Goal: Contribute content: Contribute content

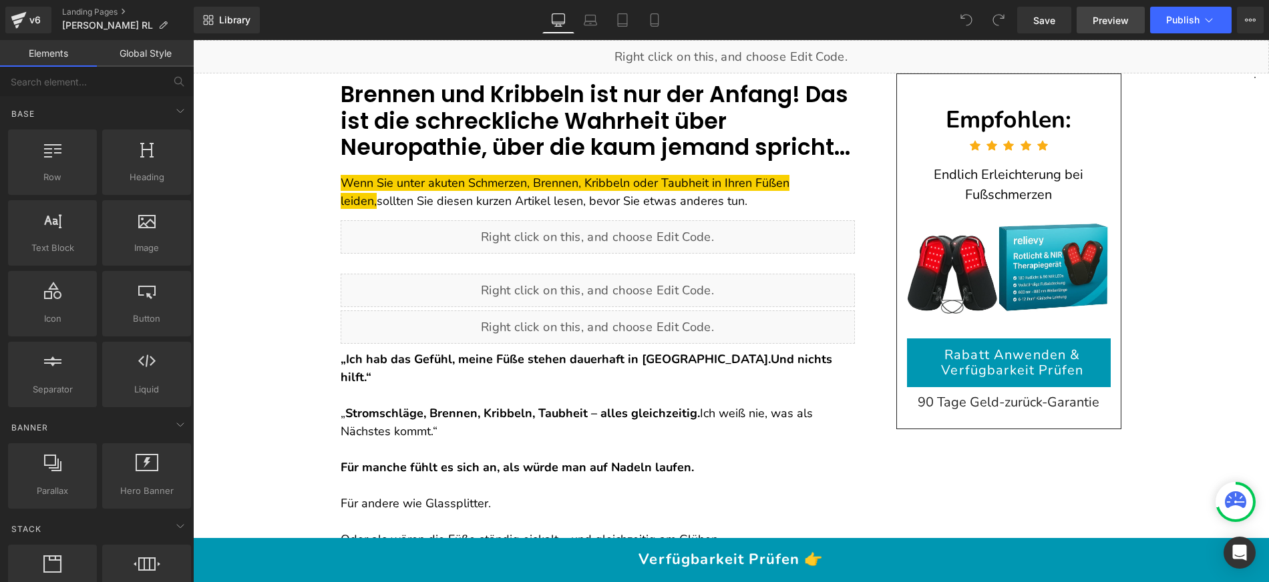
click at [1101, 27] on link "Preview" at bounding box center [1110, 20] width 68 height 27
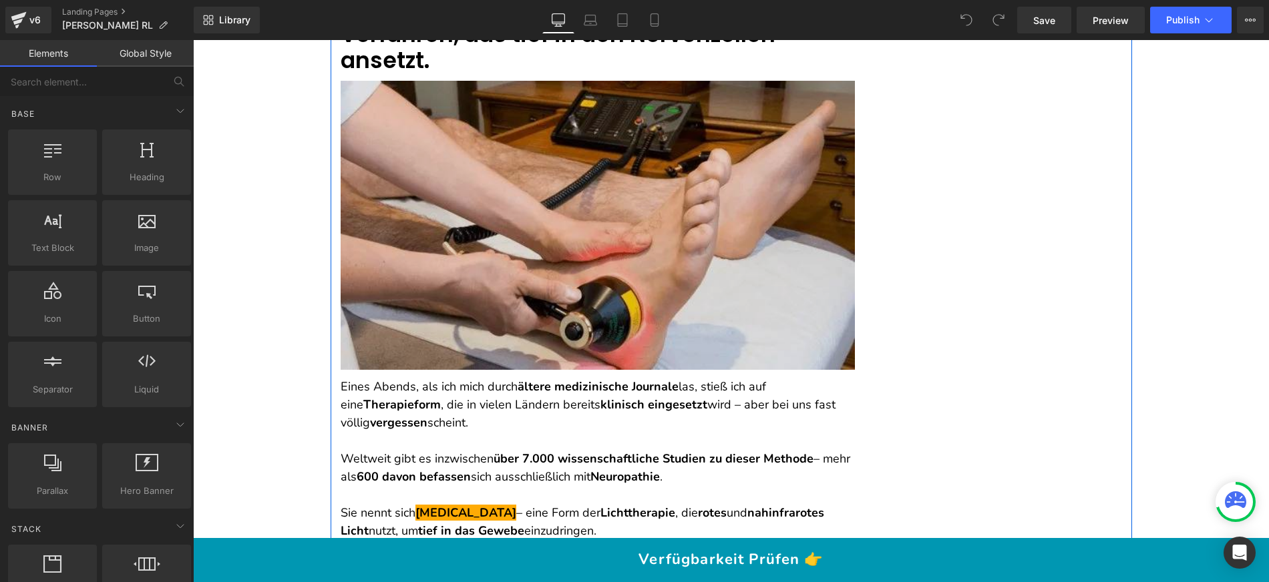
scroll to position [4803, 0]
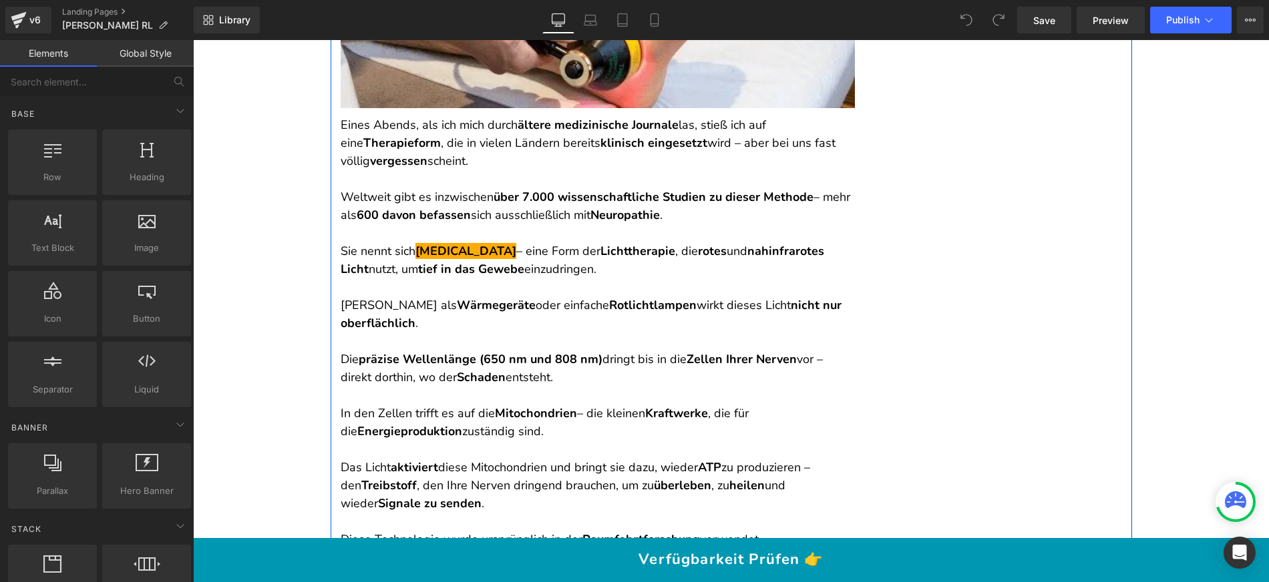
click at [455, 242] on p "Sie nennt sich [MEDICAL_DATA] – eine Form der Lichttherapie , die rotes und nah…" at bounding box center [598, 260] width 514 height 36
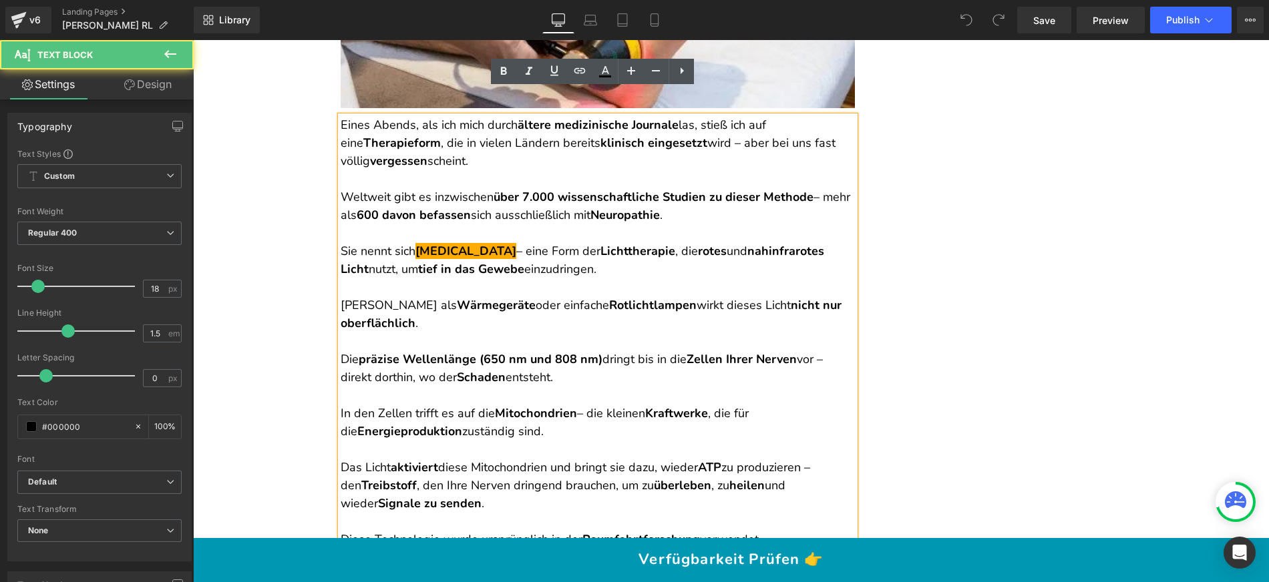
click at [361, 207] on strong "600 davon befassen" at bounding box center [414, 215] width 114 height 16
click at [462, 224] on p at bounding box center [598, 233] width 514 height 18
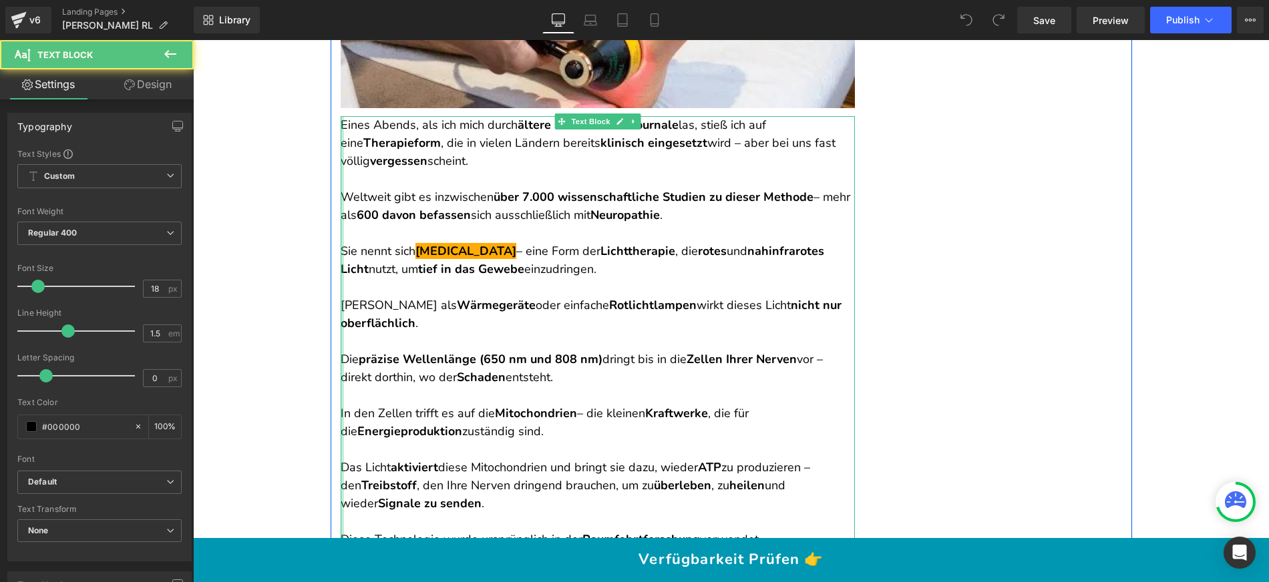
click at [341, 220] on div at bounding box center [342, 368] width 3 height 505
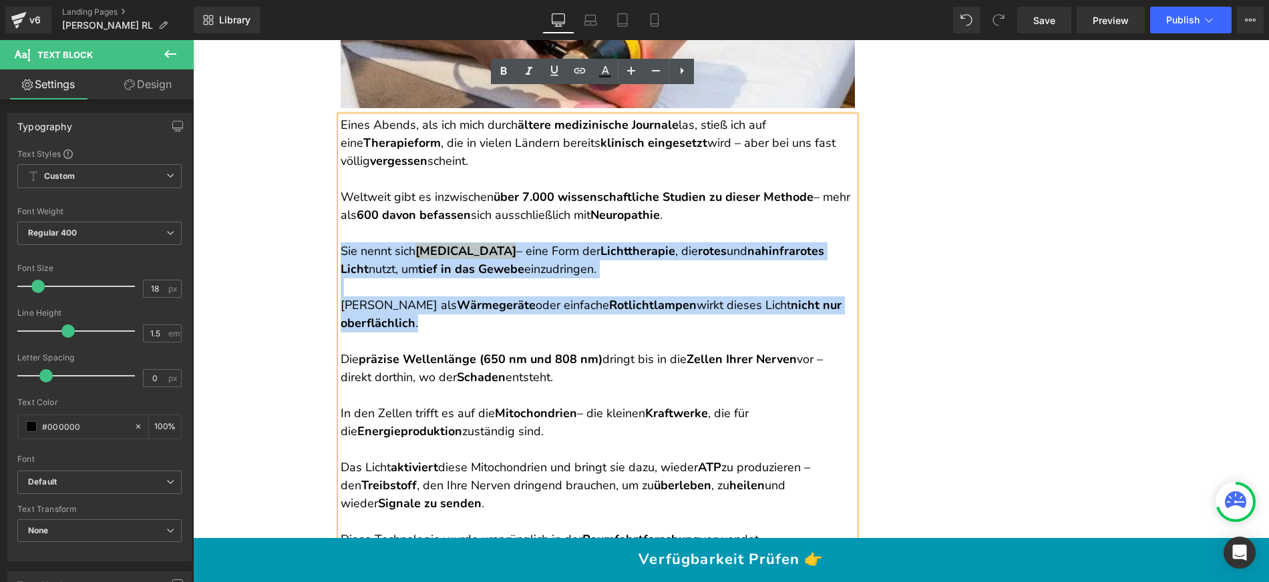
drag, startPoint x: 337, startPoint y: 221, endPoint x: 528, endPoint y: 291, distance: 203.5
click at [528, 291] on div "Eines Abends, als ich mich durch ältere medizinische Journale las, stieß ich au…" at bounding box center [598, 368] width 514 height 505
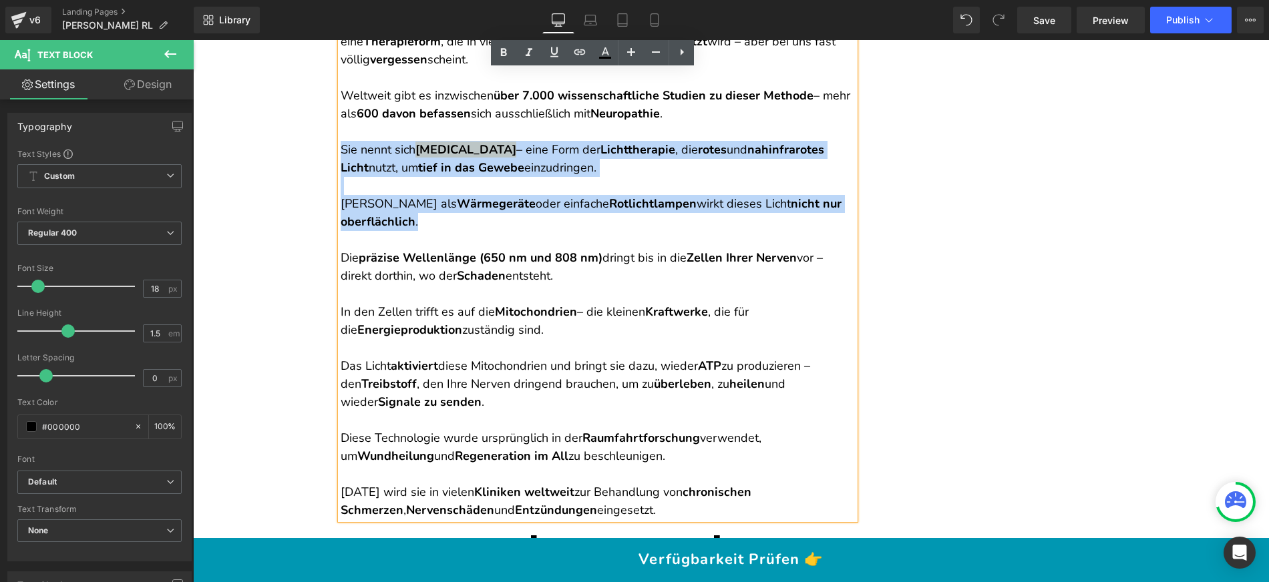
scroll to position [4904, 0]
copy div "Sie nennt sich [MEDICAL_DATA] – eine Form der Lichttherapie , die rotes und nah…"
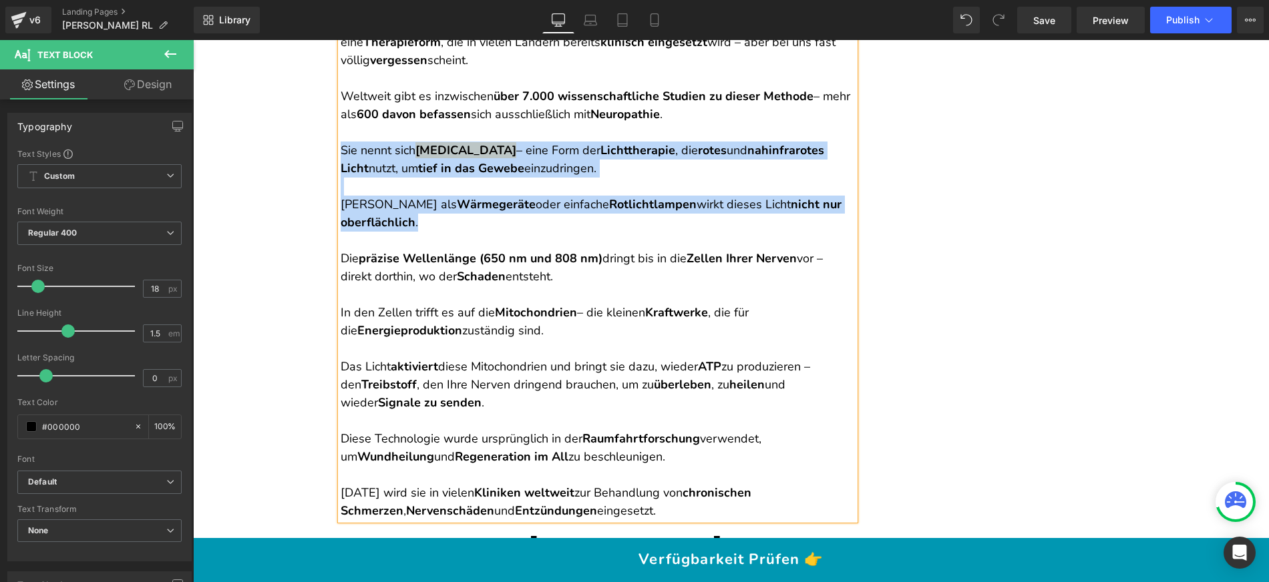
click at [471, 148] on p "Sie nennt sich [MEDICAL_DATA] – eine Form der Lichttherapie , die rotes und nah…" at bounding box center [598, 160] width 514 height 36
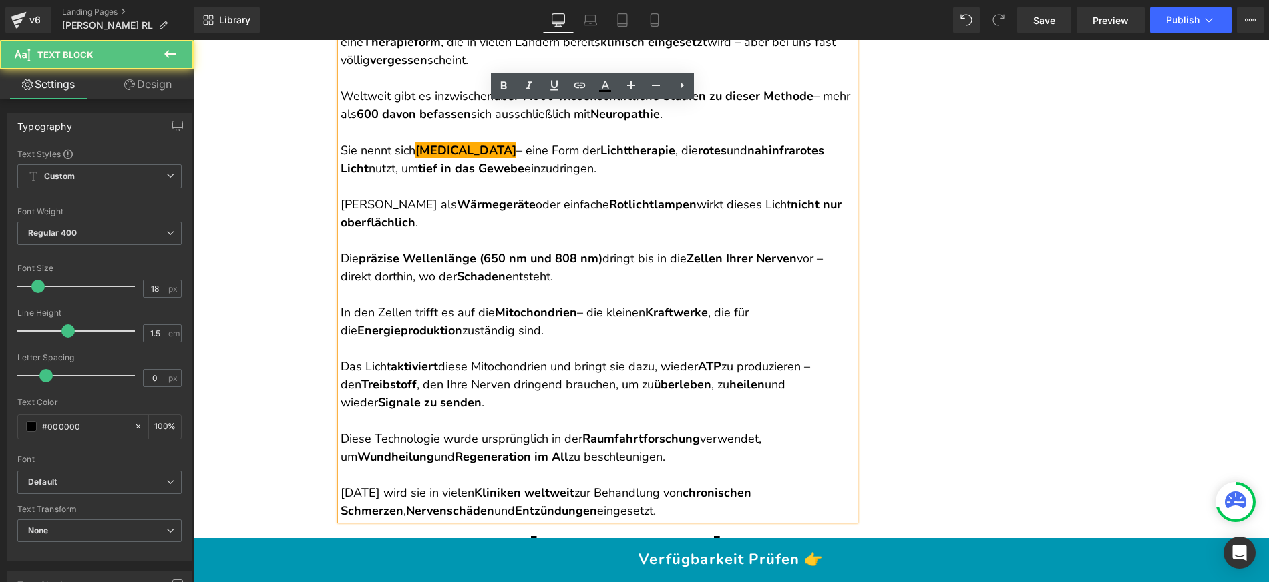
click at [544, 142] on p "Sie nennt sich [MEDICAL_DATA] – eine Form der Lichttherapie , die rotes und nah…" at bounding box center [598, 160] width 514 height 36
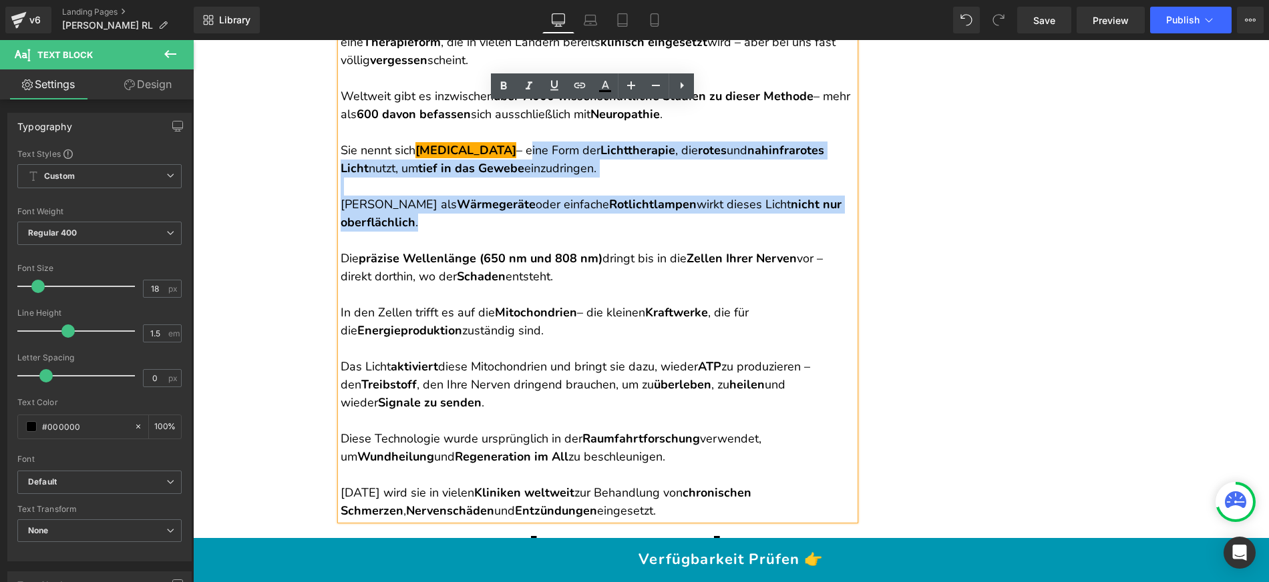
drag, startPoint x: 547, startPoint y: 120, endPoint x: 580, endPoint y: 194, distance: 81.3
click at [580, 194] on div "Eines Abends, als ich mich durch ältere medizinische Journale las, stieß ich au…" at bounding box center [598, 267] width 514 height 505
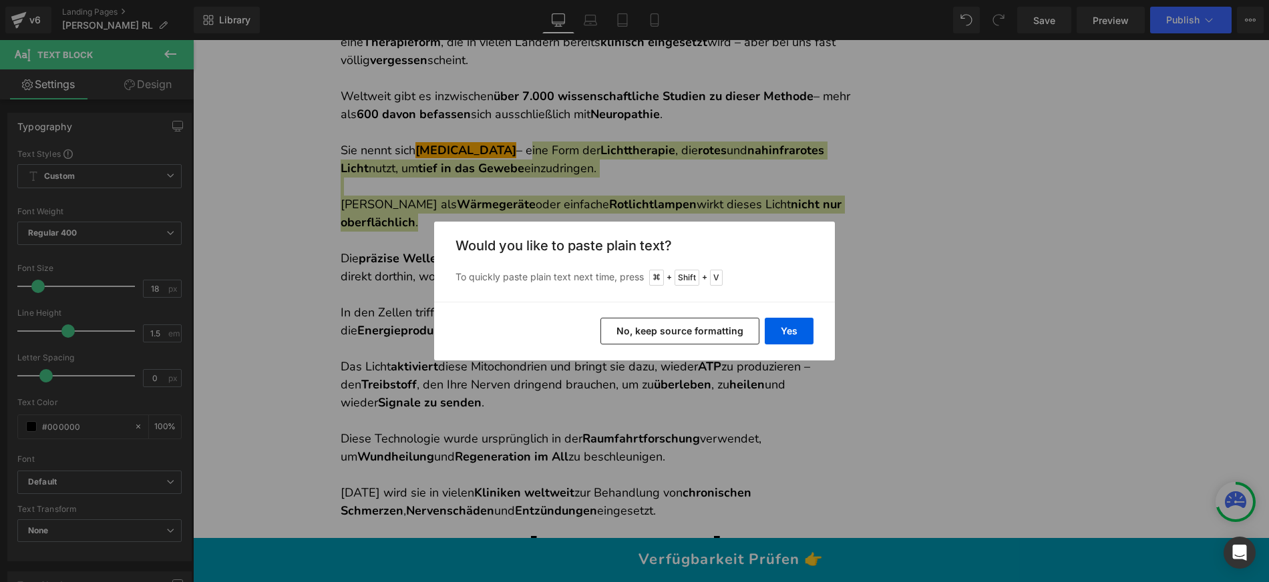
click at [659, 329] on button "No, keep source formatting" at bounding box center [679, 331] width 159 height 27
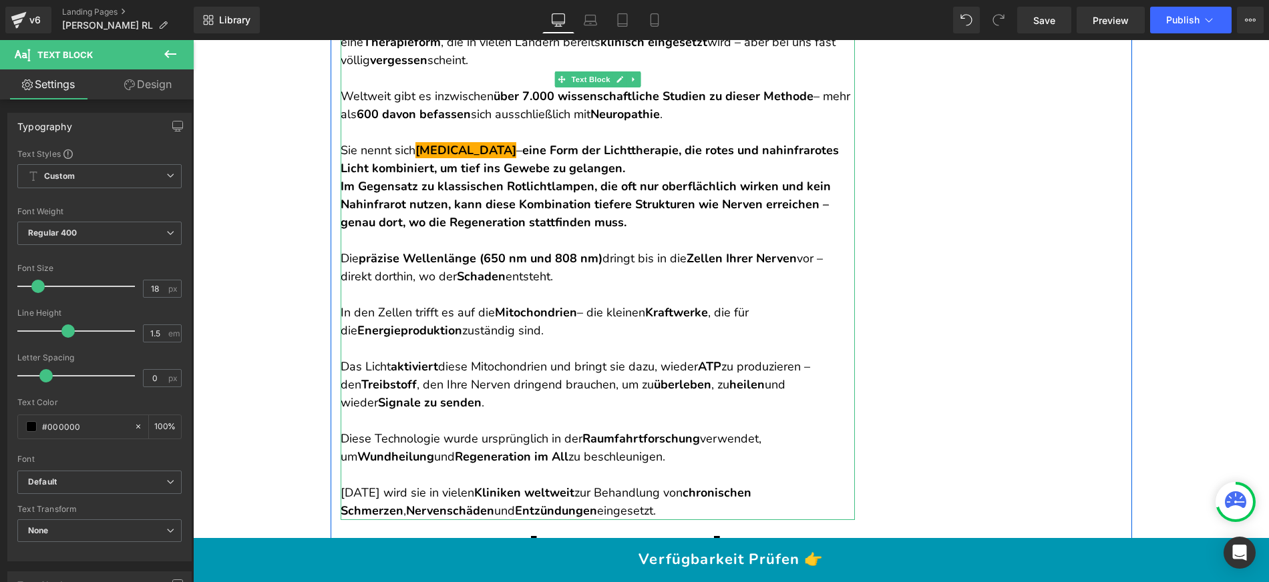
click at [715, 144] on p "Sie nennt sich [MEDICAL_DATA] – eine Form der Lichttherapie, die rotes und nahi…" at bounding box center [598, 160] width 514 height 36
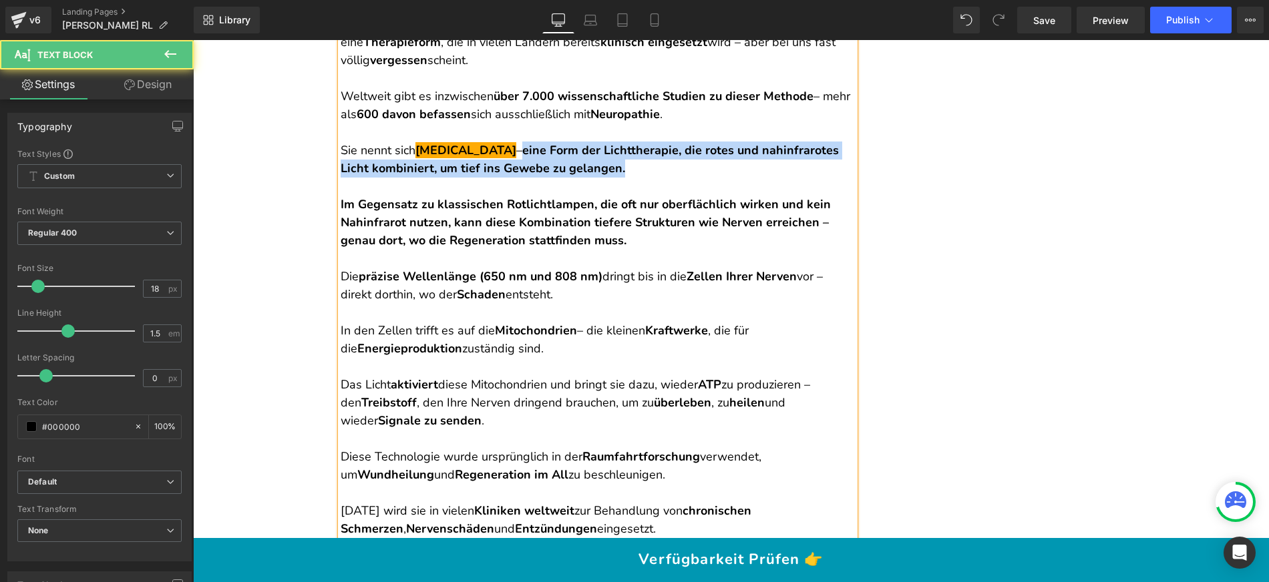
drag, startPoint x: 718, startPoint y: 146, endPoint x: 544, endPoint y: 119, distance: 176.3
click at [544, 142] on p "Sie nennt sich [MEDICAL_DATA] – eine Form der Lichttherapie, die rotes und nahi…" at bounding box center [598, 160] width 514 height 36
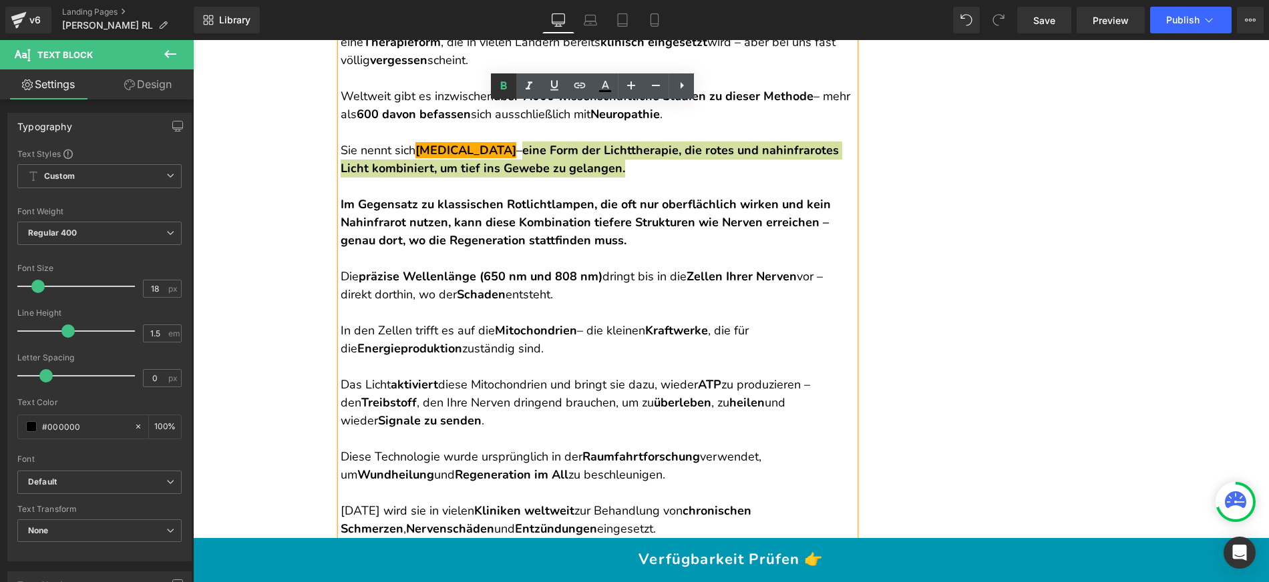
click at [507, 85] on icon at bounding box center [504, 86] width 16 height 16
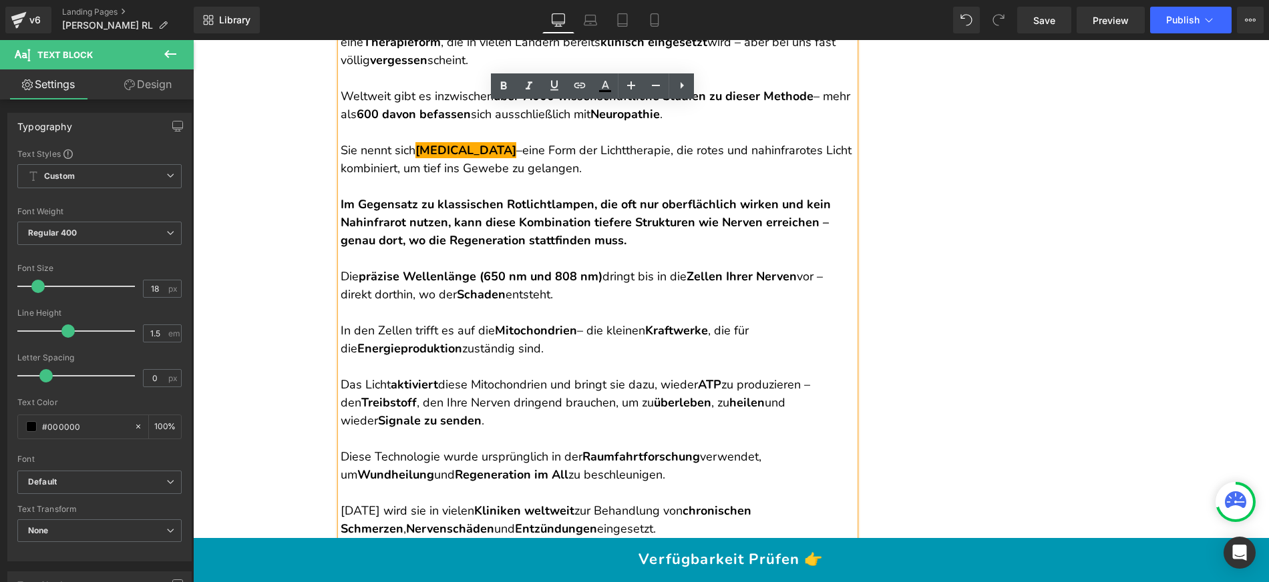
click at [707, 142] on span "eine Form der Lichttherapie, die rotes und nahinfrarotes Licht kombiniert, um t…" at bounding box center [596, 159] width 511 height 34
click at [727, 142] on span "eine Form der Lichttherapie, die rotes und nahinfrarotes Licht kombiniert, um t…" at bounding box center [596, 159] width 511 height 34
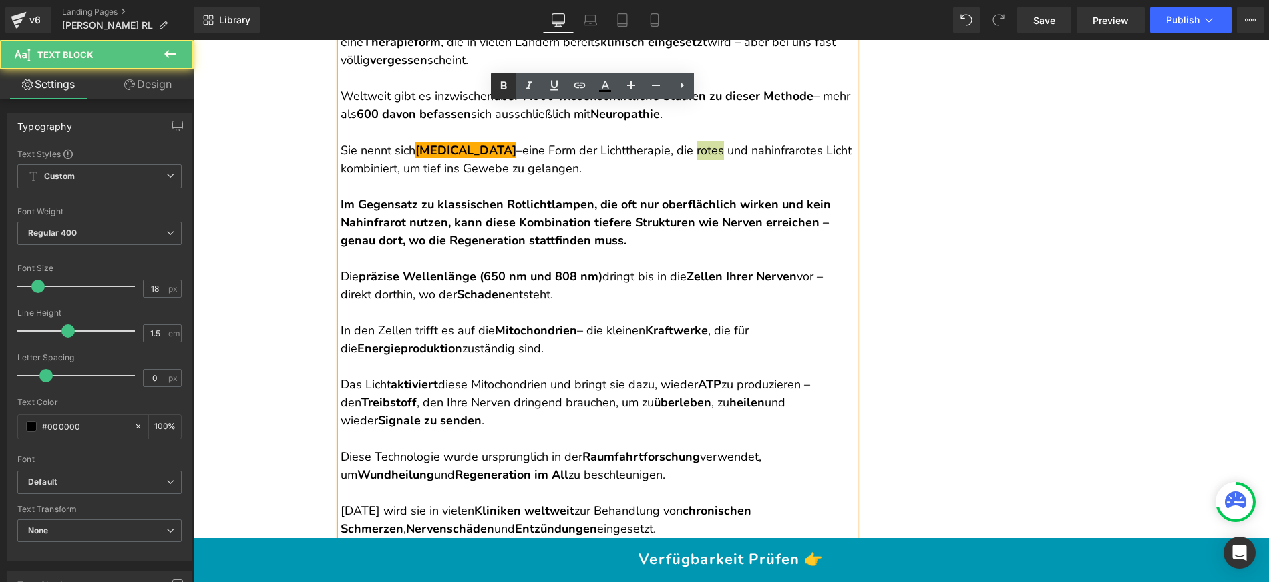
click at [509, 85] on icon at bounding box center [504, 86] width 16 height 16
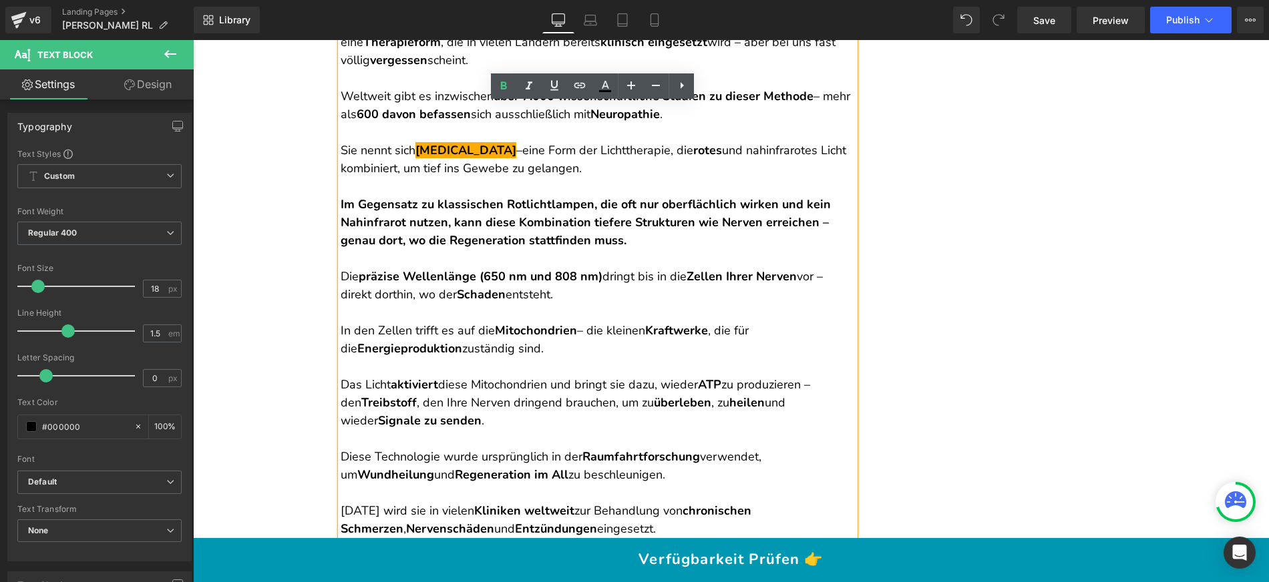
click at [811, 142] on span "eine Form der Lichttherapie, die rotes und nahinfrarotes Licht kombiniert, um t…" at bounding box center [594, 159] width 506 height 34
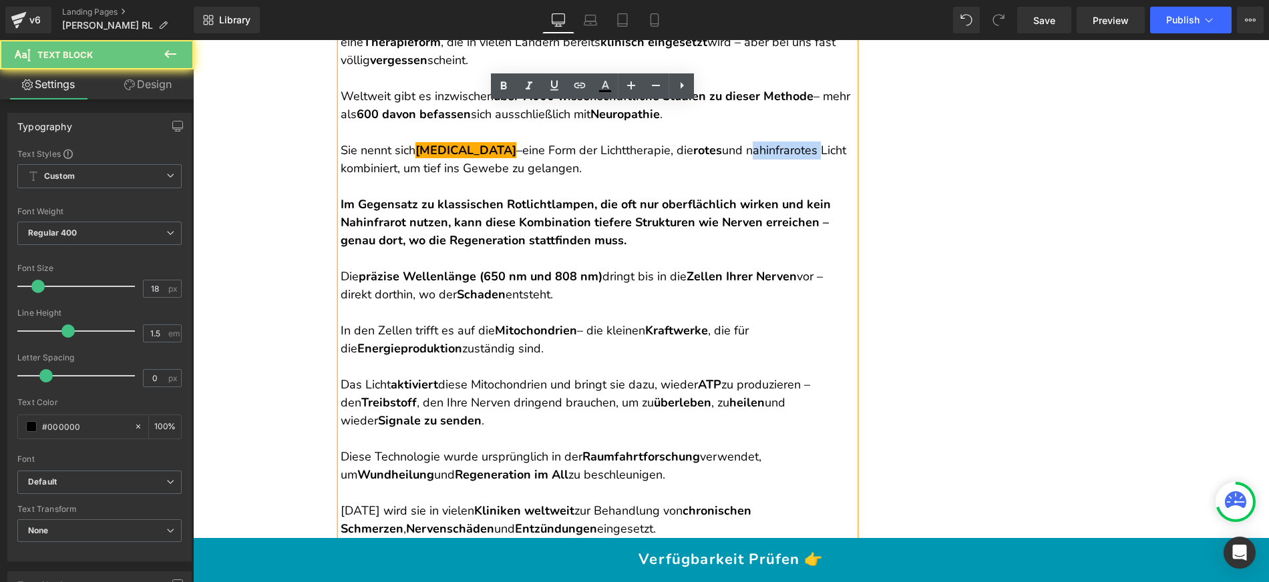
click at [811, 142] on span "eine Form der Lichttherapie, die rotes und nahinfrarotes Licht kombiniert, um t…" at bounding box center [594, 159] width 506 height 34
click at [500, 82] on icon at bounding box center [504, 86] width 16 height 16
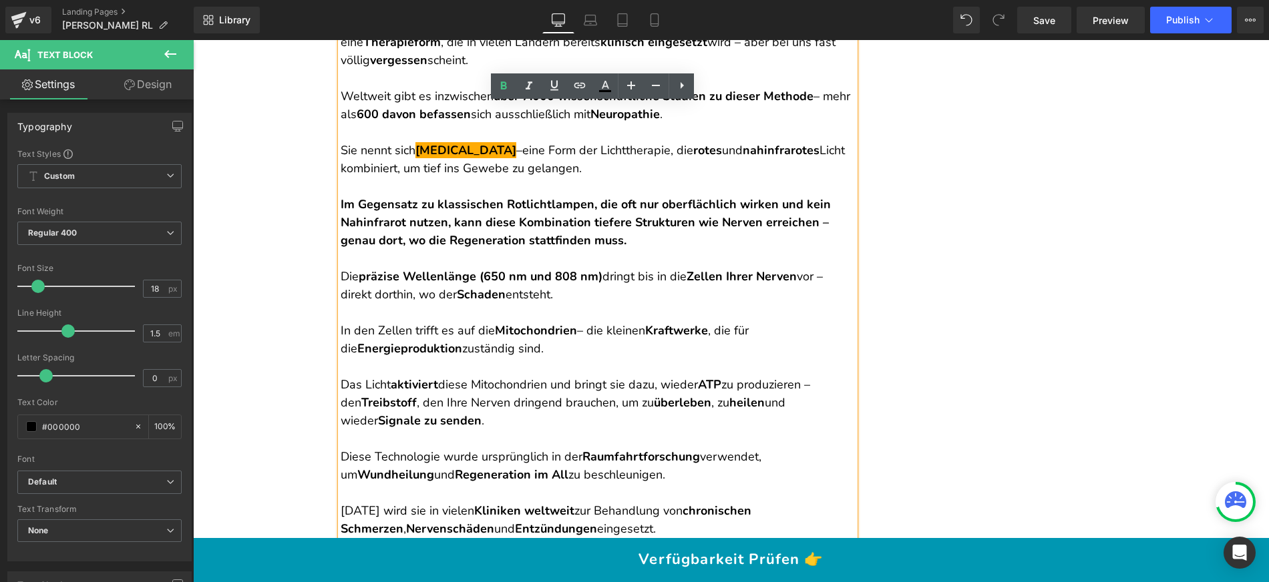
click at [646, 250] on p at bounding box center [598, 259] width 514 height 18
click at [433, 196] on strong "Im Gegensatz zu klassischen Rotlichtlampen, die oft nur oberflächlich wirken un…" at bounding box center [586, 222] width 490 height 52
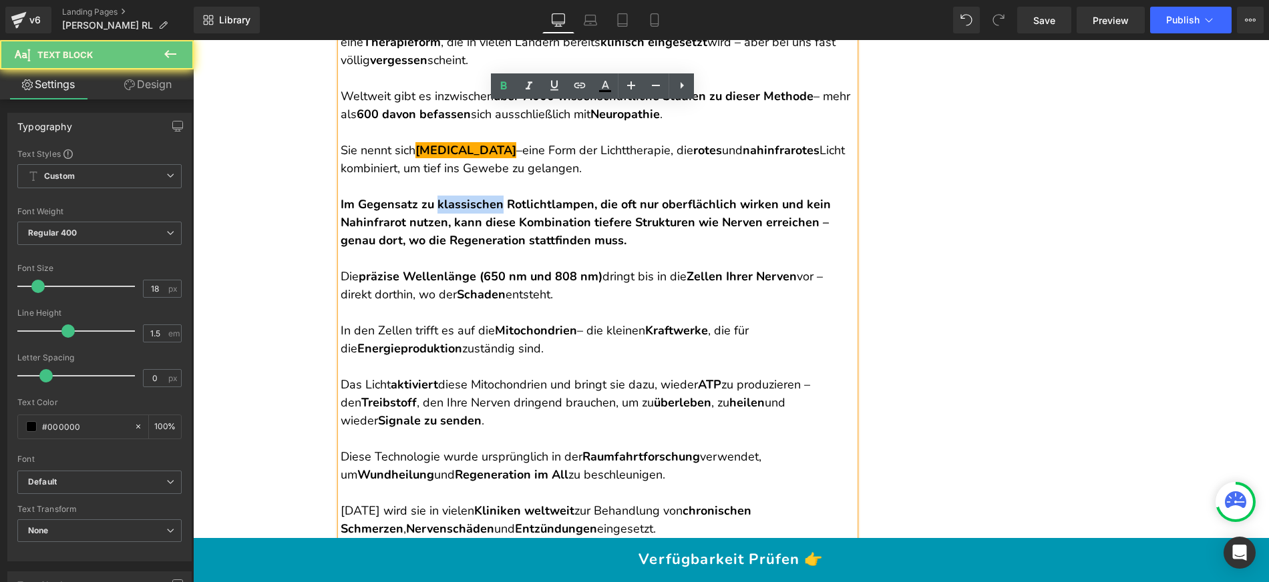
click at [433, 196] on strong "Im Gegensatz zu klassischen Rotlichtlampen, die oft nur oberflächlich wirken un…" at bounding box center [586, 222] width 490 height 52
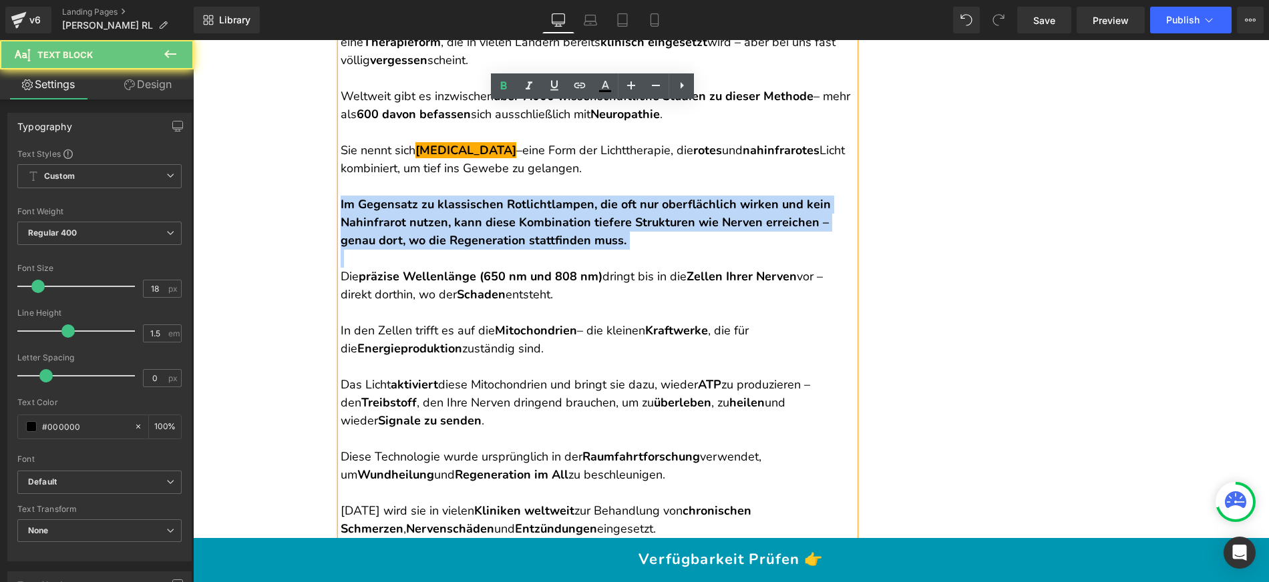
click at [433, 196] on strong "Im Gegensatz zu klassischen Rotlichtlampen, die oft nur oberflächlich wirken un…" at bounding box center [586, 222] width 490 height 52
copy strong "Im Gegensatz zu klassischen Rotlichtlampen, die oft nur oberflächlich wirken un…"
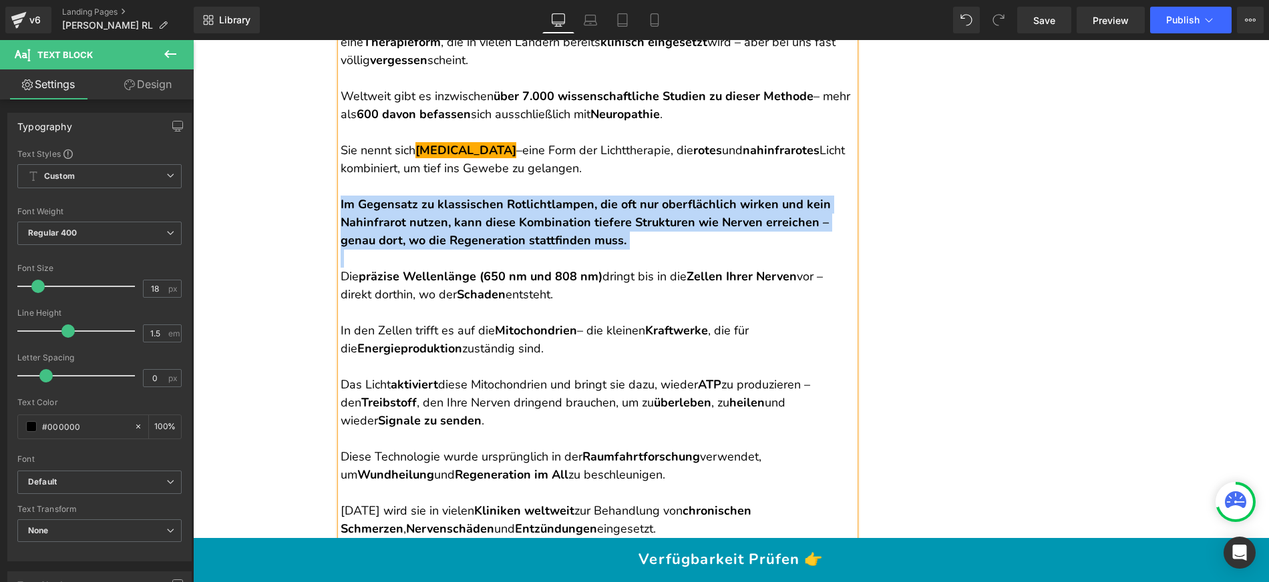
click at [435, 196] on p "Im Gegensatz zu klassischen Rotlichtlampen, die oft nur oberflächlich wirken un…" at bounding box center [598, 223] width 514 height 54
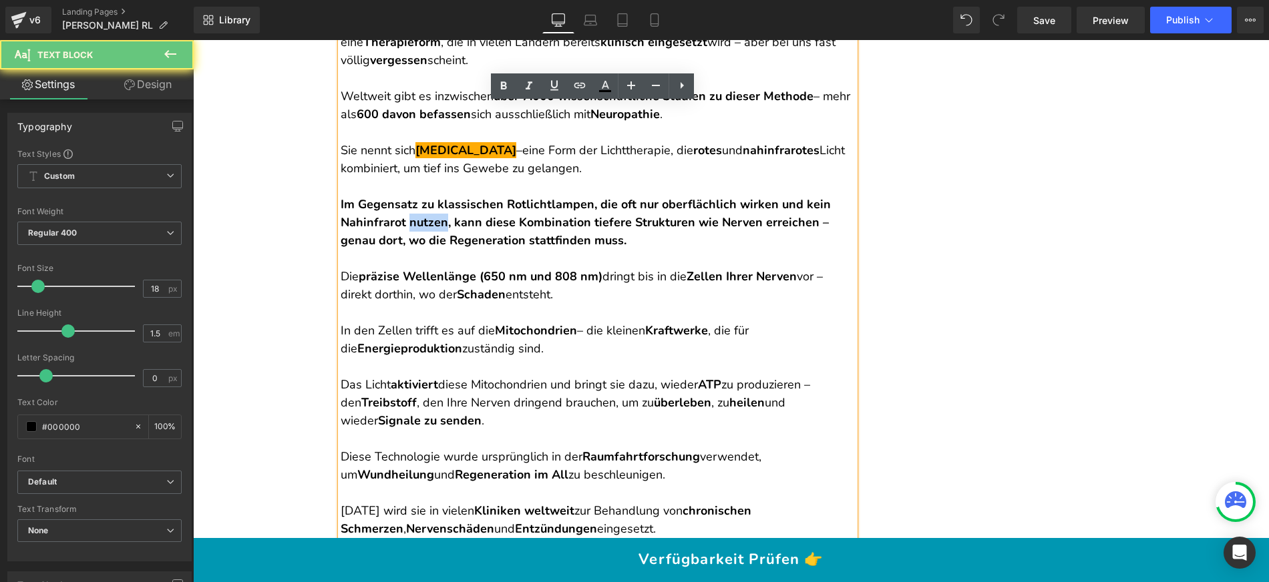
click at [435, 196] on p "Im Gegensatz zu klassischen Rotlichtlampen, die oft nur oberflächlich wirken un…" at bounding box center [598, 223] width 514 height 54
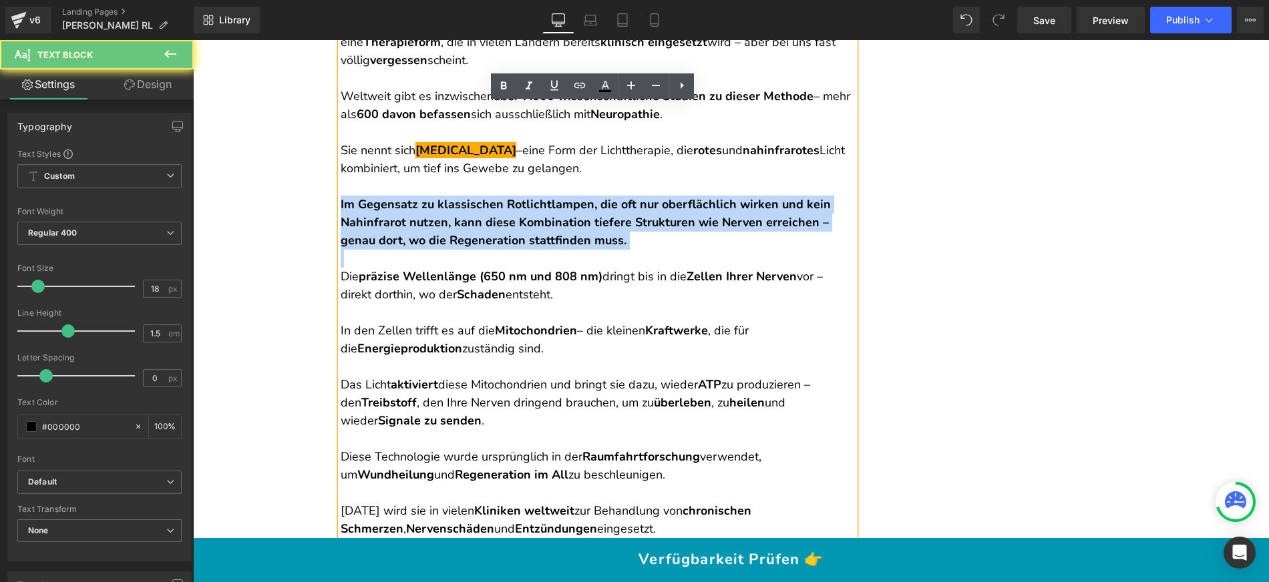
click at [435, 196] on p "Im Gegensatz zu klassischen Rotlichtlampen, die oft nur oberflächlich wirken un…" at bounding box center [598, 223] width 514 height 54
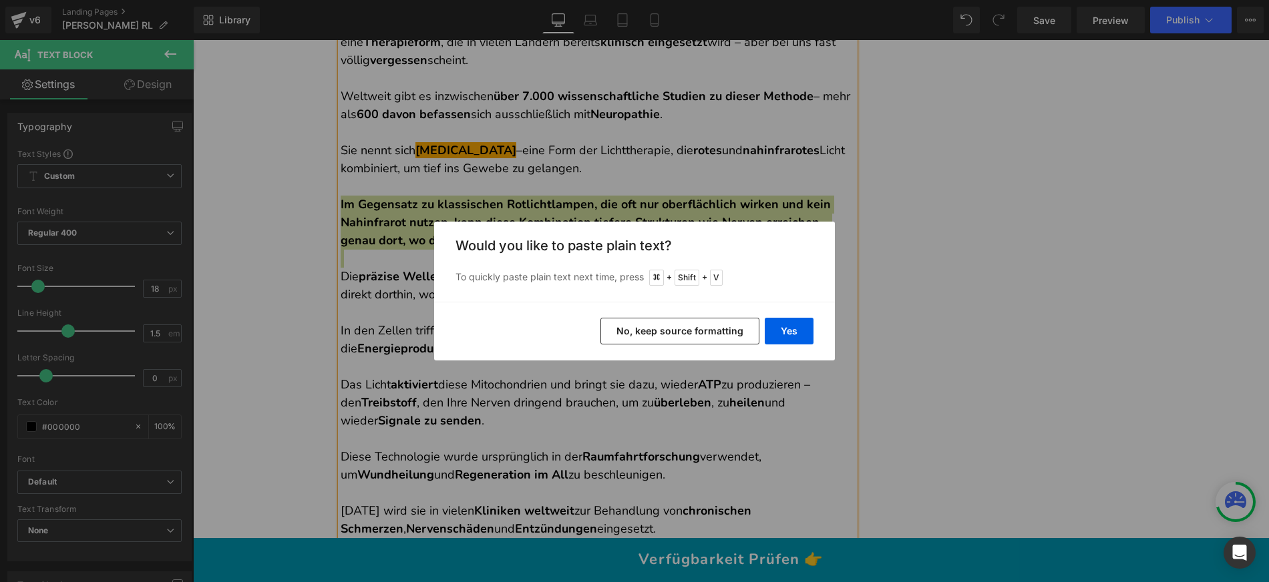
click at [719, 341] on button "No, keep source formatting" at bounding box center [679, 331] width 159 height 27
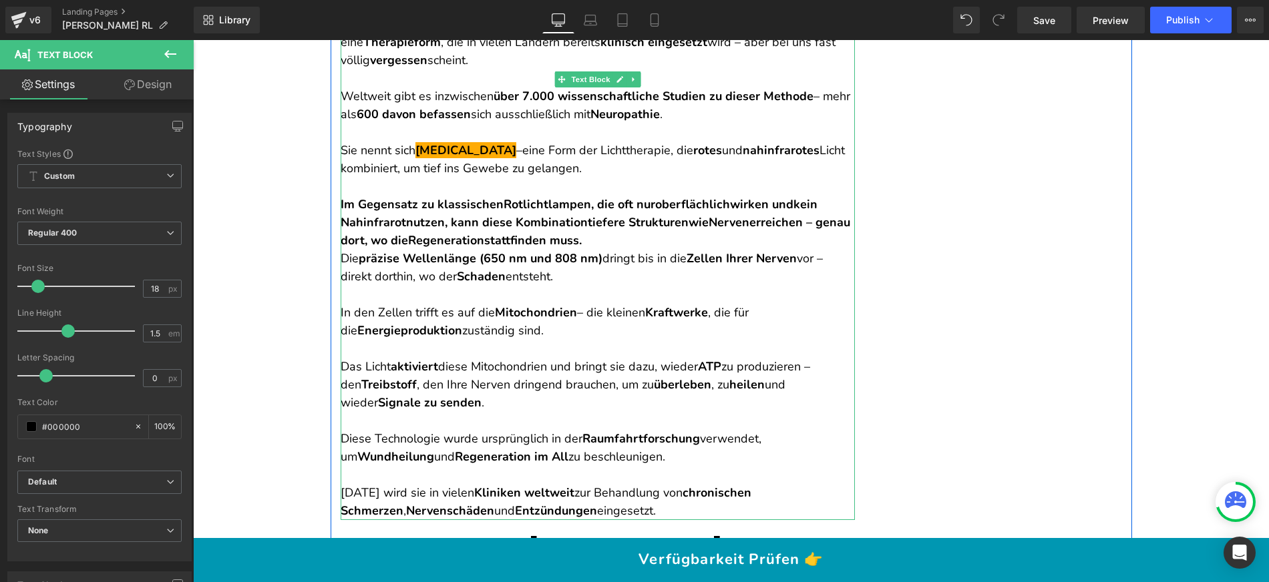
click at [652, 212] on p "Im Gegensatz zu klassischen Rotlichtlampen , die oft nur oberflächlich wirken u…" at bounding box center [598, 223] width 514 height 54
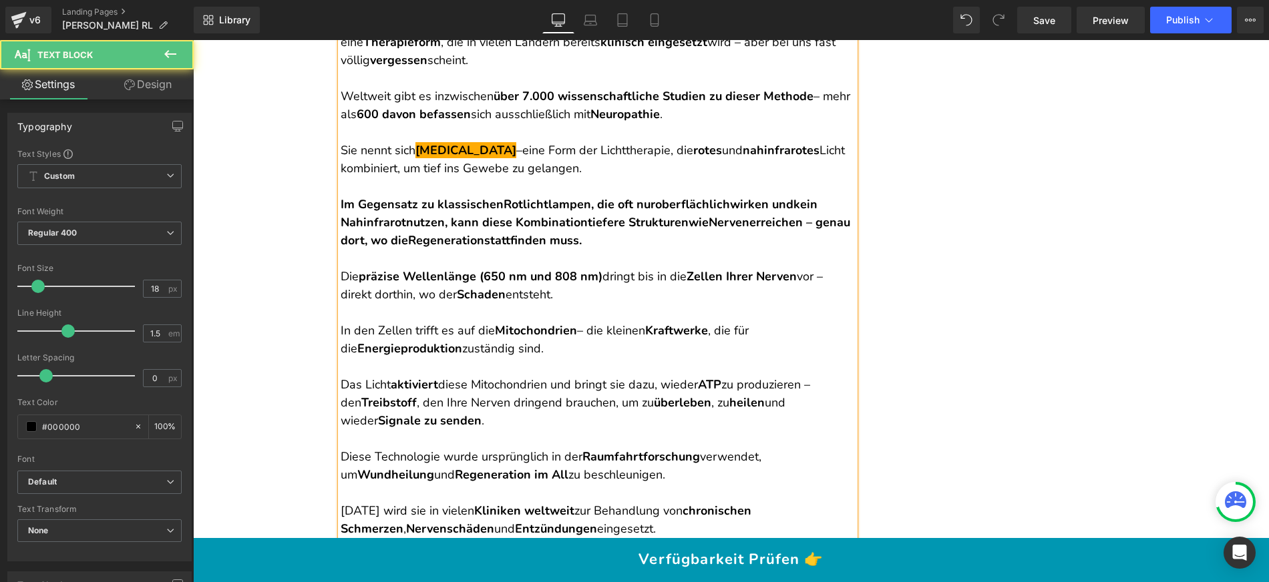
drag, startPoint x: 597, startPoint y: 174, endPoint x: 658, endPoint y: 213, distance: 72.6
click at [658, 213] on p "Im Gegensatz zu klassischen Rotlichtlampen , die oft nur oberflächlich wirken u…" at bounding box center [598, 223] width 514 height 54
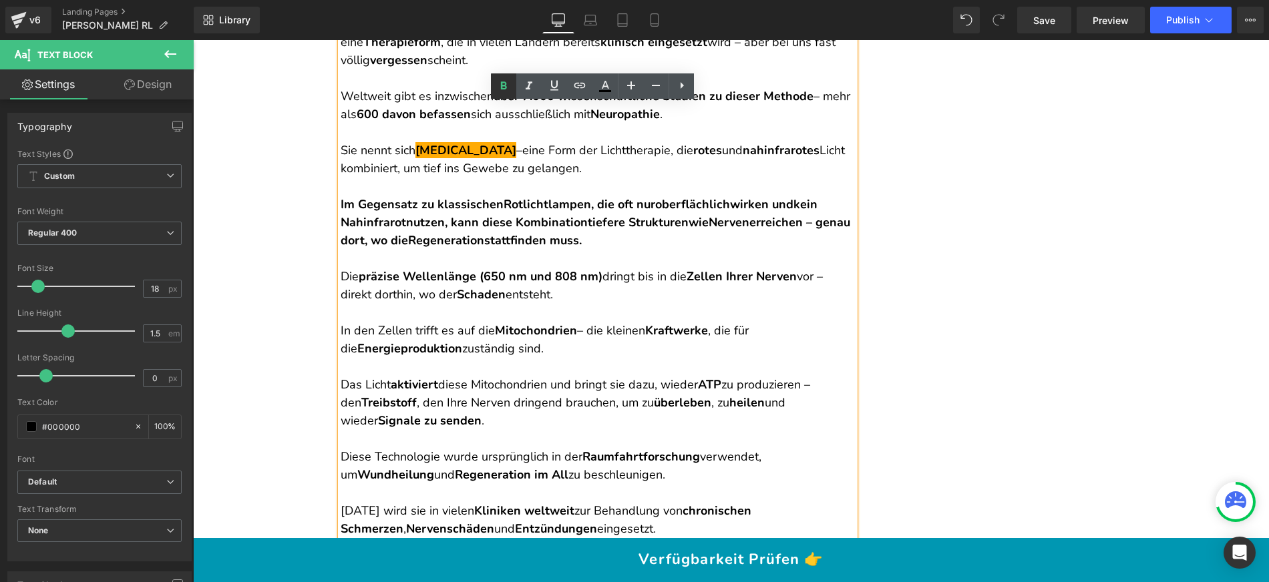
drag, startPoint x: 506, startPoint y: 91, endPoint x: 319, endPoint y: 63, distance: 189.2
click at [506, 91] on icon at bounding box center [504, 86] width 16 height 16
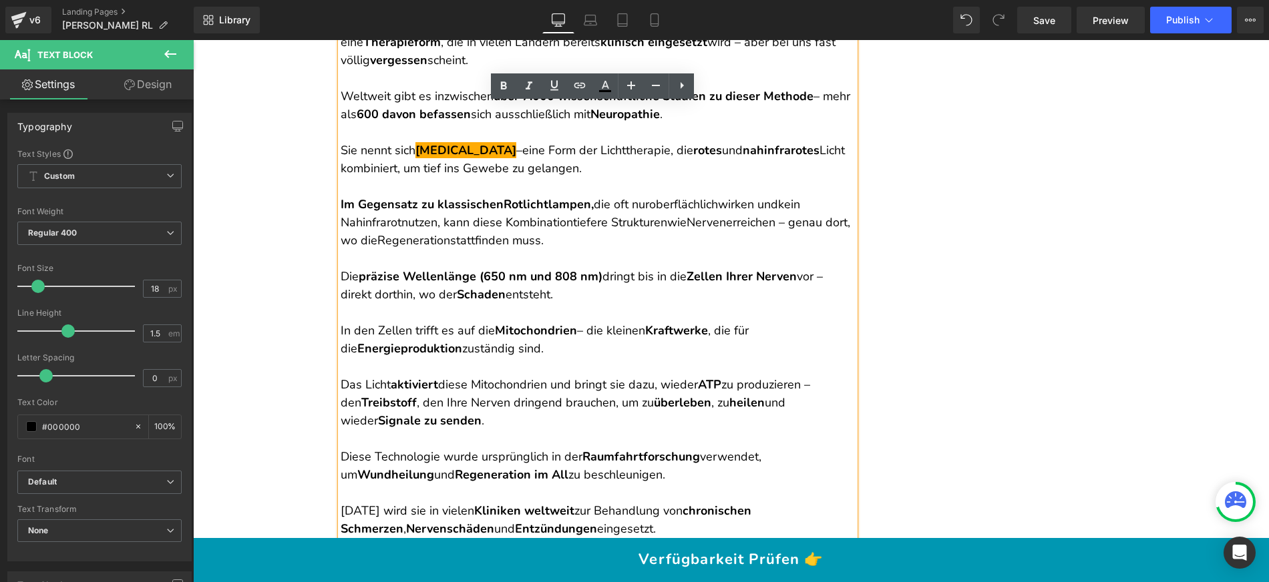
click at [672, 250] on p at bounding box center [598, 259] width 514 height 18
click at [669, 196] on span "oberflächlich" at bounding box center [683, 204] width 69 height 16
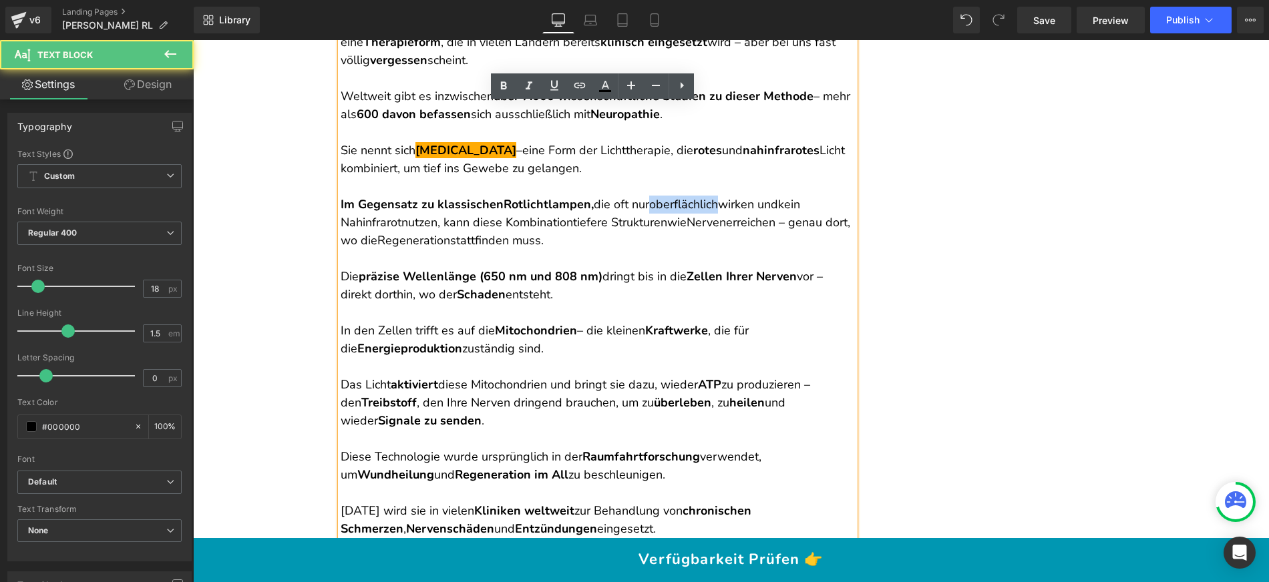
click at [669, 196] on span "oberflächlich" at bounding box center [683, 204] width 69 height 16
drag, startPoint x: 739, startPoint y: 185, endPoint x: 701, endPoint y: 185, distance: 37.4
click at [739, 196] on p "Im Gegensatz zu klassischen Rotlichtlampen , die oft nur oberflächlich wirken u…" at bounding box center [598, 223] width 514 height 54
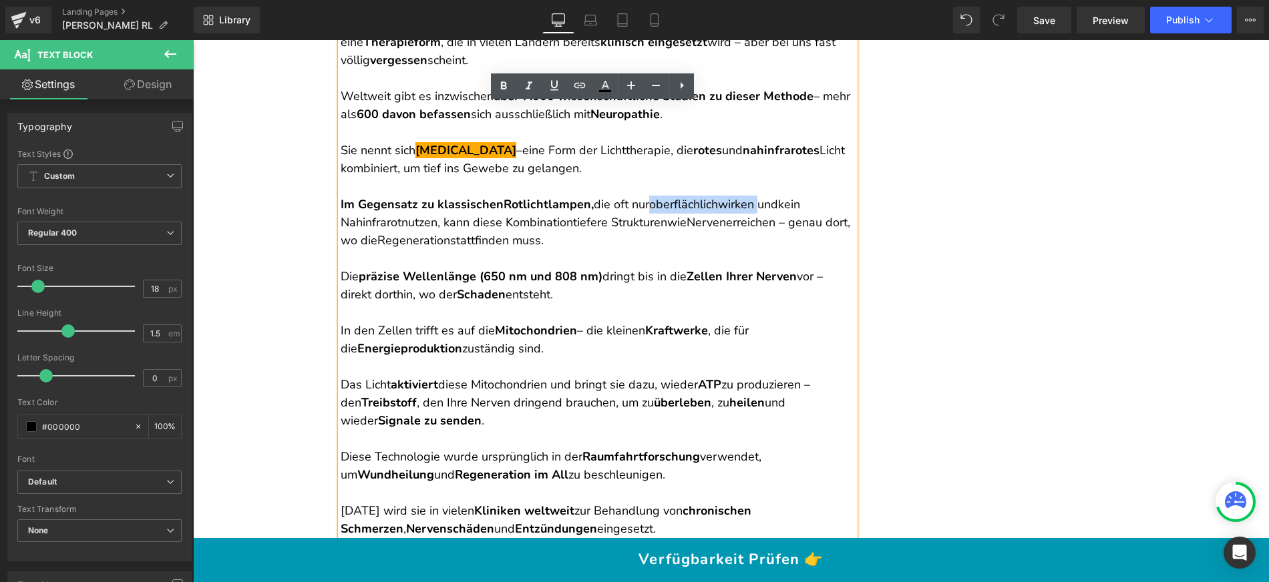
drag, startPoint x: 656, startPoint y: 175, endPoint x: 761, endPoint y: 178, distance: 104.9
click at [761, 196] on span "die oft nur oberflächlich wirken und kein Nahinfrarot nutzen, kann diese Kombin…" at bounding box center [596, 222] width 510 height 52
click at [507, 90] on icon at bounding box center [504, 86] width 16 height 16
click at [806, 196] on p "Im Gegensatz zu klassischen Rotlichtlampen , die oft nur oberflächlich wirken u…" at bounding box center [598, 223] width 514 height 54
drag, startPoint x: 797, startPoint y: 176, endPoint x: 431, endPoint y: 197, distance: 365.9
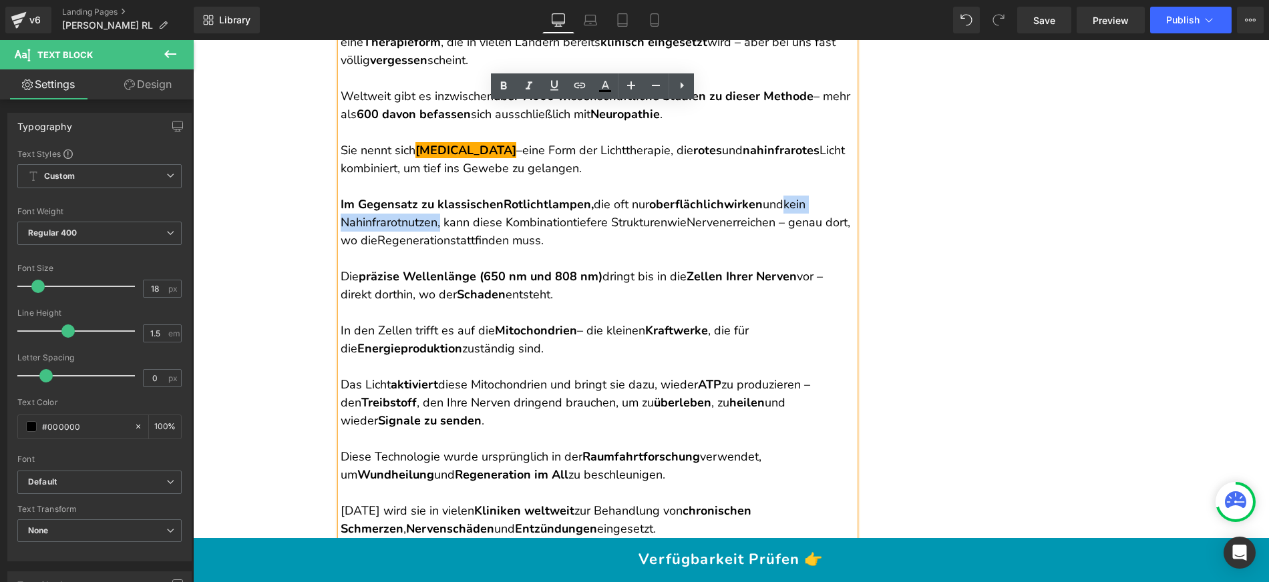
click at [433, 197] on span "die oft nur oberflächlich wirken und kein Nahinfrarot nutzen, kann diese Kombin…" at bounding box center [596, 222] width 510 height 52
click at [505, 89] on icon at bounding box center [504, 85] width 6 height 8
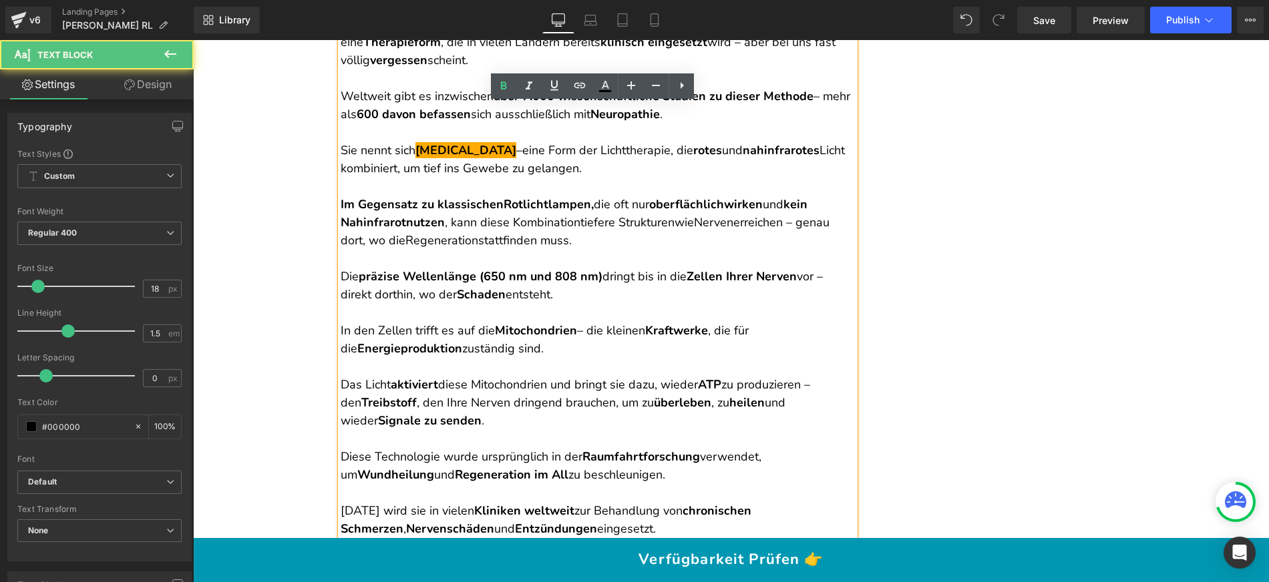
click at [564, 214] on span "die oft nur oberflächlich wirken und kein Nahinfrarot nutzen , kann diese Kombi…" at bounding box center [585, 222] width 489 height 52
click at [518, 198] on span "die oft nur oberflächlich wirken und kein Nahinfrarot nutzen , kann diese Kombi…" at bounding box center [585, 222] width 489 height 52
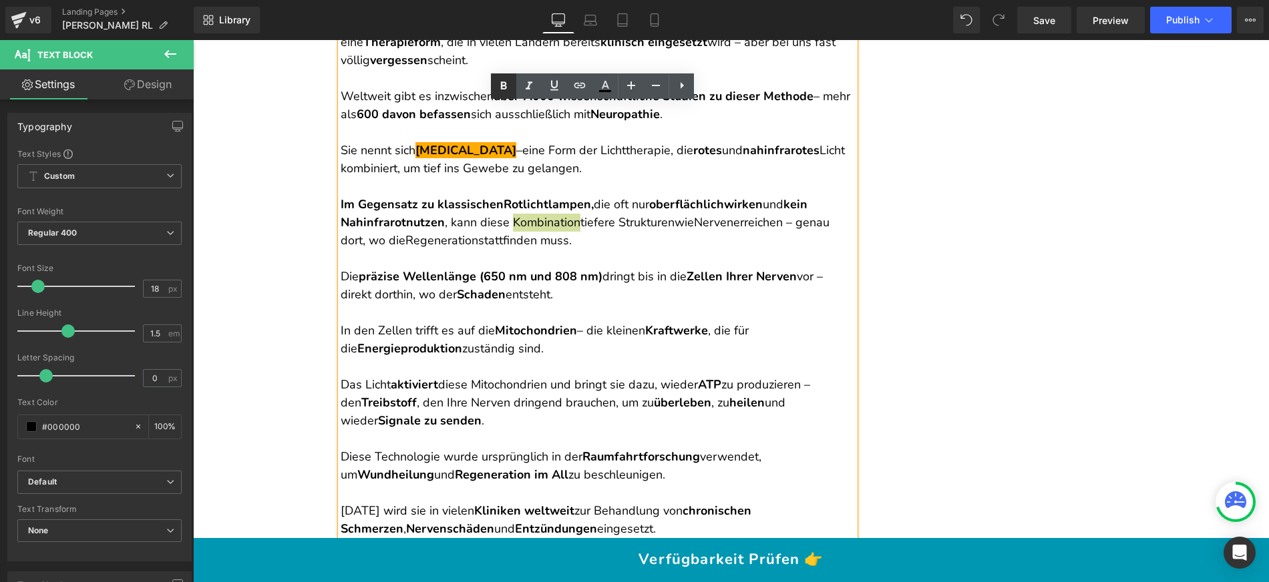
click at [504, 91] on icon at bounding box center [504, 86] width 16 height 16
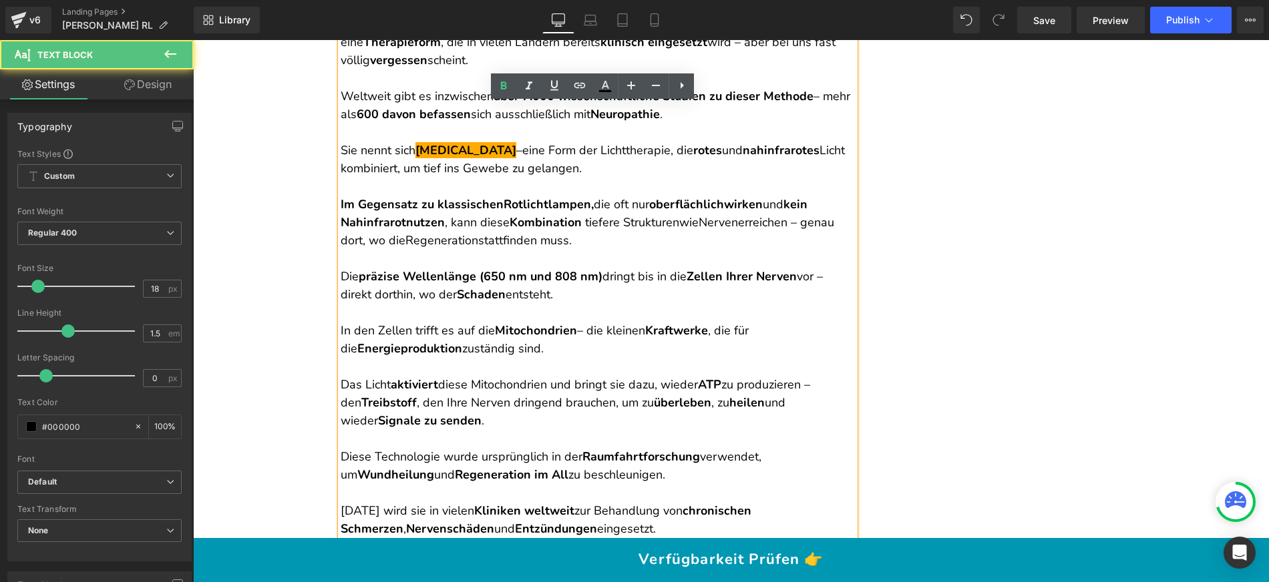
drag, startPoint x: 584, startPoint y: 194, endPoint x: 658, endPoint y: 212, distance: 75.6
click at [658, 212] on p "Im Gegensatz zu klassischen Rotlichtlampen , die oft nur oberflächlich wirken u…" at bounding box center [598, 223] width 514 height 54
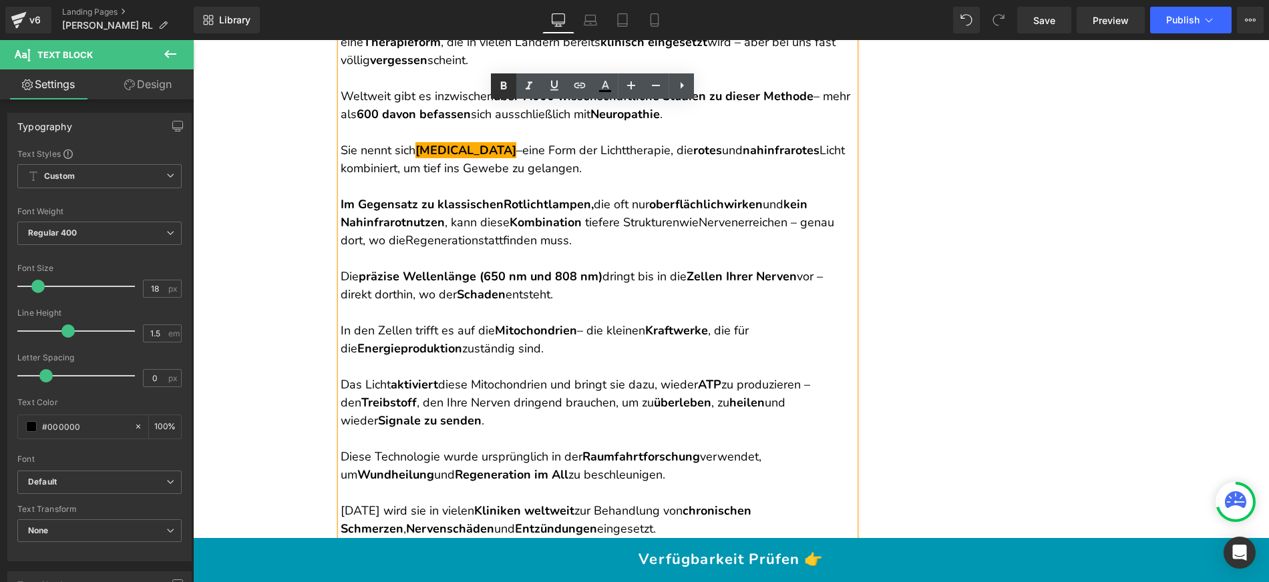
click at [504, 90] on icon at bounding box center [504, 86] width 16 height 16
click at [555, 271] on p "Die präzise Wellenlänge (650 nm und 808 nm) dringt bis in die Zellen Ihrer Nerv…" at bounding box center [598, 286] width 514 height 36
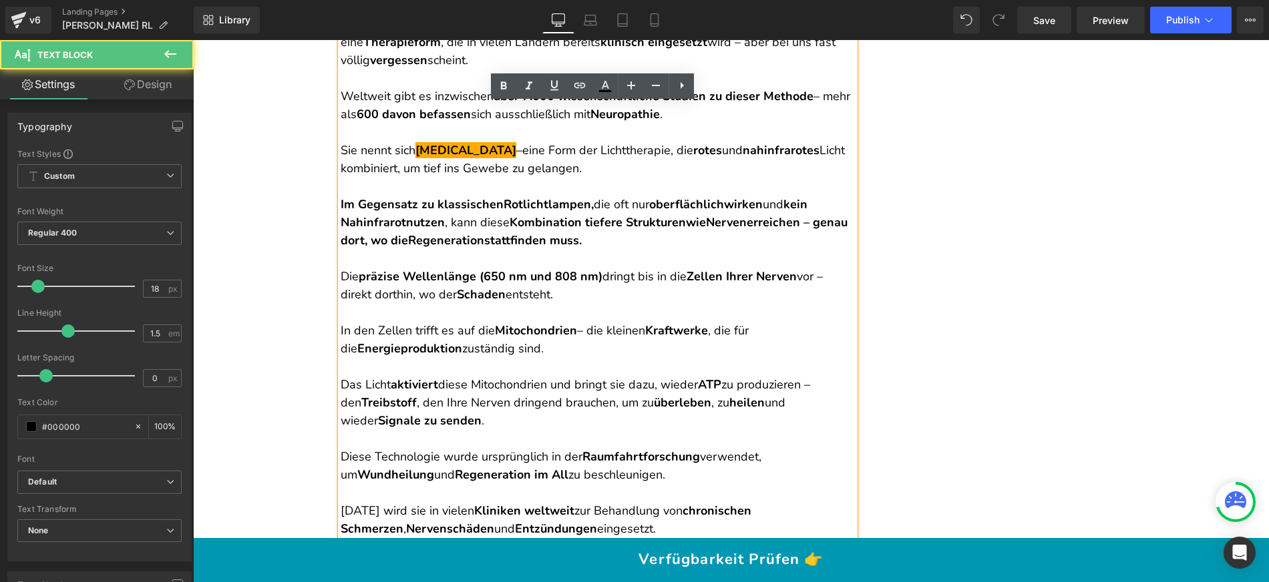
click at [524, 214] on strong "Kombination" at bounding box center [546, 222] width 72 height 16
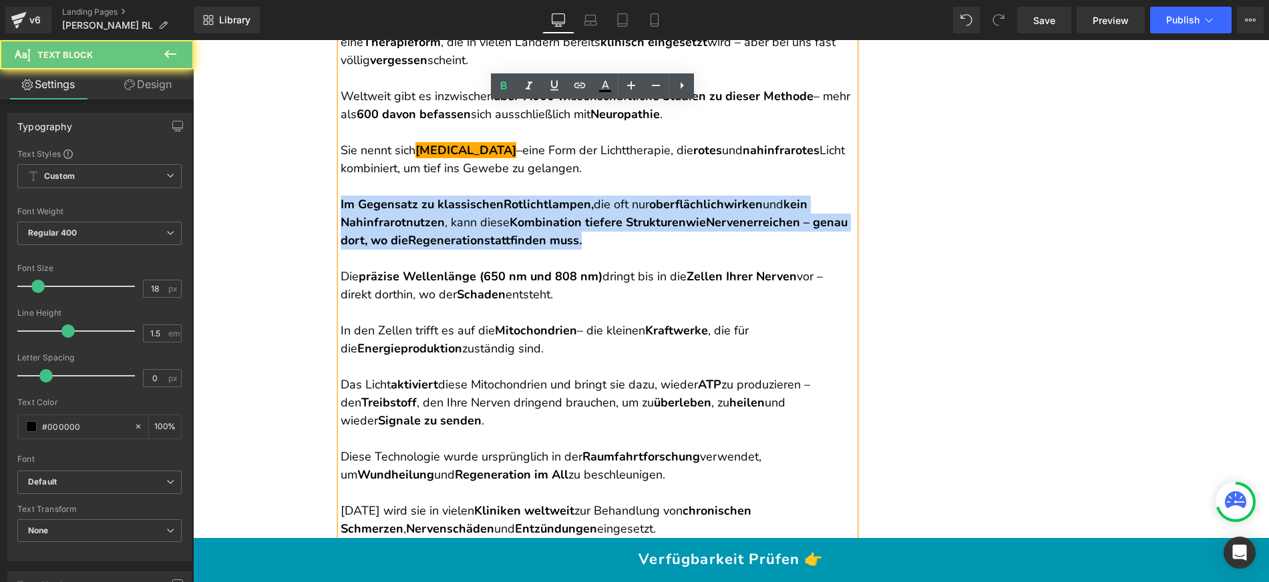
click at [524, 214] on strong "Kombination" at bounding box center [546, 222] width 72 height 16
click at [518, 196] on strong "Rotlichtlampen" at bounding box center [547, 204] width 87 height 16
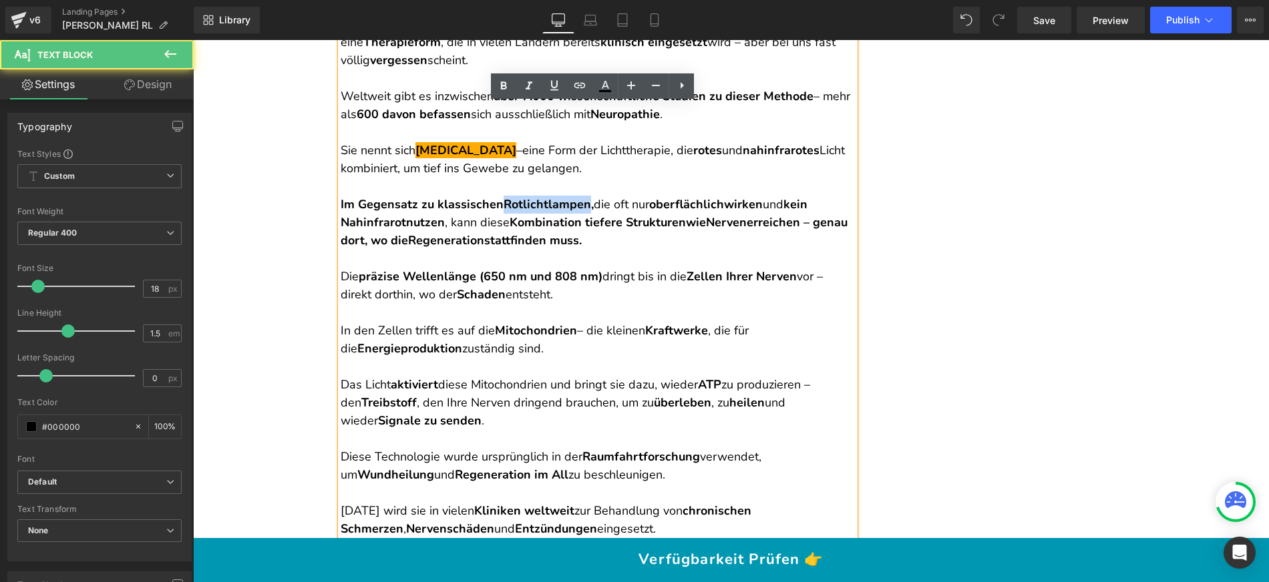
click at [518, 196] on strong "Rotlichtlampen" at bounding box center [547, 204] width 87 height 16
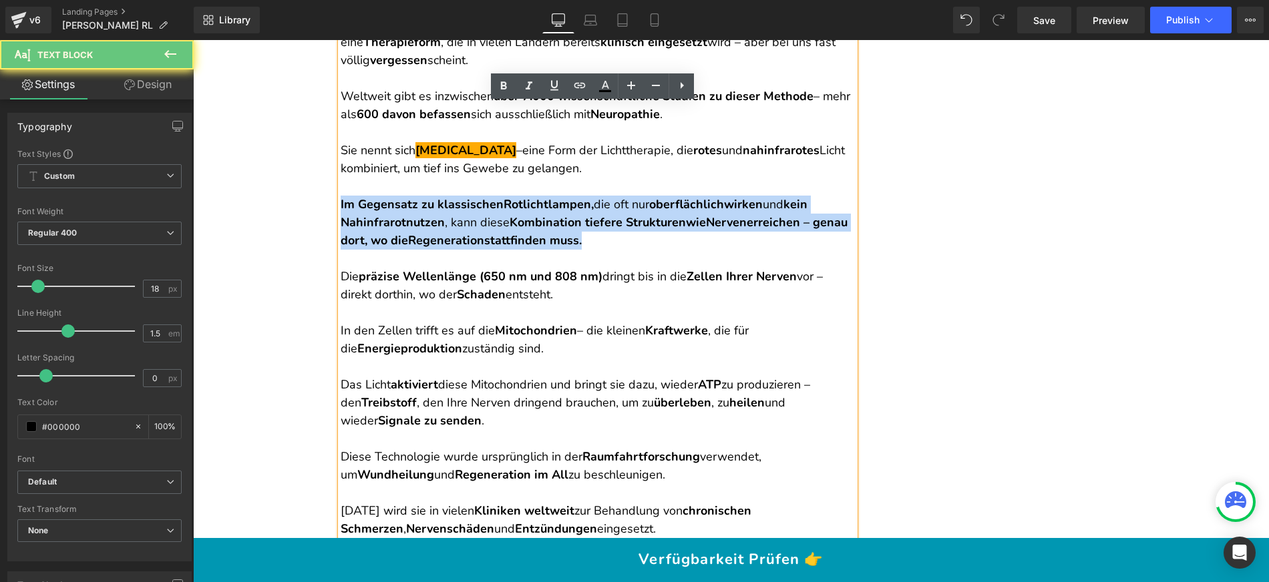
click at [518, 196] on strong "Rotlichtlampen" at bounding box center [547, 204] width 87 height 16
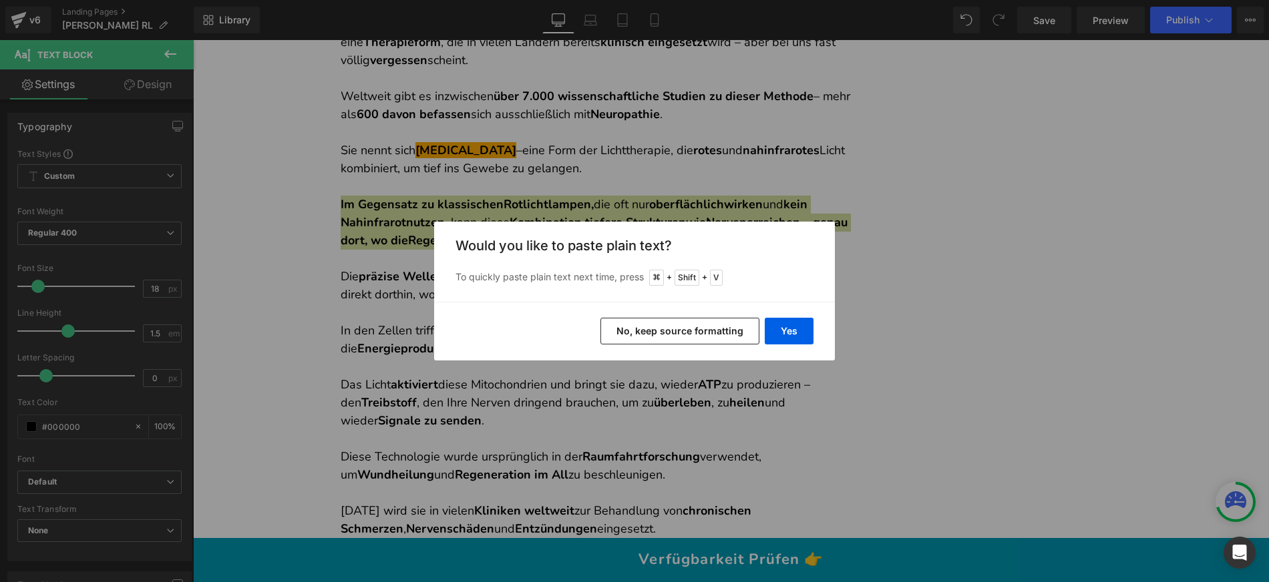
click at [688, 323] on button "No, keep source formatting" at bounding box center [679, 331] width 159 height 27
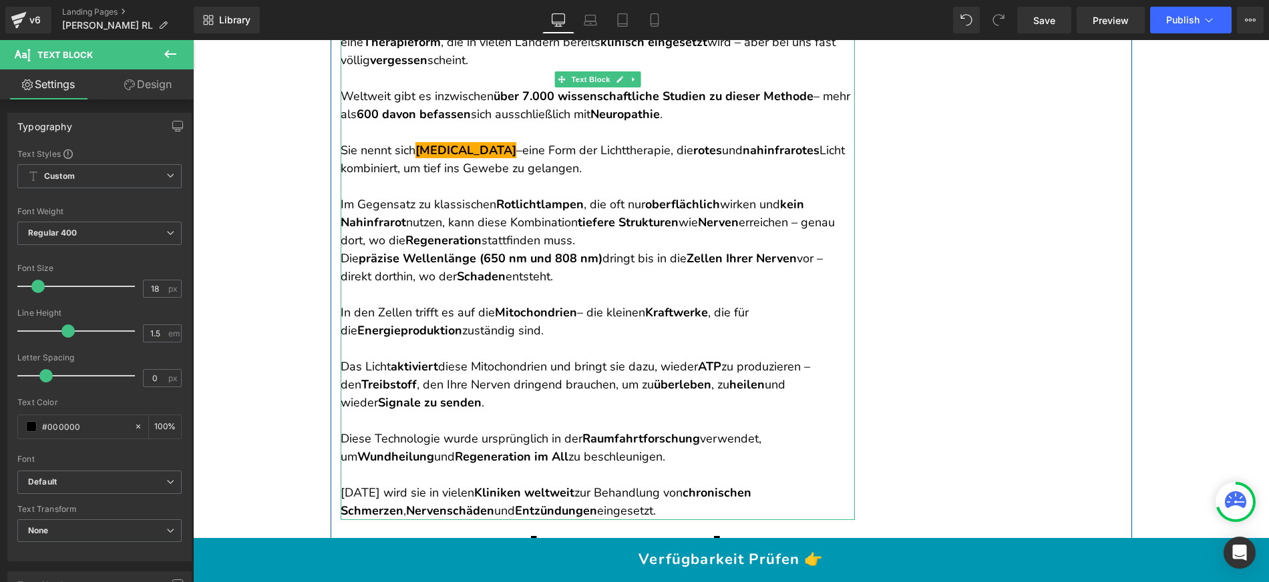
click at [593, 209] on p "Im Gegensatz zu klassischen Rotlichtlampen , die oft nur oberflächlich wirken u…" at bounding box center [598, 223] width 514 height 54
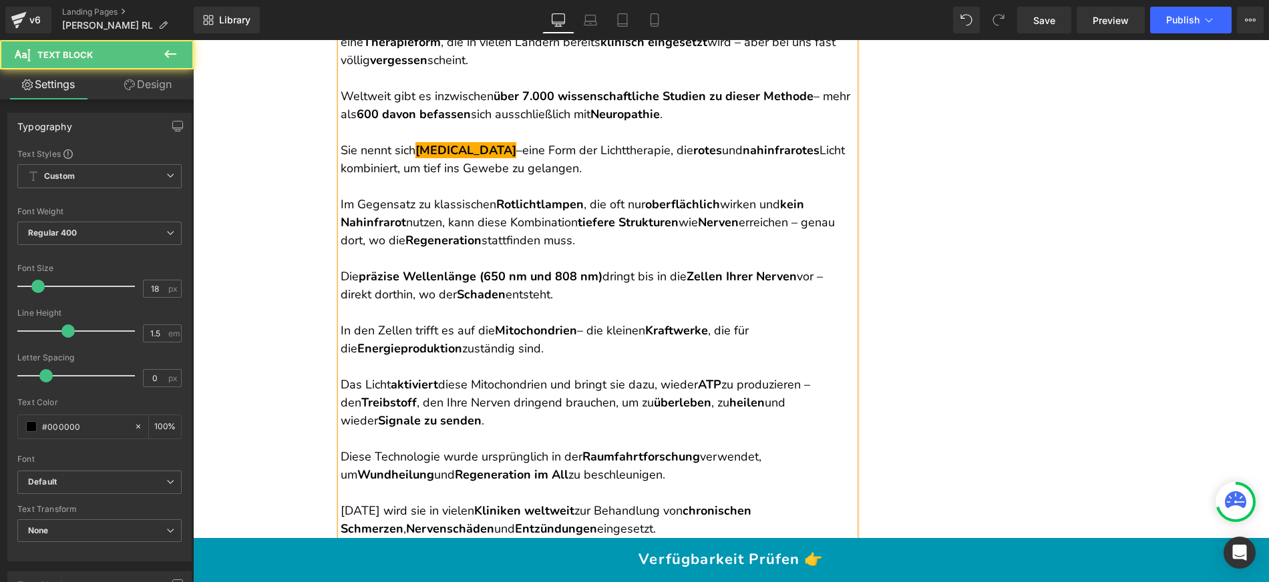
click at [560, 268] on p "Die präzise Wellenlänge (650 nm und 808 nm) dringt bis in die Zellen Ihrer Nerv…" at bounding box center [598, 286] width 514 height 36
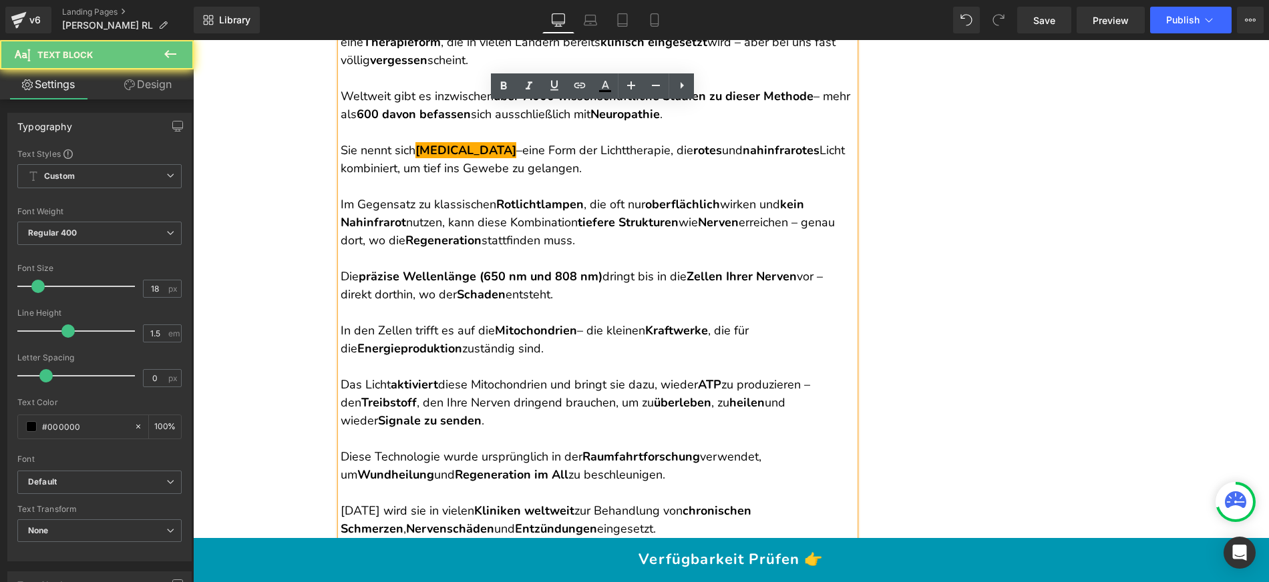
click at [389, 268] on p "Die präzise Wellenlänge (650 nm und 808 nm) dringt bis in die Zellen Ihrer Nerv…" at bounding box center [598, 286] width 514 height 36
click at [352, 268] on p "Die präzise Wellenlänge (650 nm und 808 nm) dringt bis in die Zellen Ihrer Nerv…" at bounding box center [598, 286] width 514 height 36
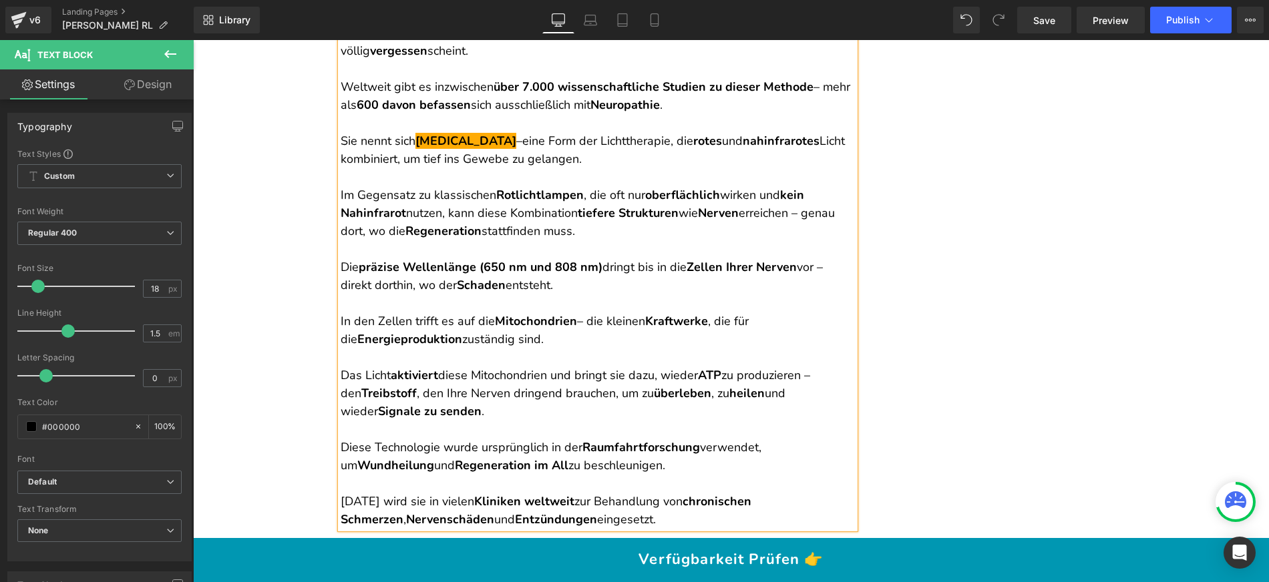
scroll to position [4914, 0]
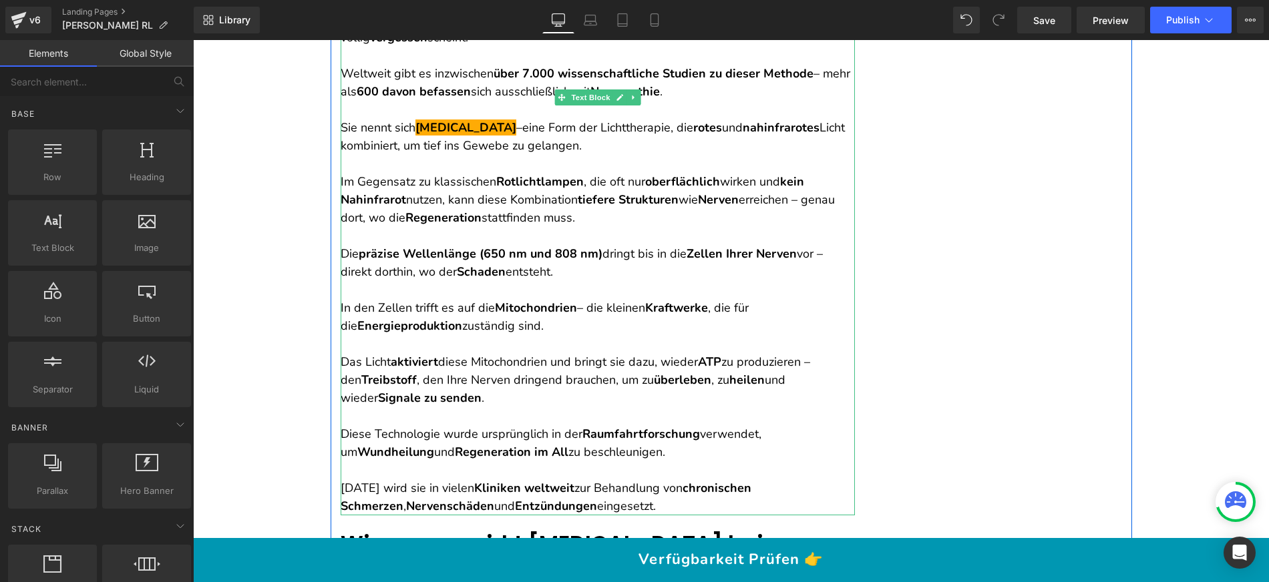
scroll to position [4987, 0]
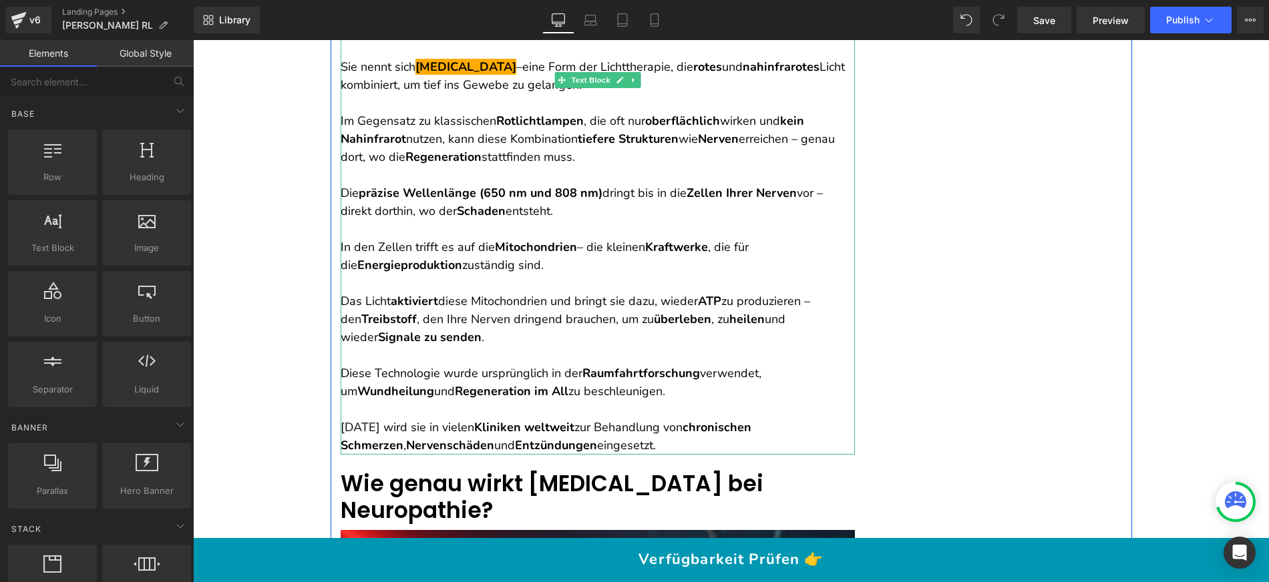
click at [491, 304] on p "Das Licht aktiviert diese Mitochondrien und bringt sie dazu, wieder ATP zu prod…" at bounding box center [598, 319] width 514 height 54
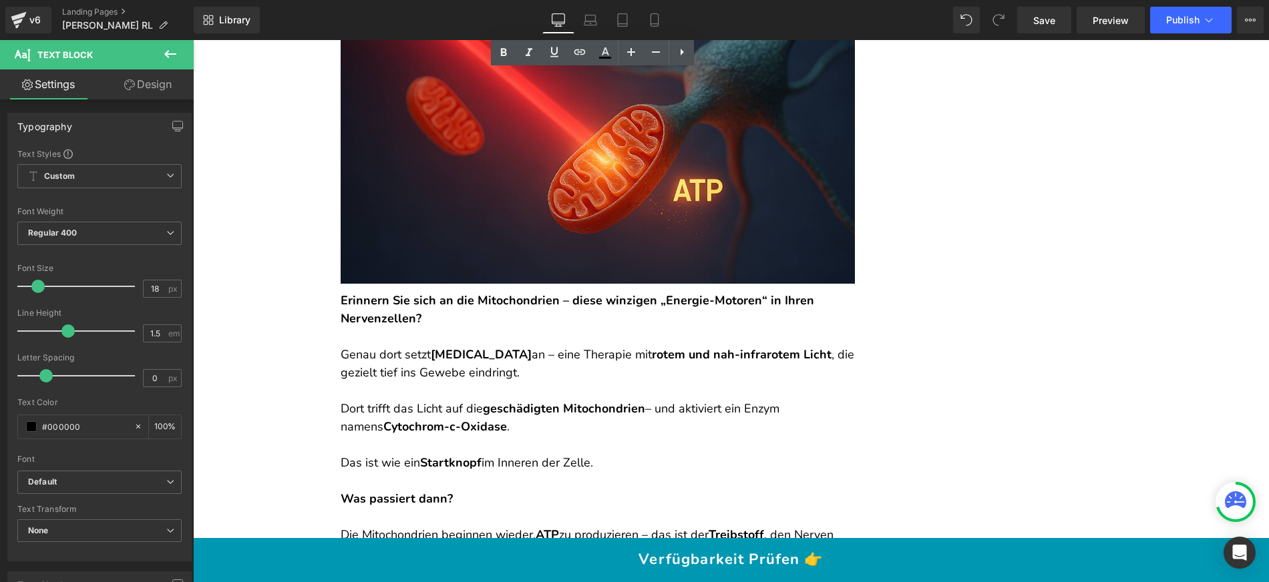
click at [470, 328] on p "Genau dort setzt [MEDICAL_DATA] an – eine Therapie mit rotem und nah-infrarotem…" at bounding box center [598, 355] width 514 height 54
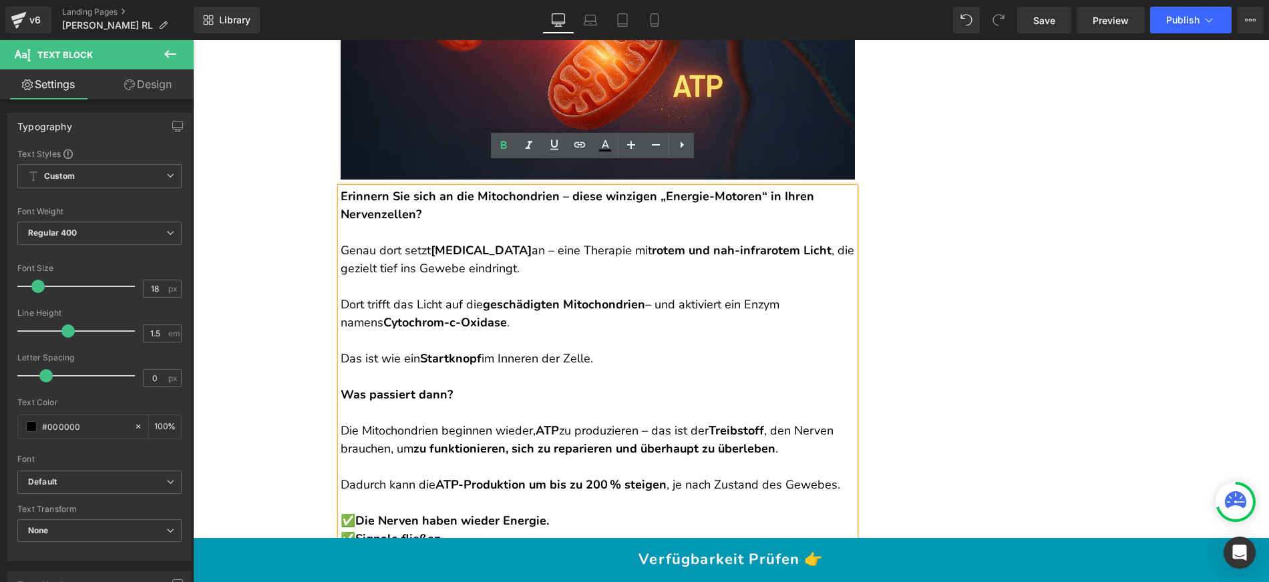
scroll to position [5682, 0]
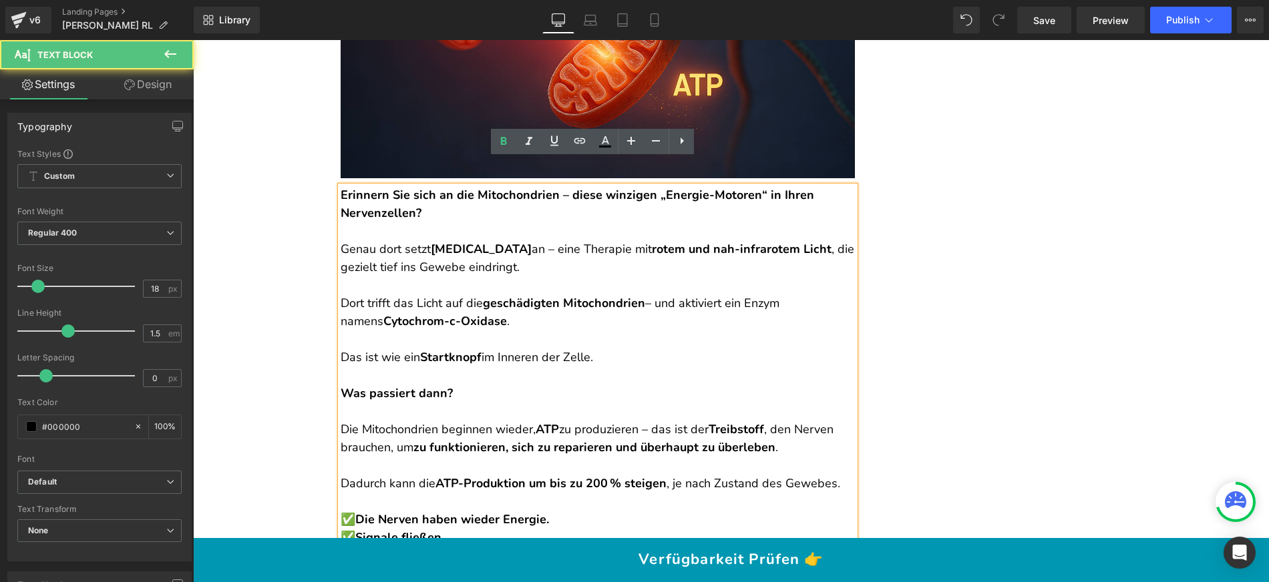
click at [417, 313] on strong "Cytochrom-c-Oxidase" at bounding box center [445, 321] width 124 height 16
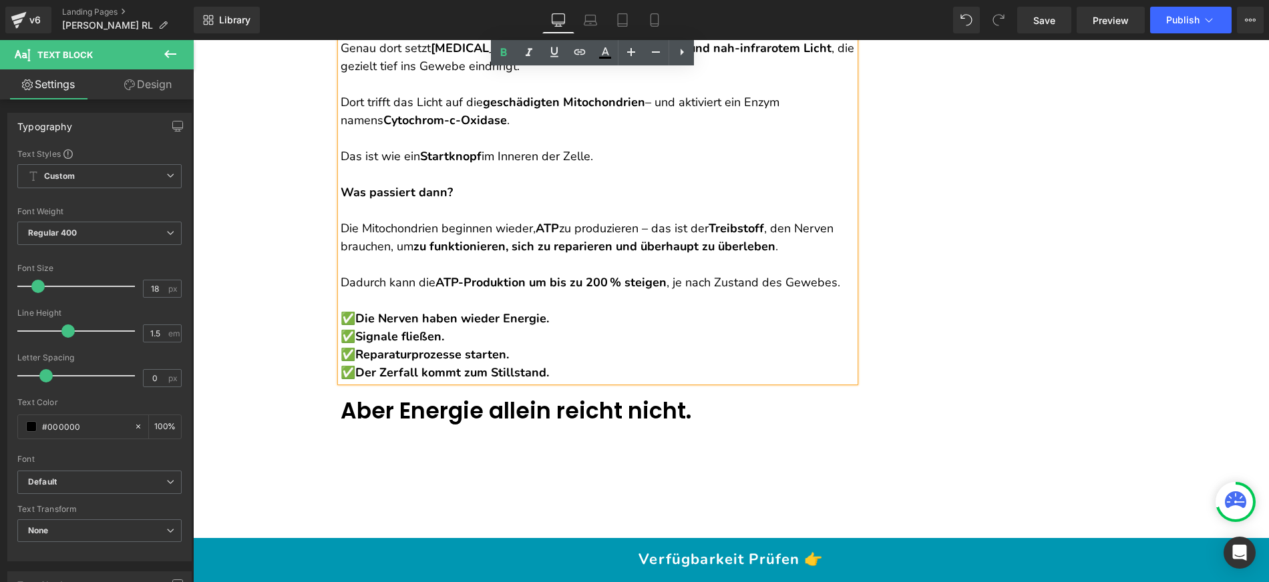
scroll to position [5897, 0]
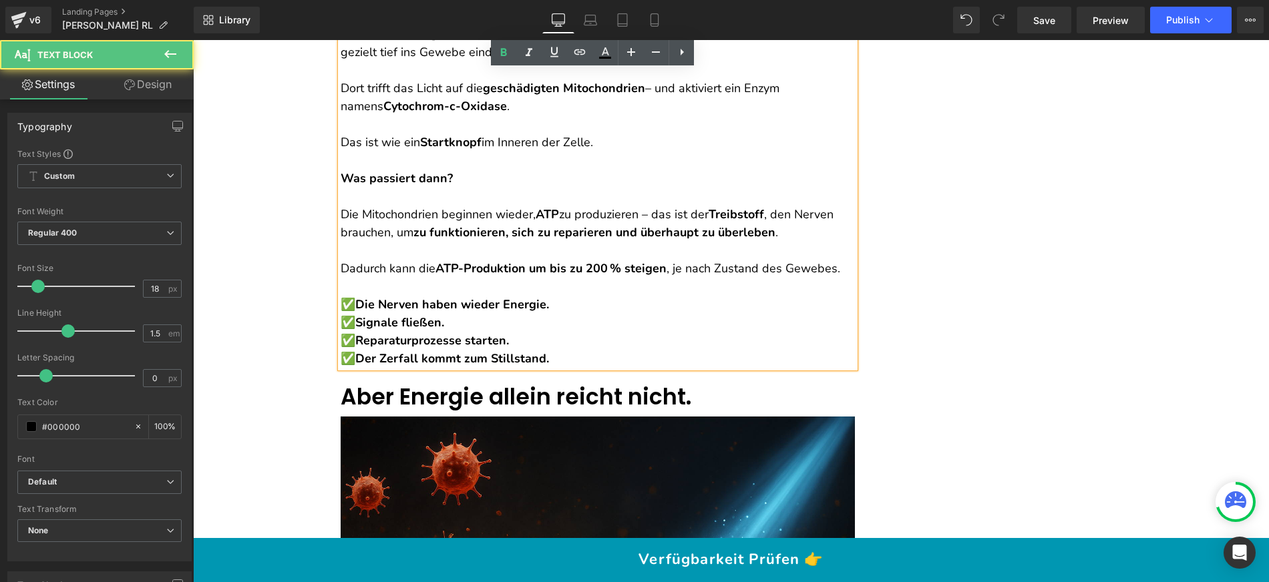
click at [588, 314] on p "✅ Signale fließen. ✅ Reparaturprozesse starten. ✅ Der Zerfall kommt zum Stillst…" at bounding box center [598, 341] width 514 height 54
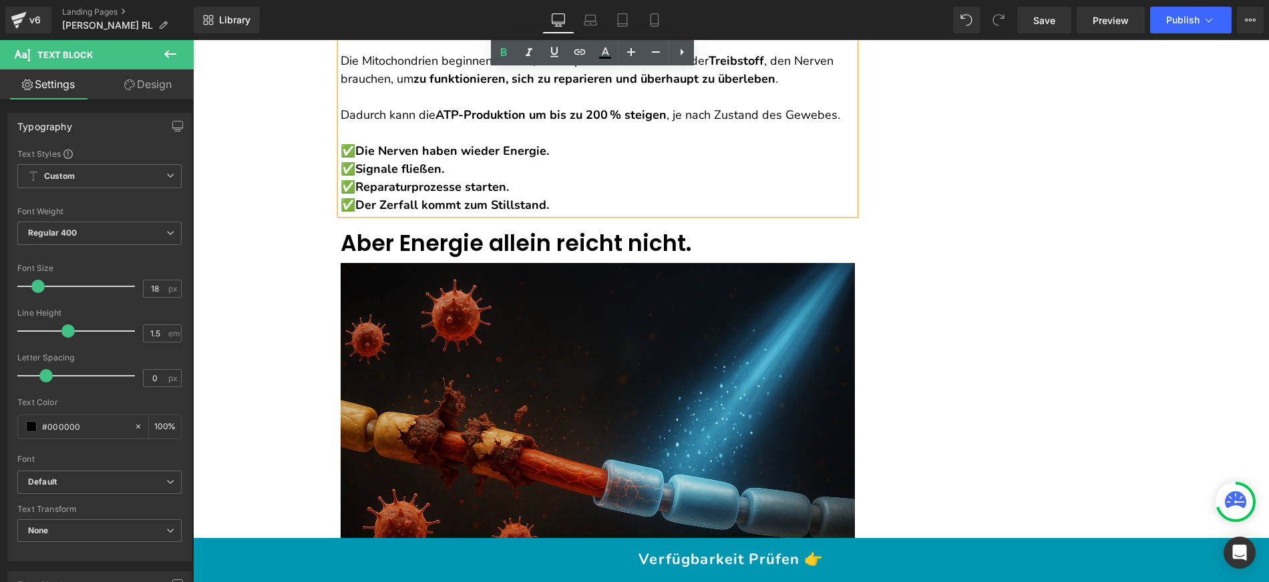
scroll to position [6052, 0]
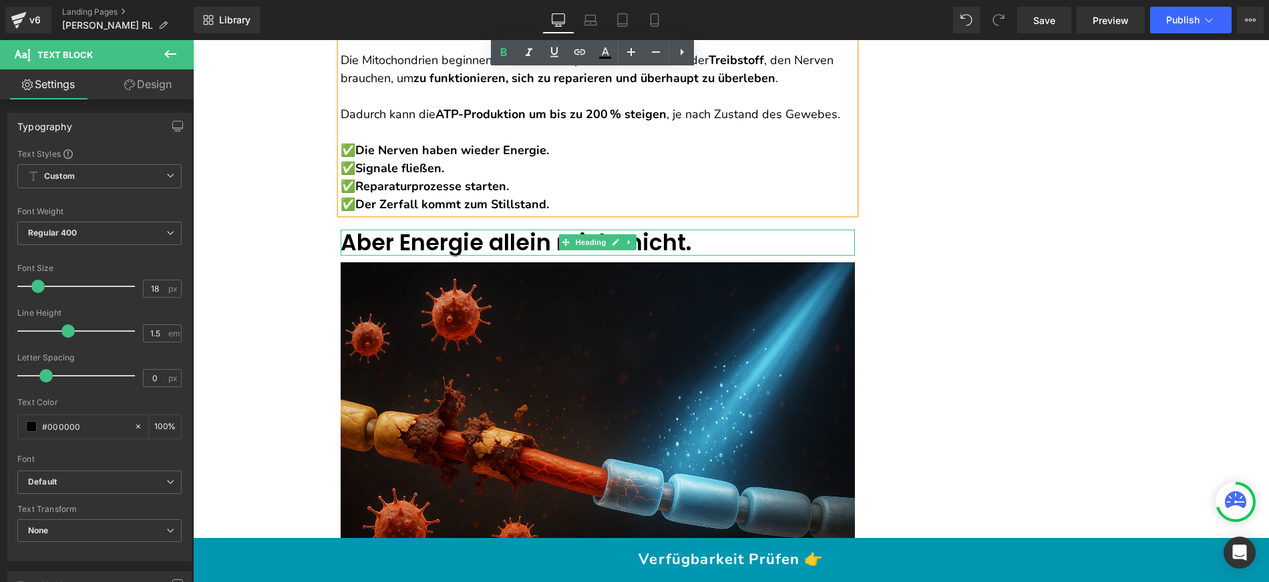
click at [668, 230] on h2 "Aber Energie allein reicht nicht." at bounding box center [598, 243] width 514 height 27
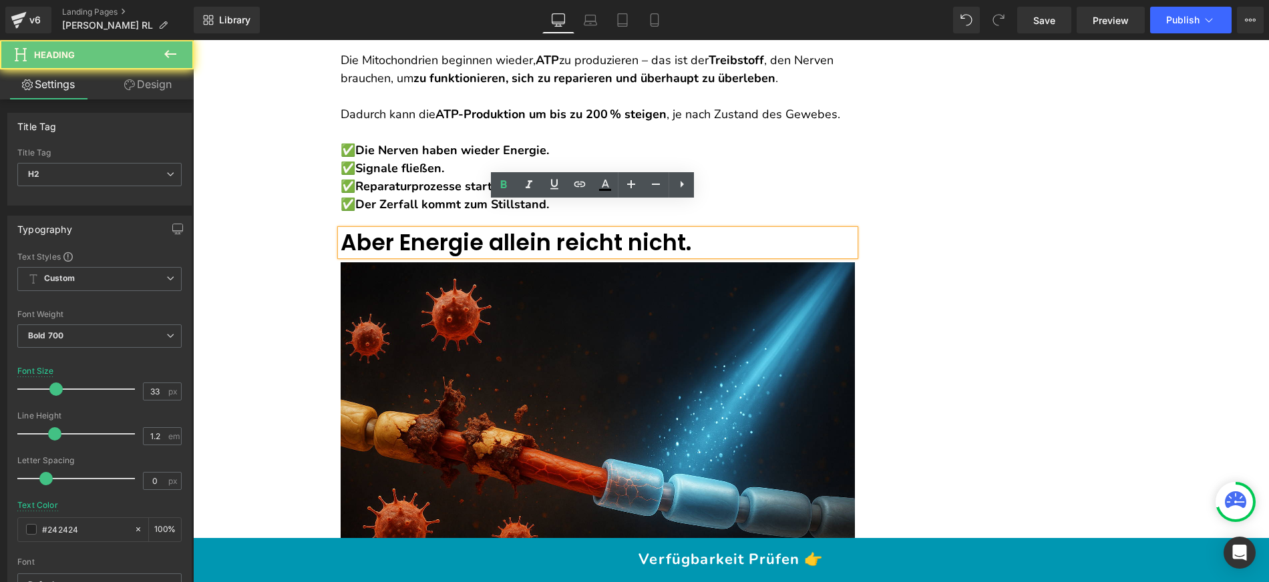
click at [670, 230] on h2 "Aber Energie allein reicht nicht." at bounding box center [598, 243] width 514 height 27
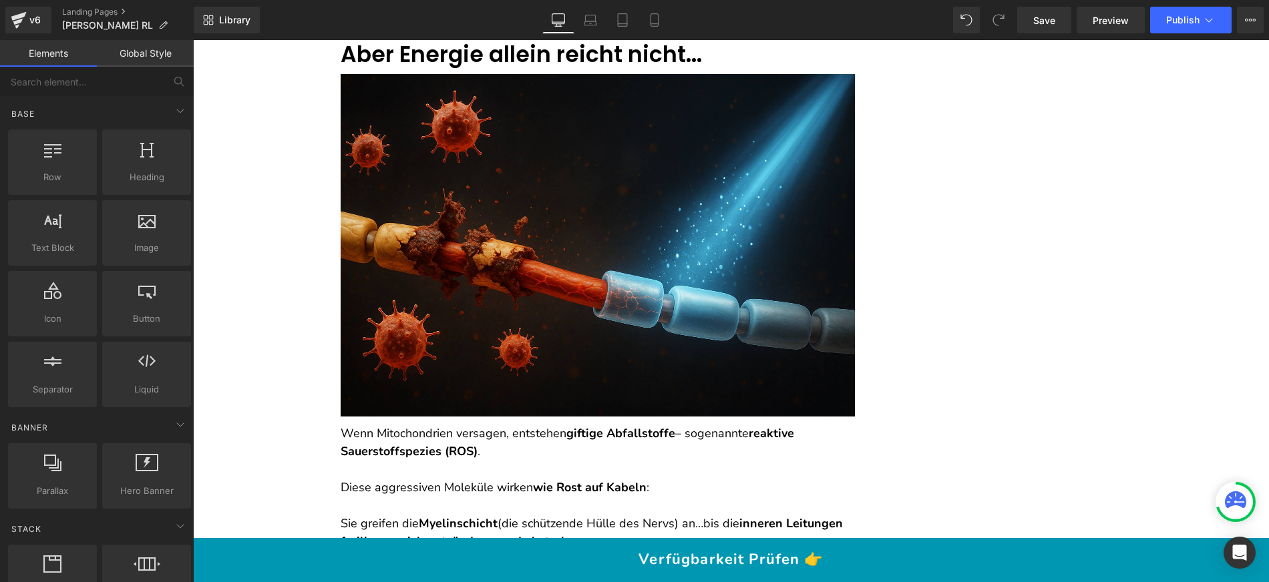
scroll to position [6452, 0]
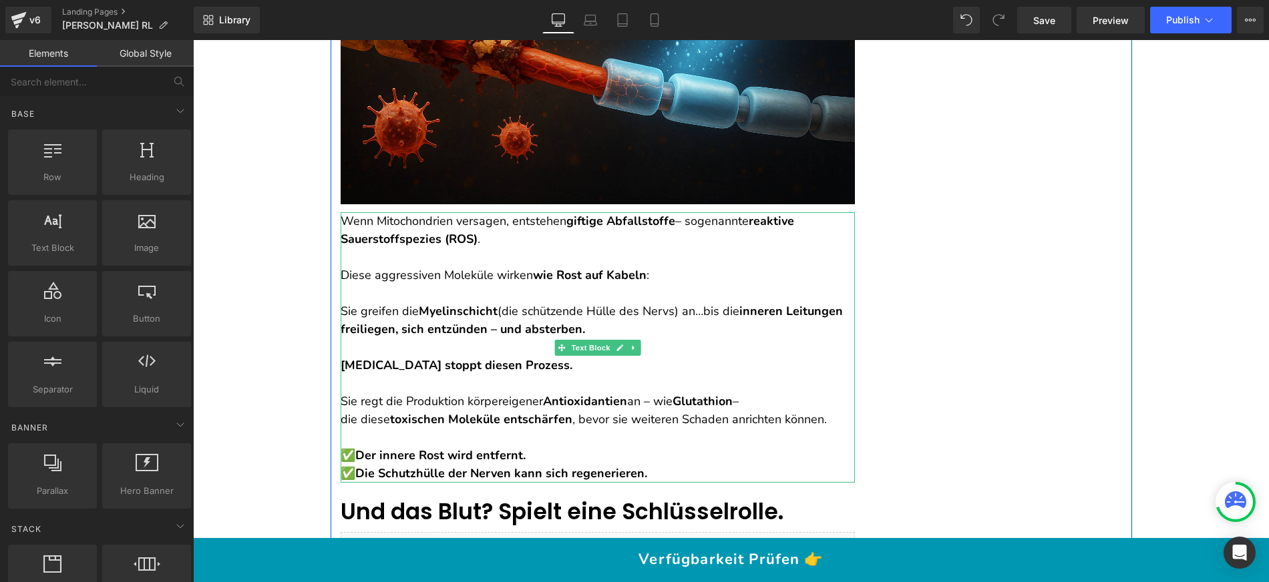
click at [377, 255] on p "Diese aggressiven Moleküle wirken wie Rost auf Kabeln :" at bounding box center [598, 266] width 514 height 36
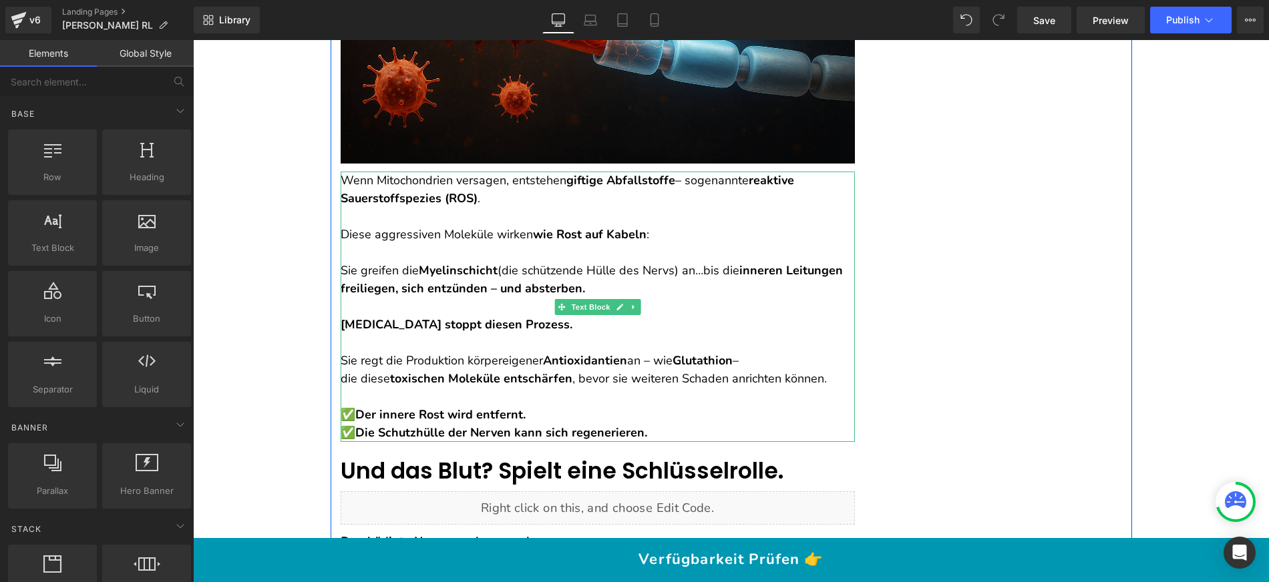
scroll to position [6496, 0]
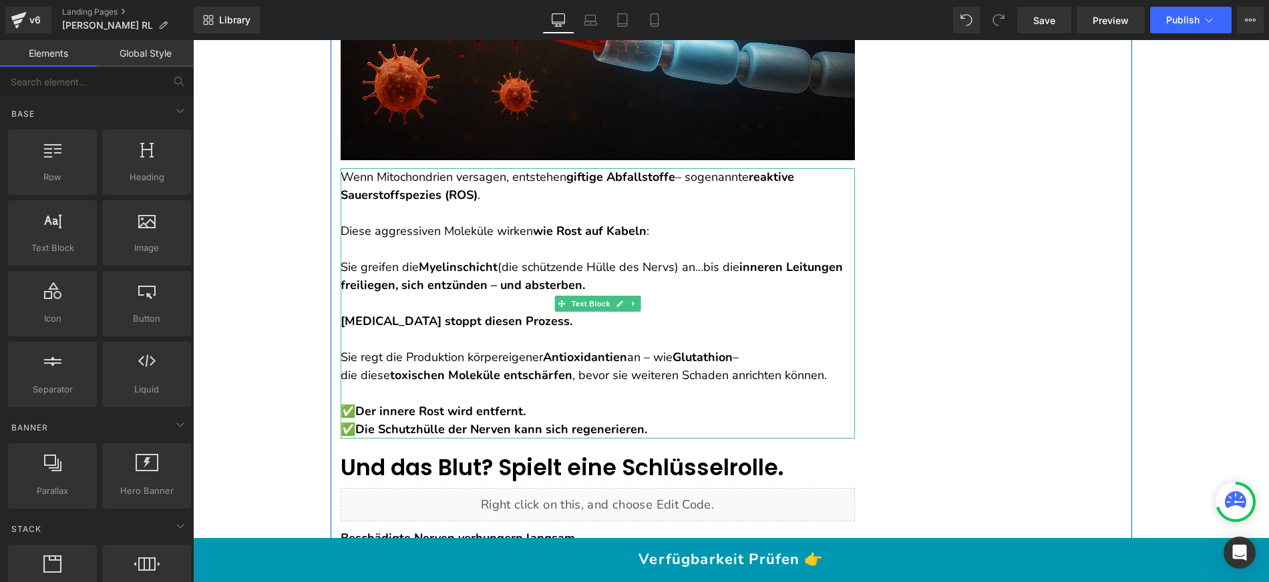
click at [433, 313] on strong "[MEDICAL_DATA] stoppt diesen Prozess." at bounding box center [457, 321] width 232 height 16
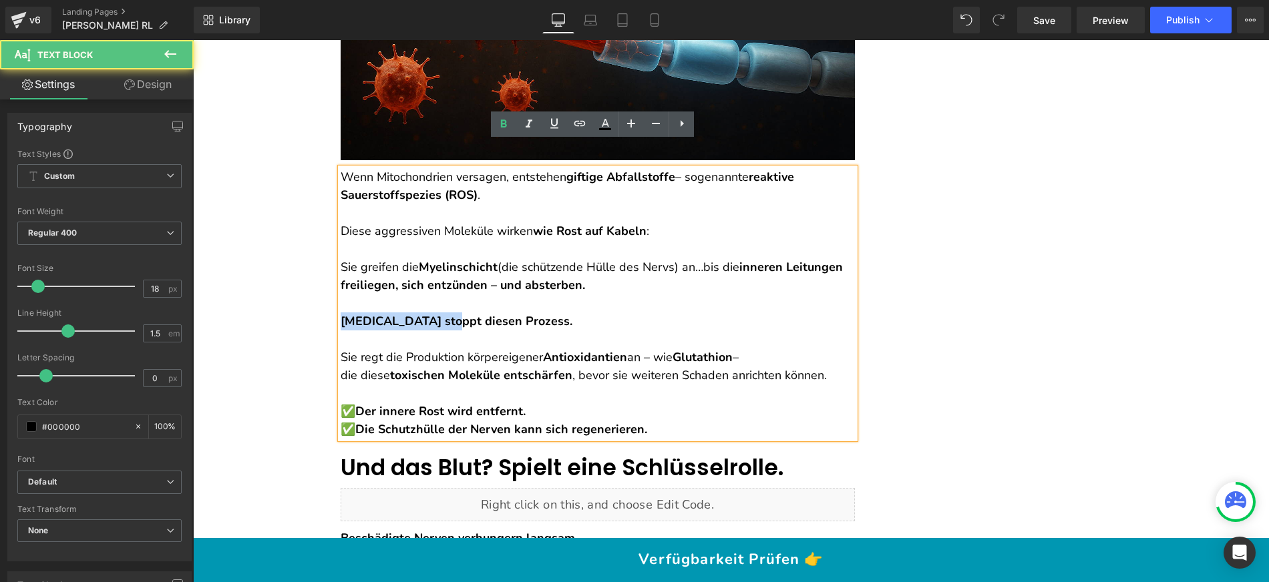
click at [433, 313] on strong "[MEDICAL_DATA] stoppt diesen Prozess." at bounding box center [457, 321] width 232 height 16
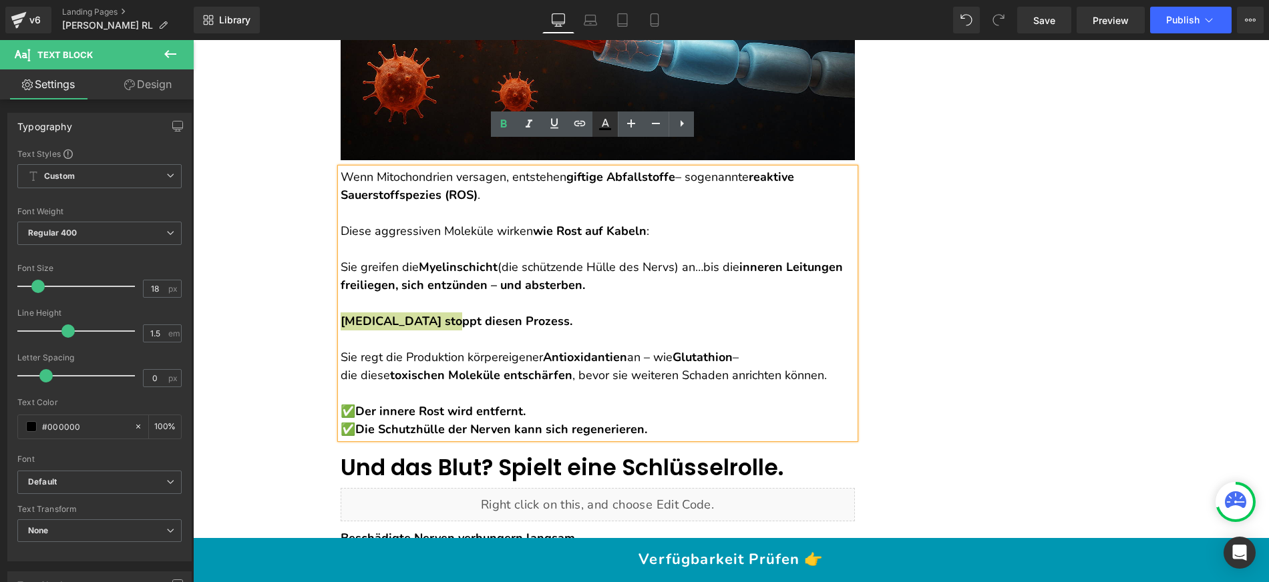
click at [611, 131] on icon at bounding box center [605, 124] width 16 height 16
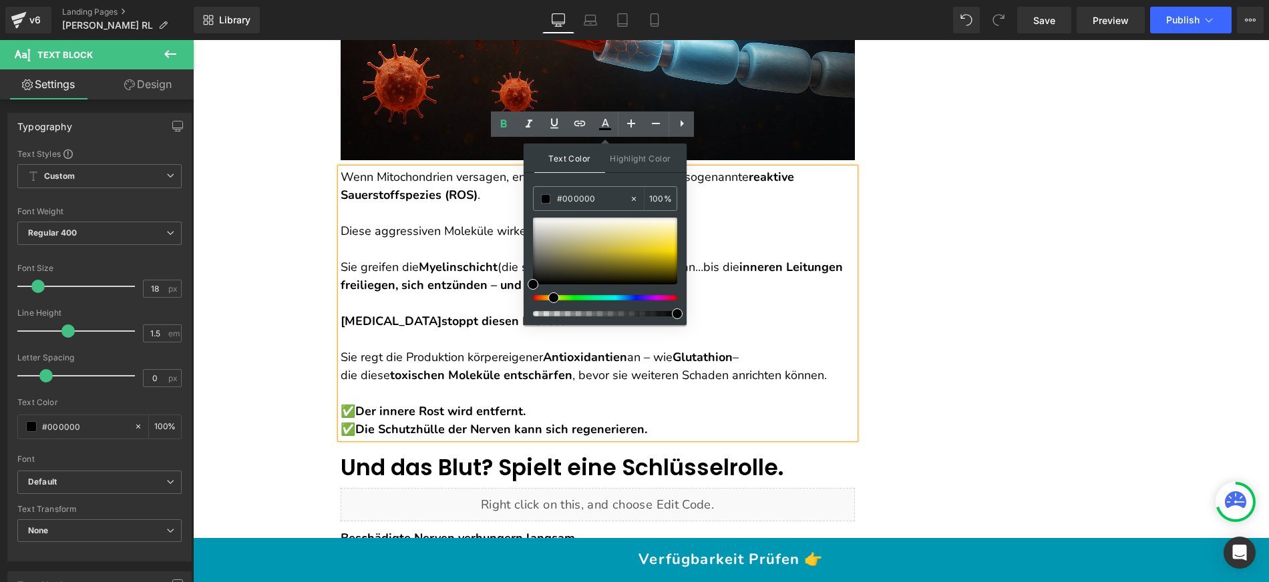
drag, startPoint x: 540, startPoint y: 296, endPoint x: 548, endPoint y: 297, distance: 8.8
click at [548, 297] on div at bounding box center [600, 297] width 144 height 5
drag, startPoint x: 547, startPoint y: 278, endPoint x: 678, endPoint y: 252, distance: 134.2
click at [678, 252] on span at bounding box center [675, 251] width 11 height 11
click at [637, 199] on icon at bounding box center [633, 198] width 9 height 9
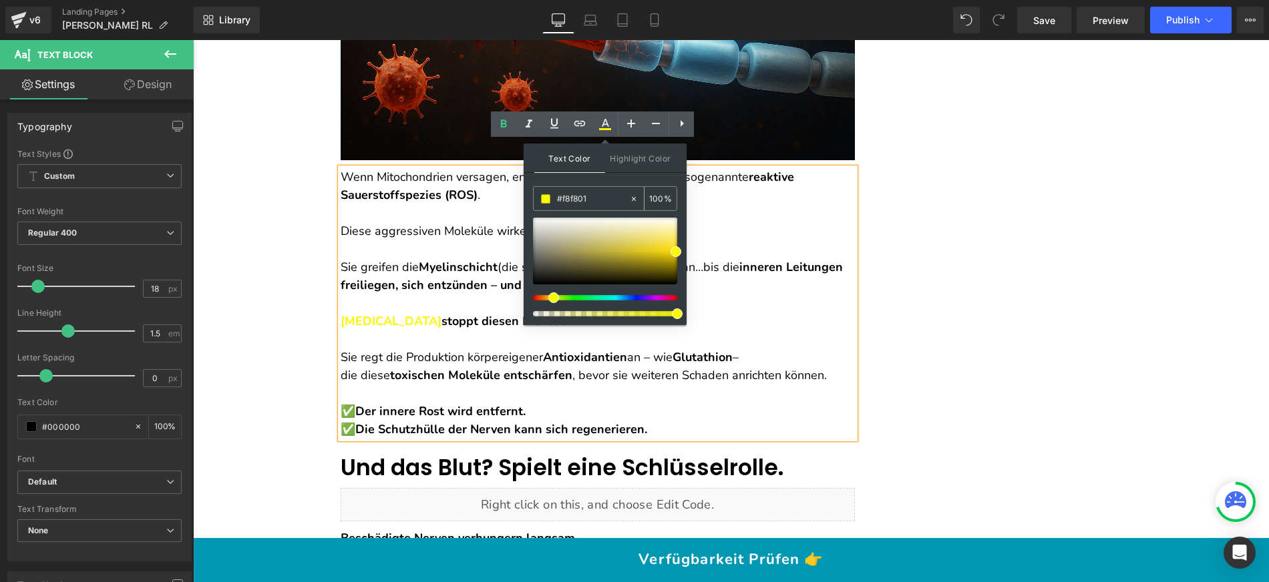
type input "none"
type input "0"
type input "#f7f716"
type input "100"
drag, startPoint x: 860, startPoint y: 290, endPoint x: 468, endPoint y: 289, distance: 392.0
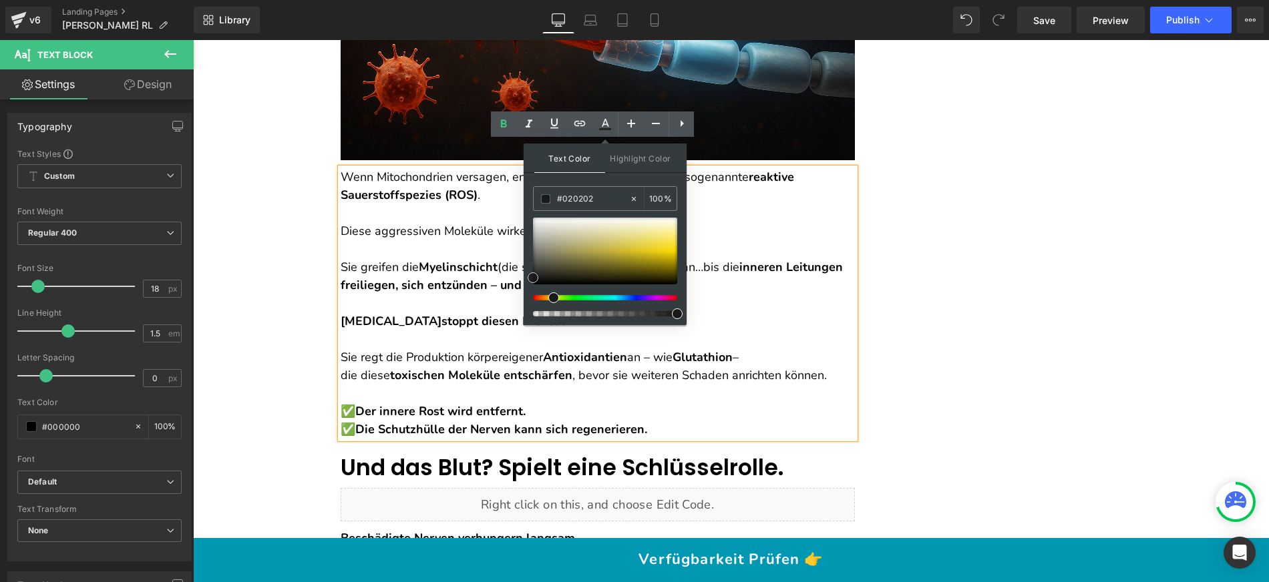
type input "#000000"
drag, startPoint x: 735, startPoint y: 321, endPoint x: 512, endPoint y: 298, distance: 223.5
click at [662, 159] on span "Highlight Color" at bounding box center [640, 158] width 71 height 29
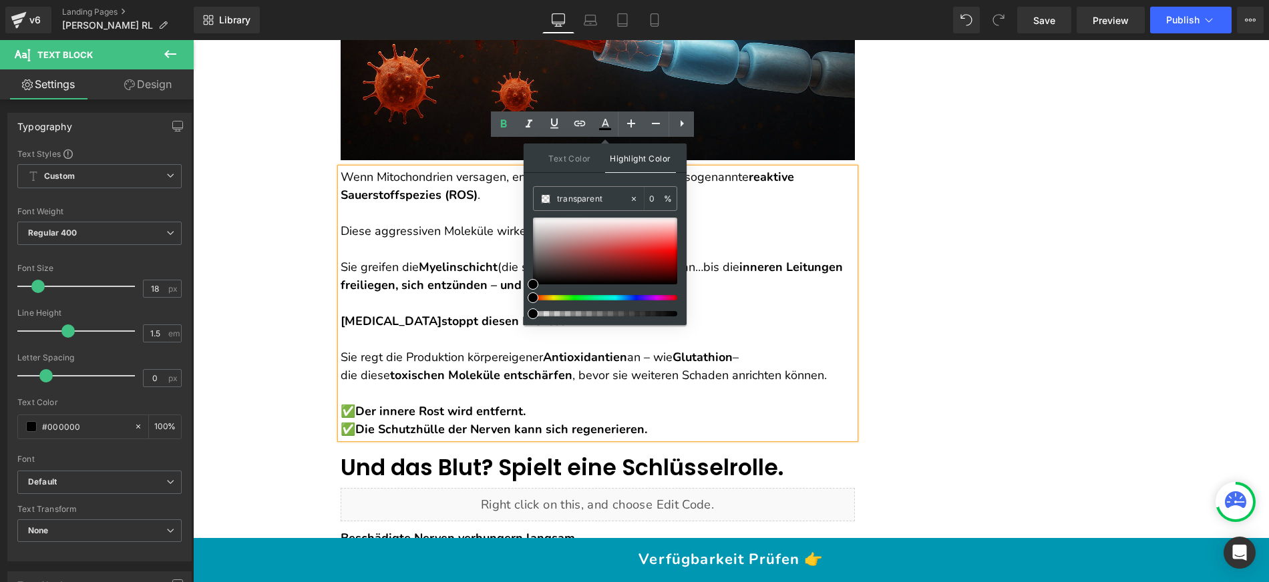
type input "#000000"
type input "100"
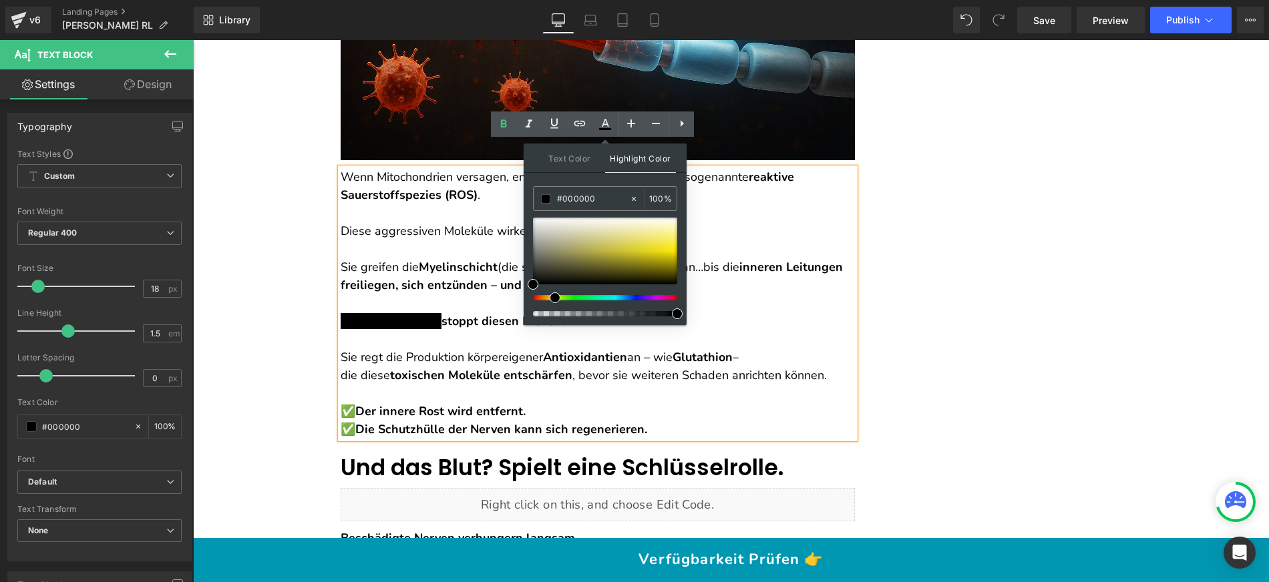
click at [550, 299] on div at bounding box center [600, 297] width 144 height 5
type input "#feff33"
drag, startPoint x: 542, startPoint y: 280, endPoint x: 512, endPoint y: 215, distance: 72.0
click at [681, 242] on span at bounding box center [677, 244] width 11 height 11
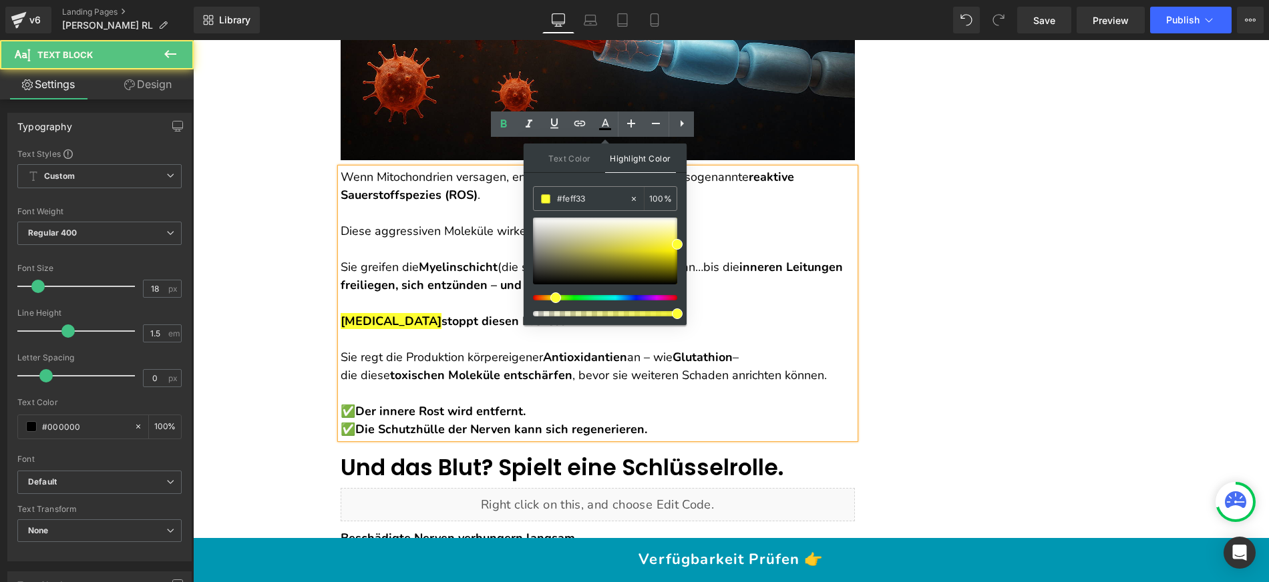
click at [721, 260] on p "Sie greifen die Myelinschicht (die schützende Hülle des Nervs) an… bis die inne…" at bounding box center [598, 267] width 514 height 54
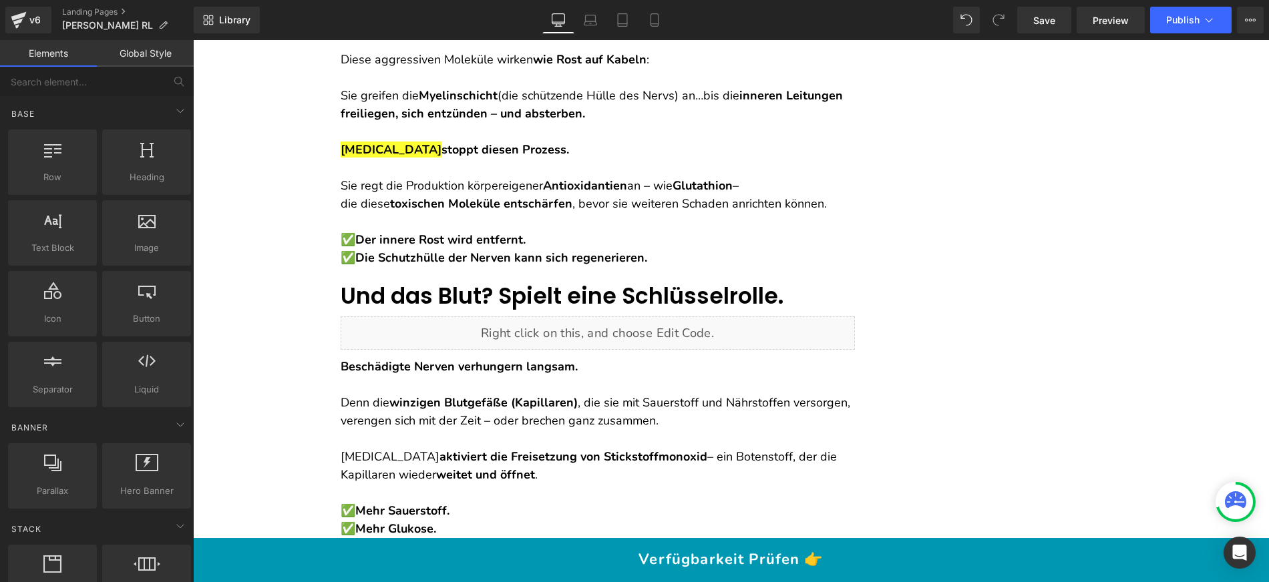
scroll to position [6669, 0]
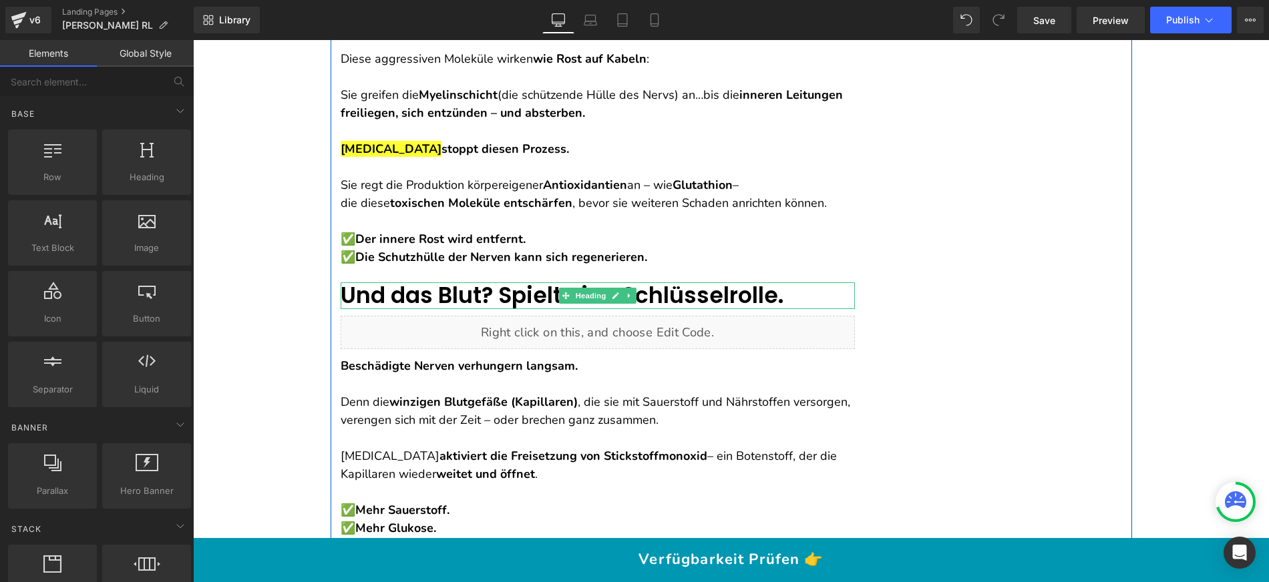
click at [453, 280] on font "Und das Blut? Spielt eine Schlüsselrolle." at bounding box center [562, 295] width 443 height 31
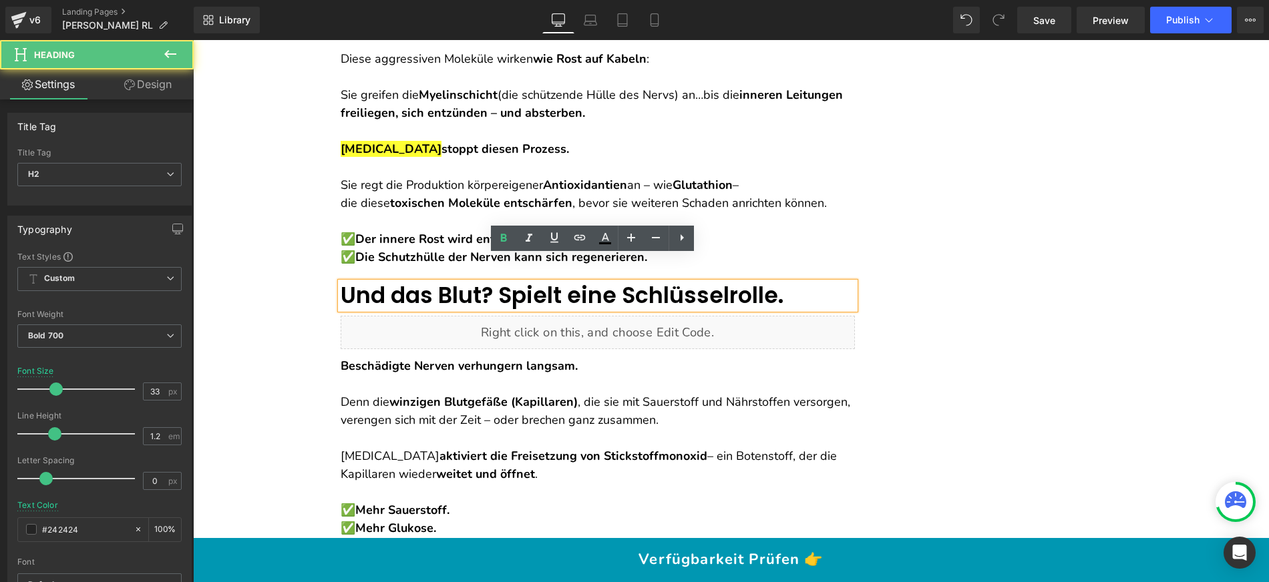
click at [453, 280] on font "Und das Blut? Spielt eine Schlüsselrolle." at bounding box center [562, 295] width 443 height 31
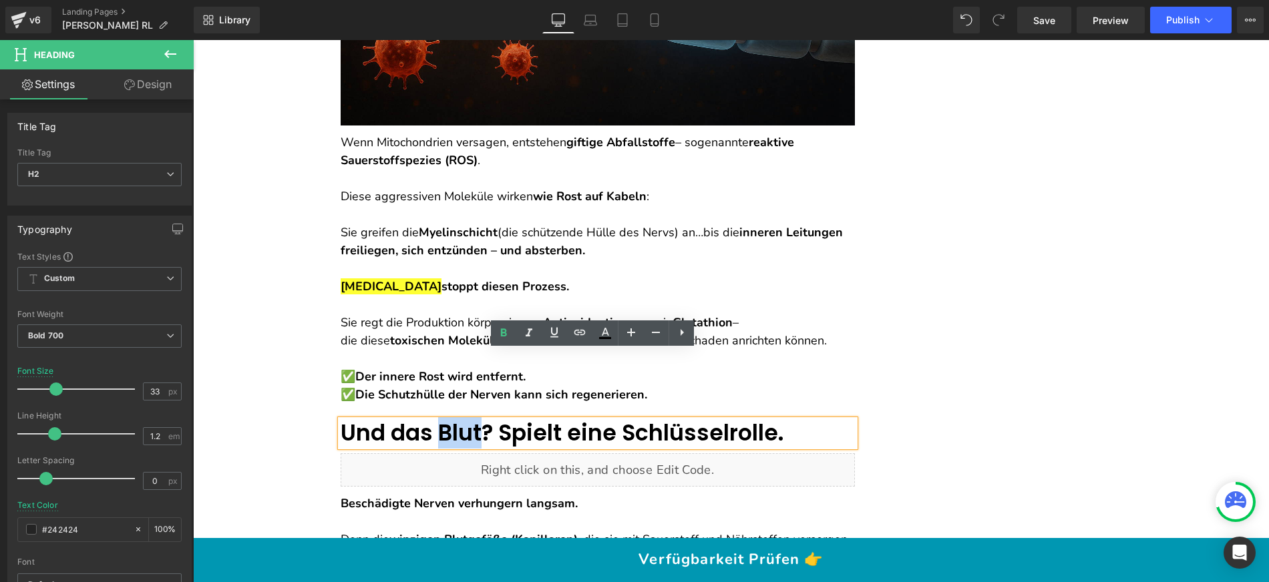
scroll to position [6584, 0]
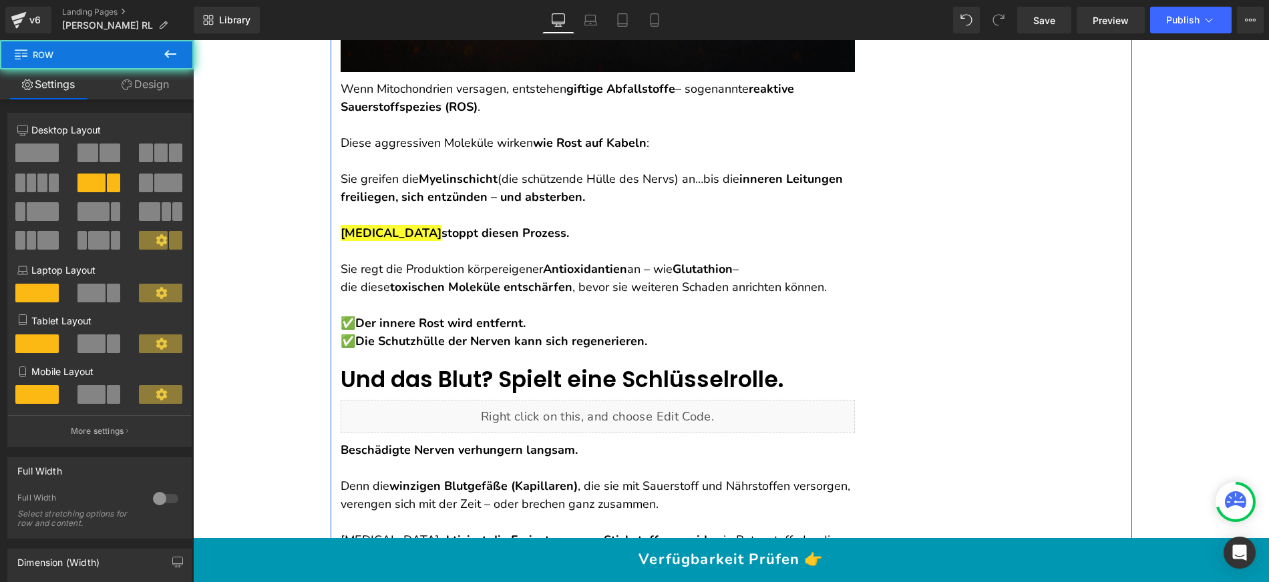
click at [403, 364] on font "Und das Blut? Spielt eine Schlüsselrolle." at bounding box center [562, 379] width 443 height 31
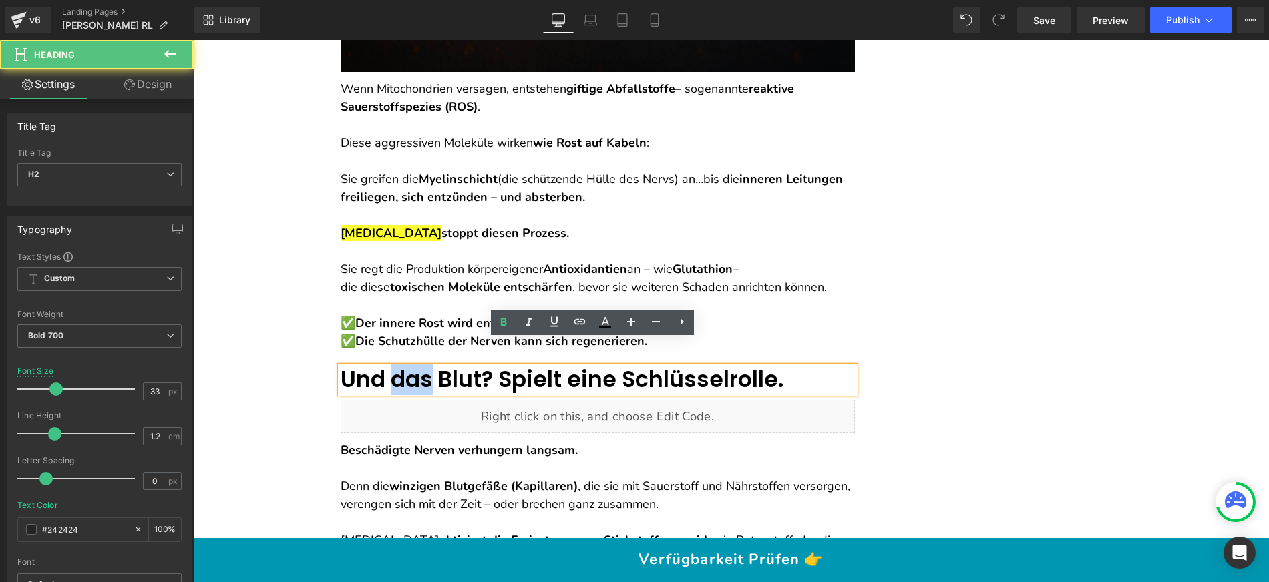
click at [403, 364] on font "Und das Blut? Spielt eine Schlüsselrolle." at bounding box center [562, 379] width 443 height 31
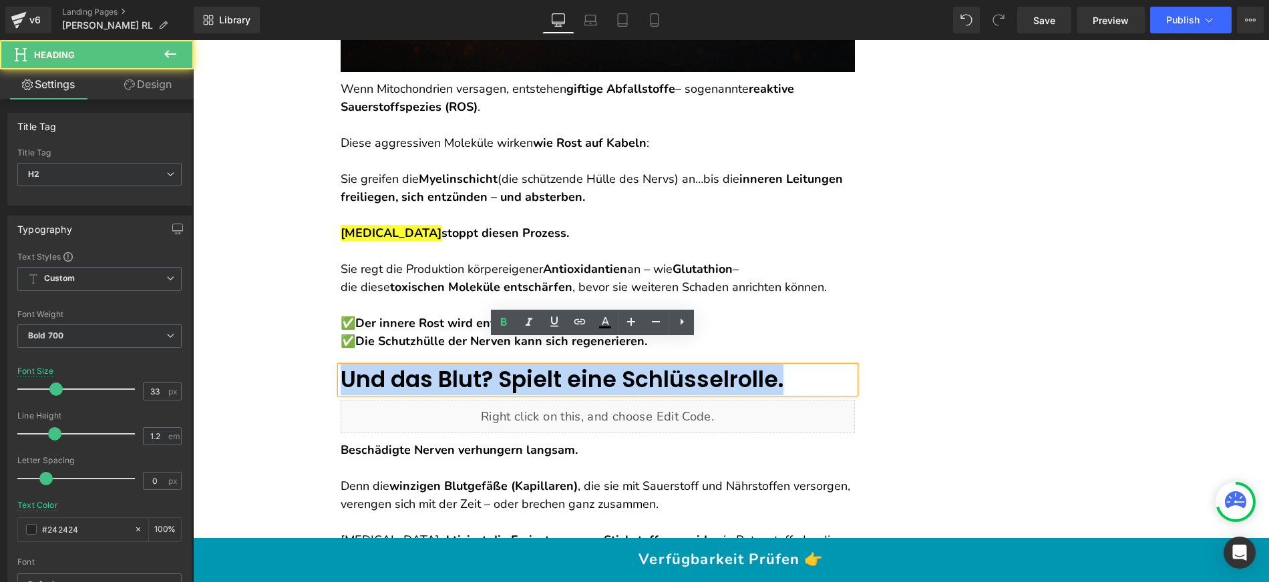
click at [403, 364] on font "Und das Blut? Spielt eine Schlüsselrolle." at bounding box center [562, 379] width 443 height 31
paste div
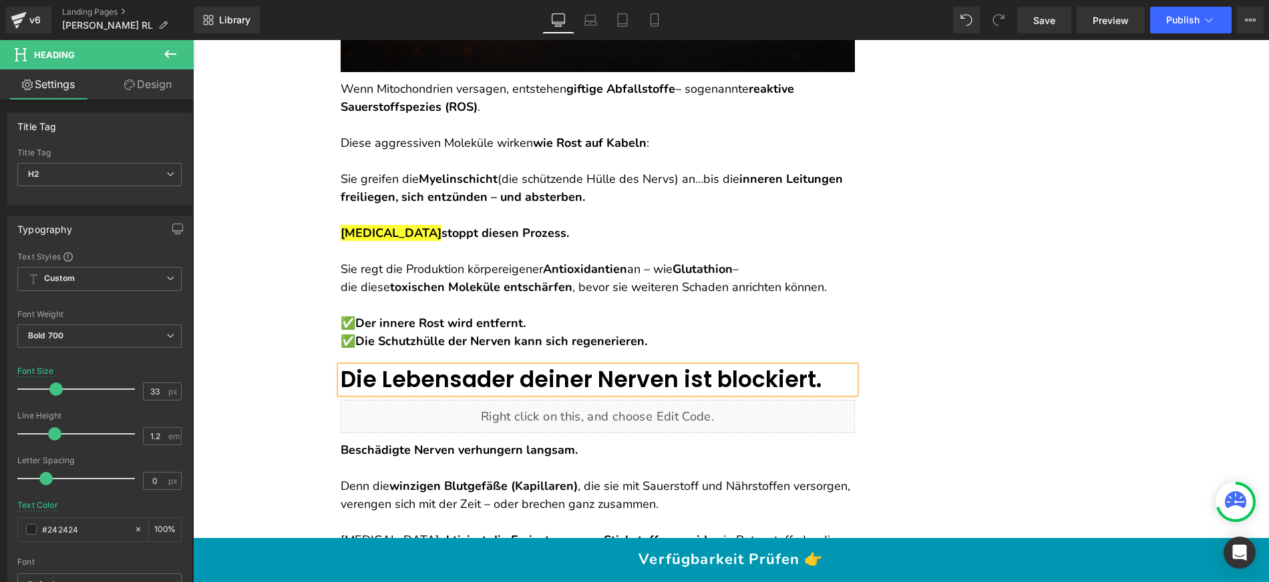
click at [664, 364] on span "Die Lebensader deiner Nerven ist blockiert." at bounding box center [581, 379] width 481 height 31
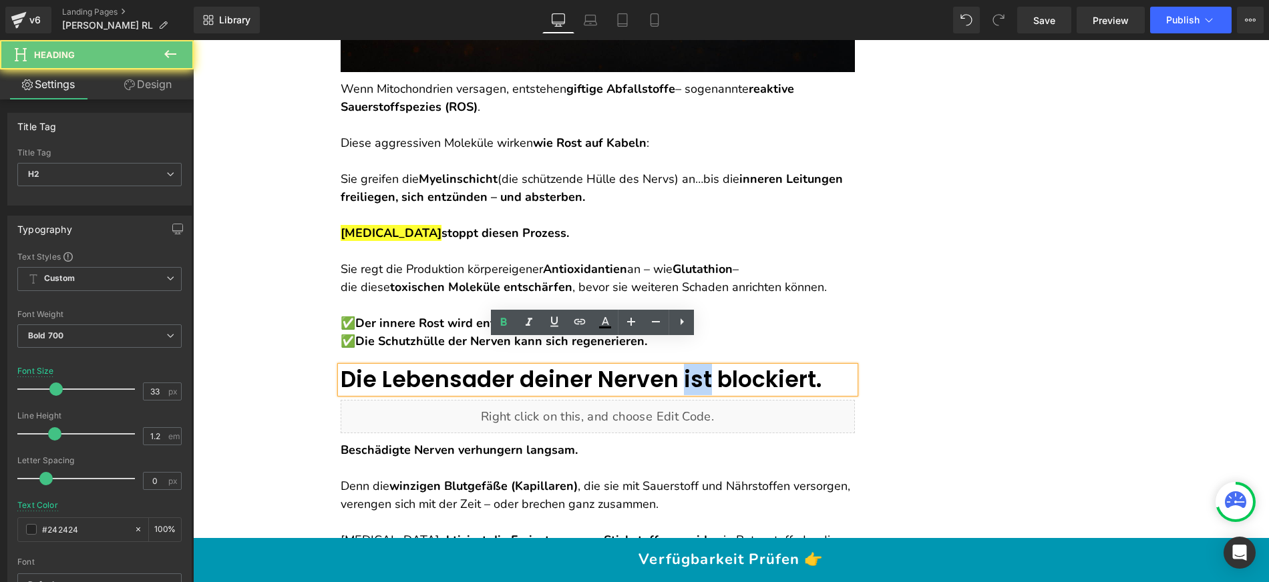
click at [664, 364] on span "Die Lebensader deiner Nerven ist blockiert." at bounding box center [581, 379] width 481 height 31
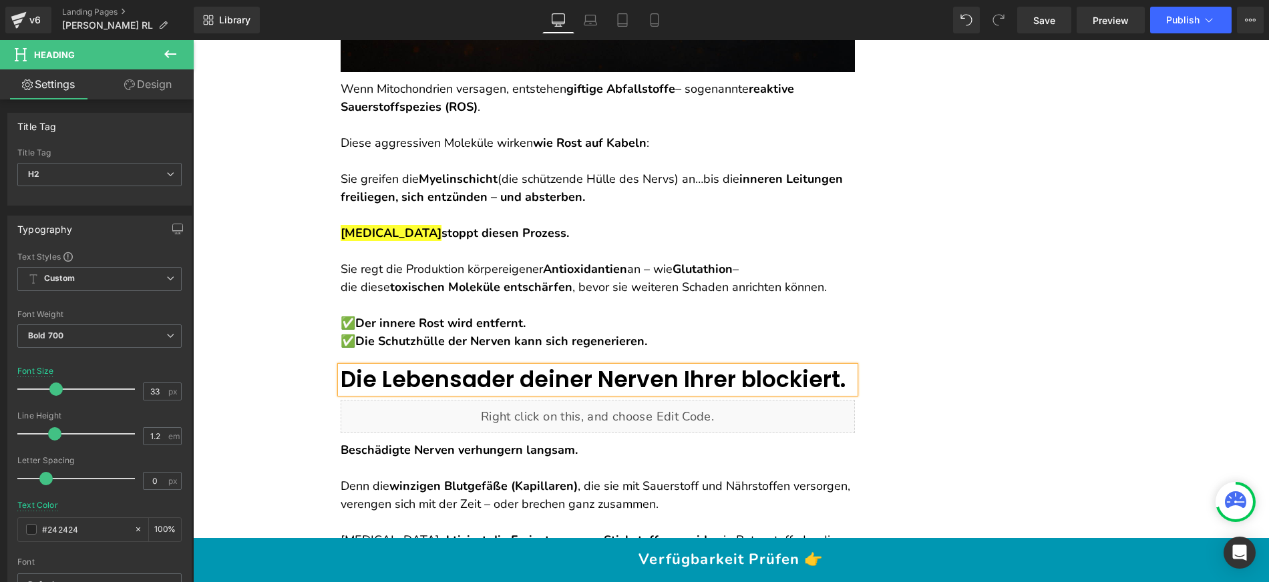
click at [539, 364] on span "Die Lebensader deiner Nerven Ihrer blockiert." at bounding box center [593, 379] width 505 height 31
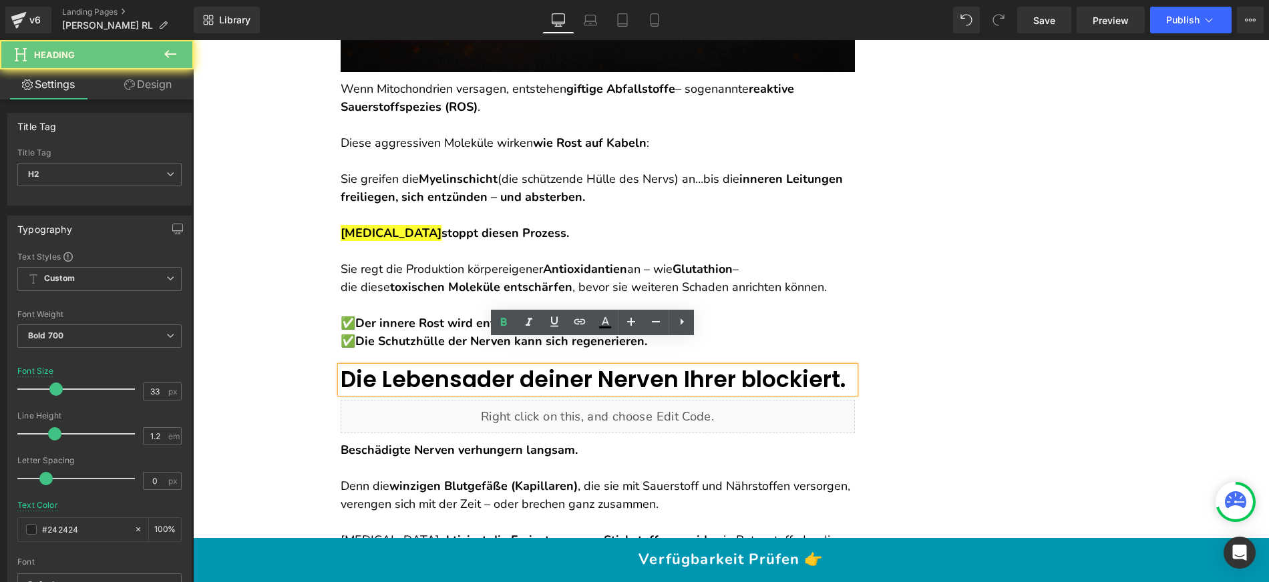
click at [653, 364] on span "Die Lebensader deiner Nerven Ihrer blockiert." at bounding box center [593, 379] width 505 height 31
click at [670, 364] on span "Die Lebensader deiner Nerven Ihrer blockiert." at bounding box center [593, 379] width 505 height 31
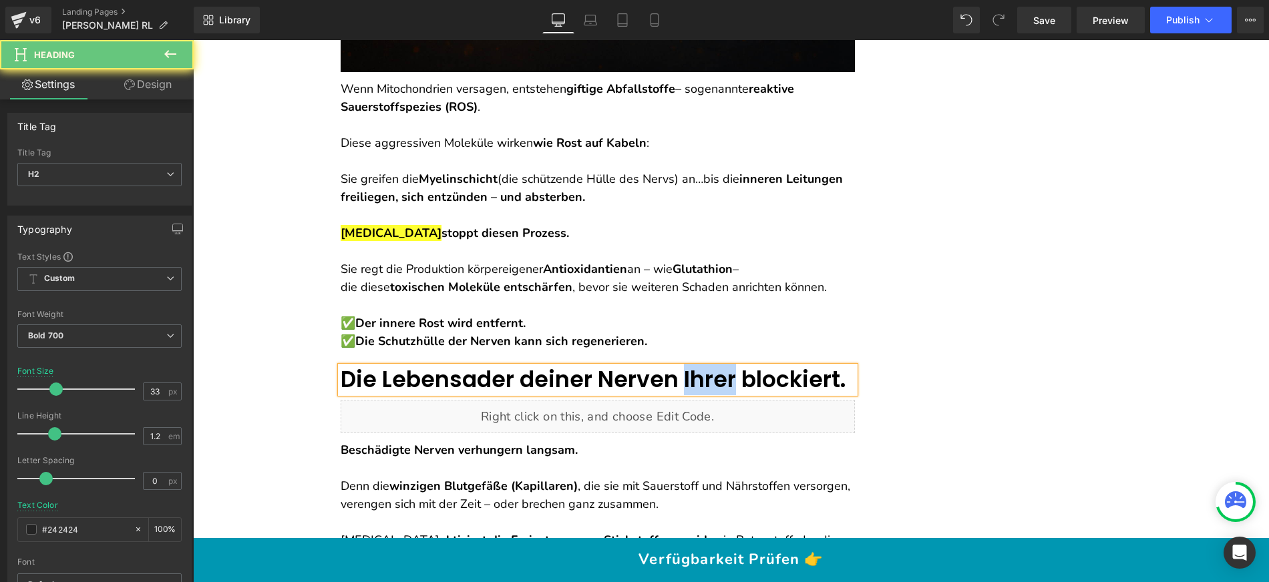
click at [670, 364] on span "Die Lebensader deiner Nerven Ihrer blockiert." at bounding box center [593, 379] width 505 height 31
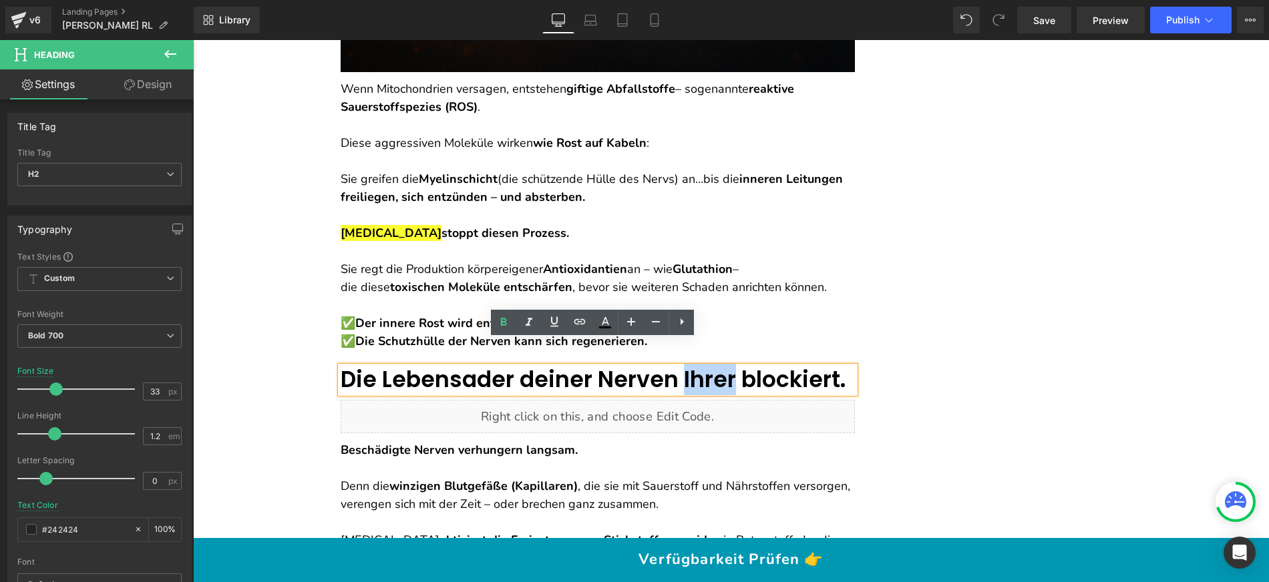
copy span "Ihrer"
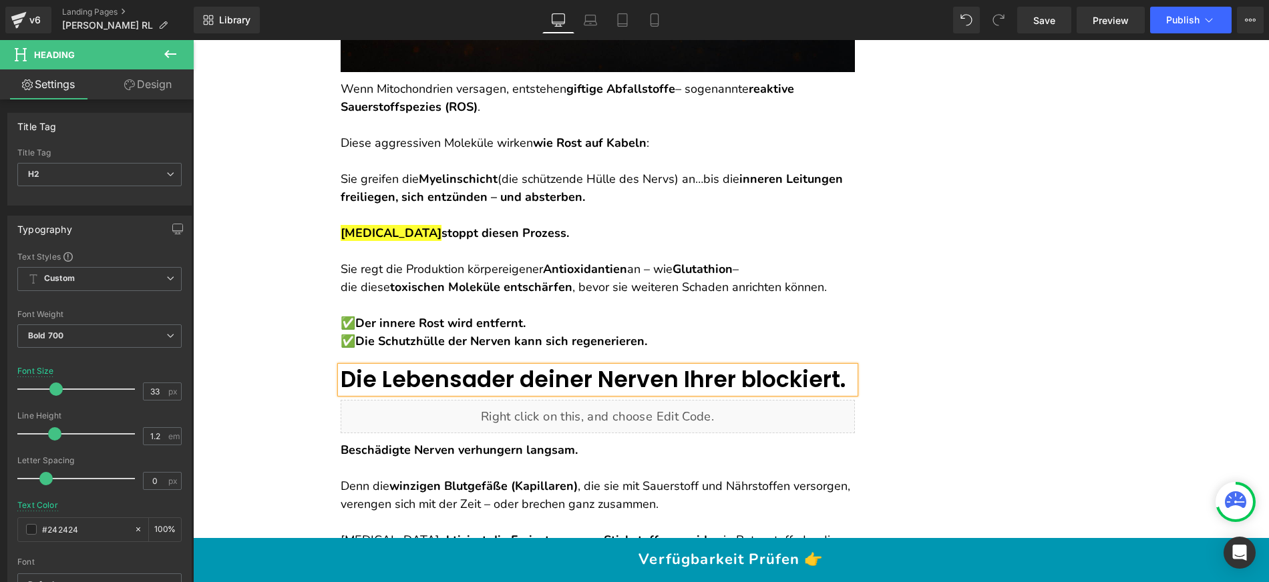
click at [532, 364] on span "Die Lebensader deiner Nerven Ihrer blockiert." at bounding box center [593, 379] width 505 height 31
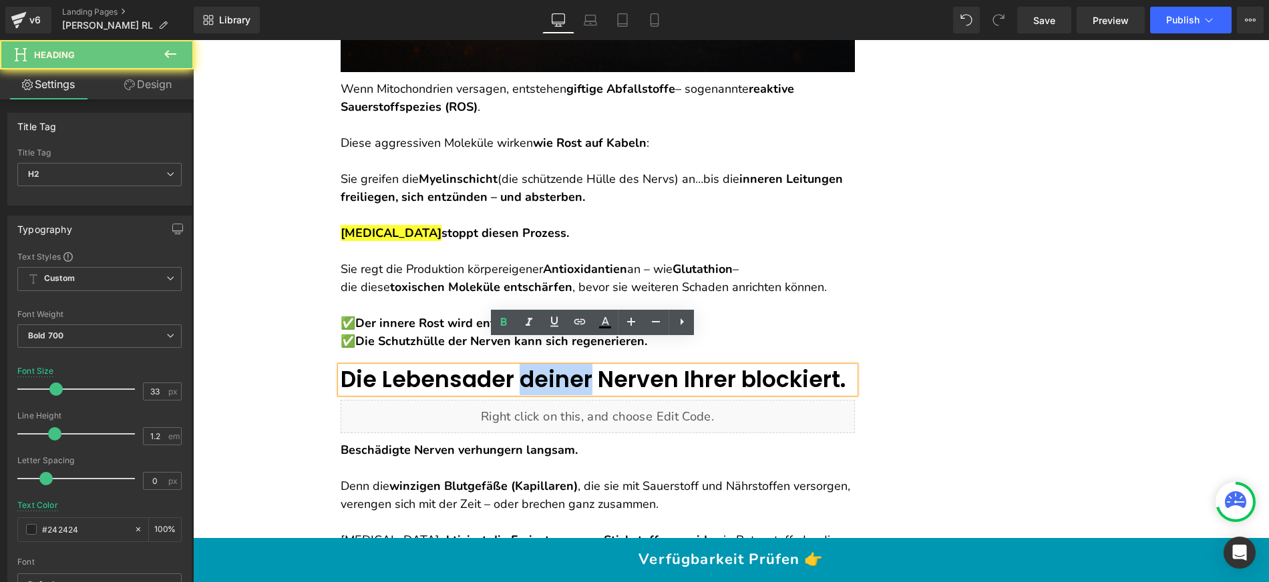
click at [532, 364] on span "Die Lebensader deiner Nerven Ihrer blockiert." at bounding box center [593, 379] width 505 height 31
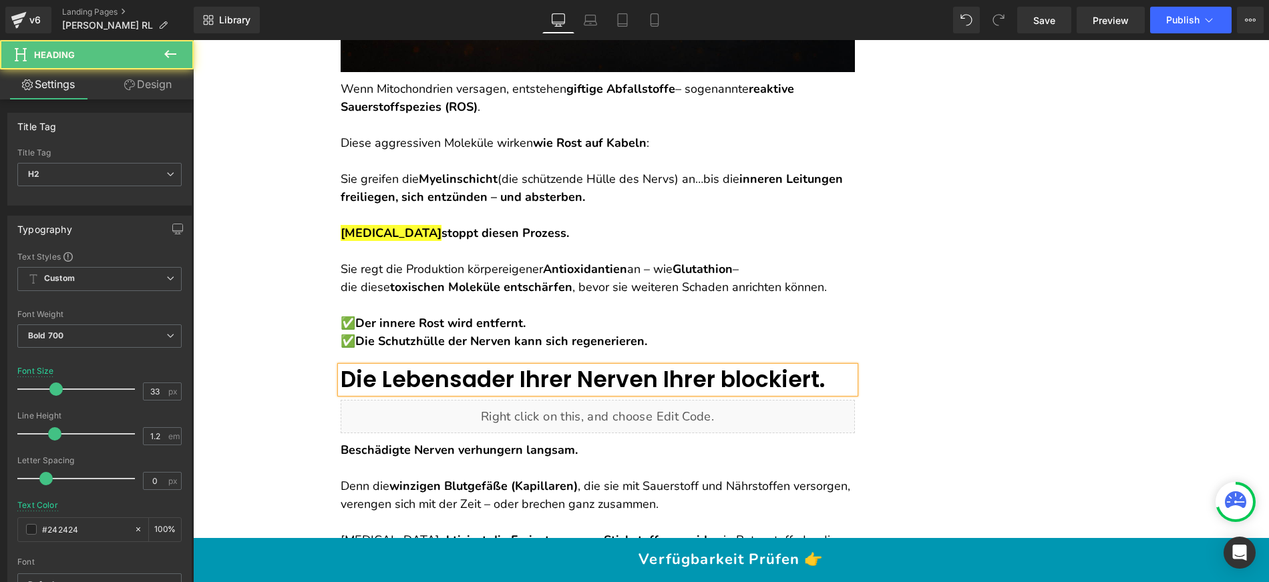
click at [641, 364] on span "Die Lebensader Ihrer Nerven Ihrer blockiert." at bounding box center [583, 379] width 484 height 31
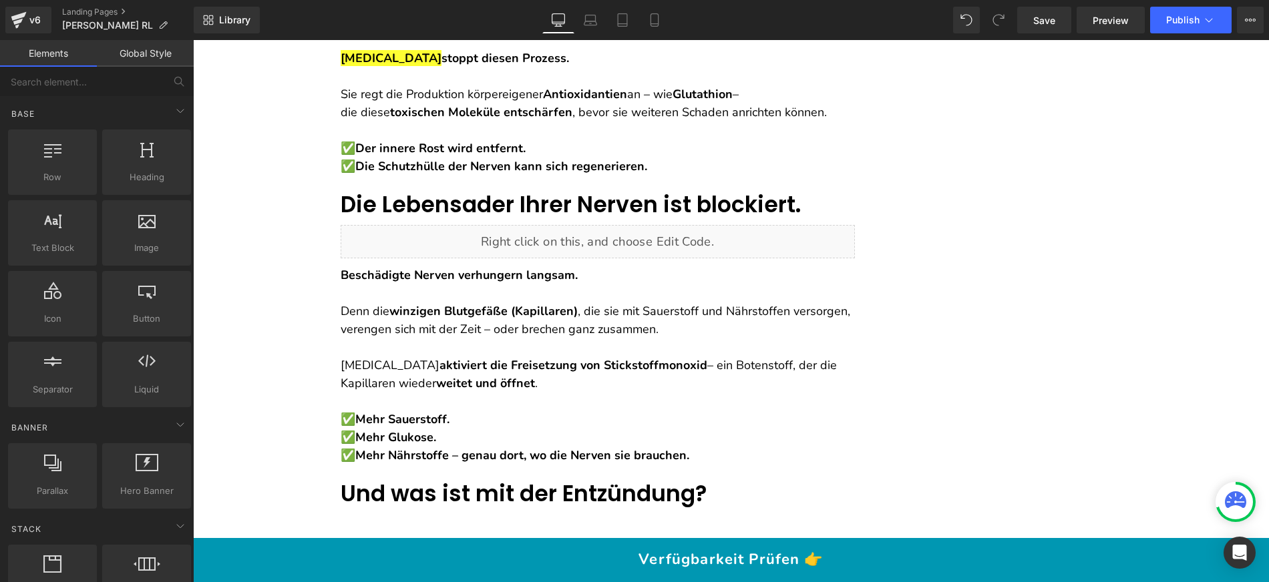
scroll to position [6760, 0]
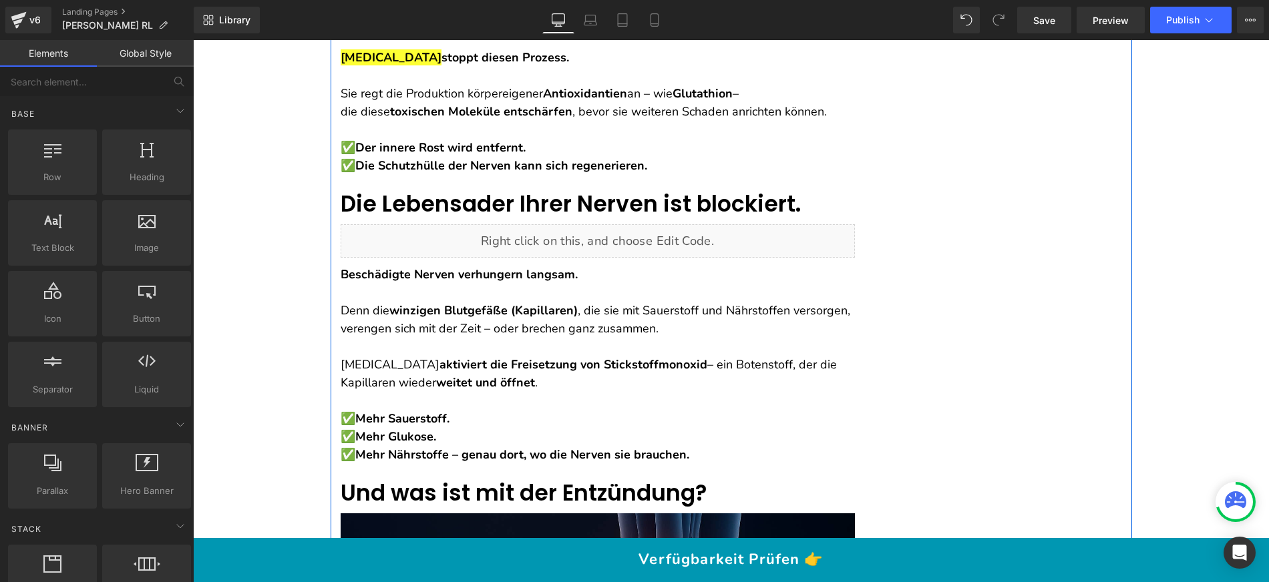
click at [462, 191] on div "Die Lebensader Ihrer Nerven ist blockiert. Heading" at bounding box center [598, 204] width 514 height 27
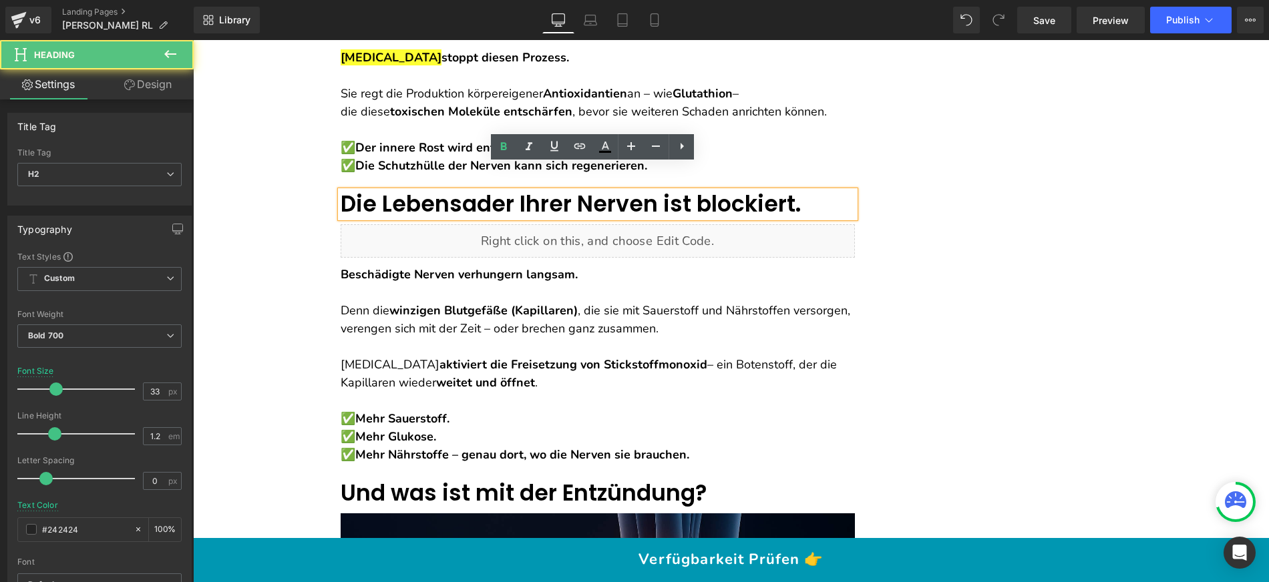
click at [462, 191] on div "Die Lebensader Ihrer Nerven ist blockiert. Heading" at bounding box center [598, 204] width 514 height 27
click at [452, 188] on span "Die Lebensader Ihrer Nerven ist blockiert." at bounding box center [571, 203] width 460 height 31
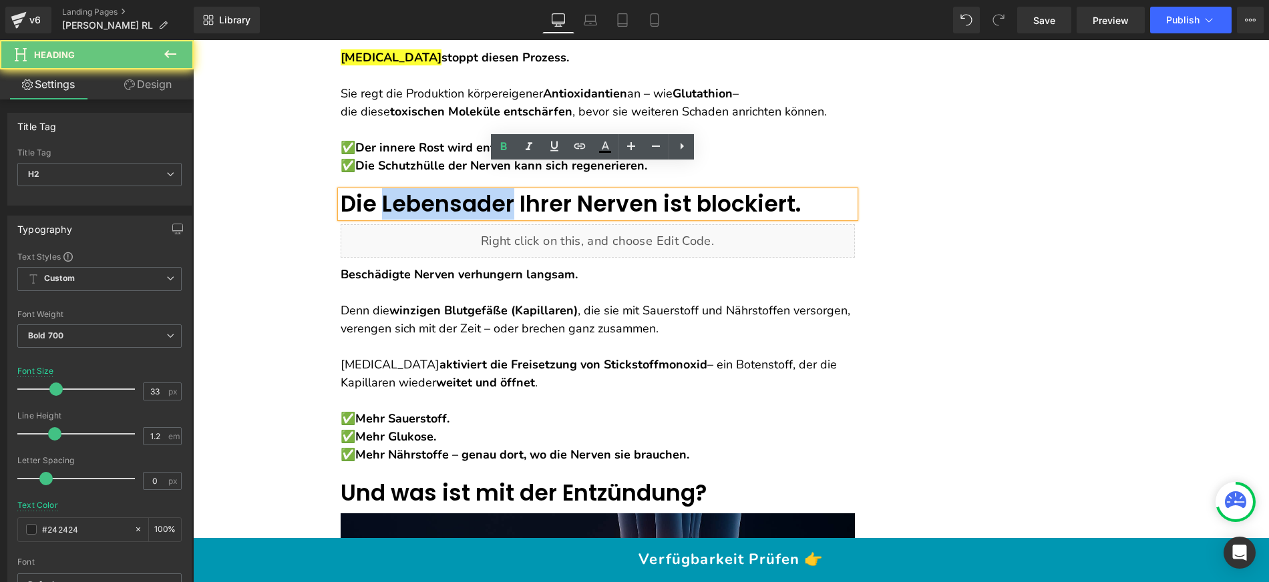
click at [452, 188] on span "Die Lebensader Ihrer Nerven ist blockiert." at bounding box center [571, 203] width 460 height 31
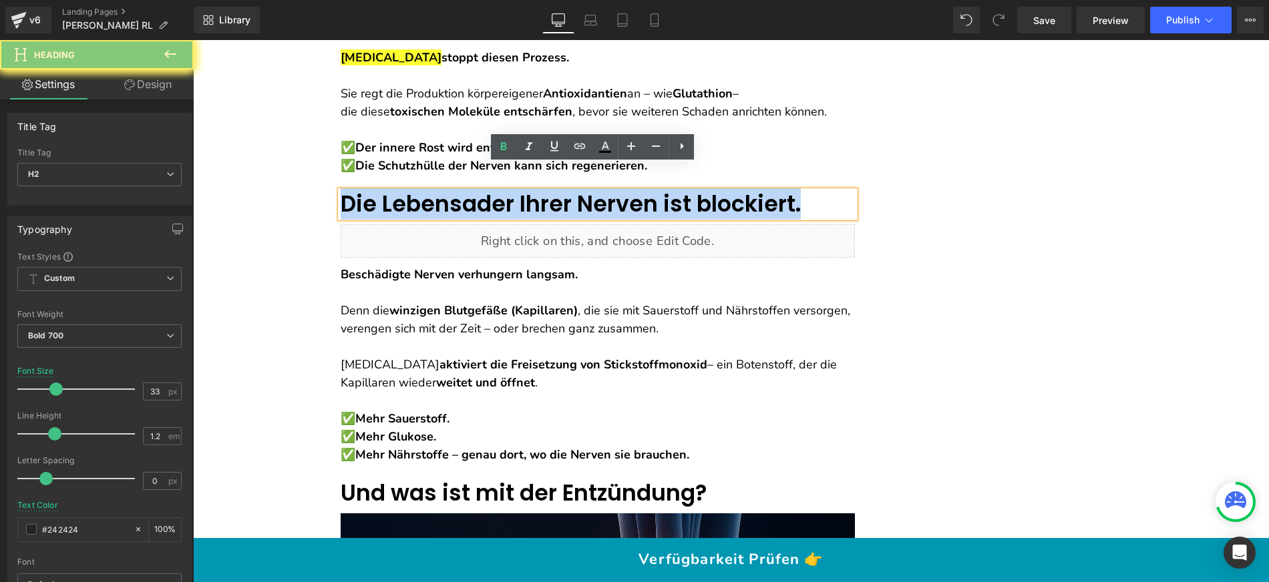
click at [452, 188] on span "Die Lebensader Ihrer Nerven ist blockiert." at bounding box center [571, 203] width 460 height 31
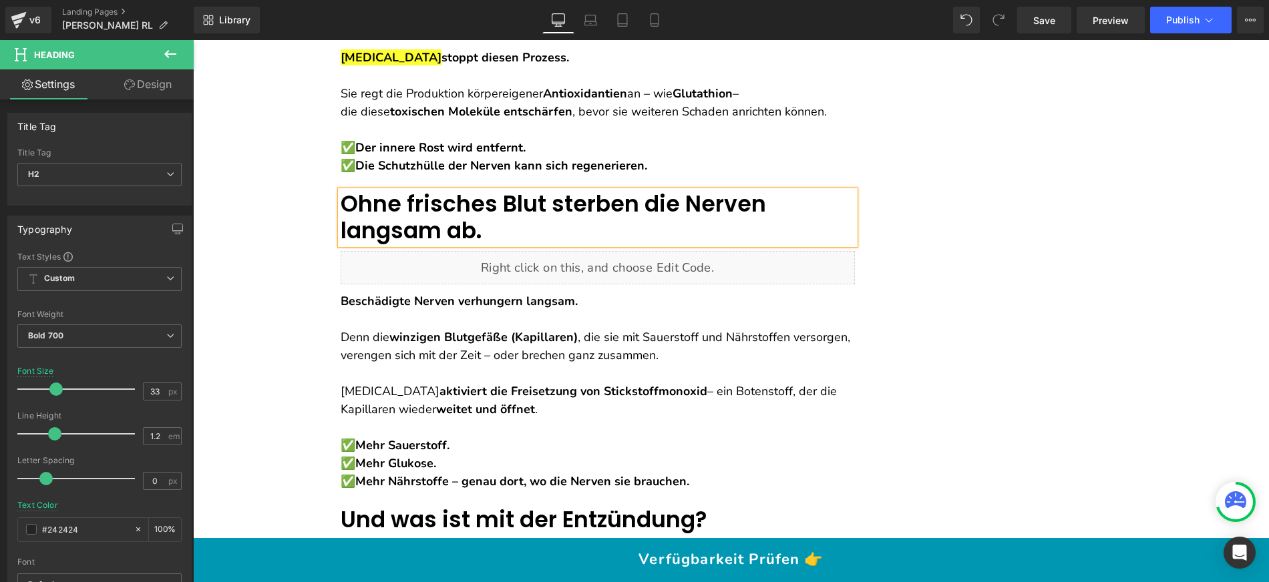
drag, startPoint x: 338, startPoint y: 210, endPoint x: 326, endPoint y: 210, distance: 12.0
click at [341, 210] on span "Ohne frisches Blut sterben die Nerven langsam ab." at bounding box center [553, 217] width 425 height 58
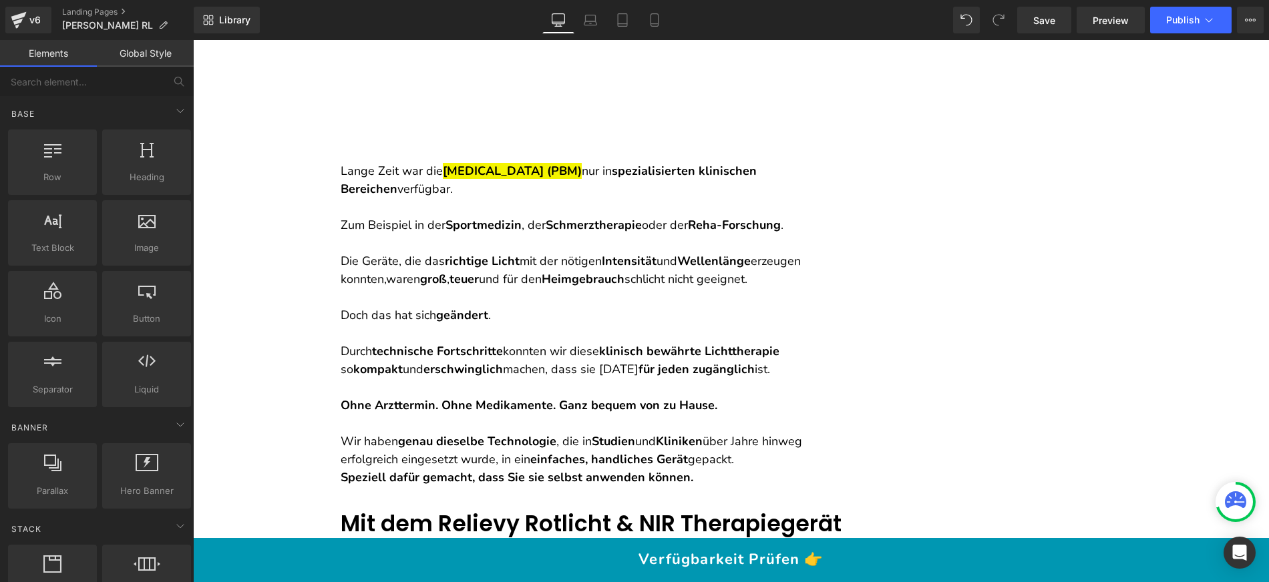
scroll to position [8287, 0]
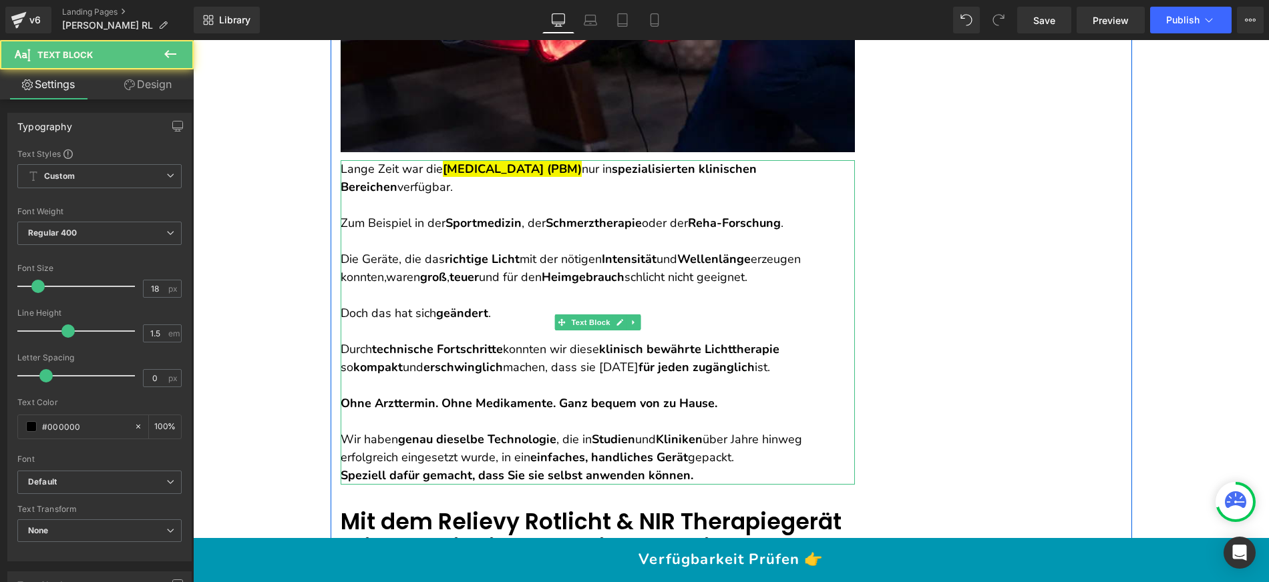
click at [392, 269] on span "waren" at bounding box center [403, 277] width 34 height 16
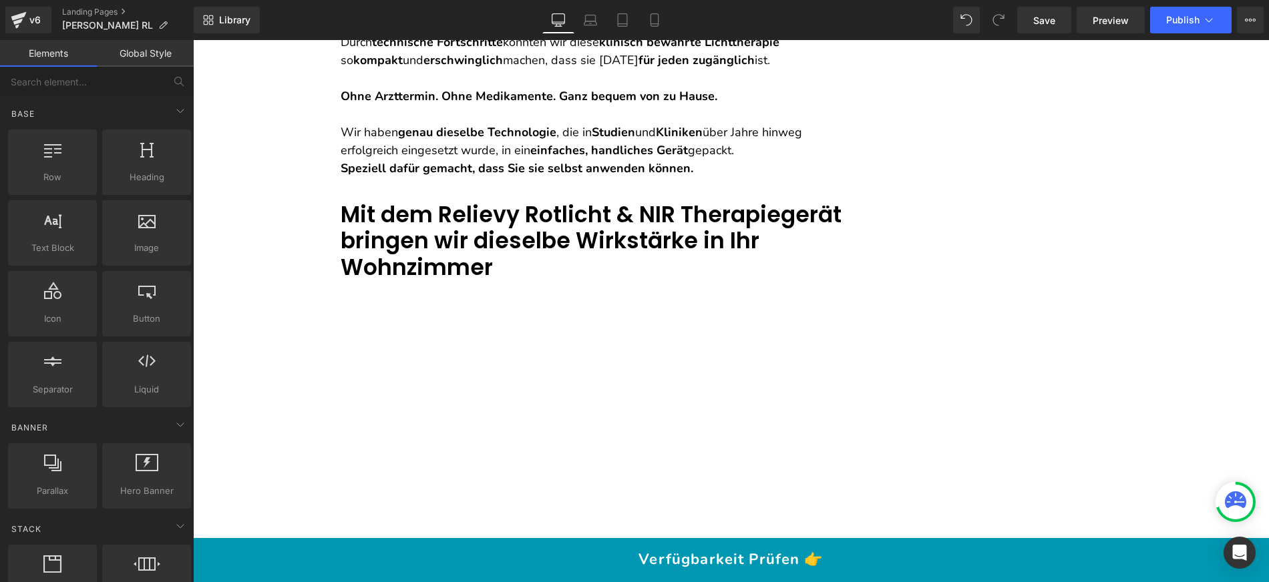
scroll to position [8610, 0]
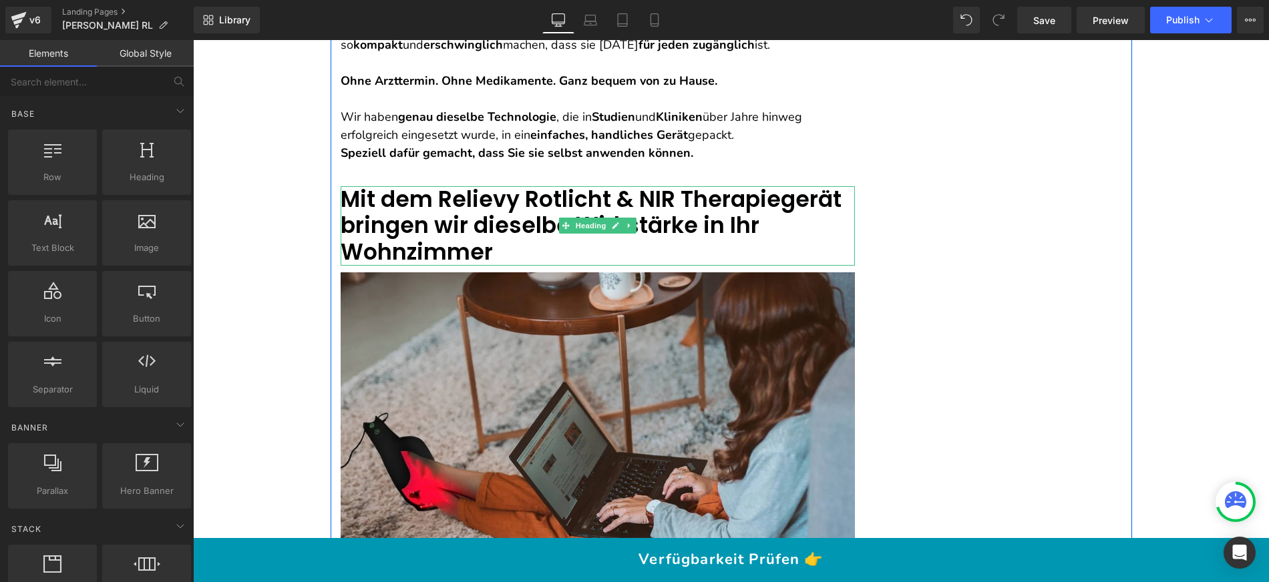
click at [485, 221] on h2 "Mit dem Relievy Rotlicht & NIR Therapiegerät bringen wir dieselbe Wirkstärke in…" at bounding box center [598, 225] width 514 height 79
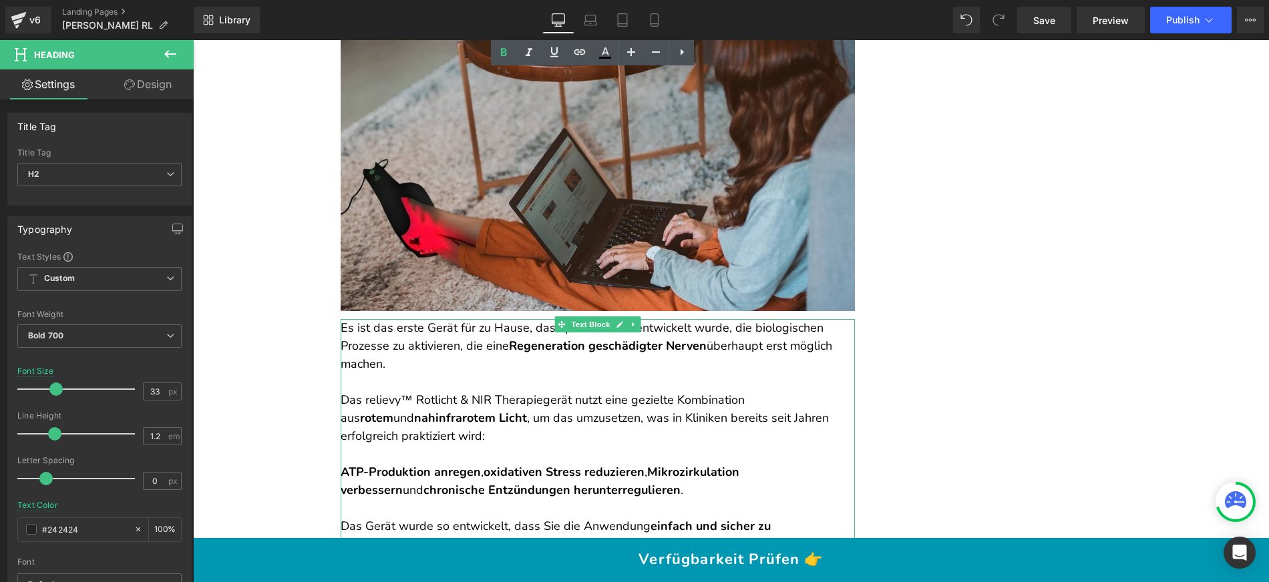
scroll to position [8864, 0]
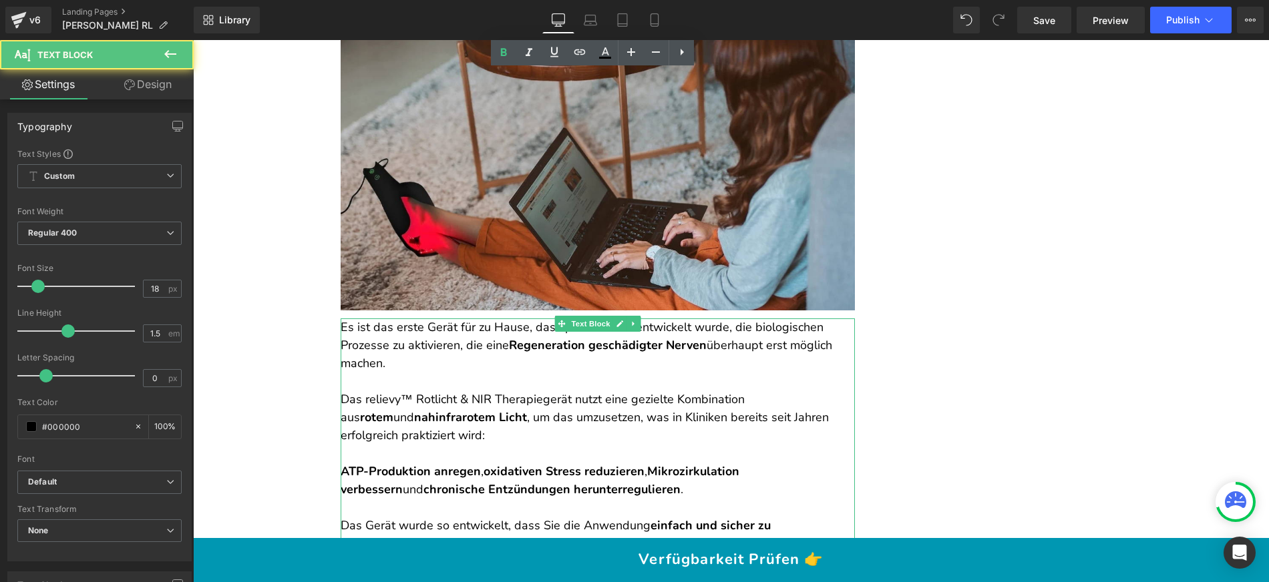
click at [446, 324] on p "Es ist das erste Gerät für zu Hause, das speziell dafür entwickelt wurde, die b…" at bounding box center [598, 346] width 514 height 54
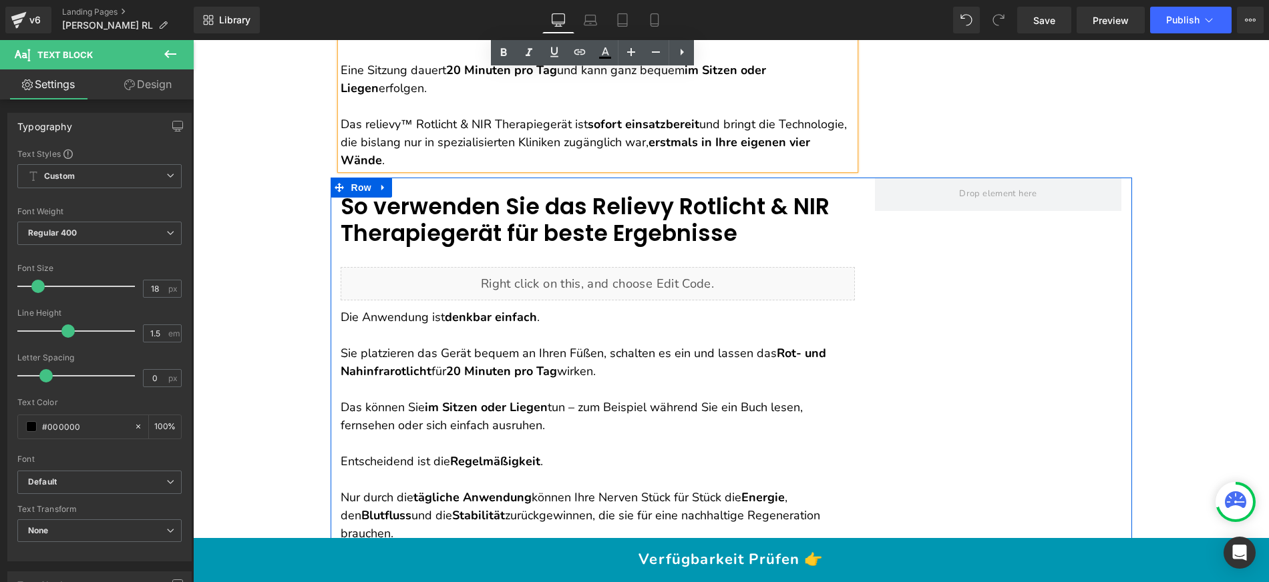
scroll to position [9466, 0]
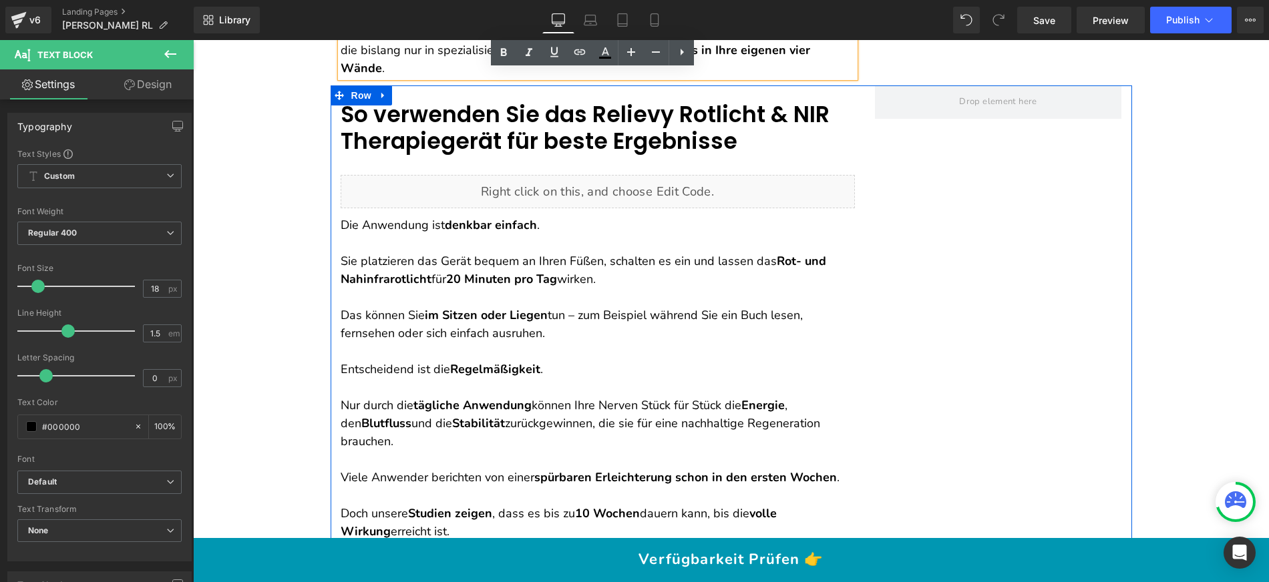
click at [388, 343] on p at bounding box center [598, 352] width 514 height 18
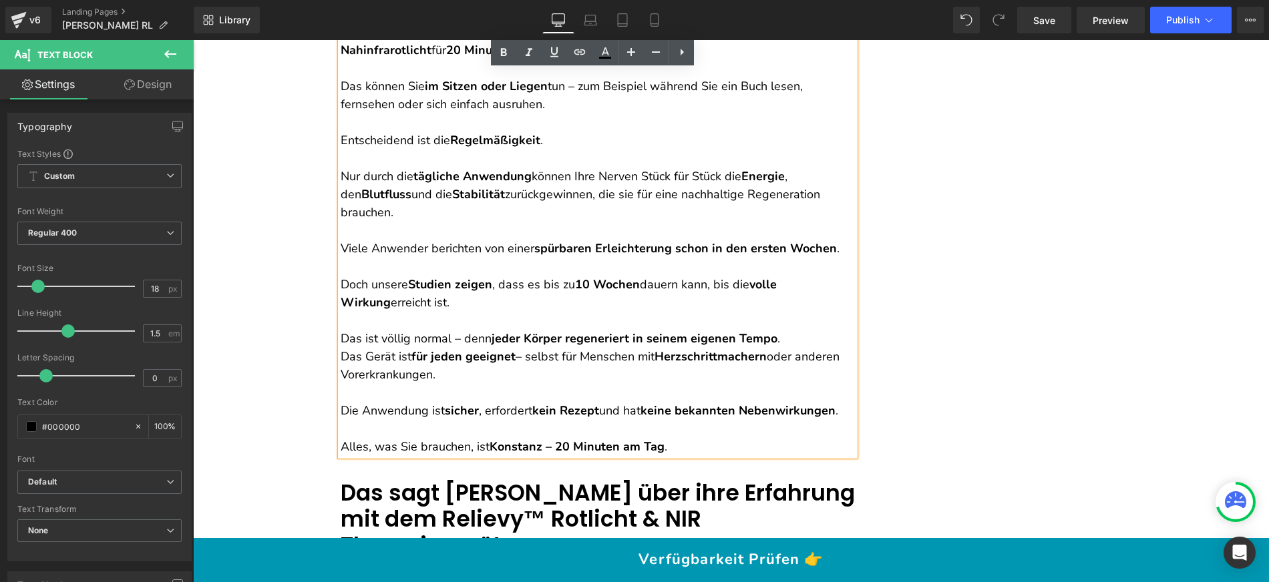
scroll to position [9697, 0]
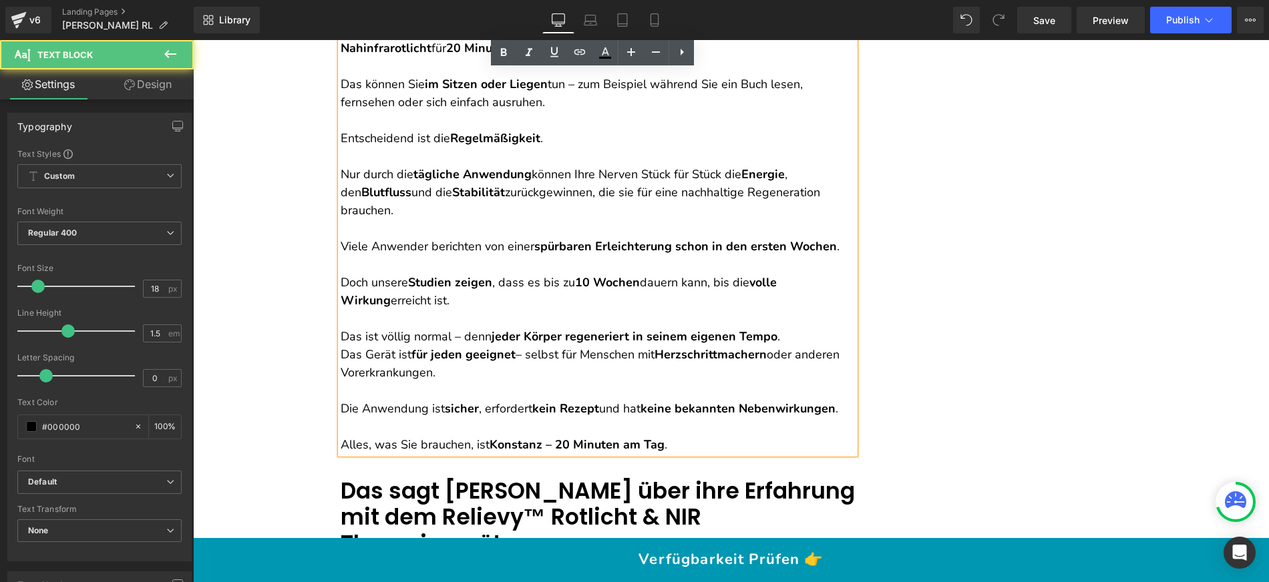
click at [801, 310] on p "Das ist völlig normal – denn jeder Körper regeneriert in seinem eigenen Tempo ." at bounding box center [598, 328] width 514 height 36
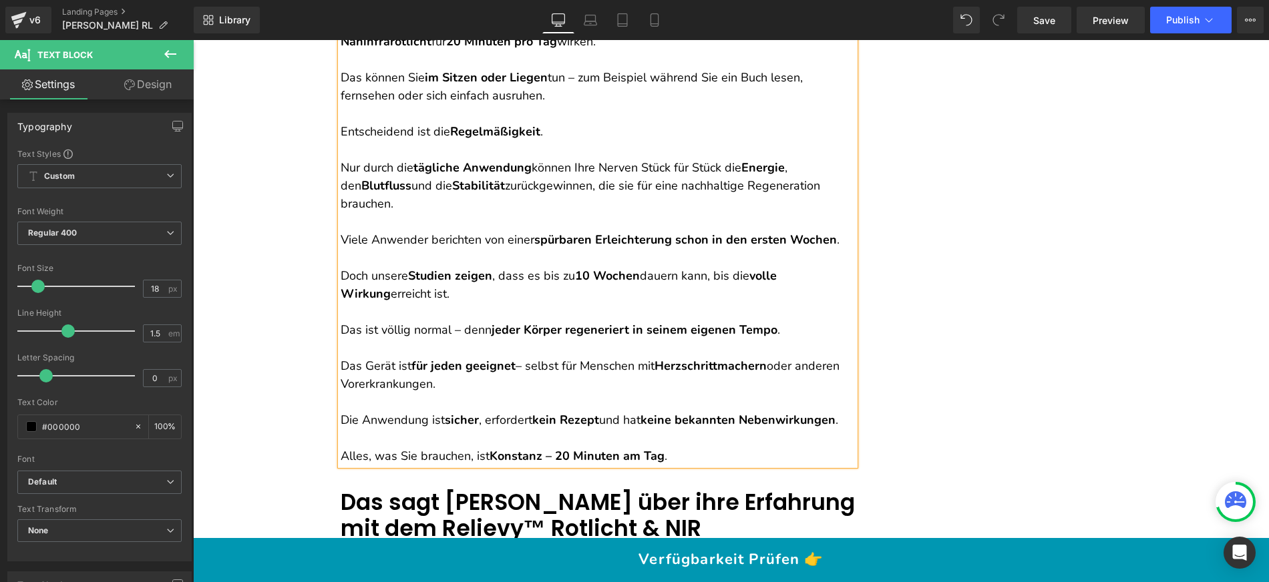
scroll to position [9713, 0]
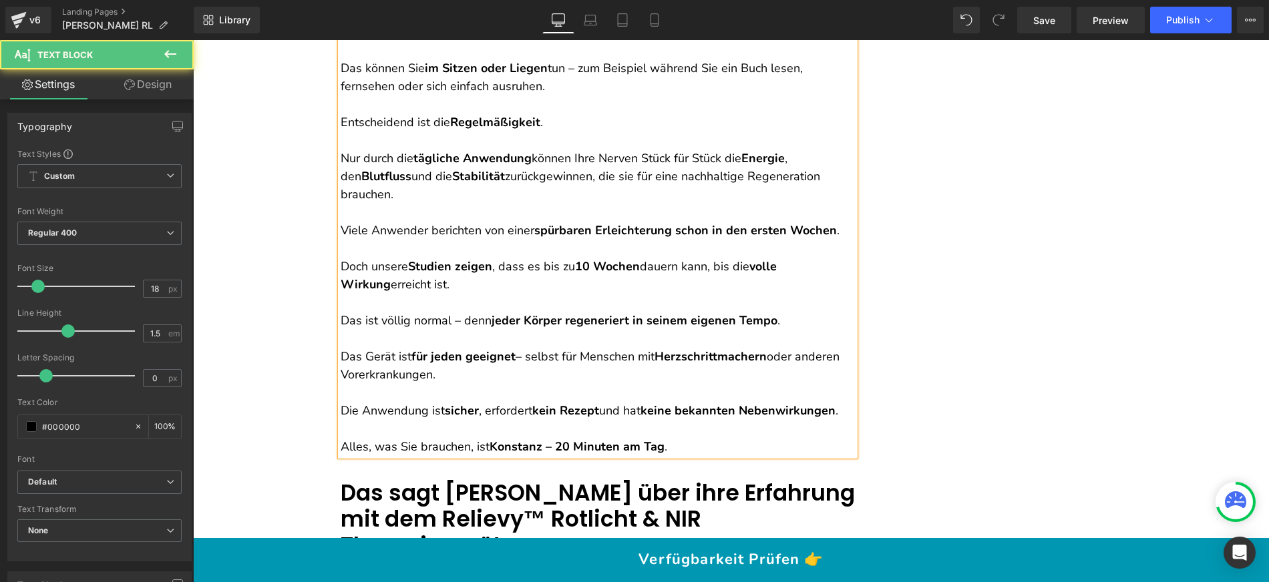
click at [566, 348] on p "Das Gerät ist für jeden geeignet – selbst für Menschen mit Herzschrittmachern o…" at bounding box center [598, 366] width 514 height 36
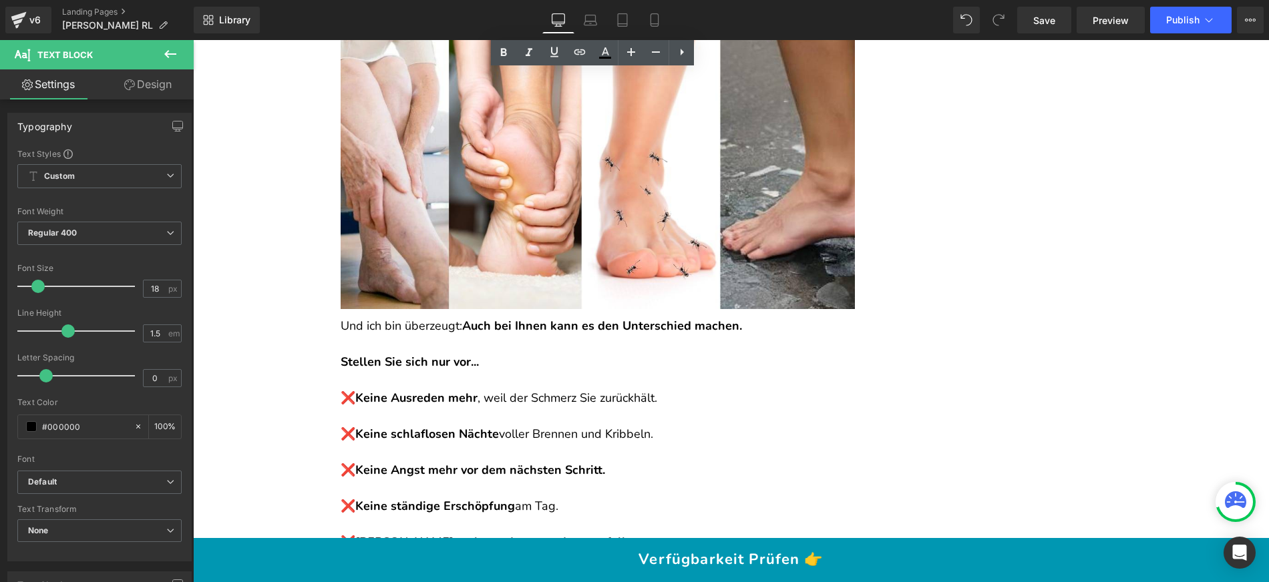
scroll to position [12402, 0]
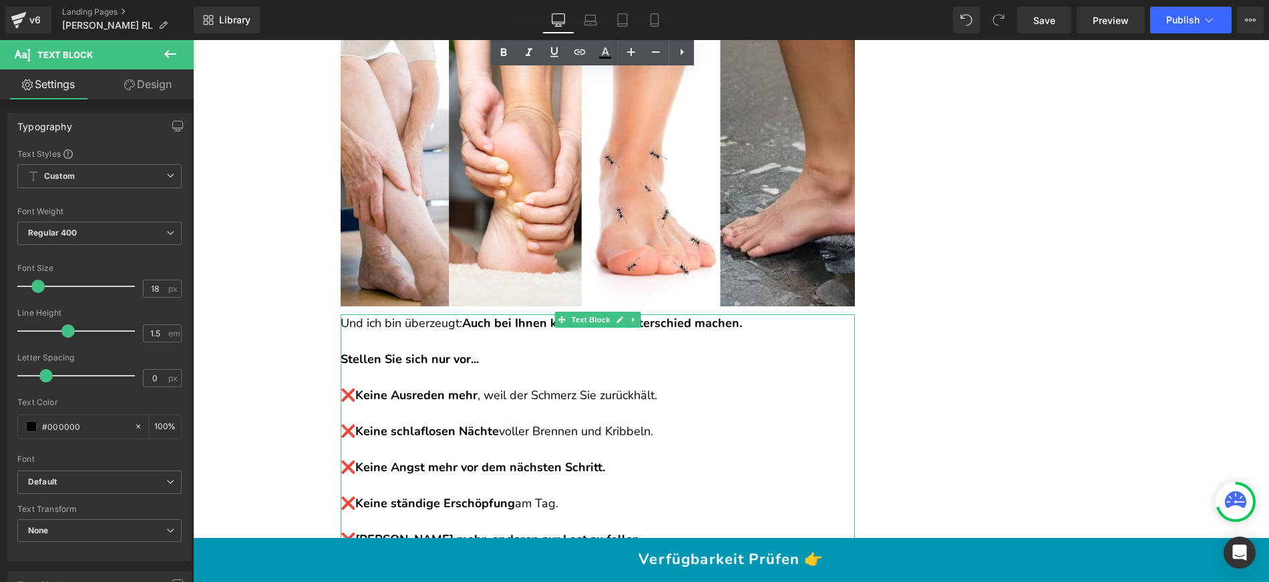
click at [394, 387] on strong "Keine Ausreden mehr" at bounding box center [416, 395] width 122 height 16
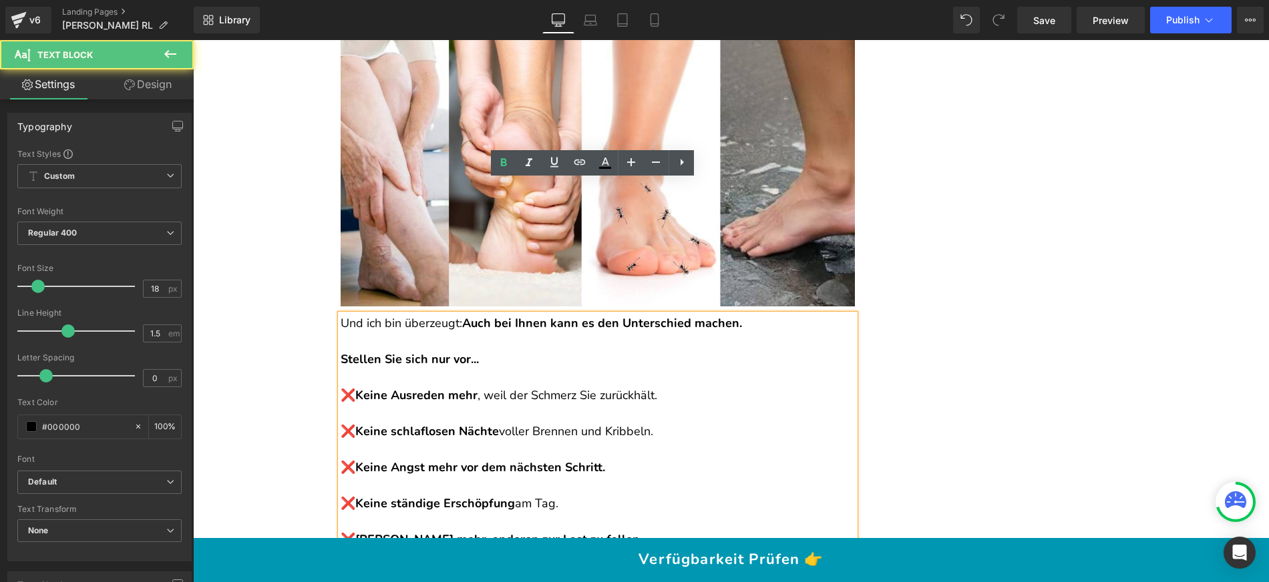
click at [394, 387] on strong "Keine Ausreden mehr" at bounding box center [416, 395] width 122 height 16
click at [417, 387] on strong "Keine Ausreden mehr" at bounding box center [416, 395] width 122 height 16
click at [412, 387] on strong "Keine Ausreden mehr" at bounding box center [416, 395] width 122 height 16
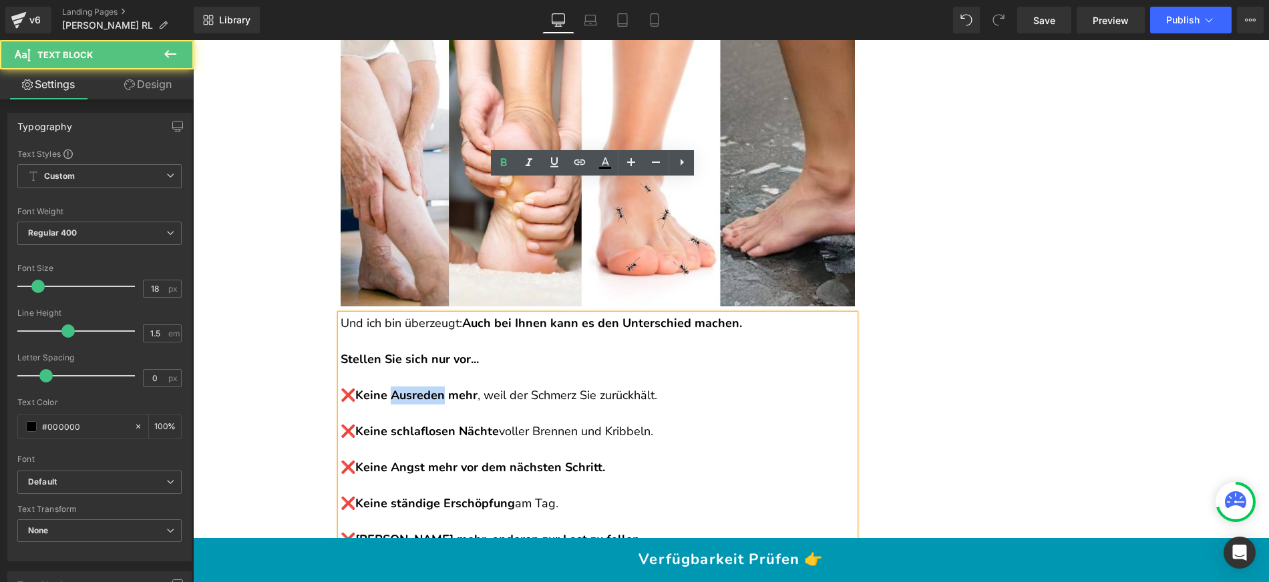
click at [418, 387] on strong "Keine Ausreden mehr" at bounding box center [416, 395] width 122 height 16
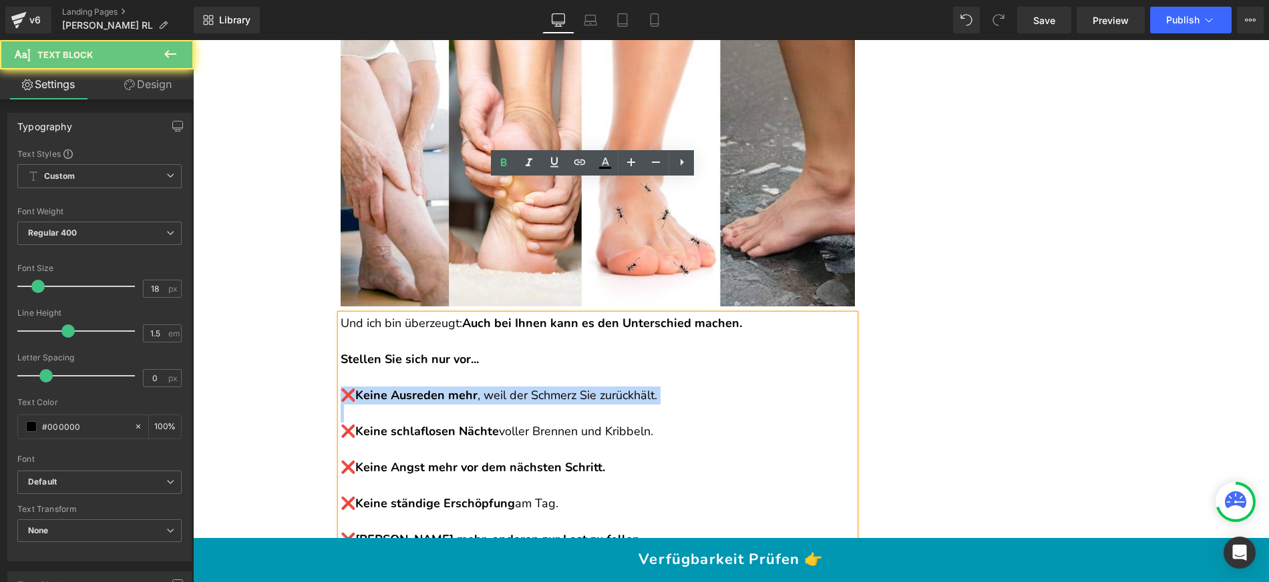
click at [418, 387] on strong "Keine Ausreden mehr" at bounding box center [416, 395] width 122 height 16
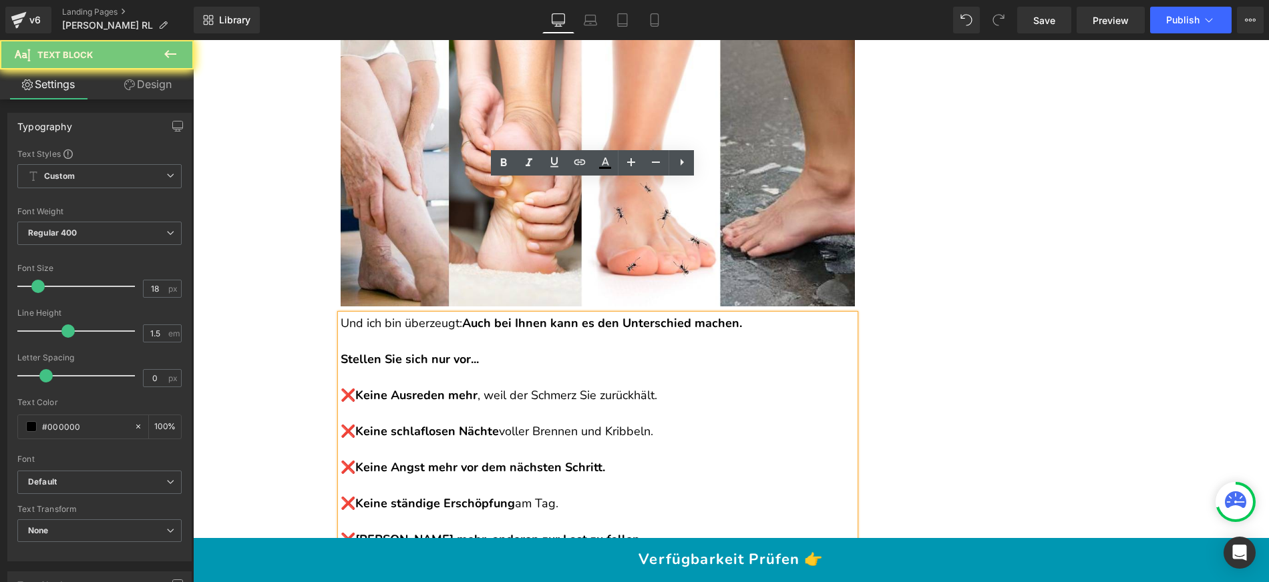
click at [366, 351] on strong "Stellen Sie sich nur vor..." at bounding box center [410, 359] width 138 height 16
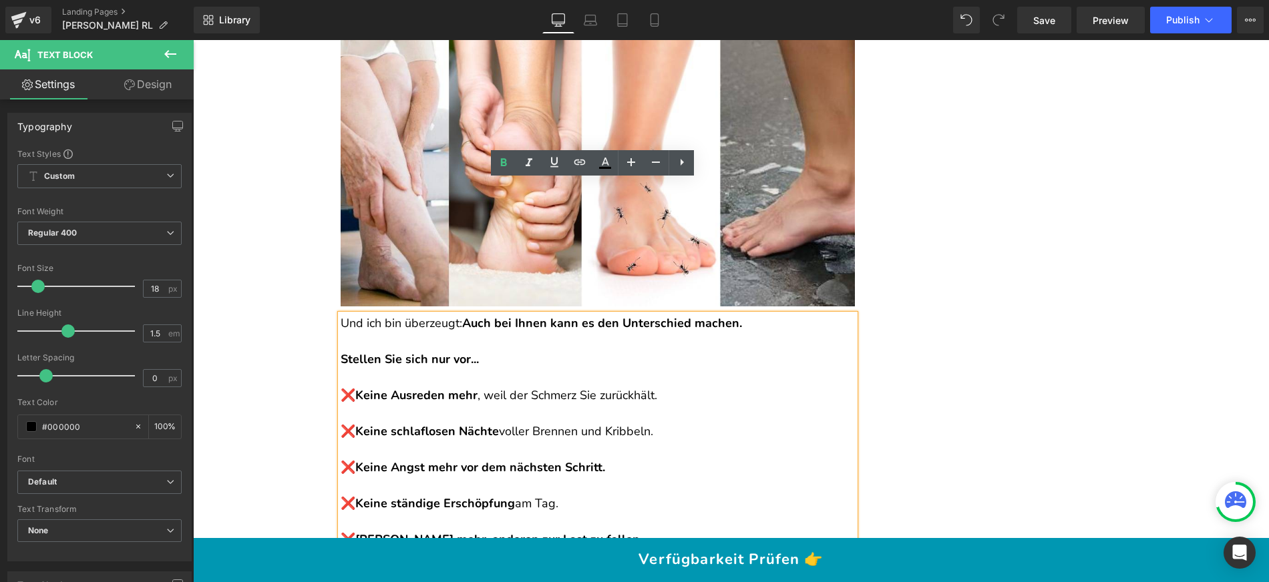
drag, startPoint x: 351, startPoint y: 224, endPoint x: 656, endPoint y: 268, distance: 308.3
click at [660, 387] on p "❌ Keine Ausreden mehr , weil der Schmerz Sie zurückhält." at bounding box center [598, 396] width 514 height 18
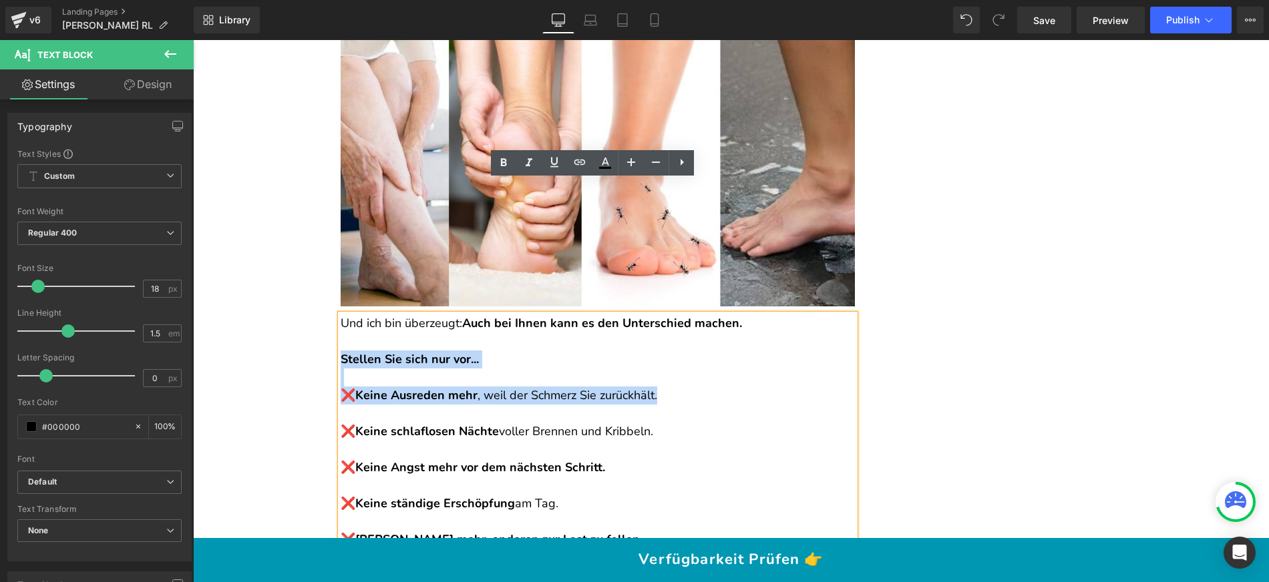
drag, startPoint x: 656, startPoint y: 261, endPoint x: 337, endPoint y: 224, distance: 320.6
copy div "Stellen Sie sich nur vor... ❌ [PERSON_NAME] Ausreden mehr , weil der Schmerz Si…"
click at [429, 387] on strong "Keine Ausreden mehr" at bounding box center [416, 395] width 122 height 16
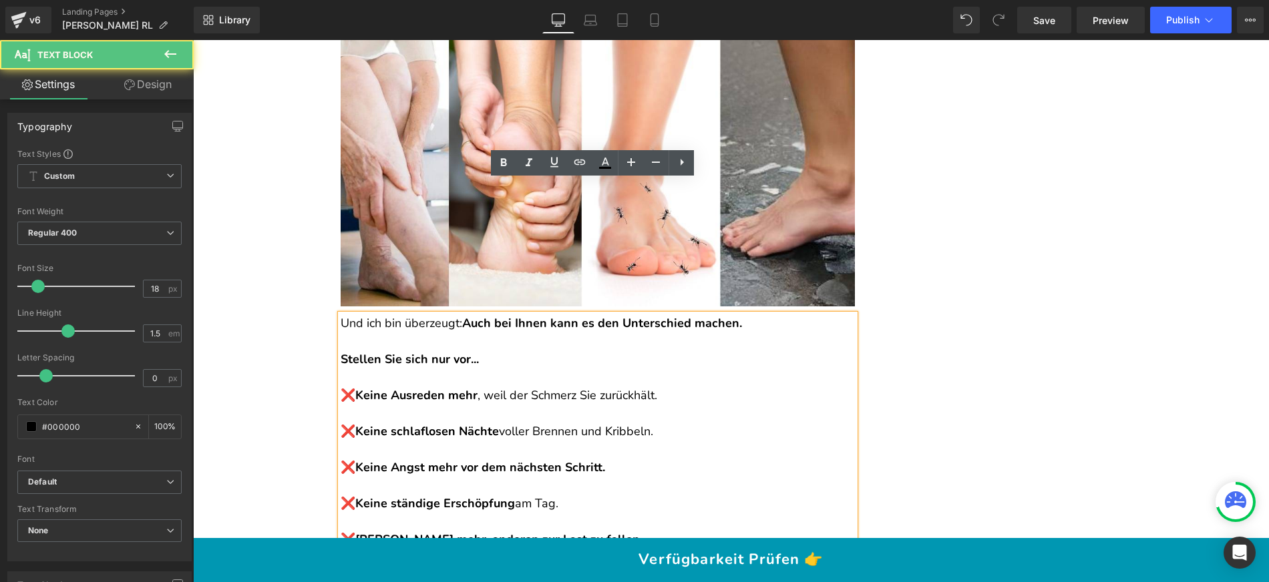
click at [413, 387] on p "❌ Keine Ausreden mehr , weil der Schmerz Sie zurückhält." at bounding box center [598, 396] width 514 height 18
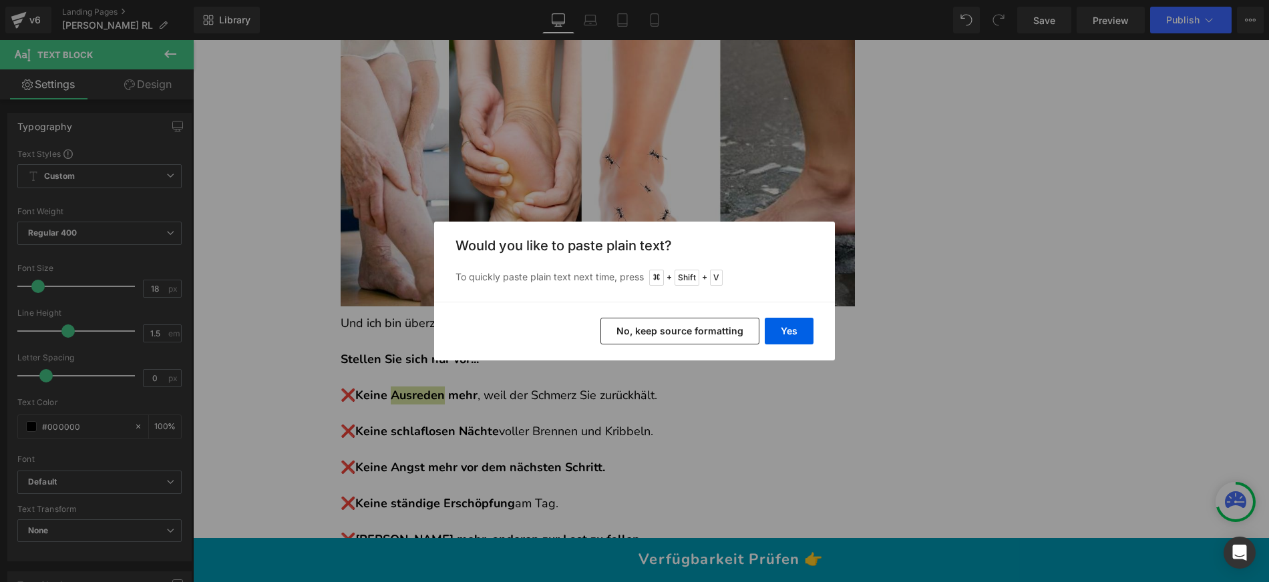
click at [690, 329] on button "No, keep source formatting" at bounding box center [679, 331] width 159 height 27
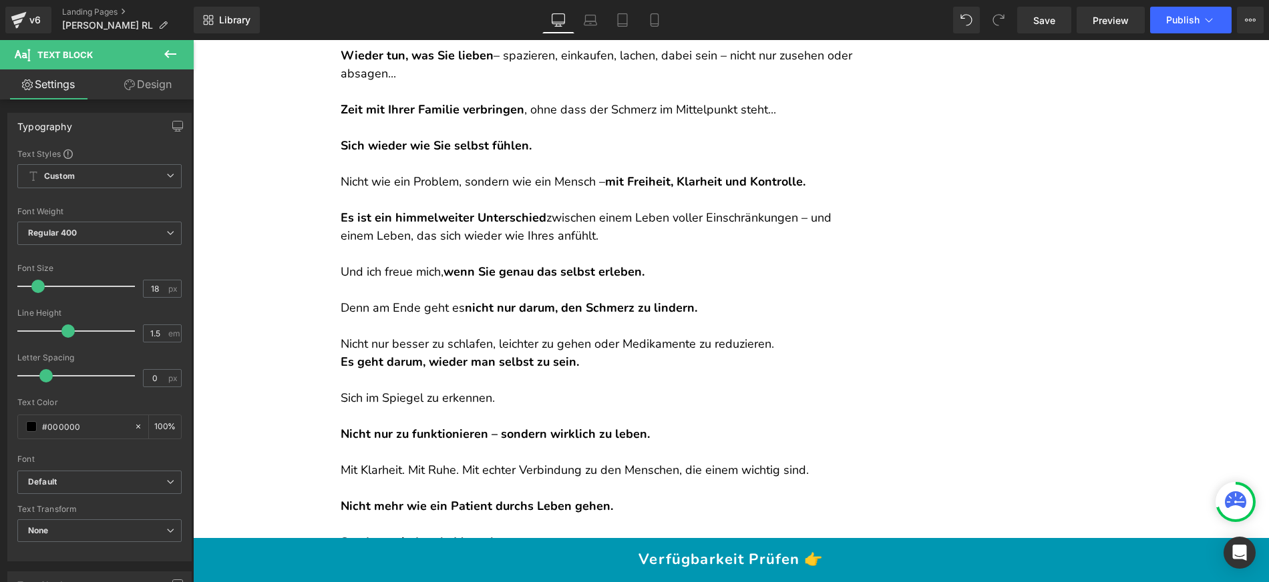
scroll to position [13043, 0]
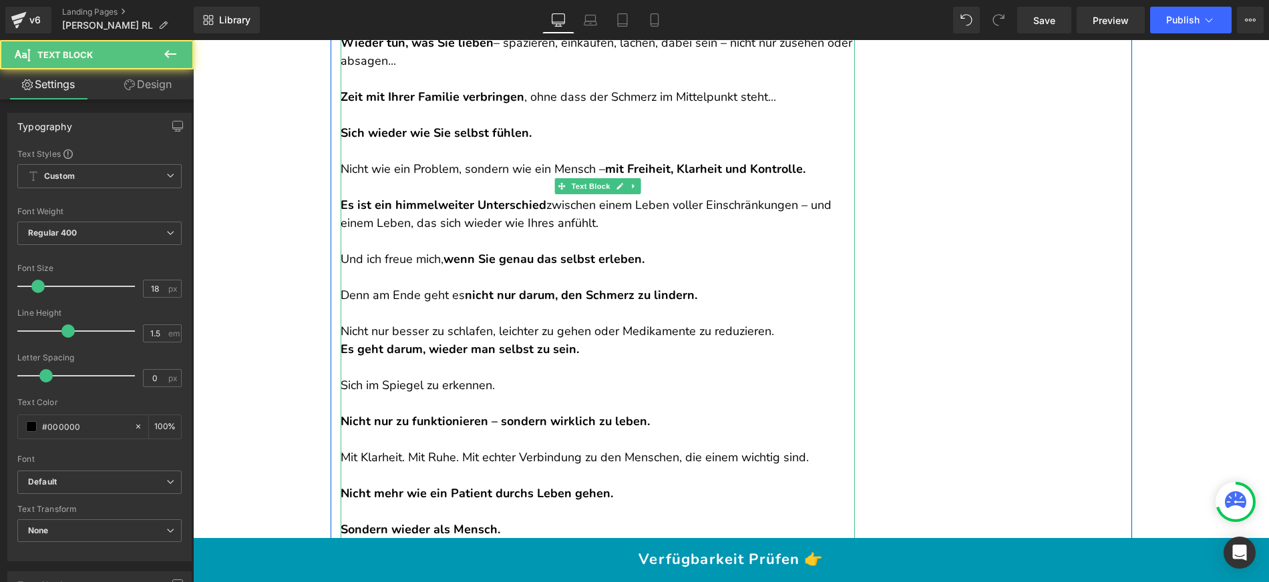
click at [624, 341] on p "Es geht darum, wieder man selbst zu sein." at bounding box center [598, 350] width 514 height 18
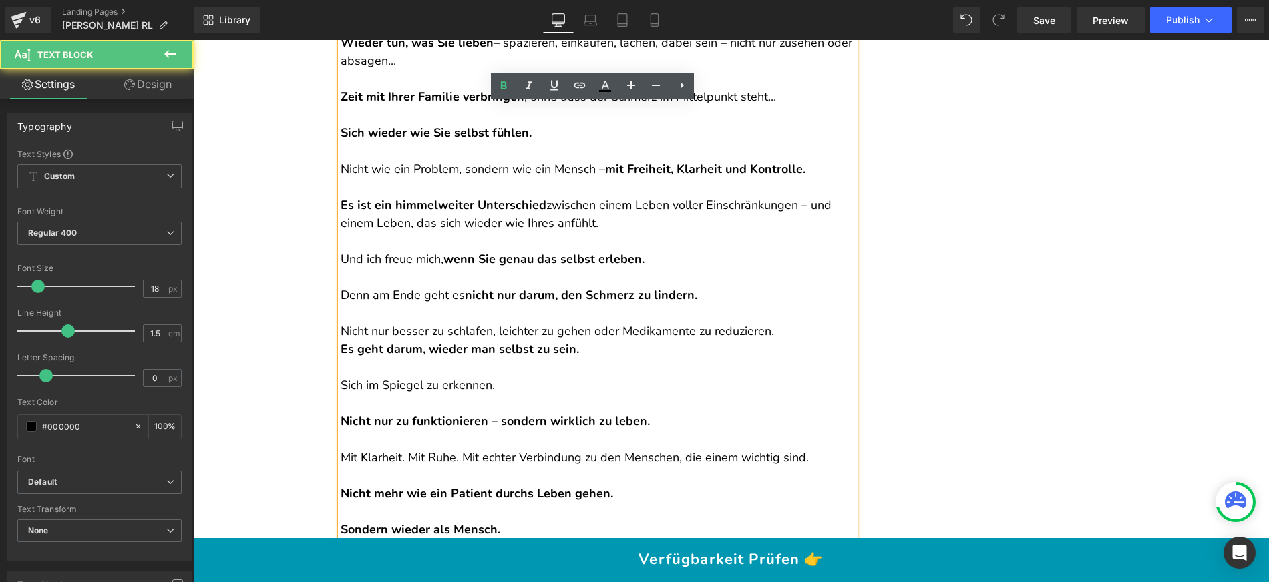
click at [807, 305] on p "Nicht nur besser zu schlafen, leichter zu gehen oder Medikamente zu reduzieren." at bounding box center [598, 323] width 514 height 36
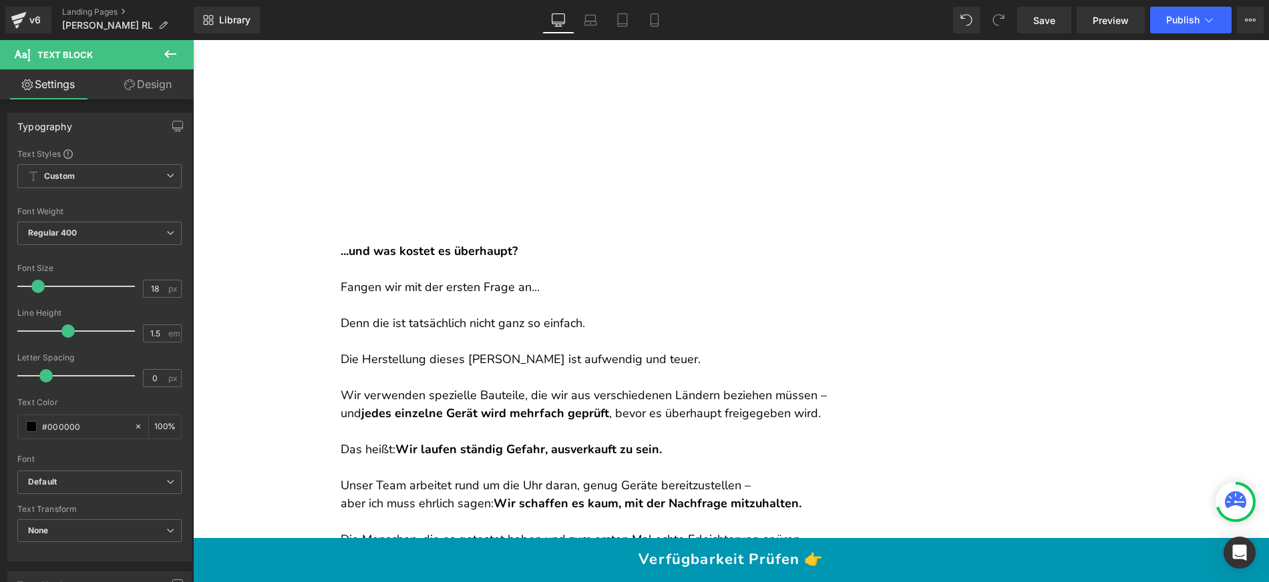
scroll to position [13785, 0]
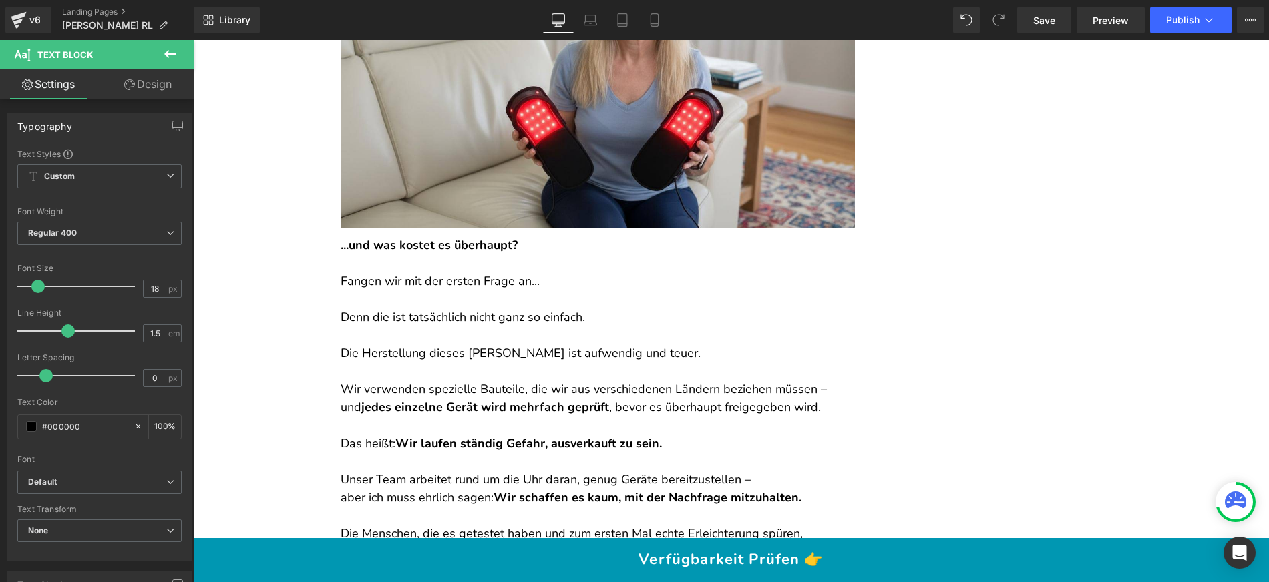
click at [403, 417] on p at bounding box center [598, 426] width 514 height 18
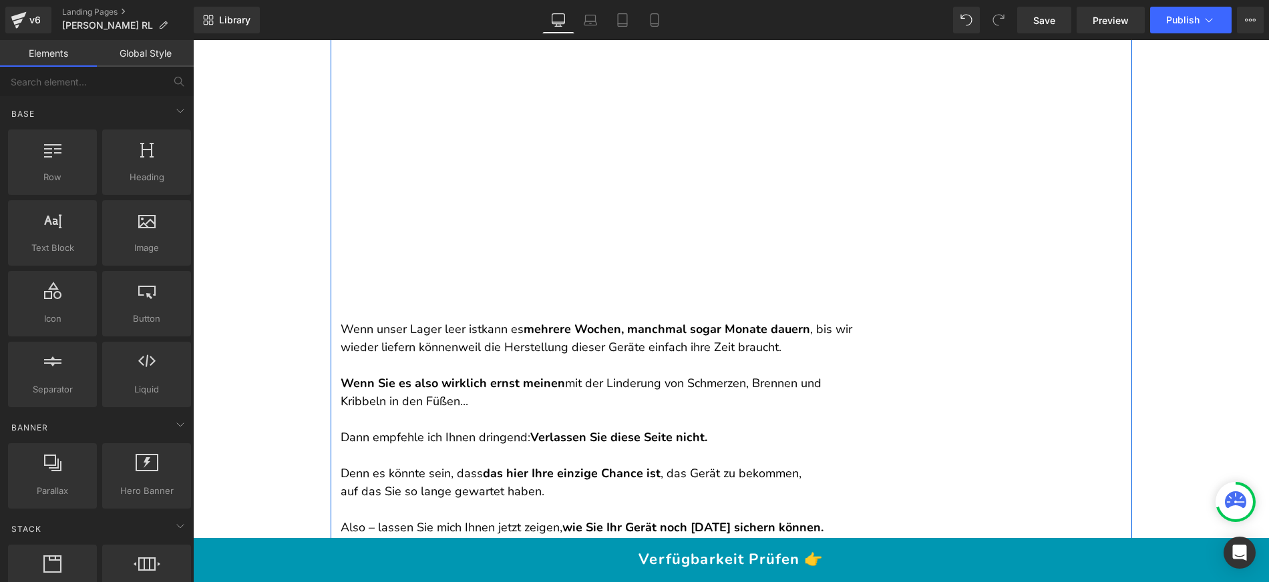
scroll to position [14533, 0]
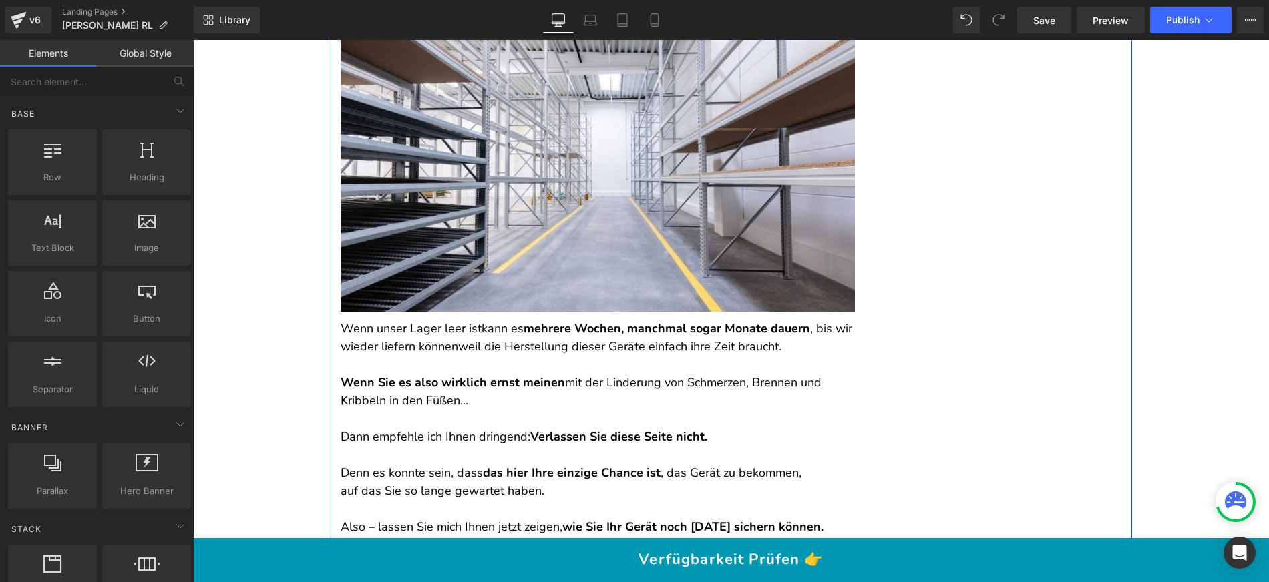
click at [493, 410] on p at bounding box center [598, 419] width 514 height 18
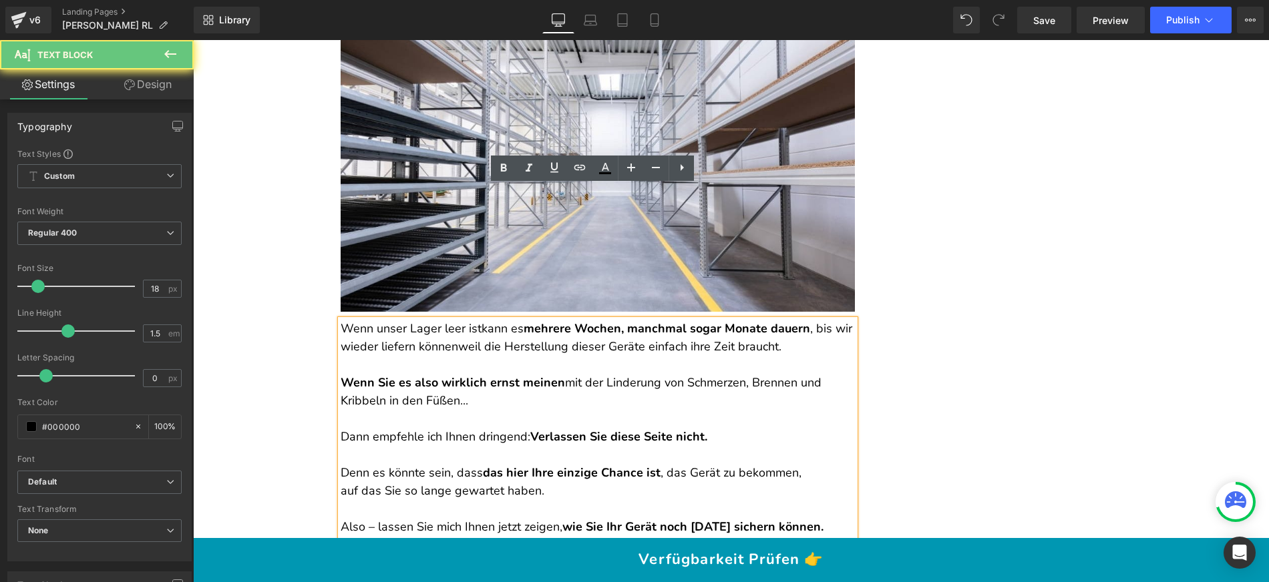
click at [496, 410] on p at bounding box center [598, 419] width 514 height 18
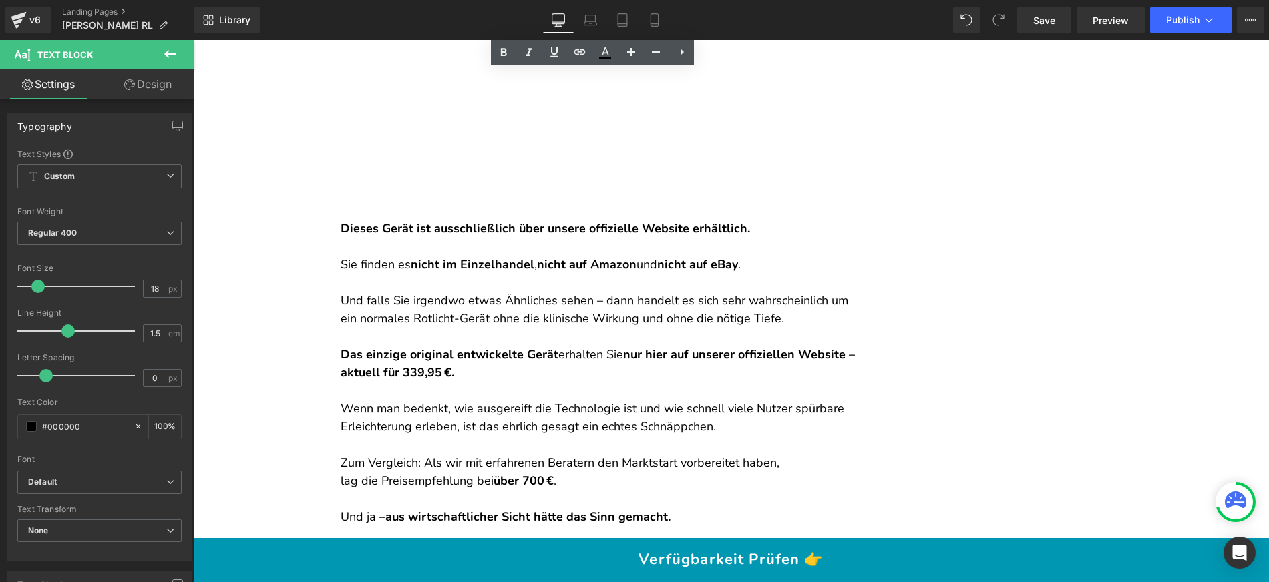
scroll to position [15234, 0]
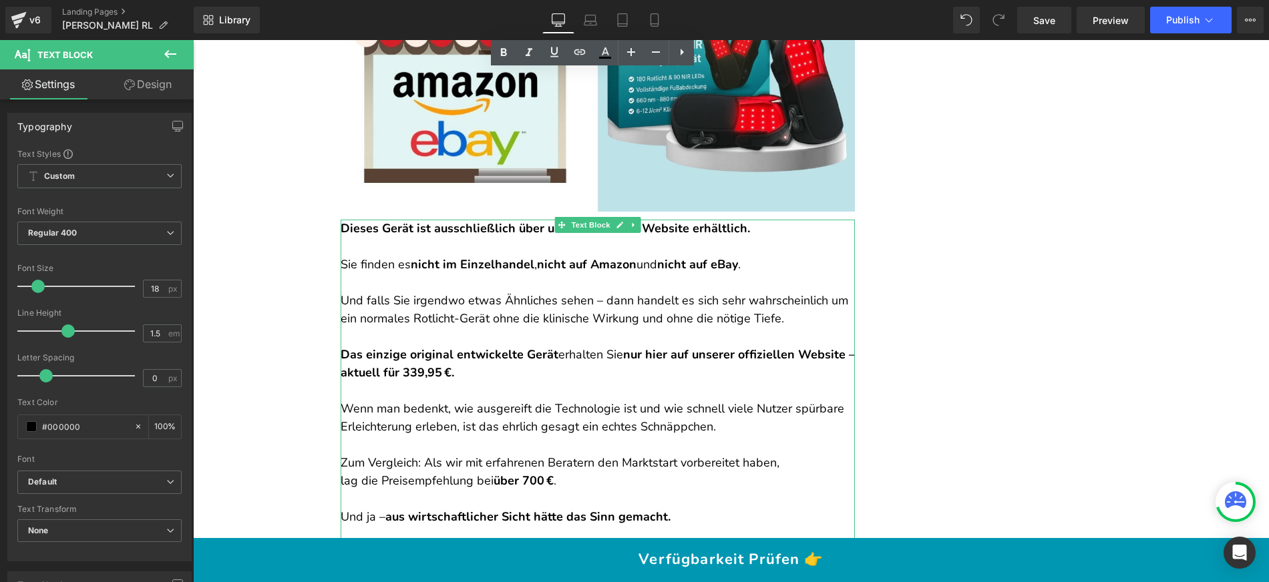
click at [418, 454] on p "Zum Vergleich: Als wir mit erfahrenen Beratern den Marktstart vorbereitet haben…" at bounding box center [598, 472] width 514 height 36
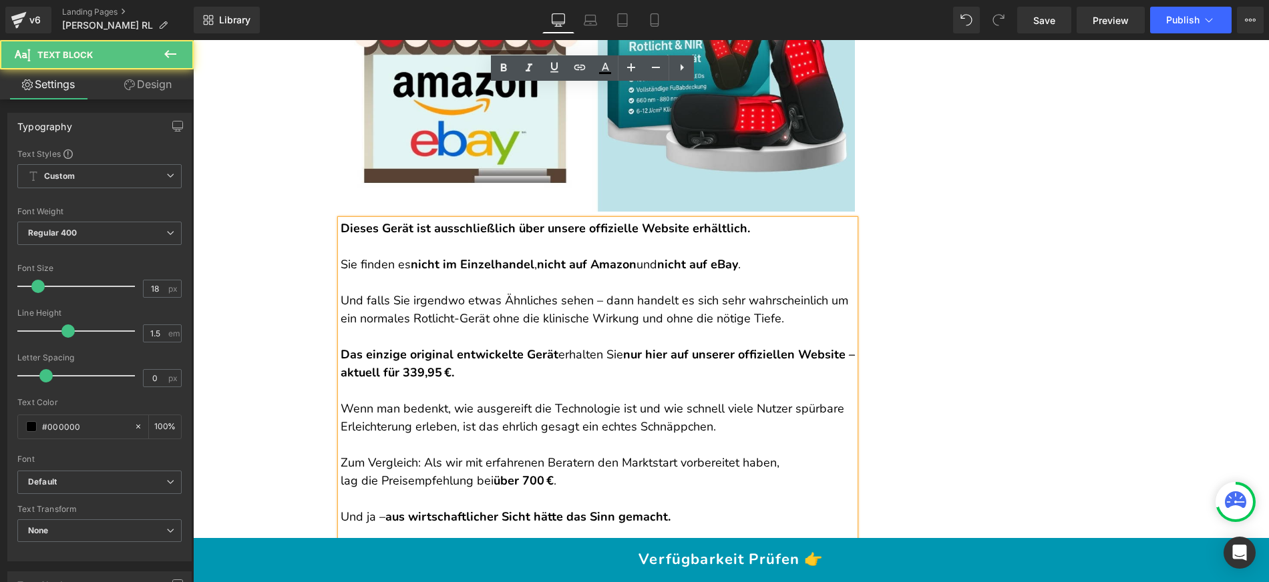
click at [419, 454] on p "Zum Vergleich: Als wir mit erfahrenen Beratern den Marktstart vorbereitet haben…" at bounding box center [598, 472] width 514 height 36
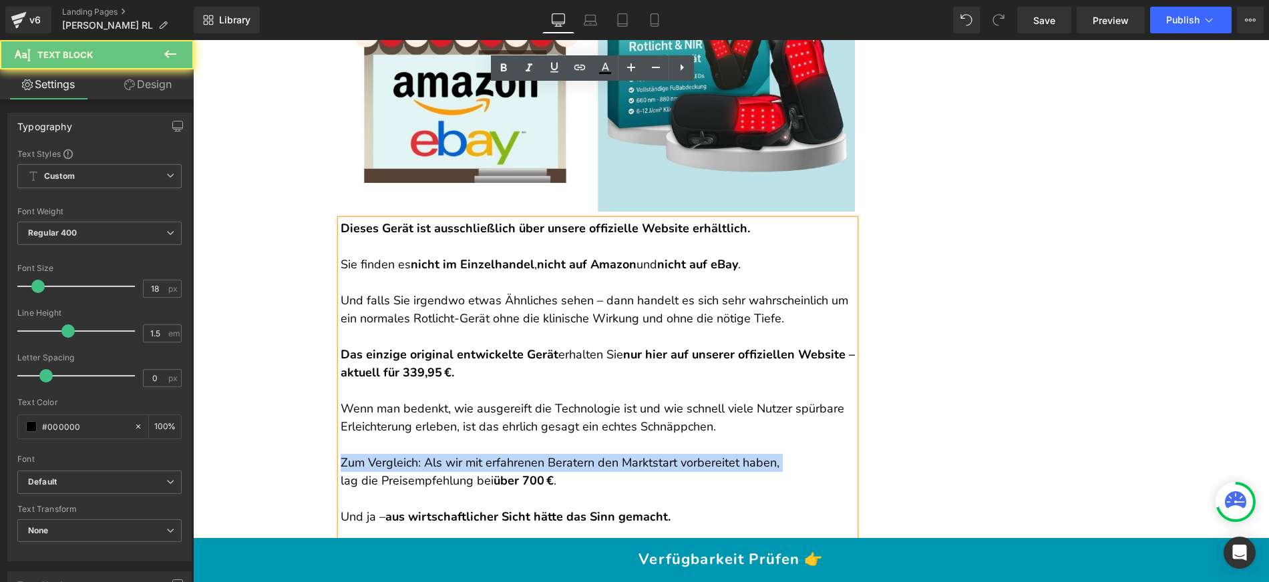
click at [419, 454] on p "Zum Vergleich: Als wir mit erfahrenen Beratern den Marktstart vorbereitet haben…" at bounding box center [598, 472] width 514 height 36
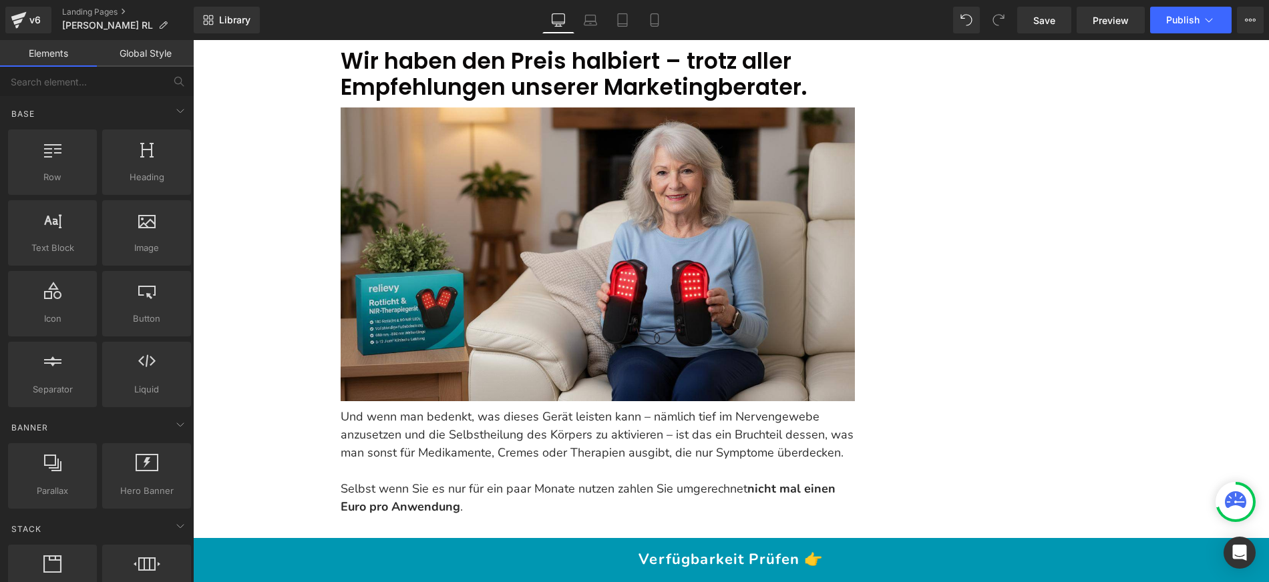
scroll to position [15795, 0]
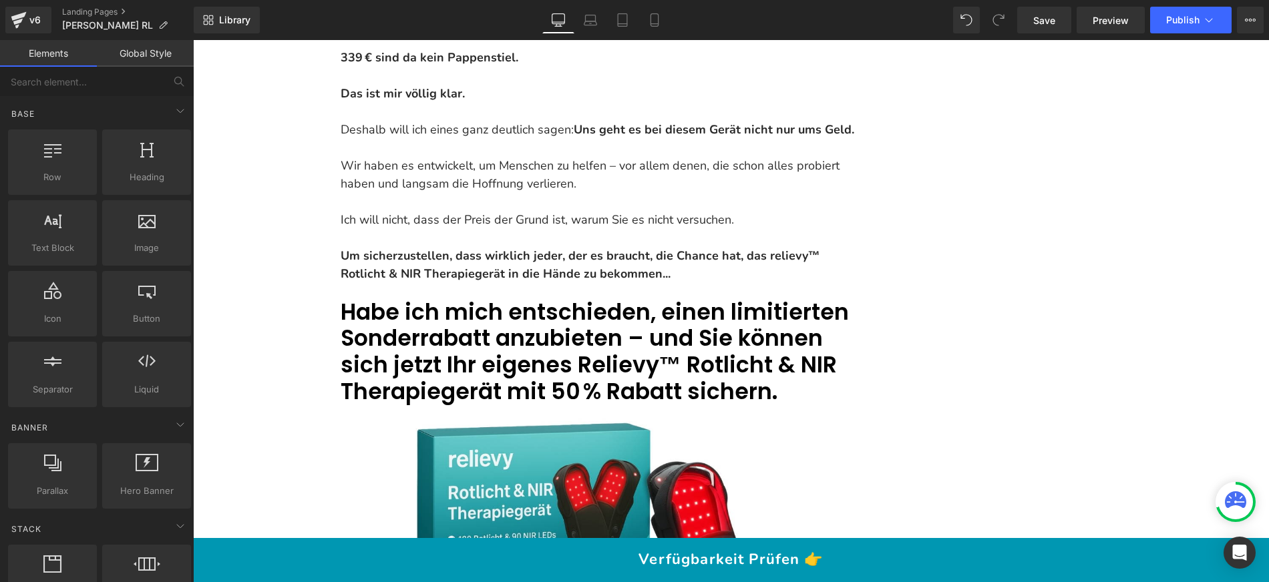
scroll to position [16630, 0]
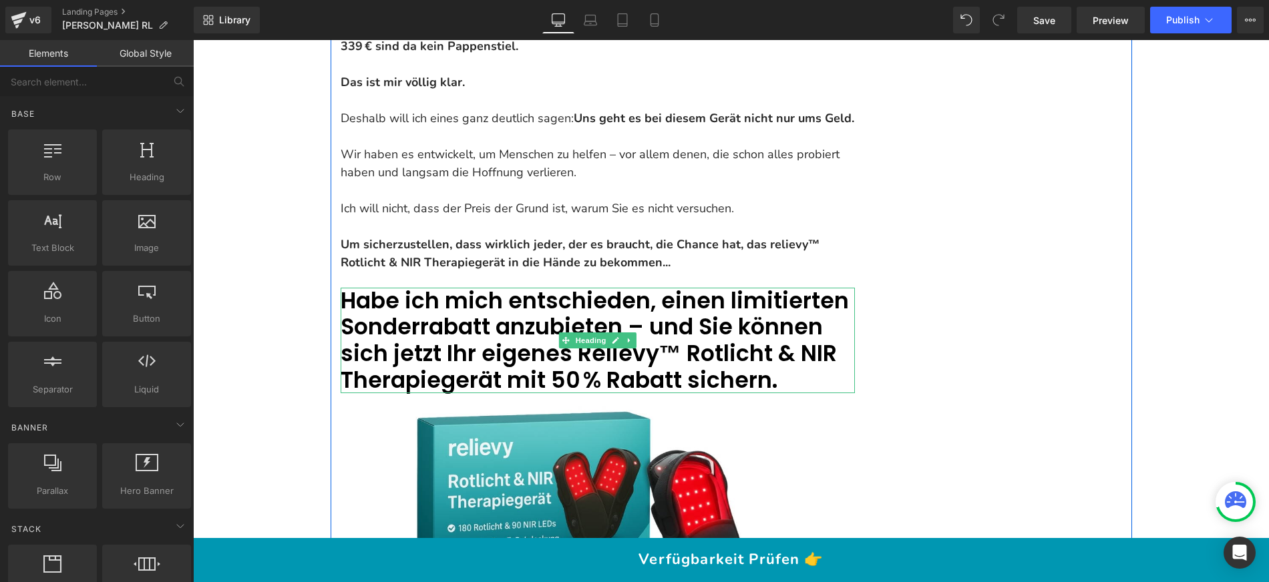
click at [592, 285] on span "Habe ich mich entschieden, einen limitierten Sonderrabatt anzubieten – und Sie …" at bounding box center [595, 340] width 508 height 111
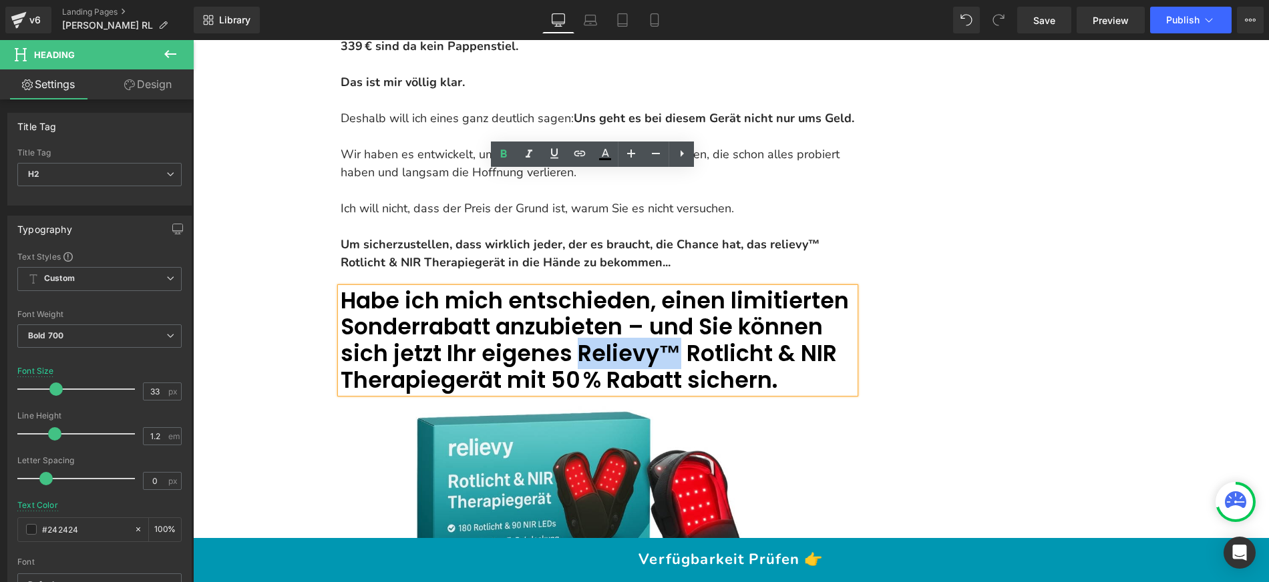
drag, startPoint x: 606, startPoint y: 231, endPoint x: 512, endPoint y: 232, distance: 94.2
click at [512, 285] on span "Habe ich mich entschieden, einen limitierten Sonderrabatt anzubieten – und Sie …" at bounding box center [595, 340] width 508 height 111
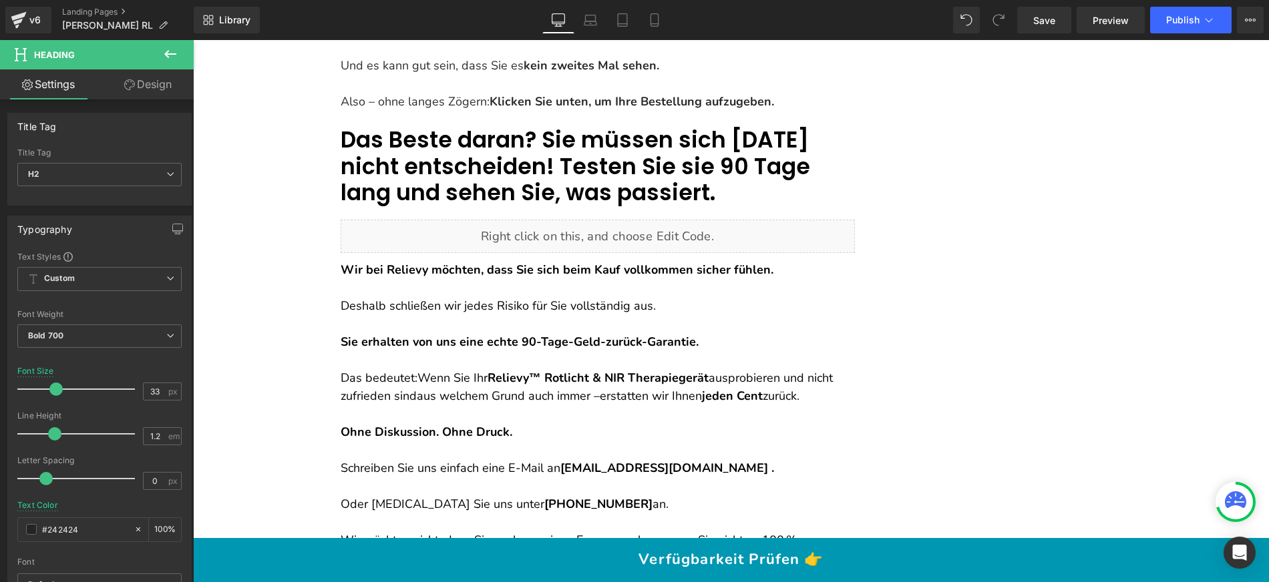
scroll to position [17938, 0]
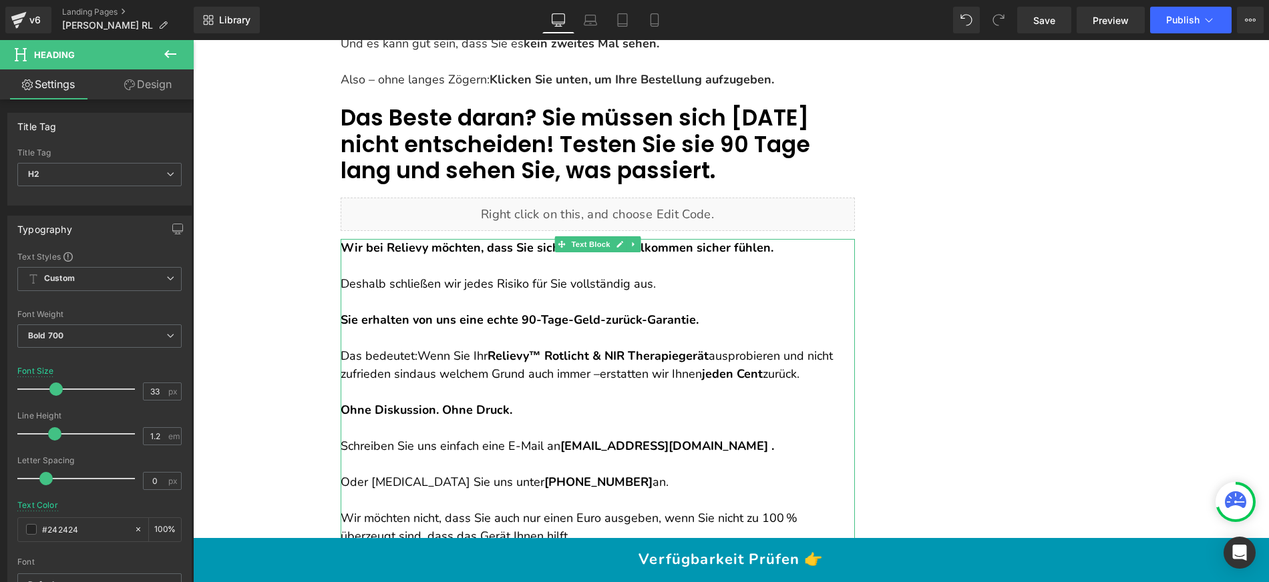
click at [496, 312] on strong "Sie erhalten von uns eine echte 90-Tage-Geld-zurück-Garantie." at bounding box center [520, 320] width 358 height 16
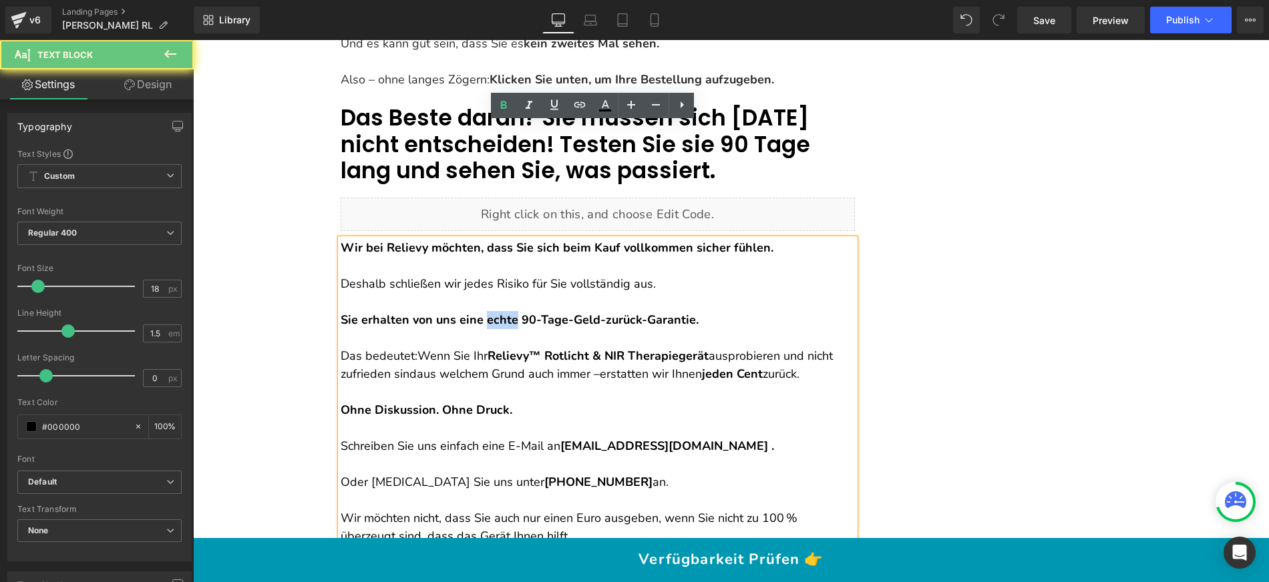
click at [496, 312] on strong "Sie erhalten von uns eine echte 90-Tage-Geld-zurück-Garantie." at bounding box center [520, 320] width 358 height 16
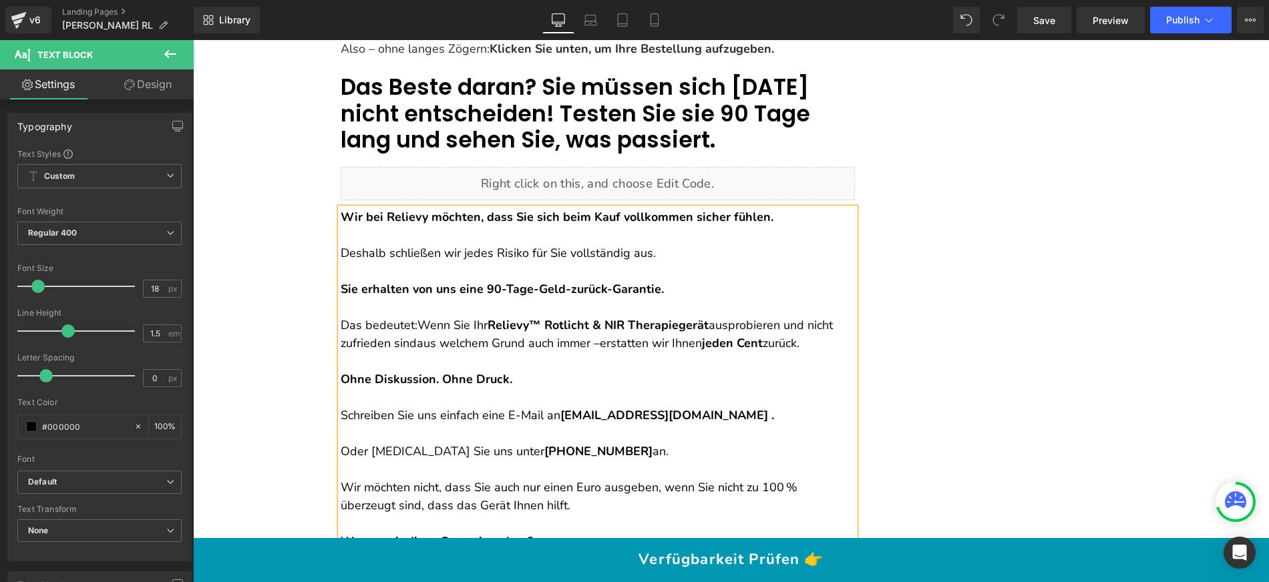
scroll to position [17968, 0]
click at [697, 407] on p "Schreiben Sie uns einfach eine E-Mail an [EMAIL_ADDRESS][DOMAIN_NAME] ." at bounding box center [598, 416] width 514 height 18
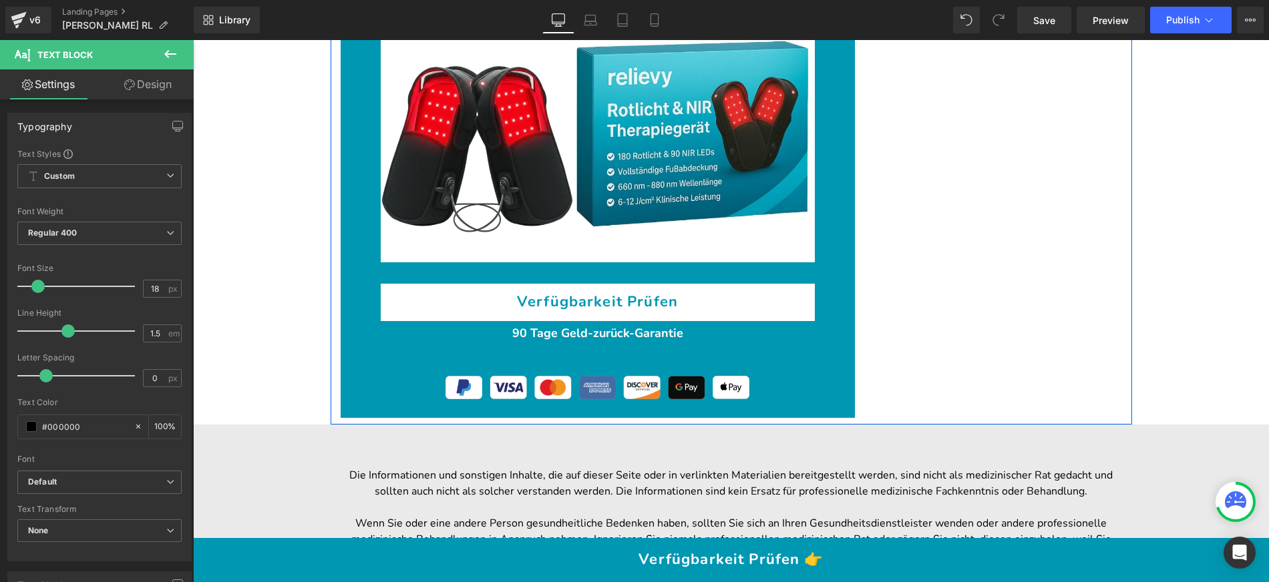
scroll to position [20662, 0]
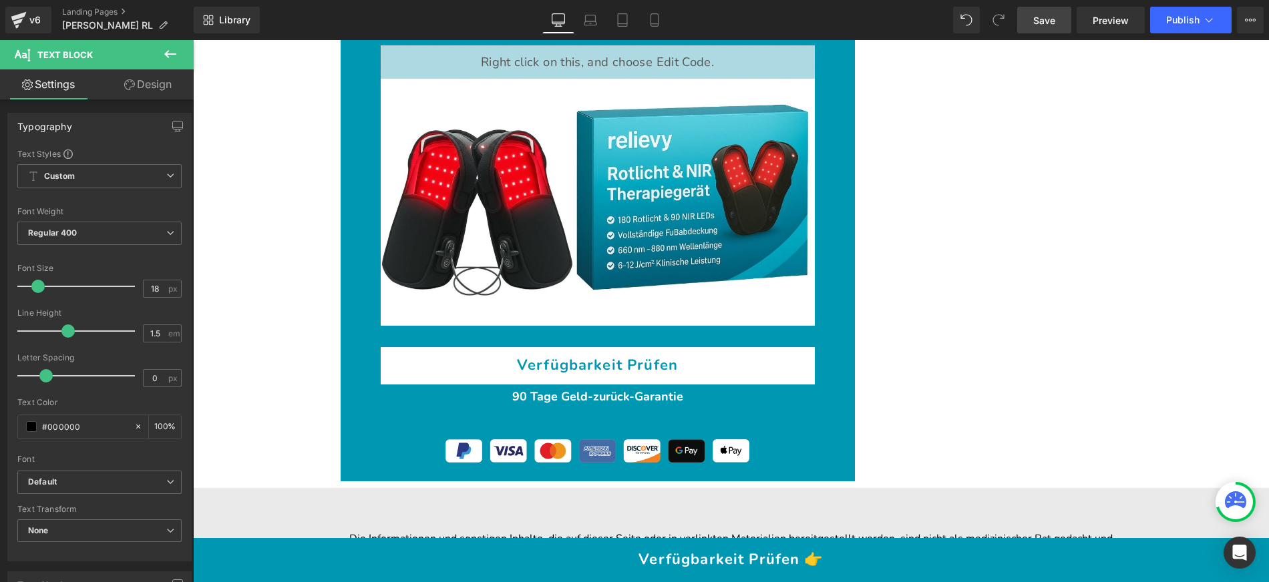
click at [1044, 23] on span "Save" at bounding box center [1044, 20] width 22 height 14
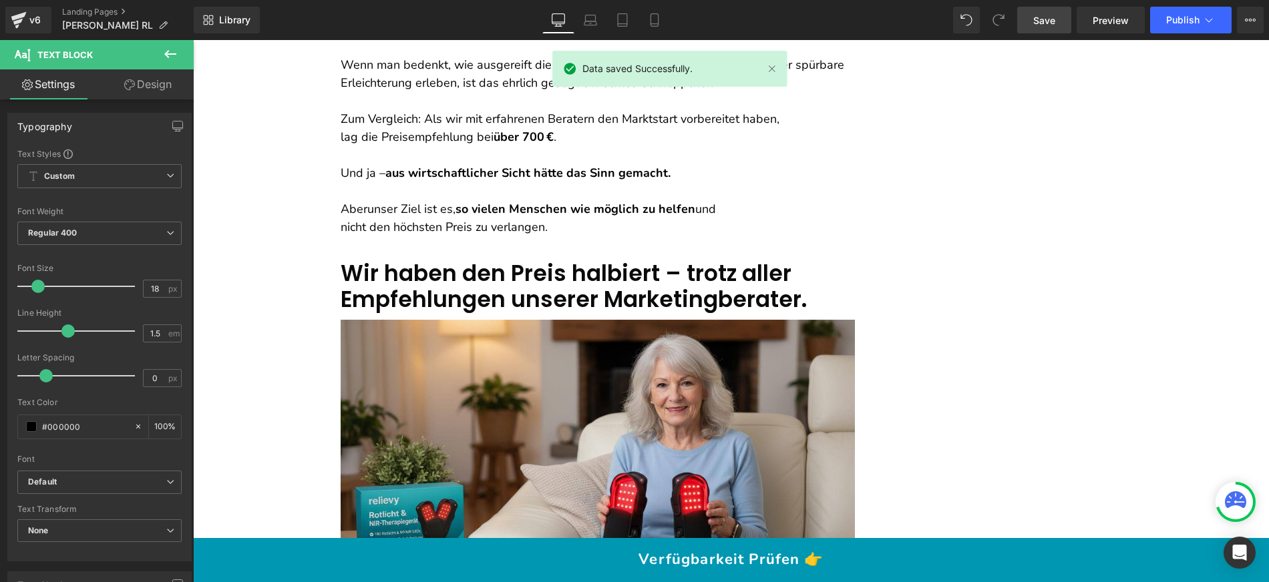
scroll to position [15552, 0]
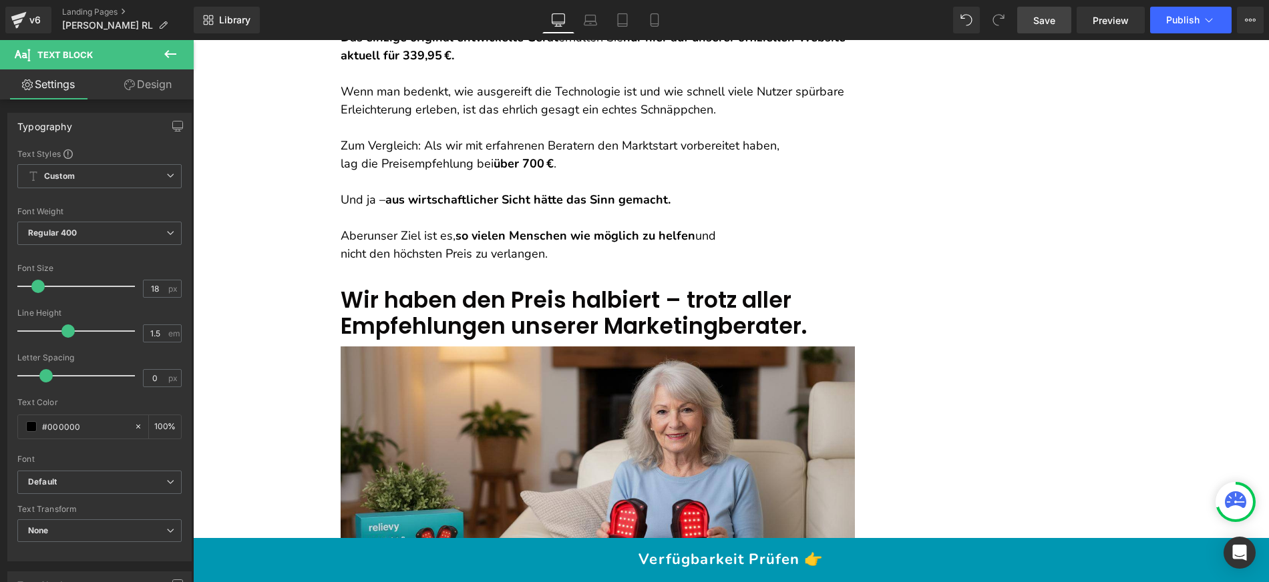
click at [1052, 24] on span "Save" at bounding box center [1044, 20] width 22 height 14
click at [1168, 16] on span "Publish" at bounding box center [1182, 20] width 33 height 11
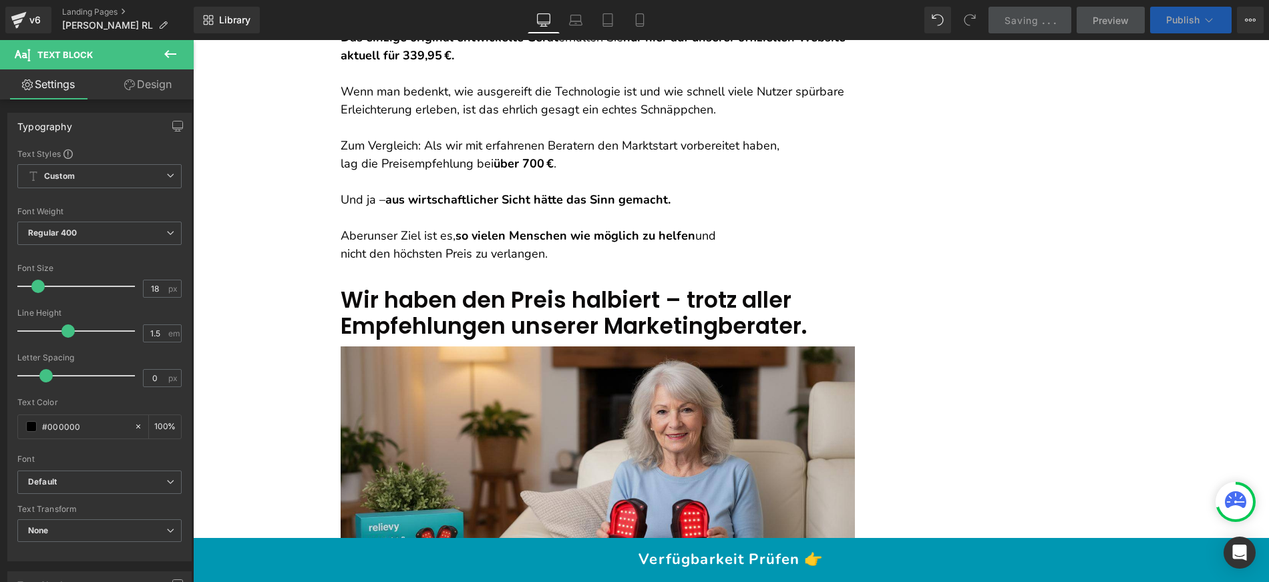
click at [1168, 16] on span "Publish" at bounding box center [1182, 20] width 33 height 11
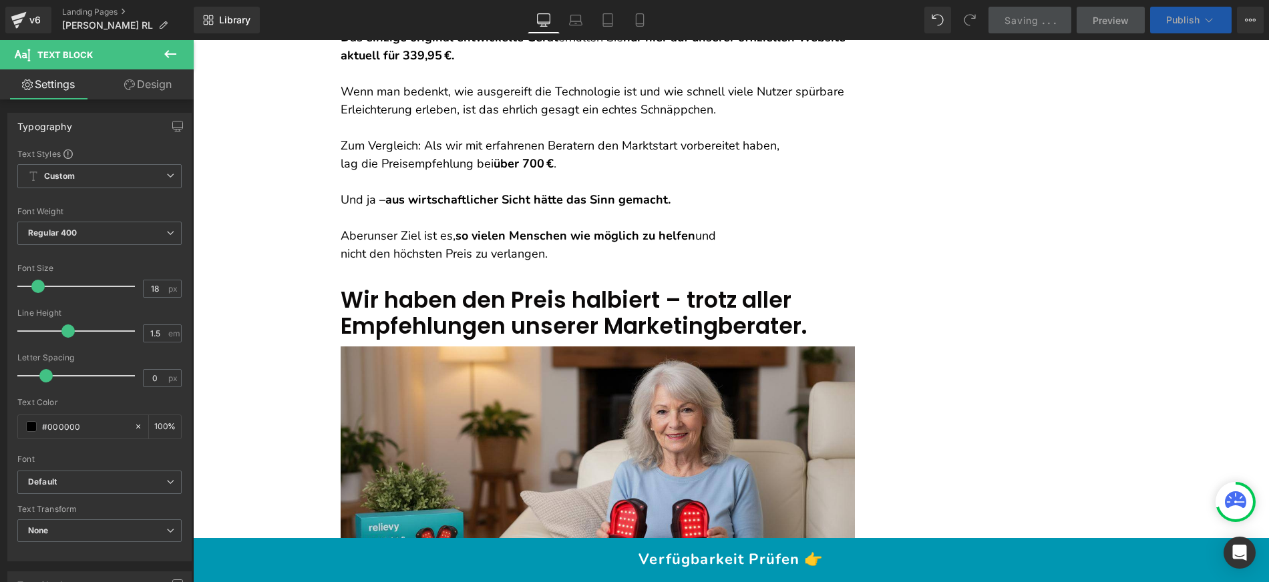
click at [1168, 16] on span "Publish" at bounding box center [1182, 20] width 33 height 11
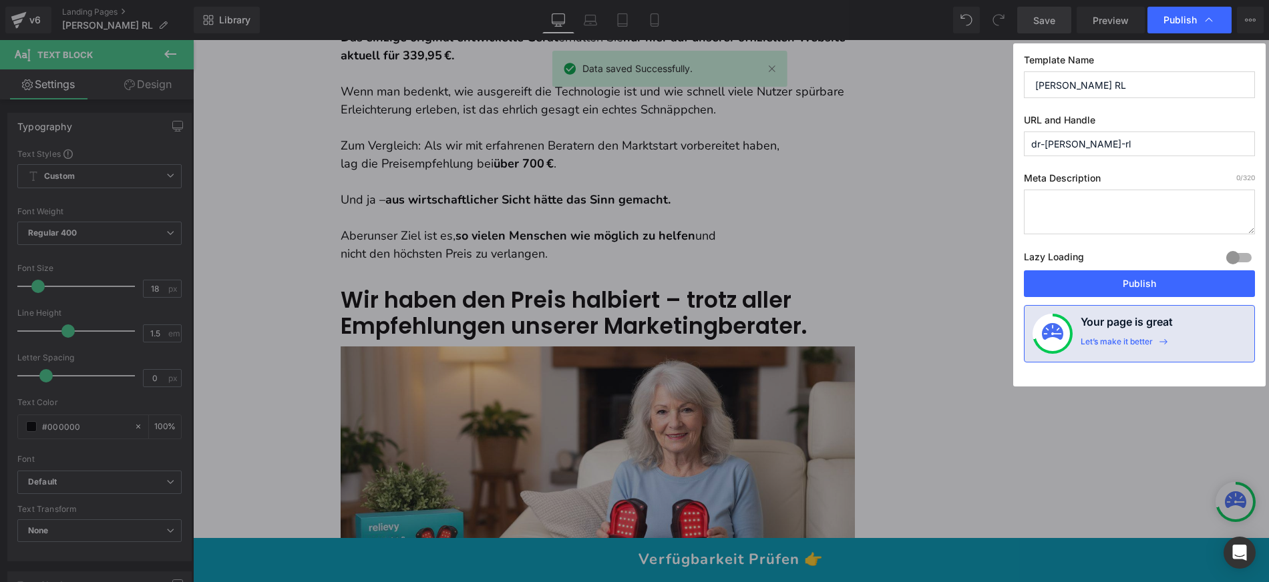
click at [1168, 16] on span "Publish" at bounding box center [1179, 20] width 33 height 12
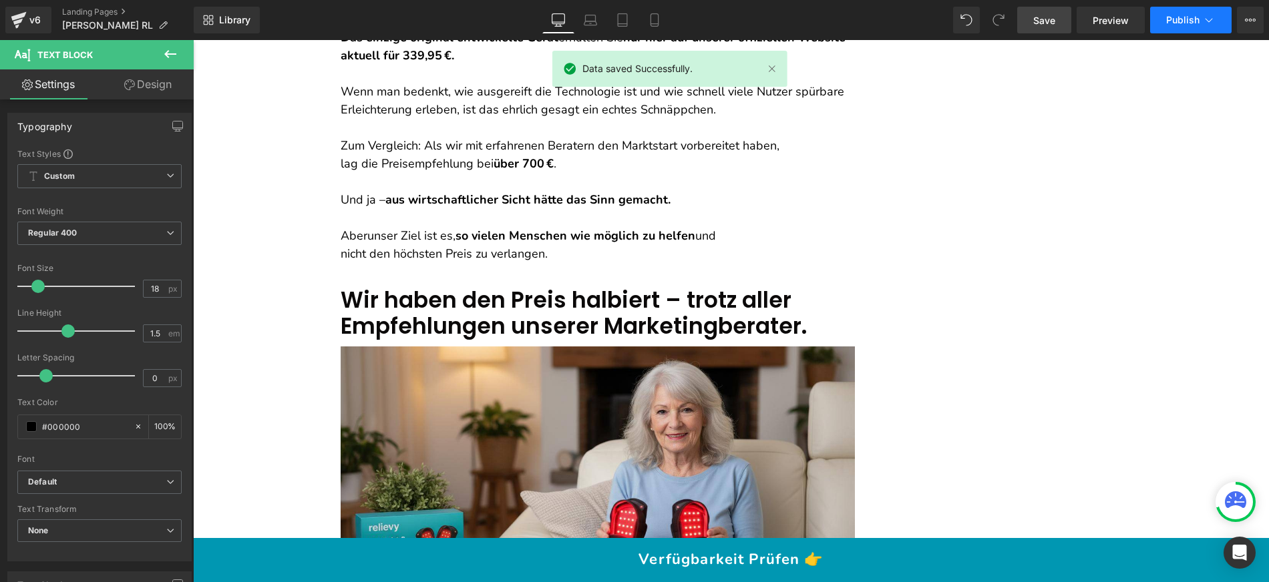
click at [1175, 17] on span "Publish" at bounding box center [1182, 20] width 33 height 11
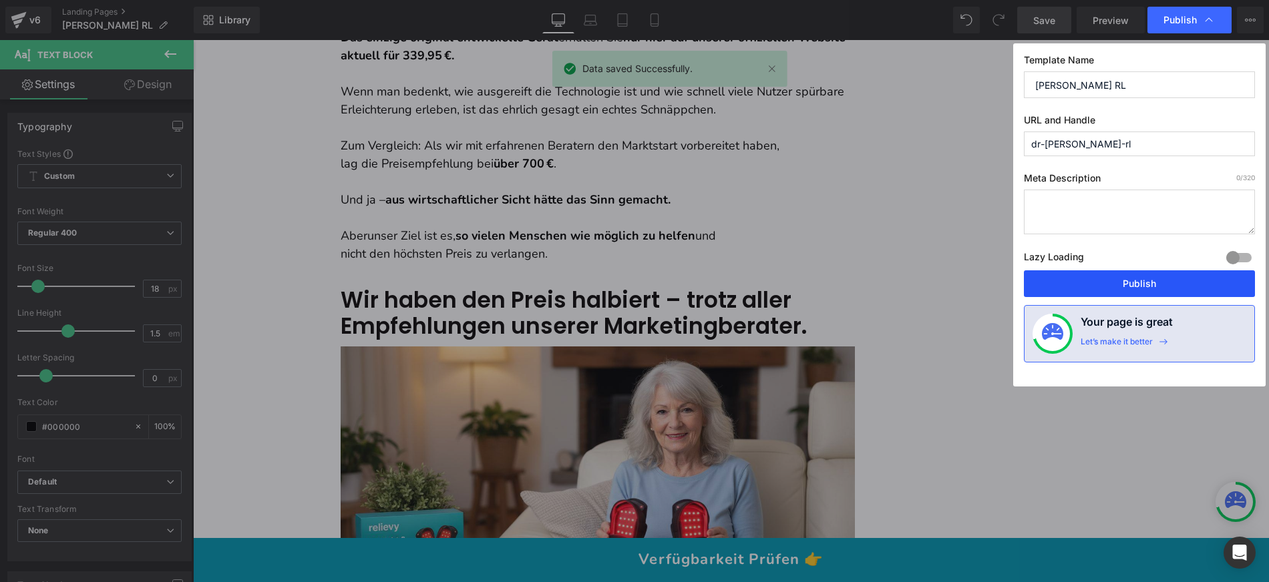
click at [1119, 279] on button "Publish" at bounding box center [1139, 283] width 231 height 27
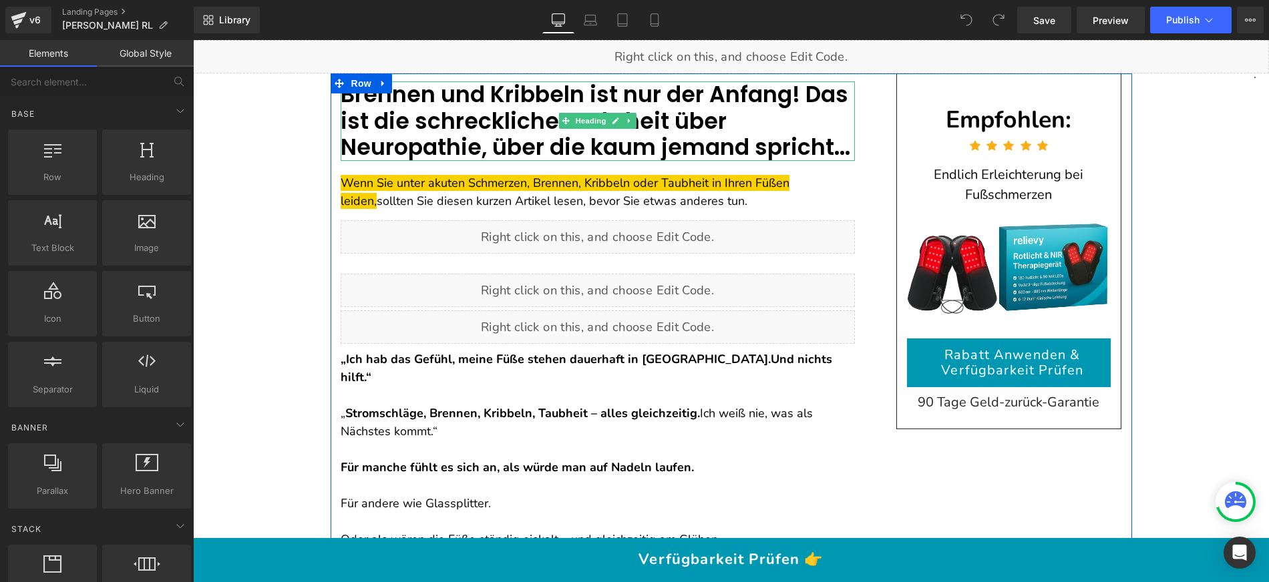
click at [488, 93] on font "Brennen und Kribbeln ist nur der Anfang! Das ist die schreckliche Wahrheit über…" at bounding box center [596, 121] width 510 height 84
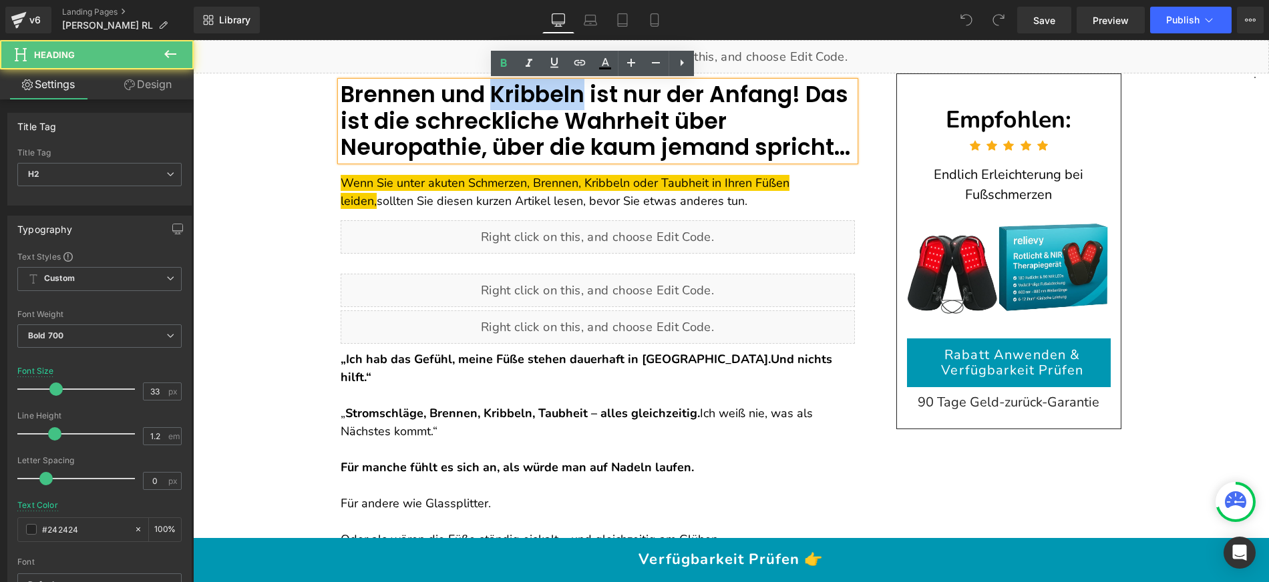
click at [488, 93] on font "Brennen und Kribbeln ist nur der Anfang! Das ist die schreckliche Wahrheit über…" at bounding box center [596, 121] width 510 height 84
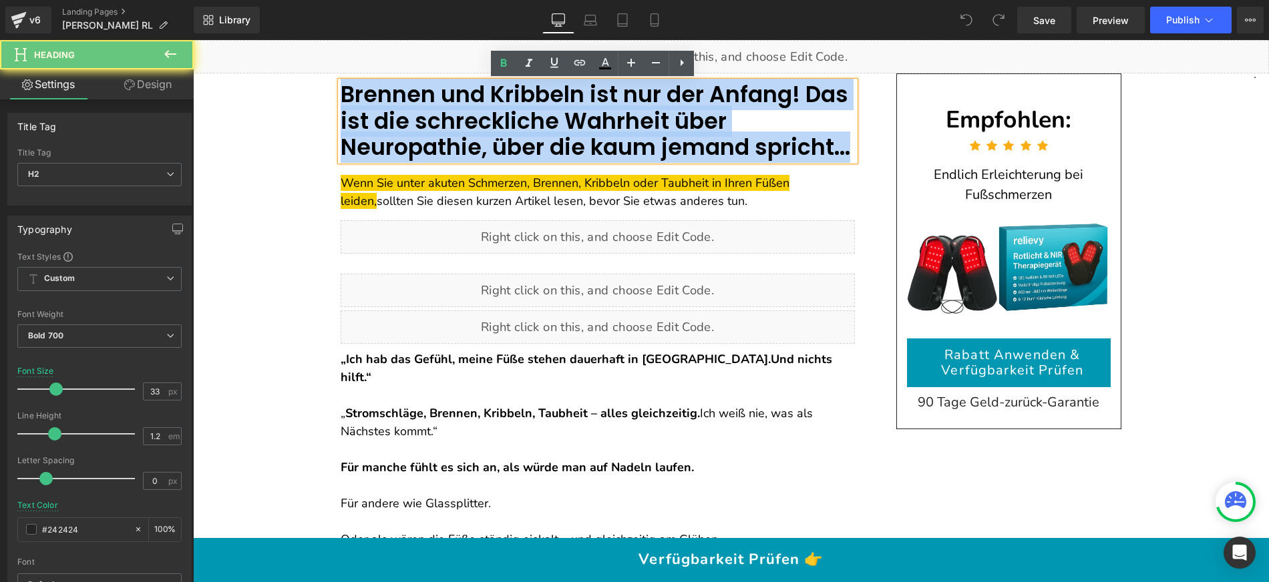
click at [488, 93] on font "Brennen und Kribbeln ist nur der Anfang! Das ist die schreckliche Wahrheit über…" at bounding box center [596, 121] width 510 height 84
paste div
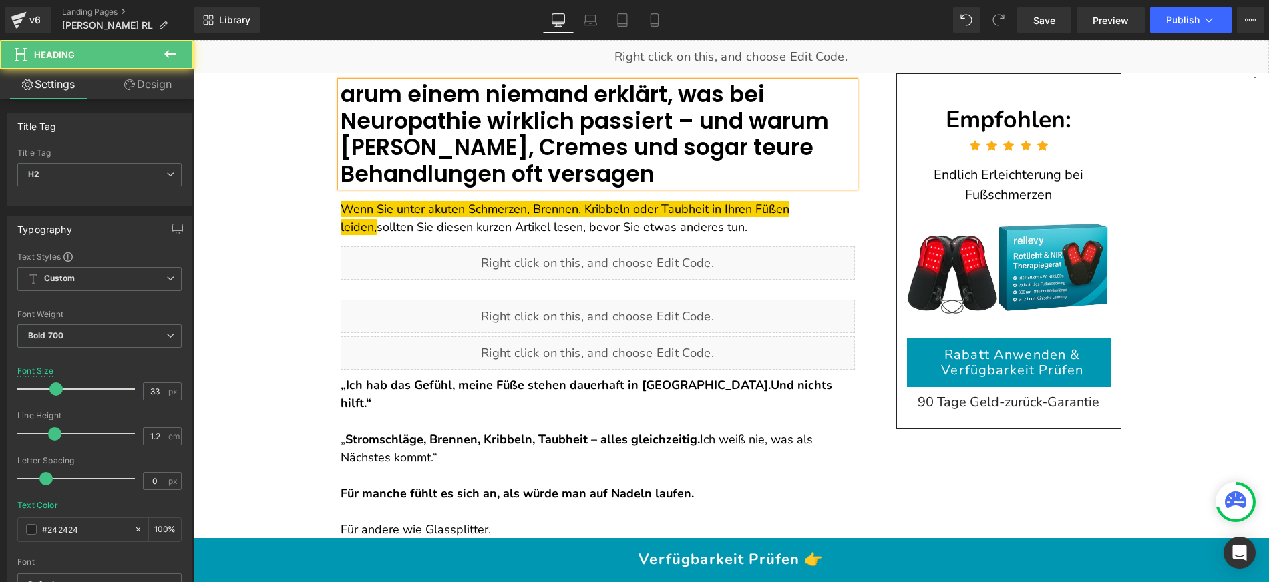
click at [341, 91] on font "arum einem niemand erklärt, was bei Neuropathie wirklich passiert – und warum P…" at bounding box center [585, 134] width 488 height 111
drag, startPoint x: 350, startPoint y: 87, endPoint x: 337, endPoint y: 88, distance: 12.7
click at [341, 88] on font "Qarum einem niemand erklärt, was bei Neuropathie wirklich passiert – und warum …" at bounding box center [585, 134] width 488 height 111
click at [506, 172] on h2 "Warum einem niemand erklärt, was bei Neuropathie wirklich passiert – und warum …" at bounding box center [598, 134] width 514 height 106
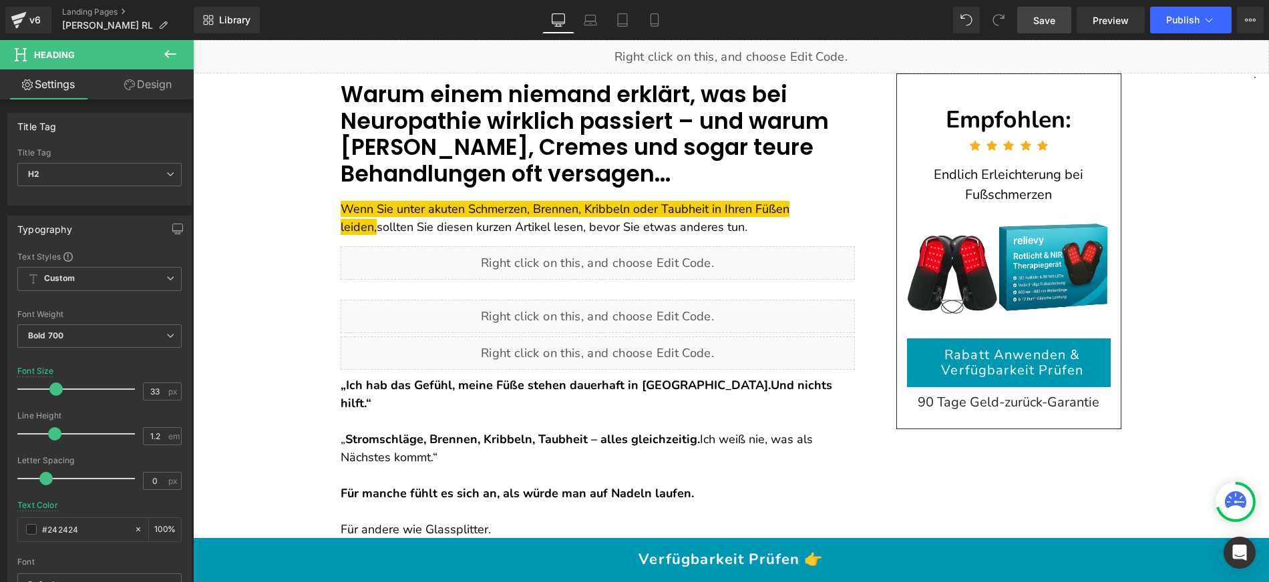
click at [1057, 19] on link "Save" at bounding box center [1044, 20] width 54 height 27
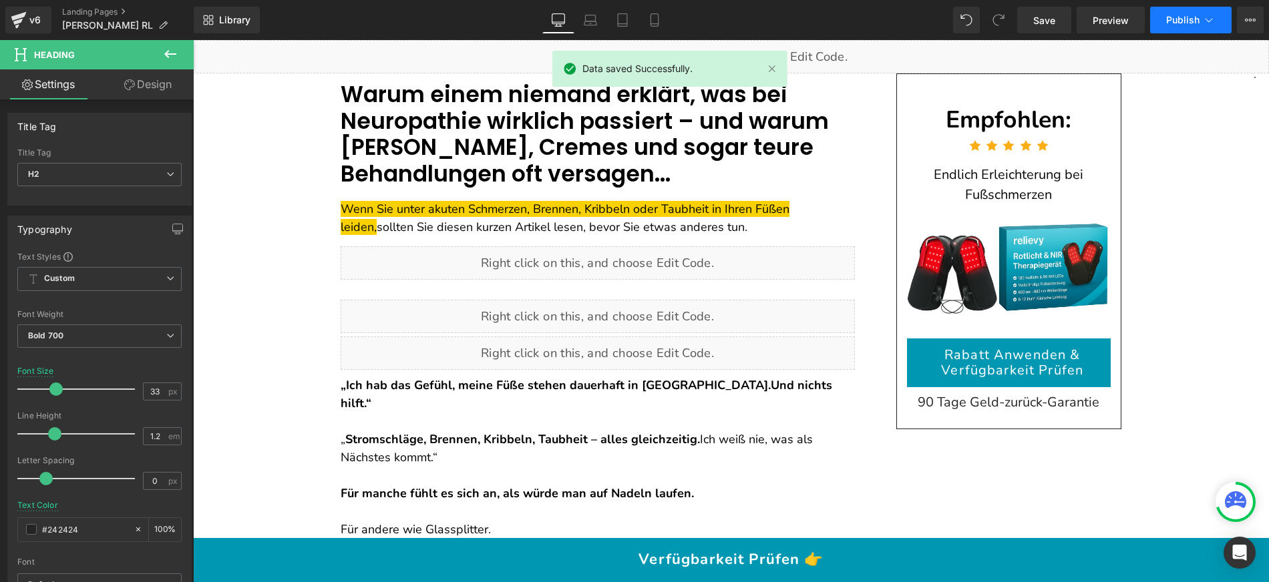
click at [1161, 23] on button "Publish" at bounding box center [1190, 20] width 81 height 27
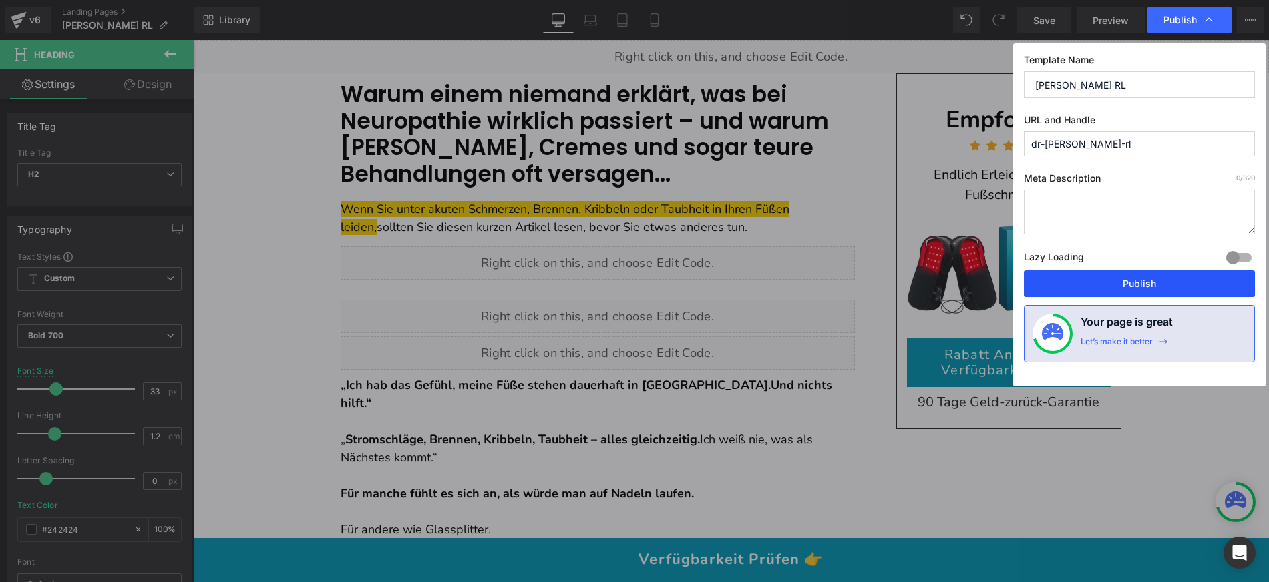
click at [1115, 278] on button "Publish" at bounding box center [1139, 283] width 231 height 27
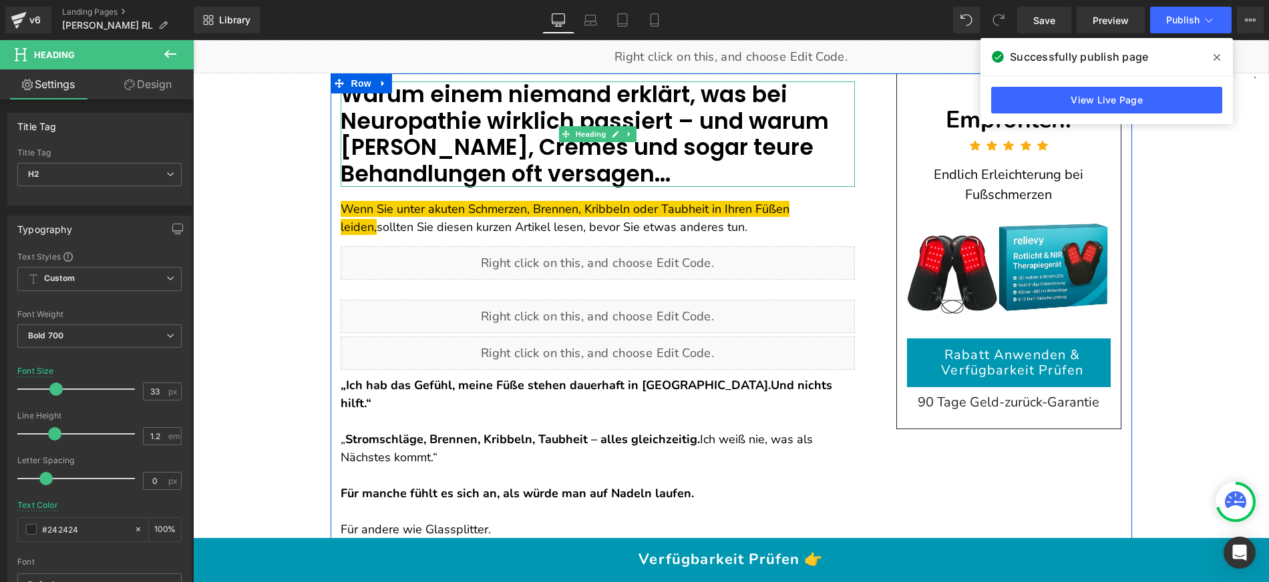
click at [469, 100] on font "Warum einem niemand erklärt, was bei Neuropathie wirklich passiert – und warum …" at bounding box center [585, 134] width 488 height 111
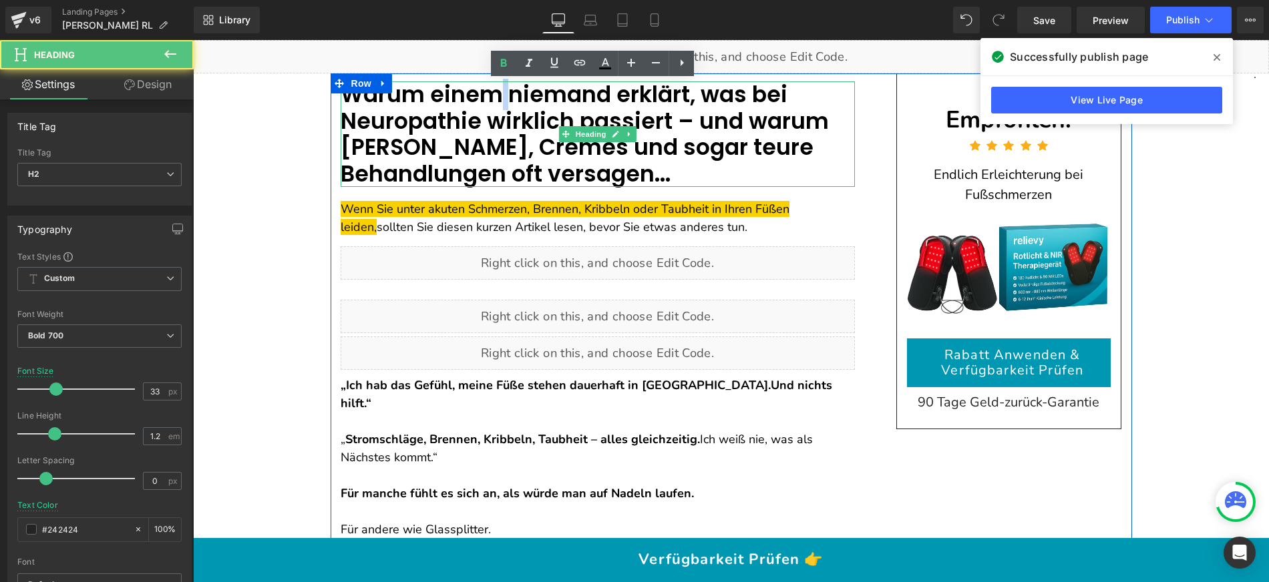
click at [469, 100] on font "Warum einem niemand erklärt, was bei Neuropathie wirklich passiert – und warum …" at bounding box center [585, 134] width 488 height 111
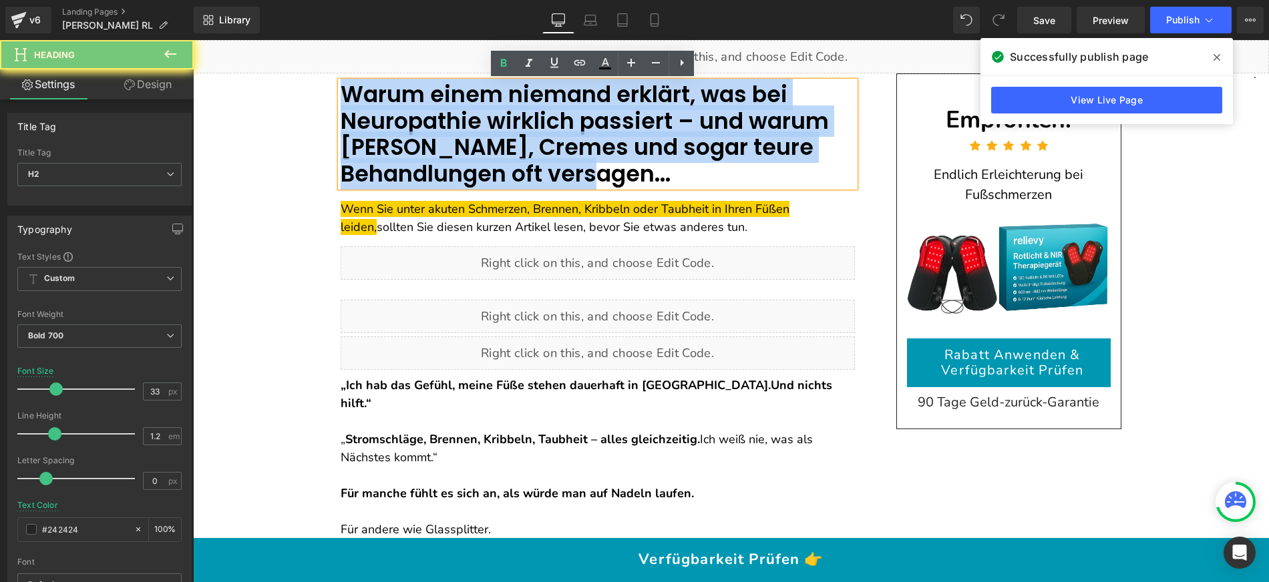
click at [469, 100] on font "Warum einem niemand erklärt, was bei Neuropathie wirklich passiert – und warum …" at bounding box center [585, 134] width 488 height 111
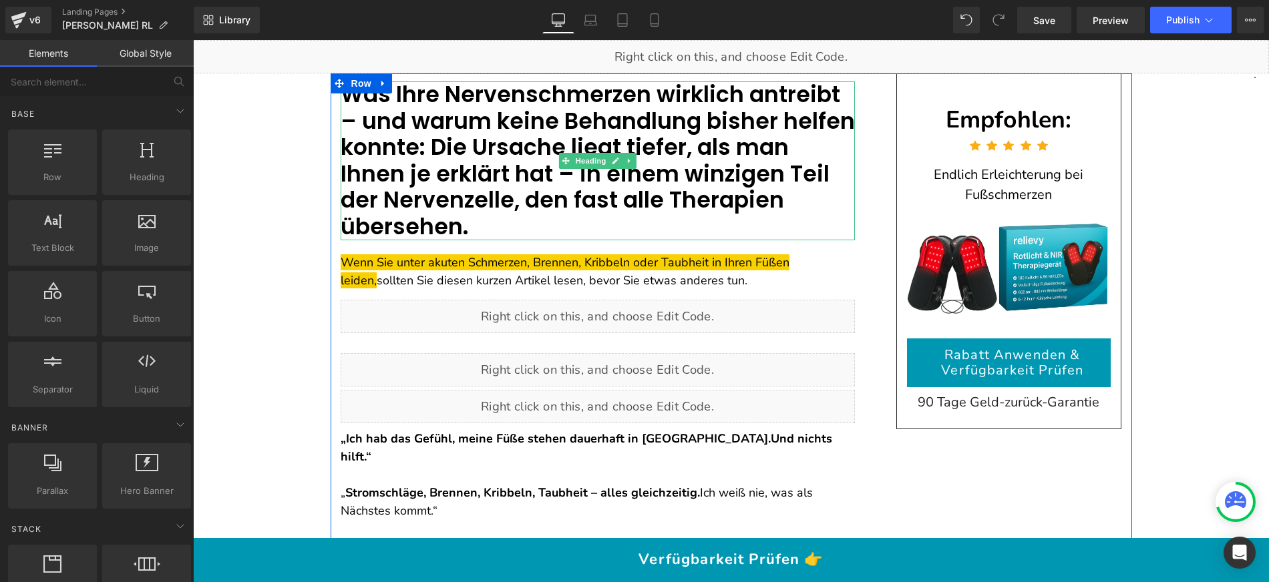
click at [423, 145] on font "Was Ihre Nervenschmerzen wirklich antreibt – und warum keine Behandlung bisher …" at bounding box center [598, 161] width 514 height 164
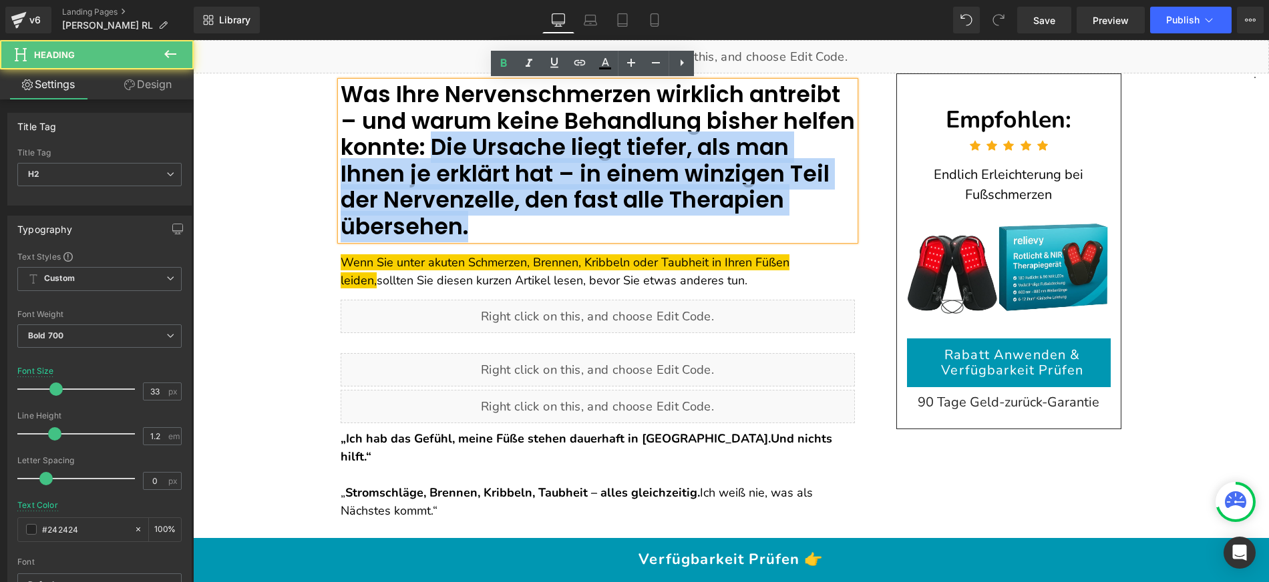
drag, startPoint x: 425, startPoint y: 140, endPoint x: 854, endPoint y: 218, distance: 435.7
copy font "Die Ursache liegt tiefer, als man Ihnen je erklärt hat – in einem winzigen Teil…"
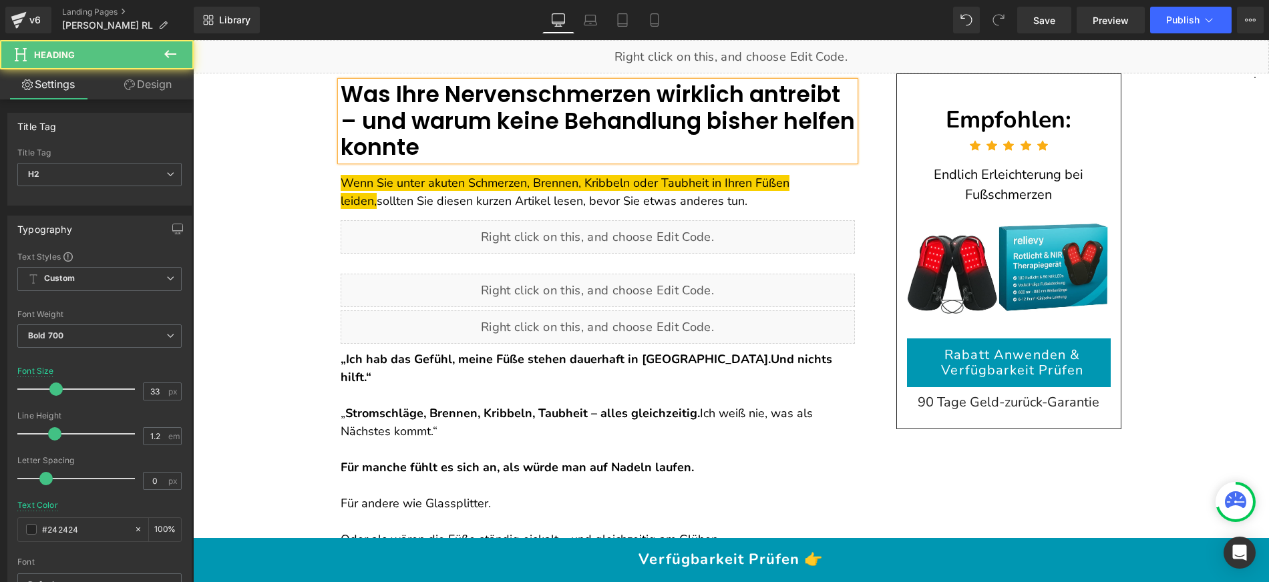
click at [813, 106] on font "Was Ihre Nervenschmerzen wirklich antreibt – und warum keine Behandlung bisher …" at bounding box center [598, 121] width 514 height 84
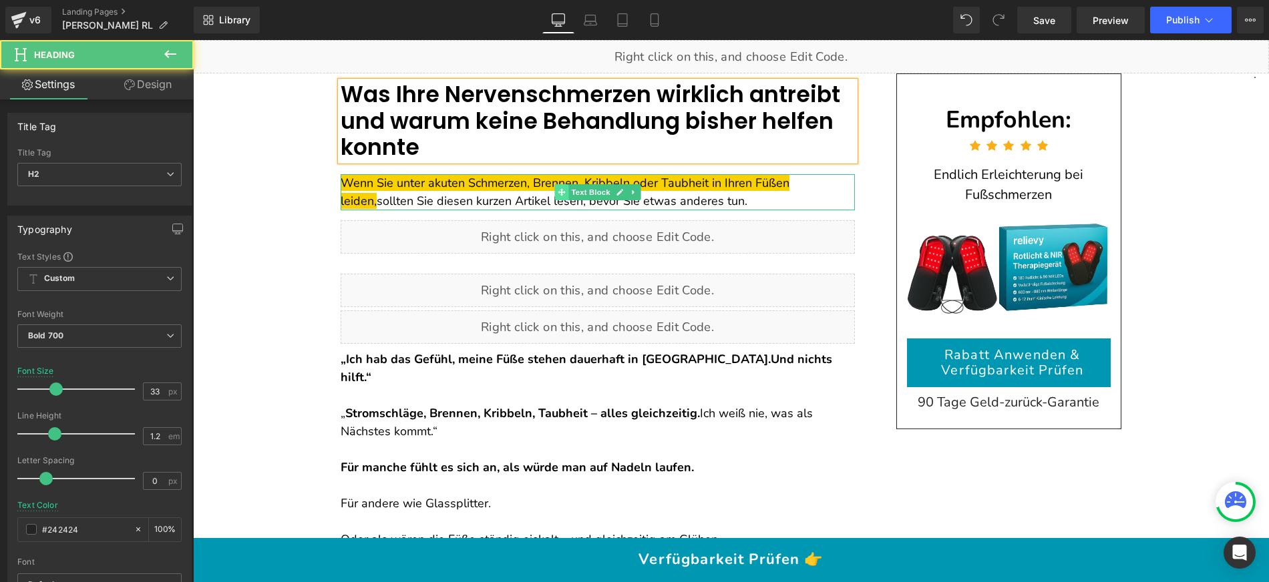
click at [558, 194] on icon at bounding box center [561, 192] width 7 height 8
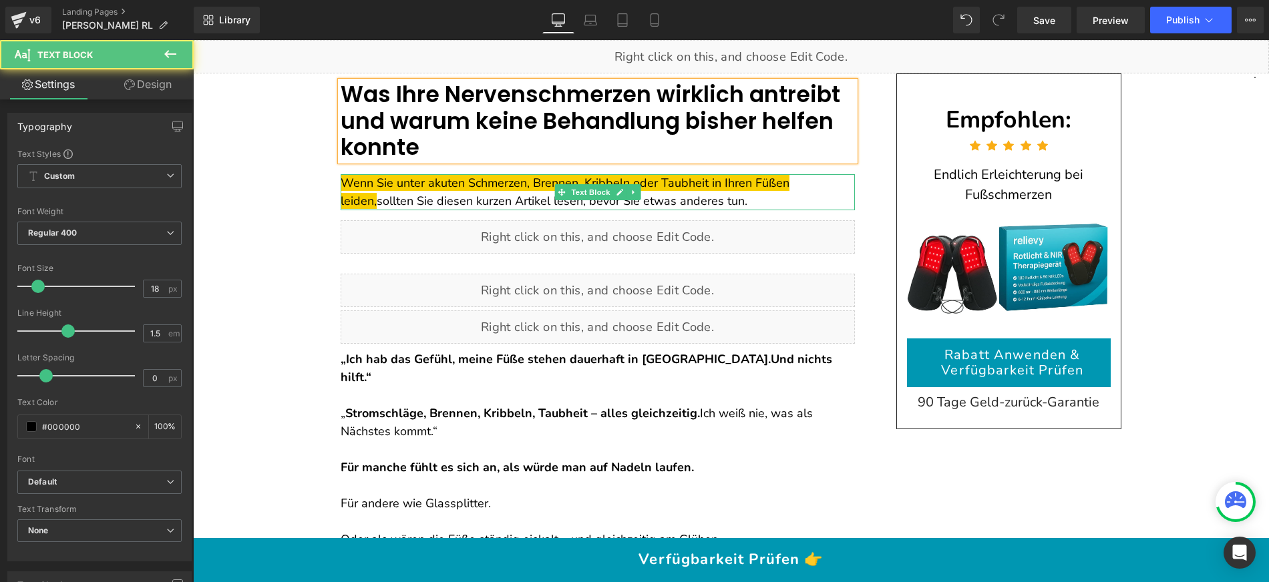
click at [520, 192] on p "Wenn Sie unter akuten Schmerzen, Brennen, Kribbeln oder Taubheit in Ihren Füßen…" at bounding box center [598, 192] width 514 height 36
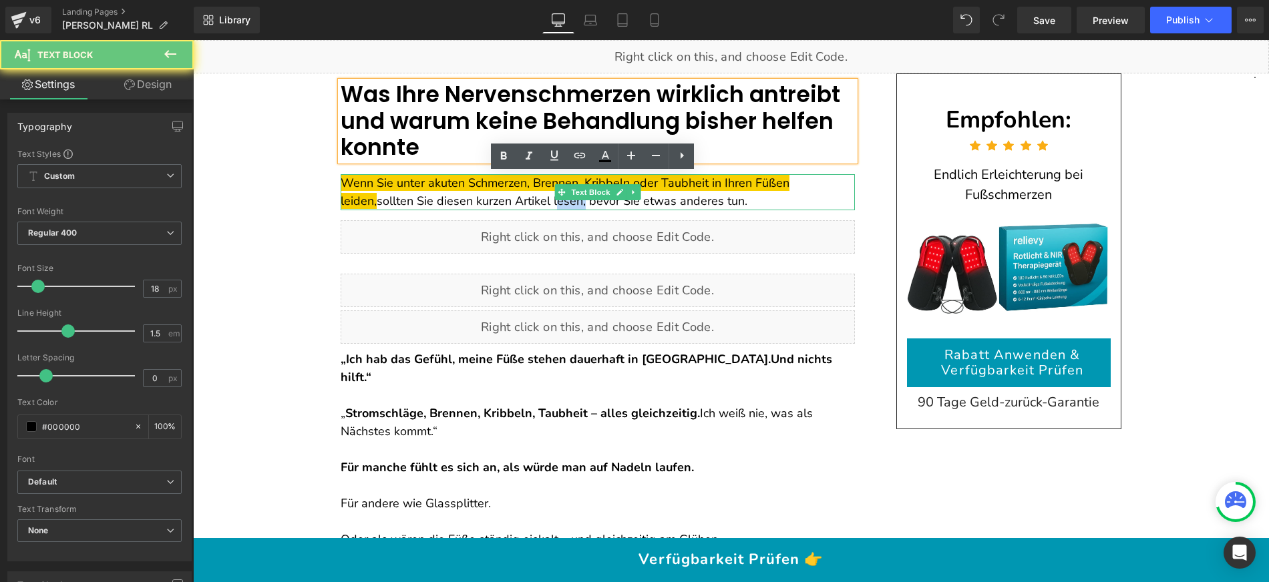
click at [520, 192] on p "Wenn Sie unter akuten Schmerzen, Brennen, Kribbeln oder Taubheit in Ihren Füßen…" at bounding box center [598, 192] width 514 height 36
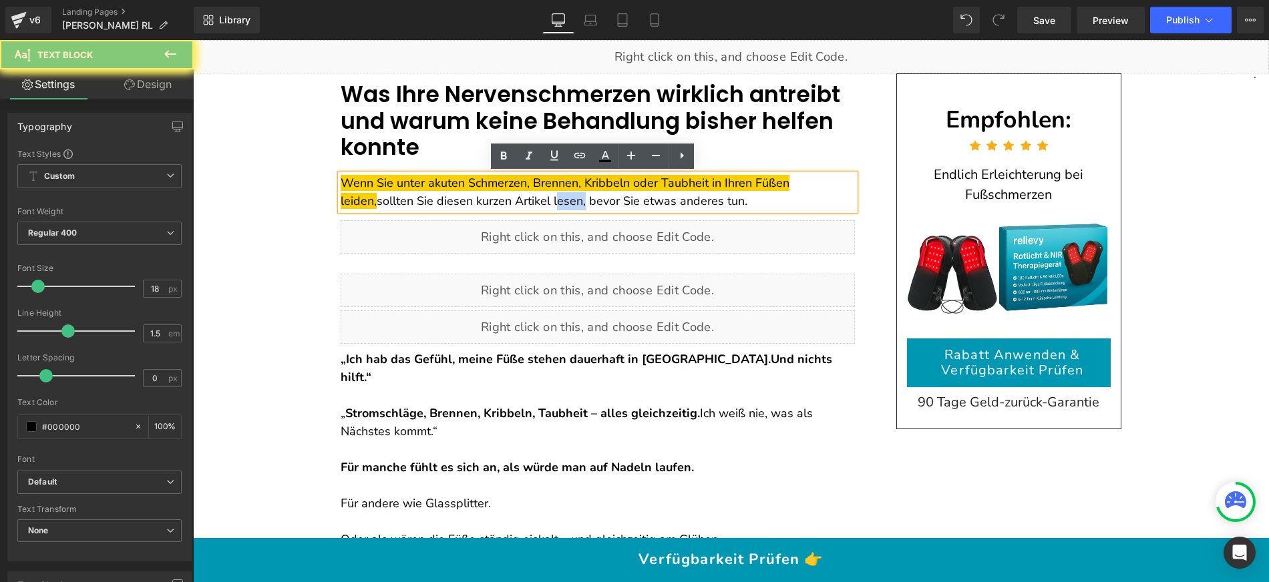
click at [520, 192] on p "Wenn Sie unter akuten Schmerzen, Brennen, Kribbeln oder Taubheit in Ihren Füßen…" at bounding box center [598, 192] width 514 height 36
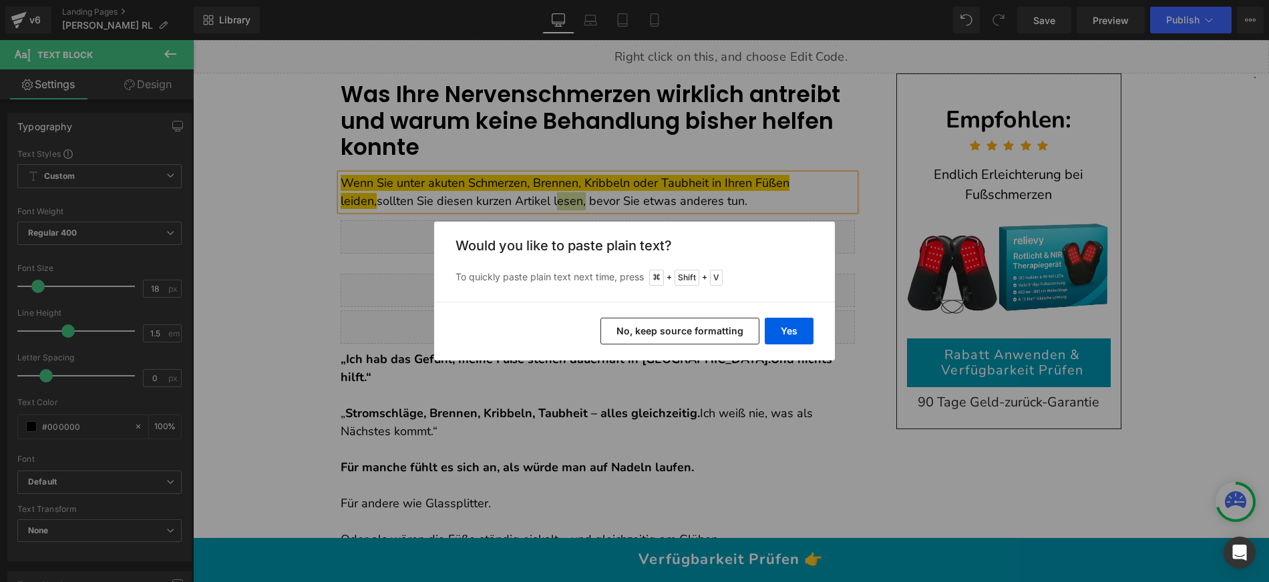
click at [705, 333] on button "No, keep source formatting" at bounding box center [679, 331] width 159 height 27
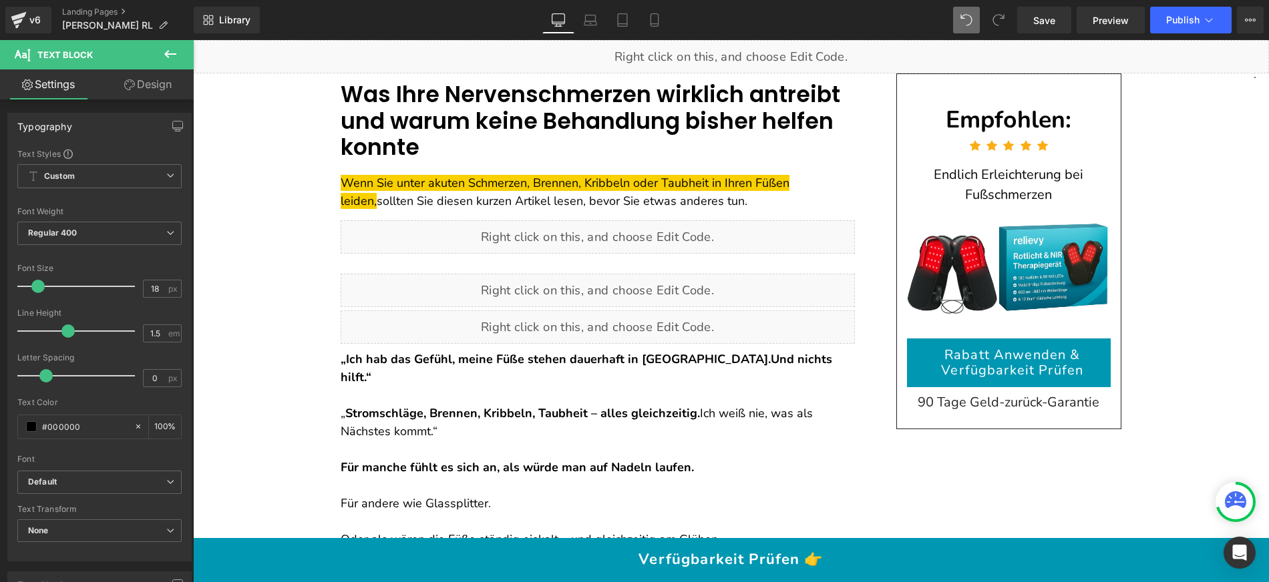
drag, startPoint x: 976, startPoint y: 19, endPoint x: 938, endPoint y: 33, distance: 40.2
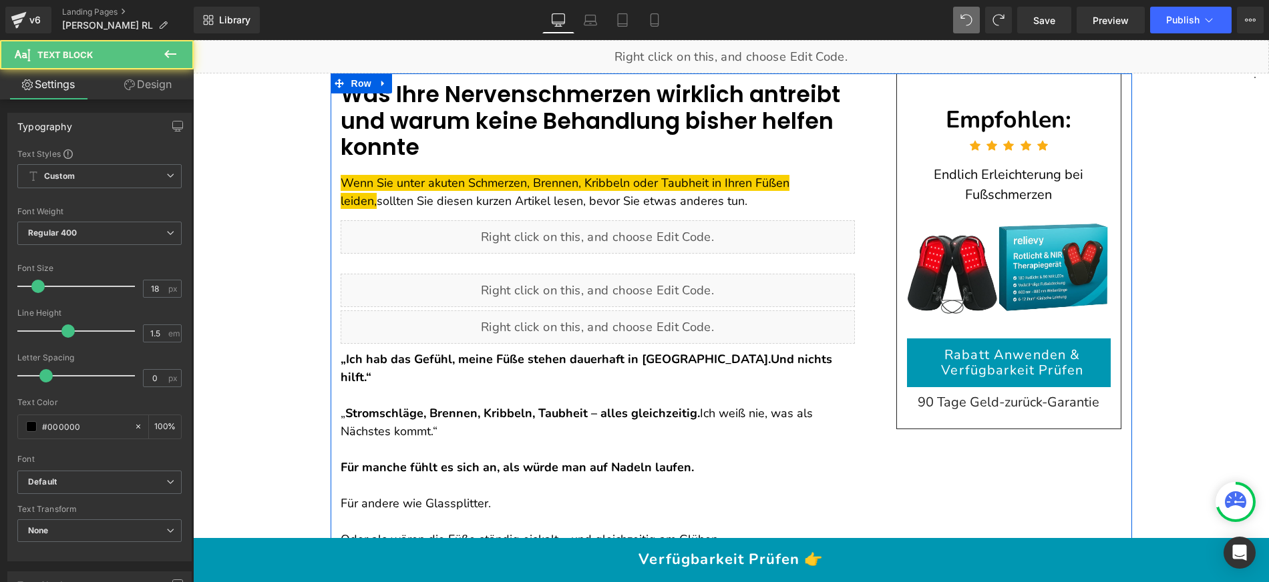
click at [473, 190] on p "Wenn Sie unter akuten Schmerzen, Brennen, Kribbeln oder Taubheit in Ihren Füßen…" at bounding box center [598, 192] width 514 height 36
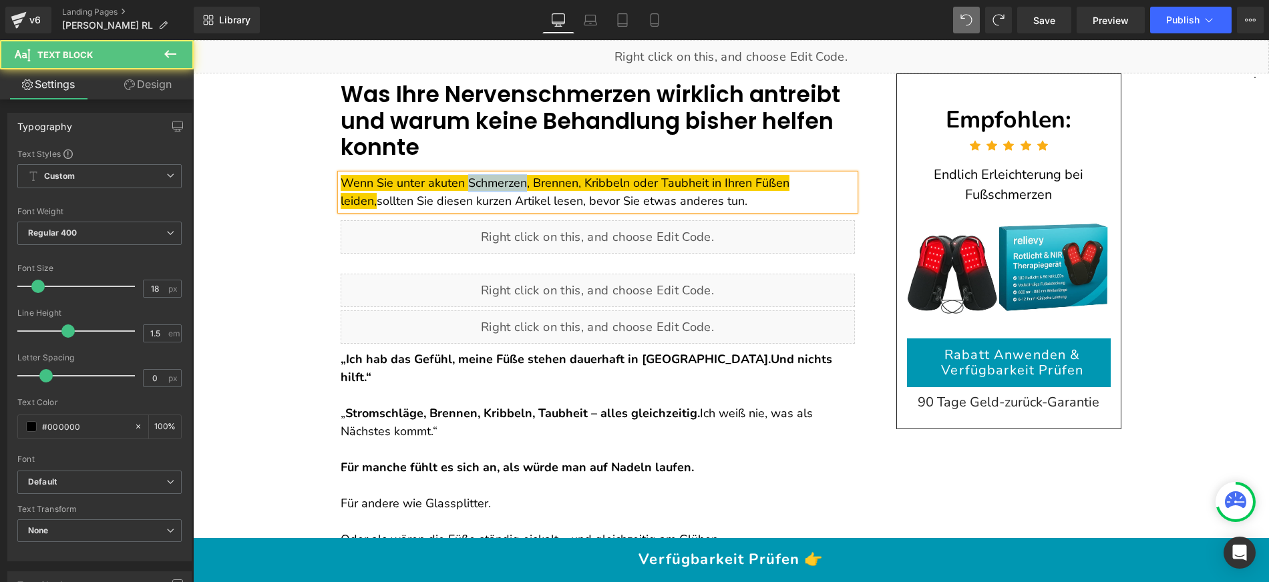
click at [473, 189] on span "Wenn Sie unter akuten Schmerzen, Brennen, Kribbeln oder Taubheit in Ihren Füßen…" at bounding box center [565, 192] width 449 height 34
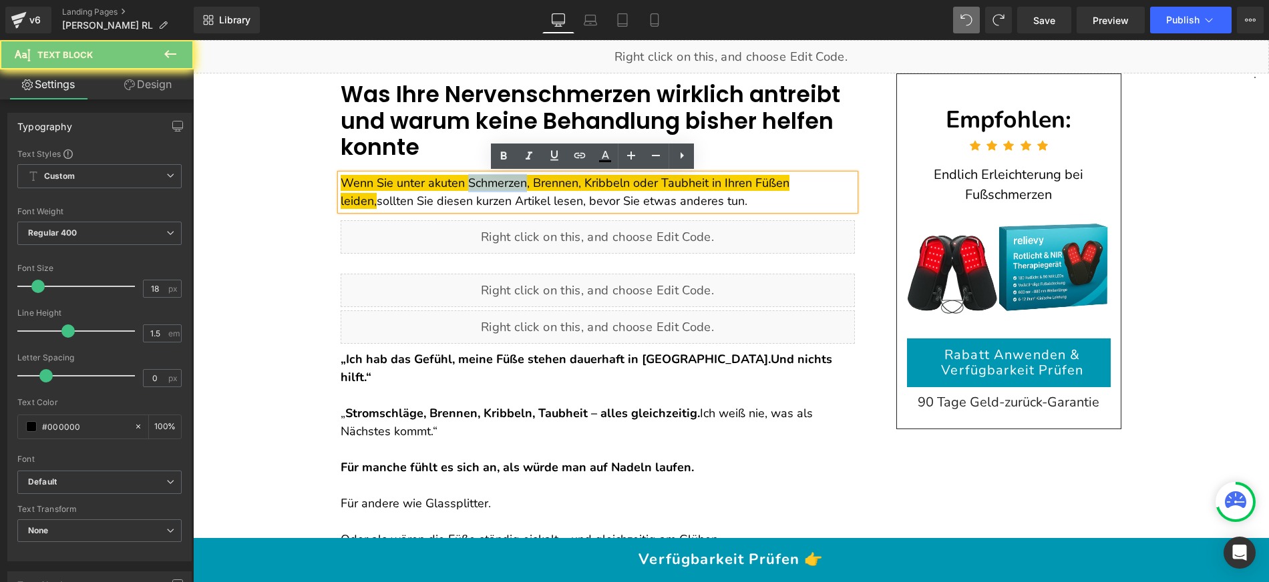
click at [473, 189] on span "Wenn Sie unter akuten Schmerzen, Brennen, Kribbeln oder Taubheit in Ihren Füßen…" at bounding box center [565, 192] width 449 height 34
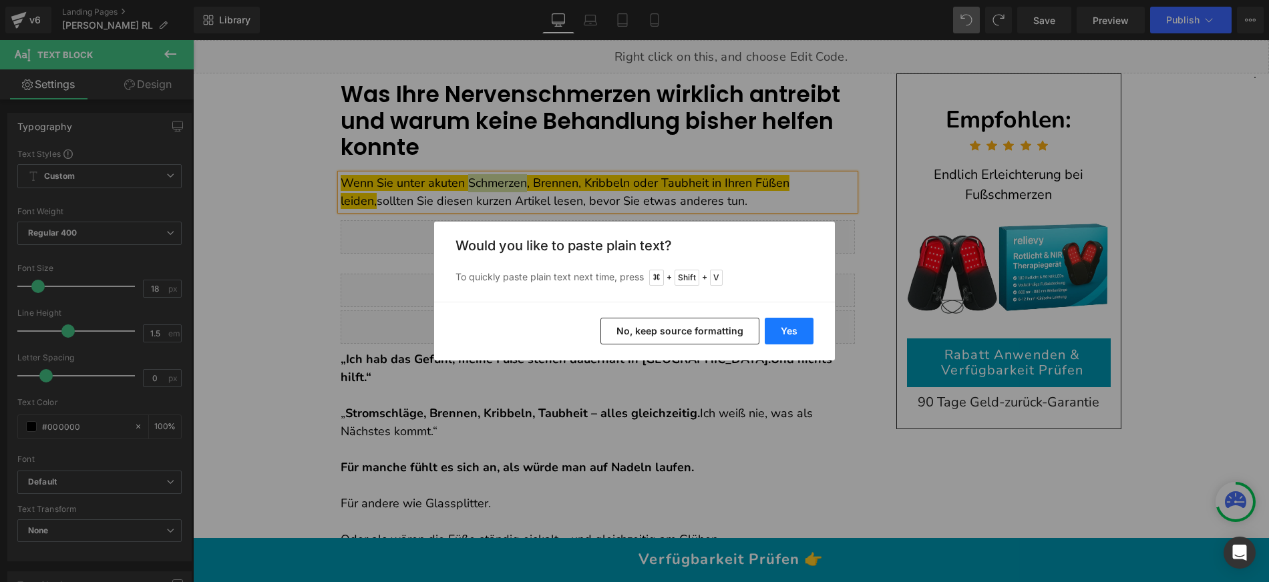
click at [785, 329] on button "Yes" at bounding box center [789, 331] width 49 height 27
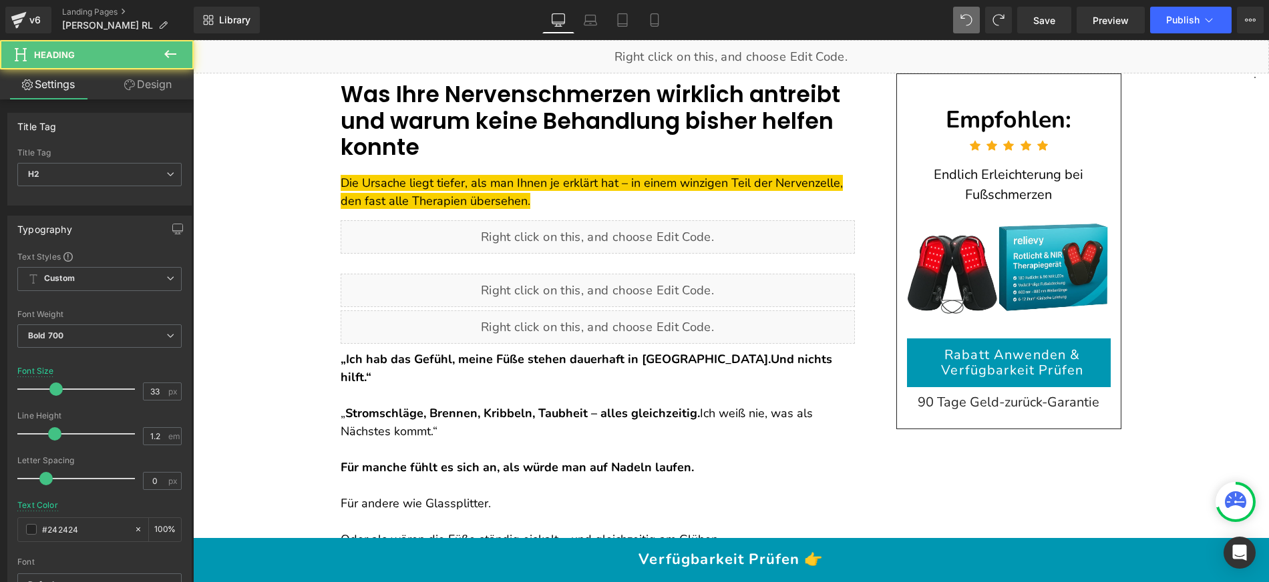
click at [488, 95] on font "Was Ihre Nervenschmerzen wirklich antreibt und warum keine Behandlung bisher he…" at bounding box center [593, 121] width 505 height 84
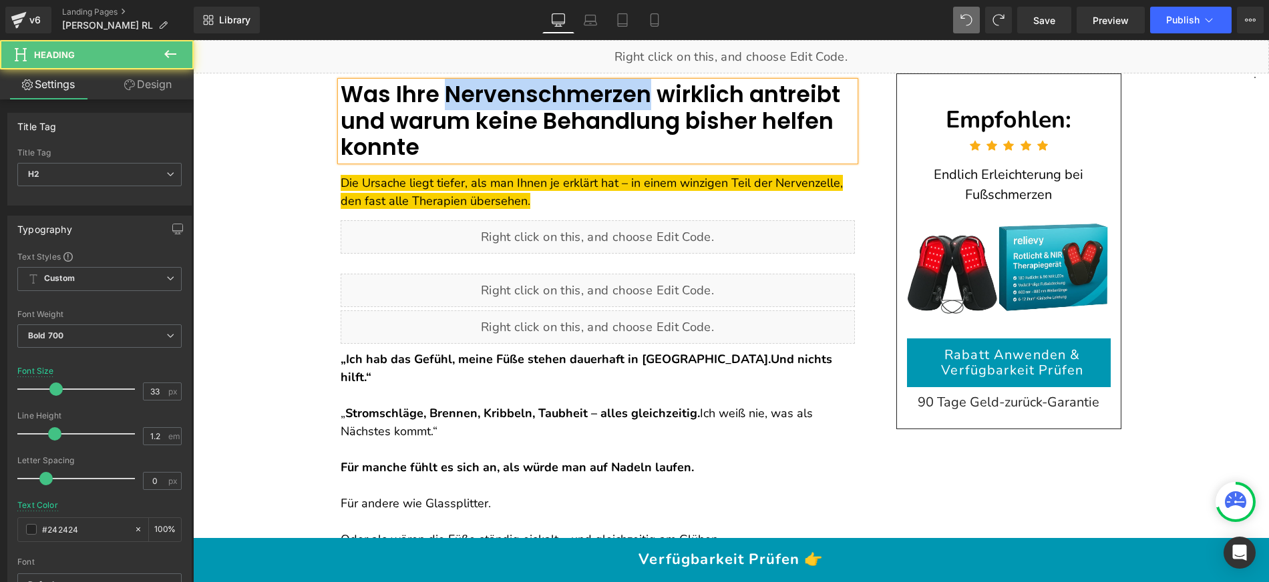
click at [488, 95] on font "Was Ihre Nervenschmerzen wirklich antreibt und warum keine Behandlung bisher he…" at bounding box center [593, 121] width 505 height 84
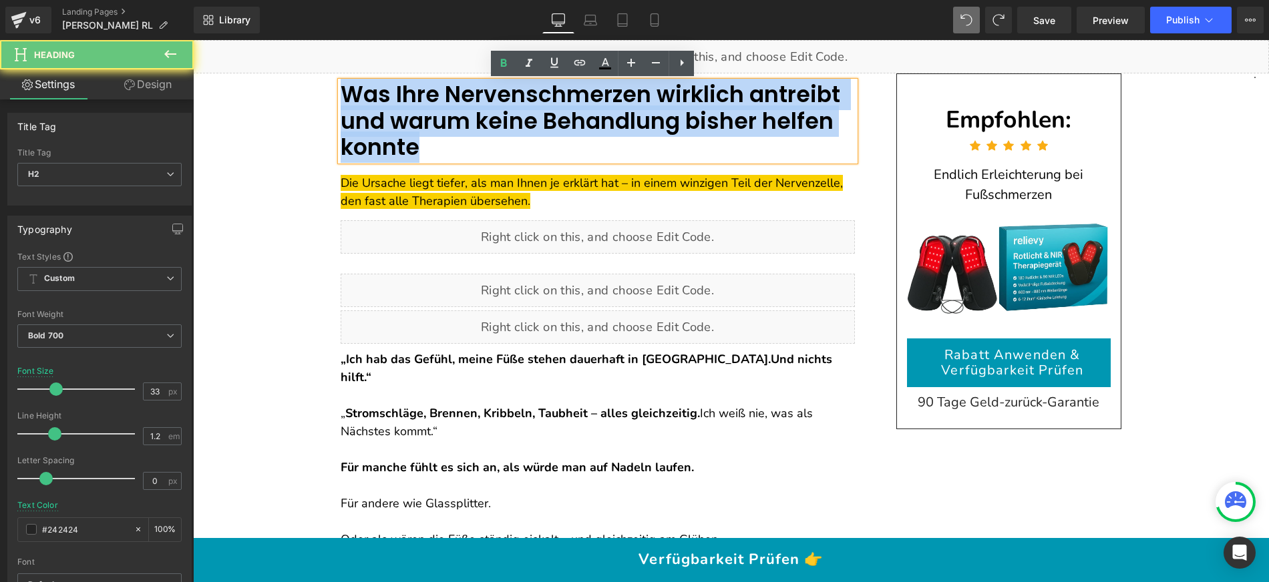
click at [488, 95] on font "Was Ihre Nervenschmerzen wirklich antreibt und warum keine Behandlung bisher he…" at bounding box center [593, 121] width 505 height 84
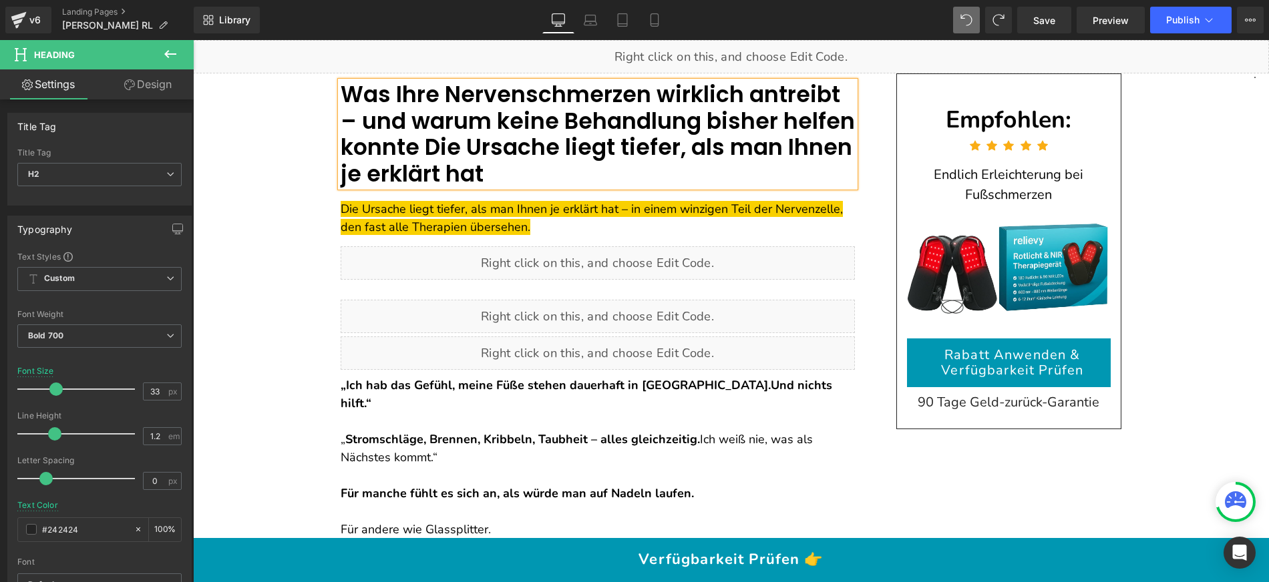
click at [442, 95] on font "Was Ihre Nervenschmerzen wirklich antreibt – und warum keine Behandlung bisher …" at bounding box center [598, 134] width 514 height 111
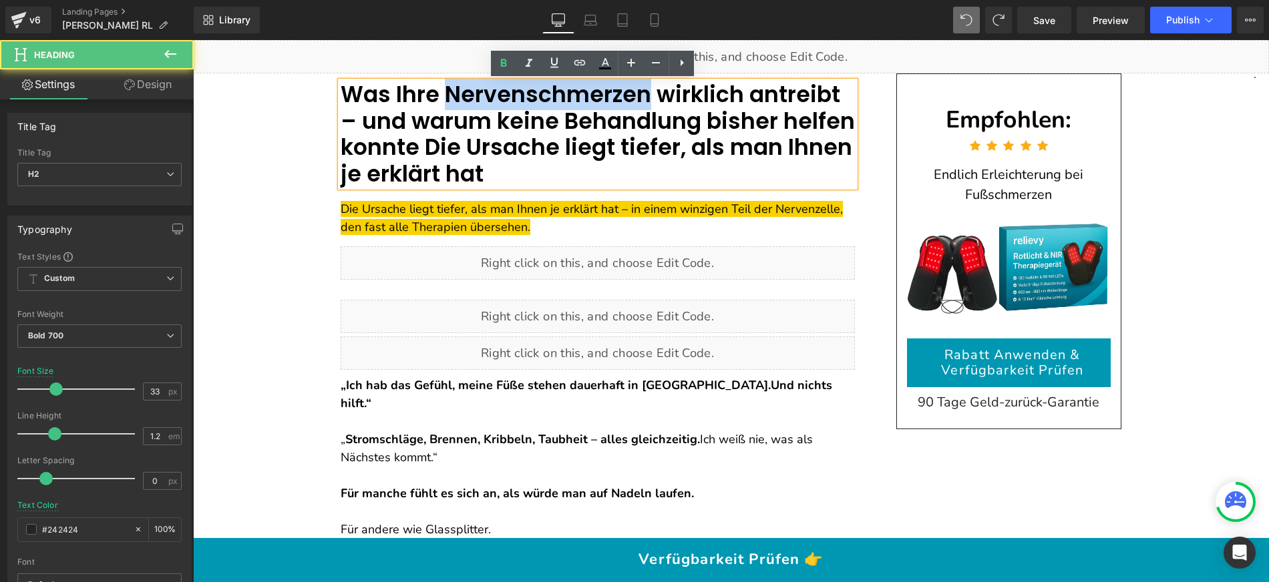
click at [442, 95] on font "Was Ihre Nervenschmerzen wirklich antreibt – und warum keine Behandlung bisher …" at bounding box center [598, 134] width 514 height 111
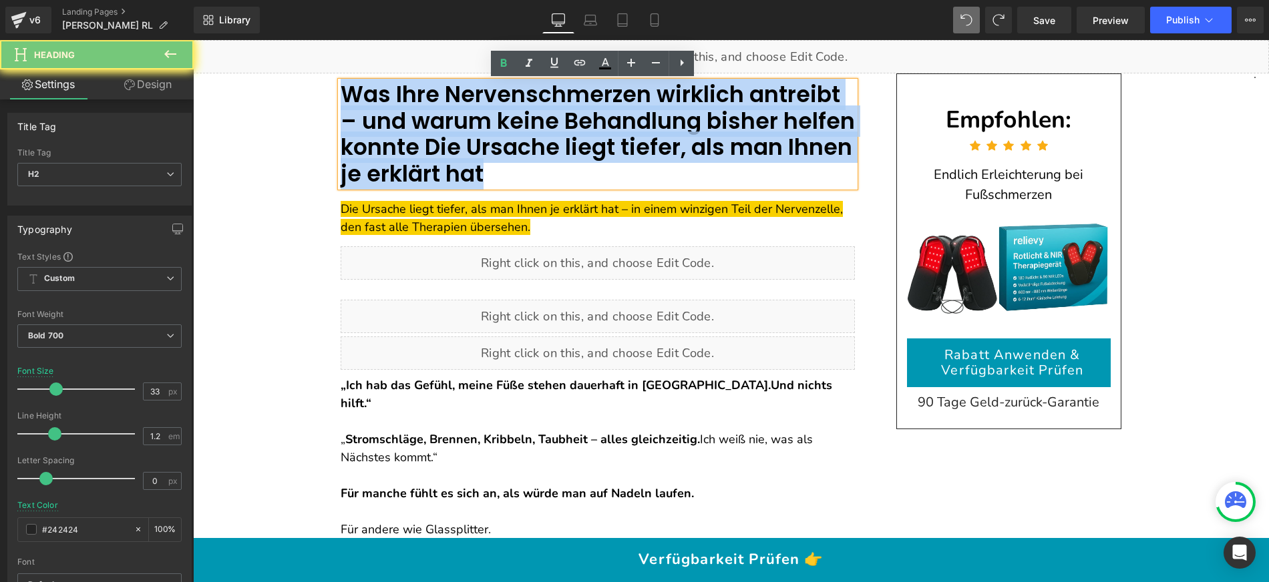
click at [442, 95] on font "Was Ihre Nervenschmerzen wirklich antreibt – und warum keine Behandlung bisher …" at bounding box center [598, 134] width 514 height 111
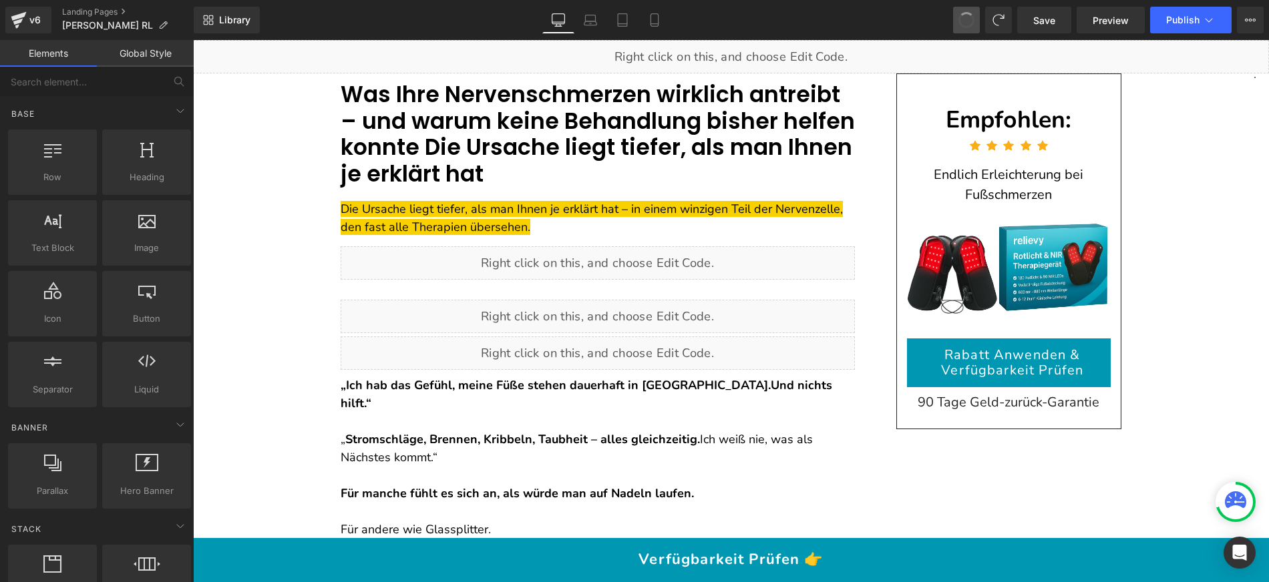
click at [976, 19] on button at bounding box center [966, 20] width 27 height 27
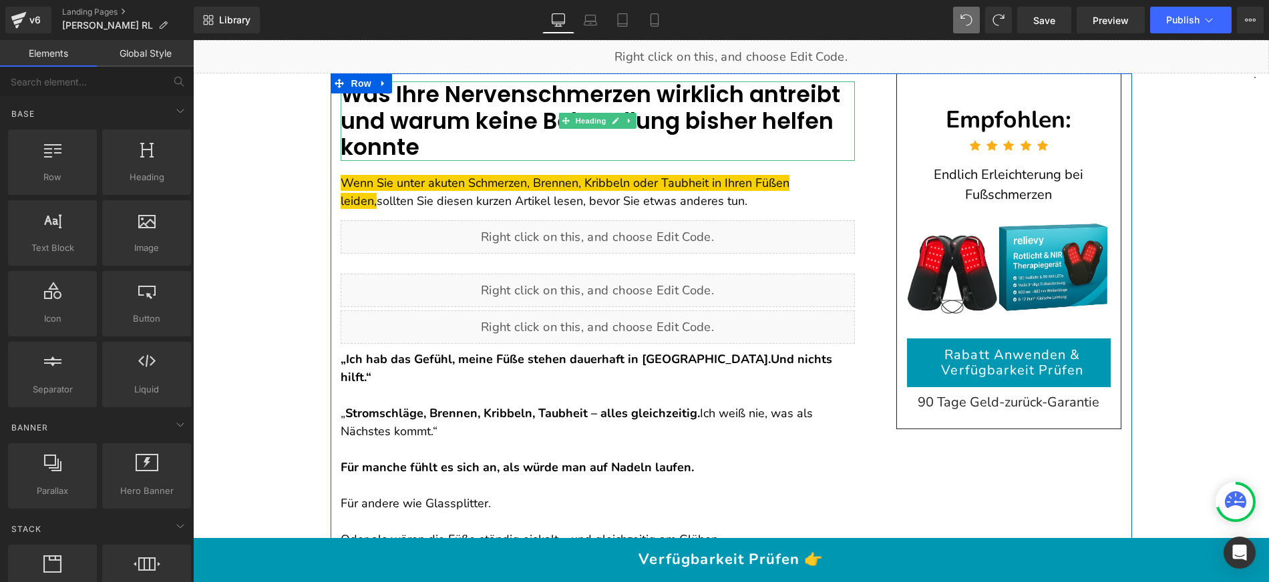
click at [463, 110] on font "Was Ihre Nervenschmerzen wirklich antreibt und warum keine Behandlung bisher he…" at bounding box center [593, 121] width 505 height 84
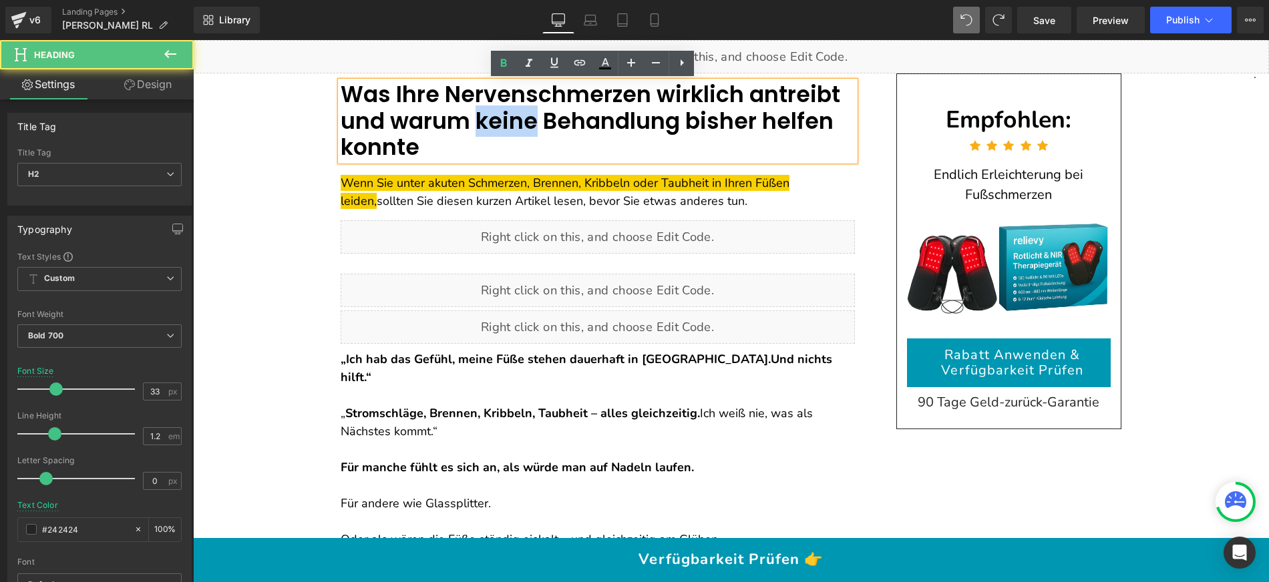
click at [463, 110] on font "Was Ihre Nervenschmerzen wirklich antreibt und warum keine Behandlung bisher he…" at bounding box center [593, 121] width 505 height 84
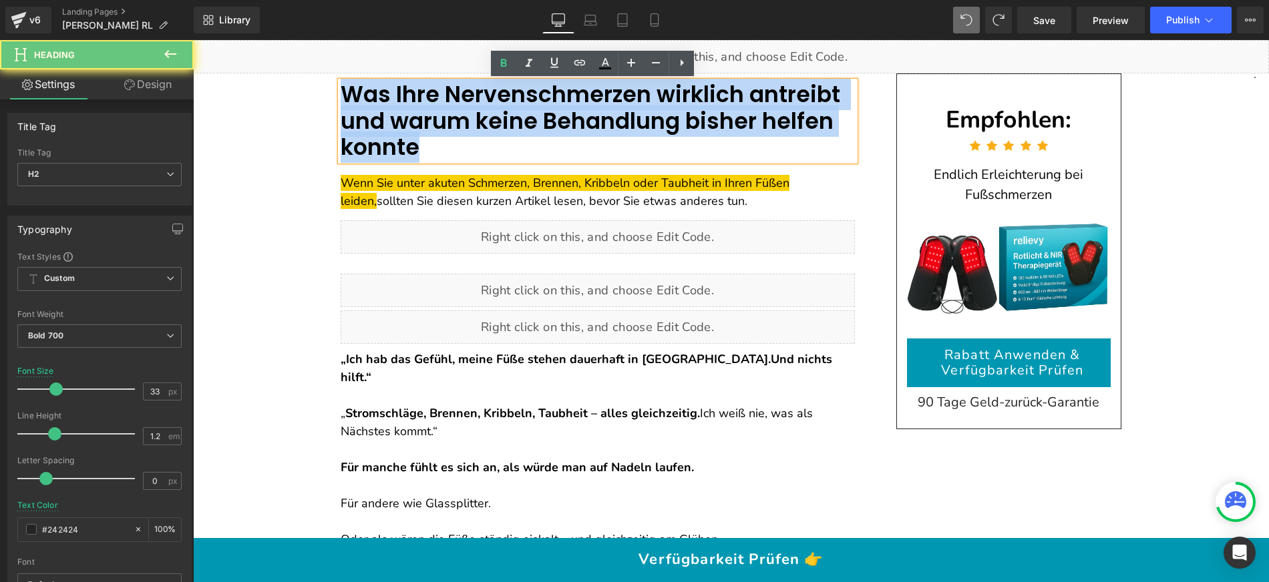
click at [463, 110] on font "Was Ihre Nervenschmerzen wirklich antreibt und warum keine Behandlung bisher he…" at bounding box center [593, 121] width 505 height 84
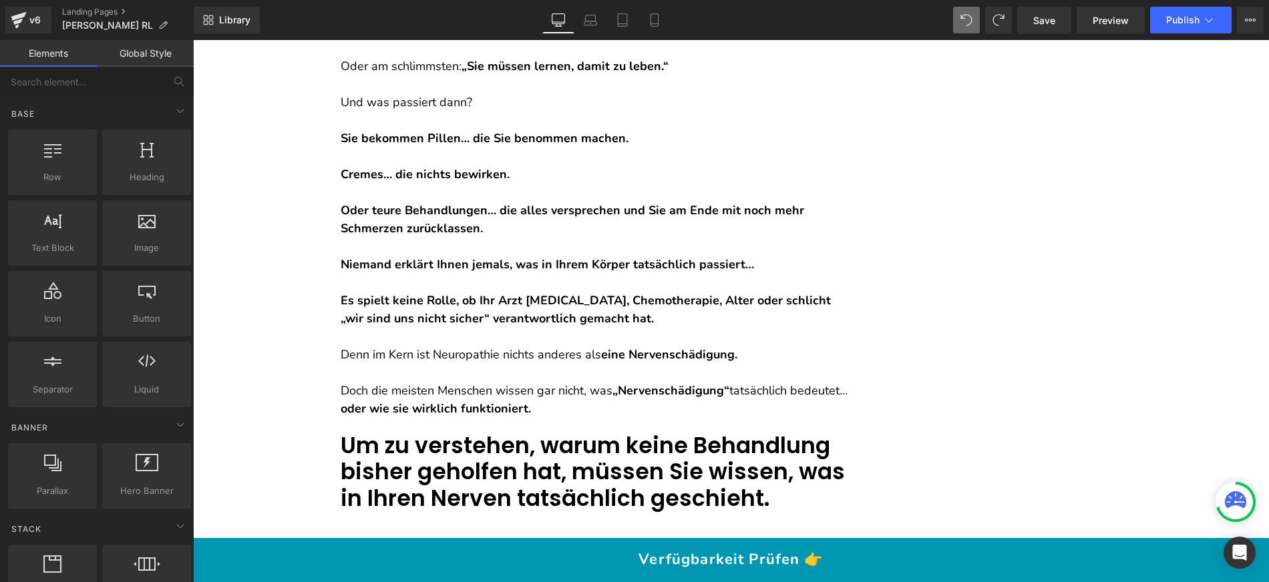
scroll to position [733, 0]
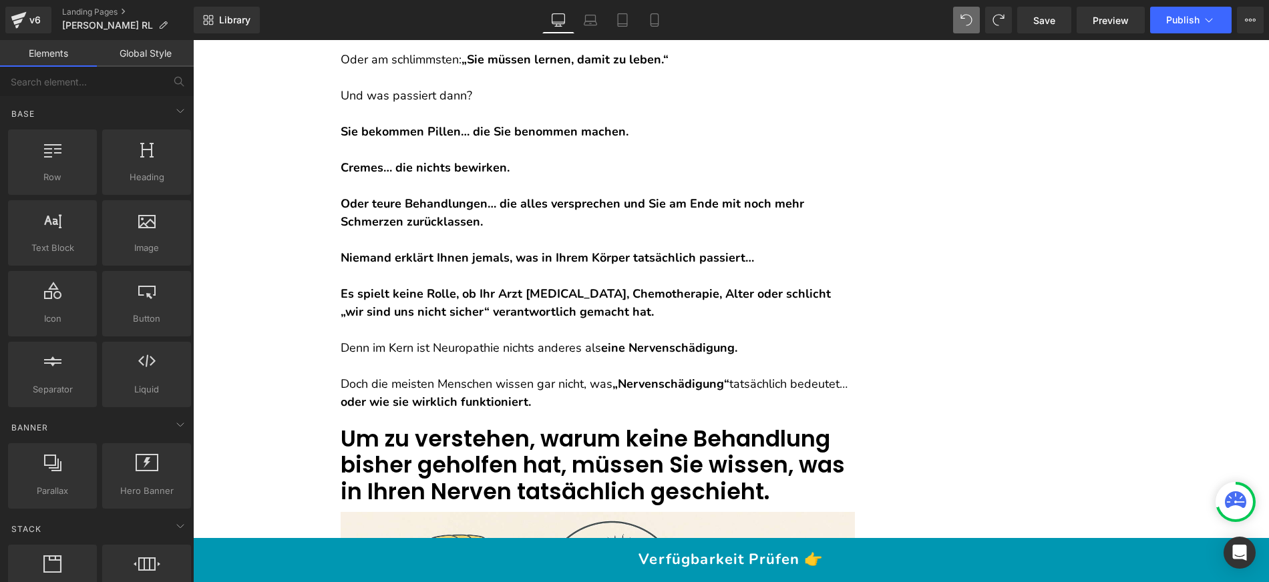
click at [389, 286] on strong "Es spielt keine Rolle, ob Ihr Arzt [MEDICAL_DATA], Chemotherapie, Alter oder sc…" at bounding box center [586, 303] width 490 height 34
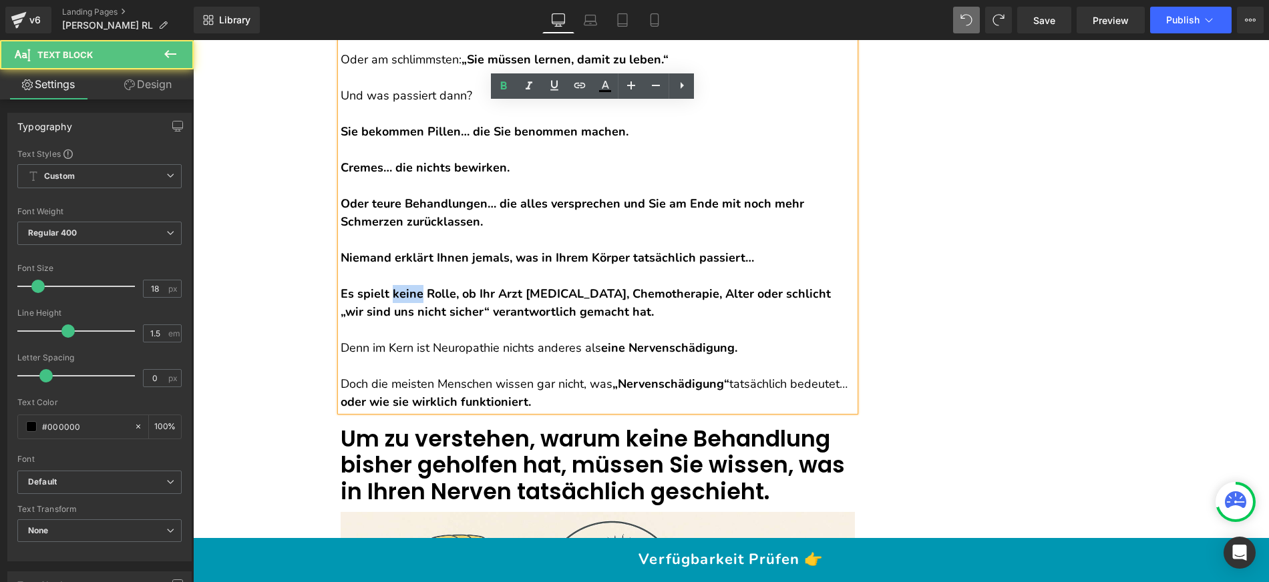
click at [389, 286] on strong "Es spielt keine Rolle, ob Ihr Arzt [MEDICAL_DATA], Chemotherapie, Alter oder sc…" at bounding box center [586, 303] width 490 height 34
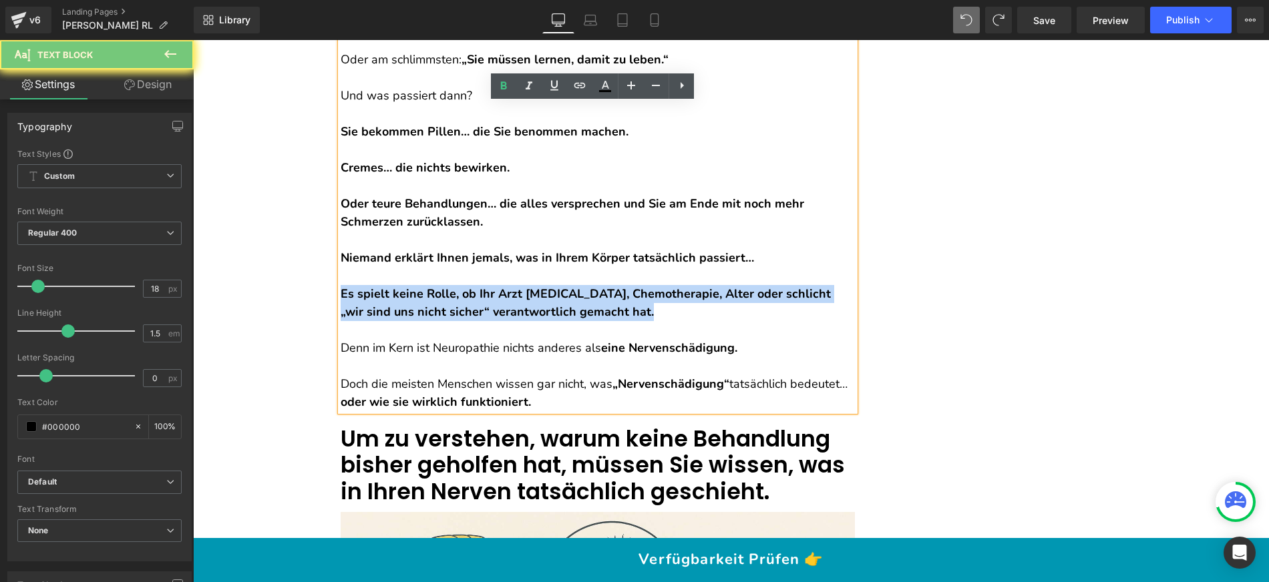
click at [389, 286] on strong "Es spielt keine Rolle, ob Ihr Arzt [MEDICAL_DATA], Chemotherapie, Alter oder sc…" at bounding box center [586, 303] width 490 height 34
copy strong "Es spielt keine Rolle, ob Ihr Arzt [MEDICAL_DATA], Chemotherapie, Alter oder sc…"
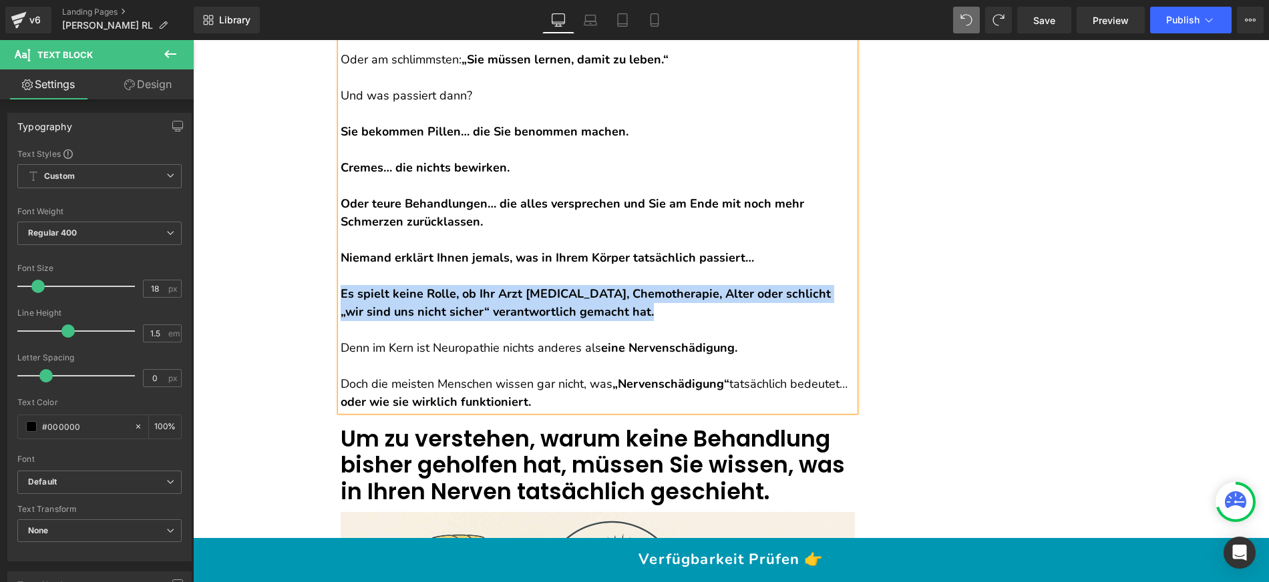
click at [419, 289] on strong "Es spielt keine Rolle, ob Ihr Arzt [MEDICAL_DATA], Chemotherapie, Alter oder sc…" at bounding box center [586, 303] width 490 height 34
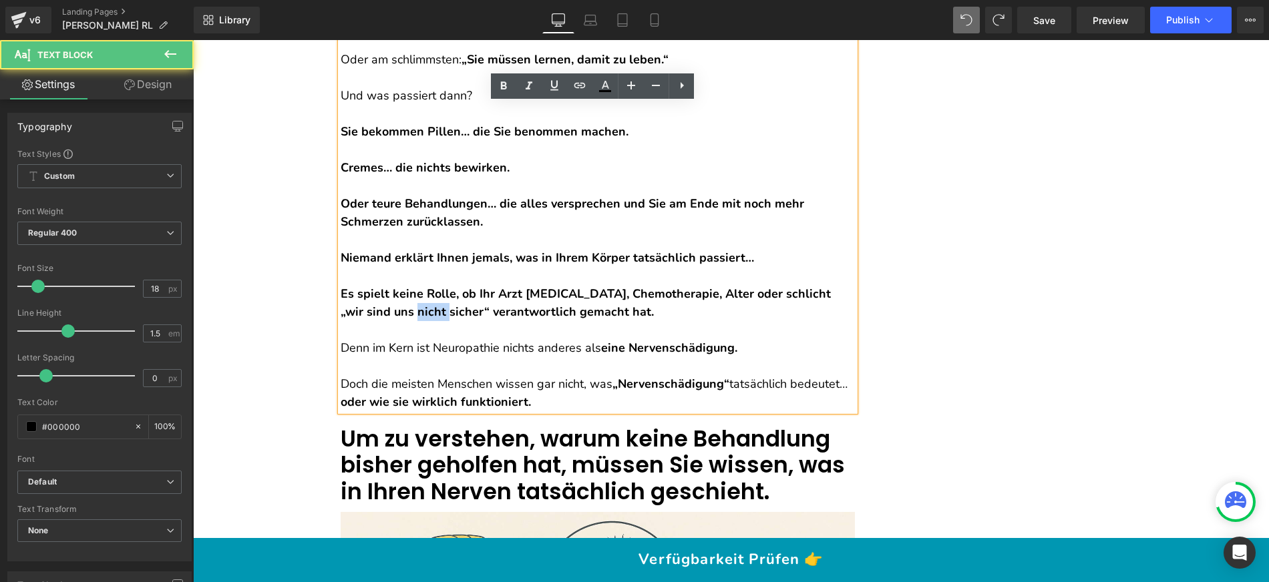
click at [419, 289] on strong "Es spielt keine Rolle, ob Ihr Arzt [MEDICAL_DATA], Chemotherapie, Alter oder sc…" at bounding box center [586, 303] width 490 height 34
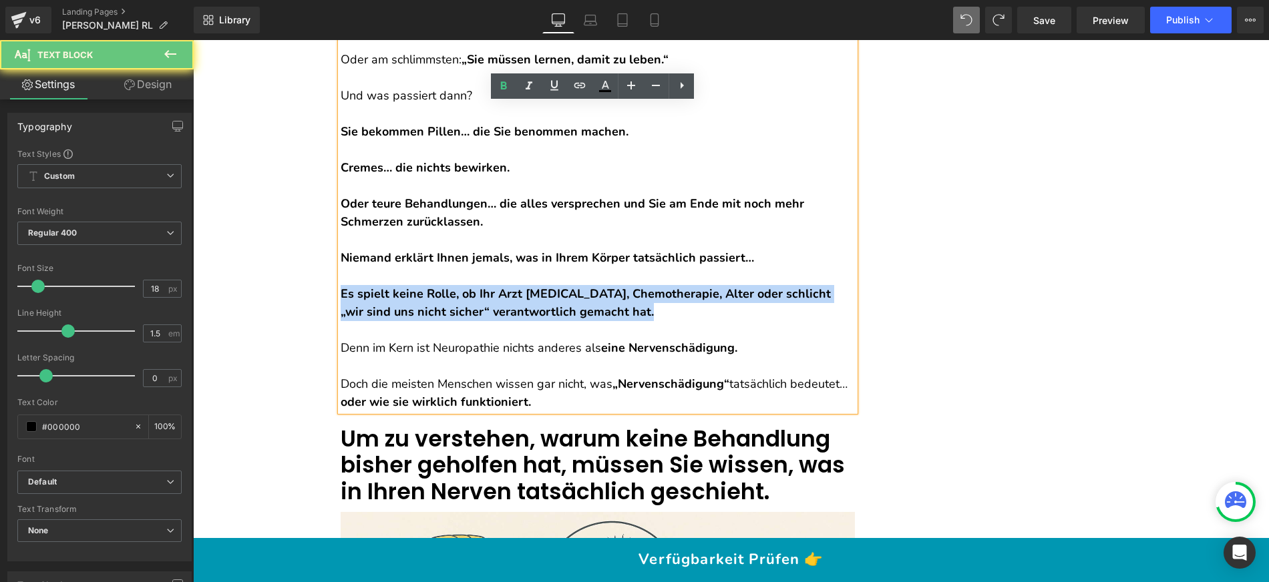
click at [419, 289] on strong "Es spielt keine Rolle, ob Ihr Arzt [MEDICAL_DATA], Chemotherapie, Alter oder sc…" at bounding box center [586, 303] width 490 height 34
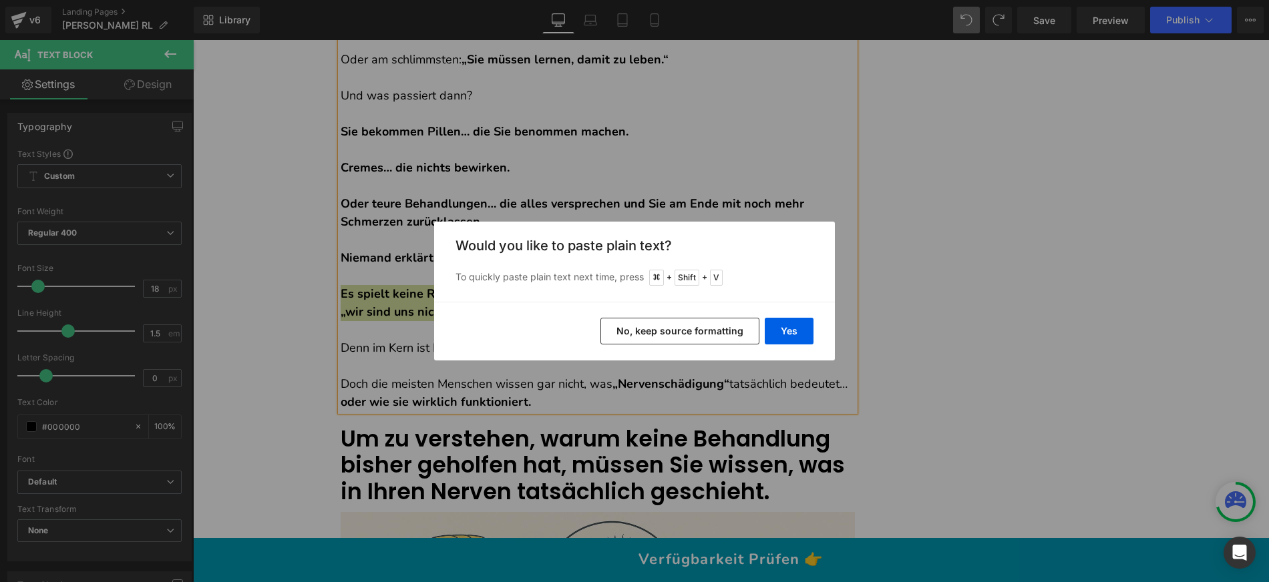
drag, startPoint x: 666, startPoint y: 323, endPoint x: 471, endPoint y: 284, distance: 198.8
click at [666, 323] on button "No, keep source formatting" at bounding box center [679, 331] width 159 height 27
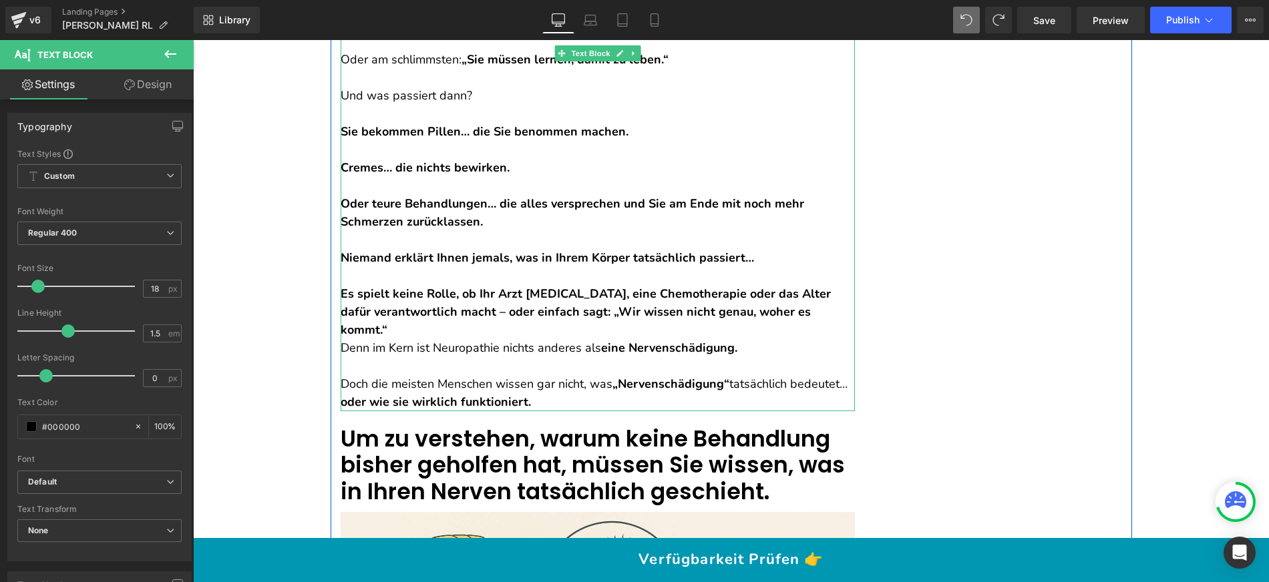
click at [832, 294] on p "Es spielt keine Rolle, ob Ihr Arzt Diabetes, eine Chemotherapie oder das Alter …" at bounding box center [598, 312] width 514 height 54
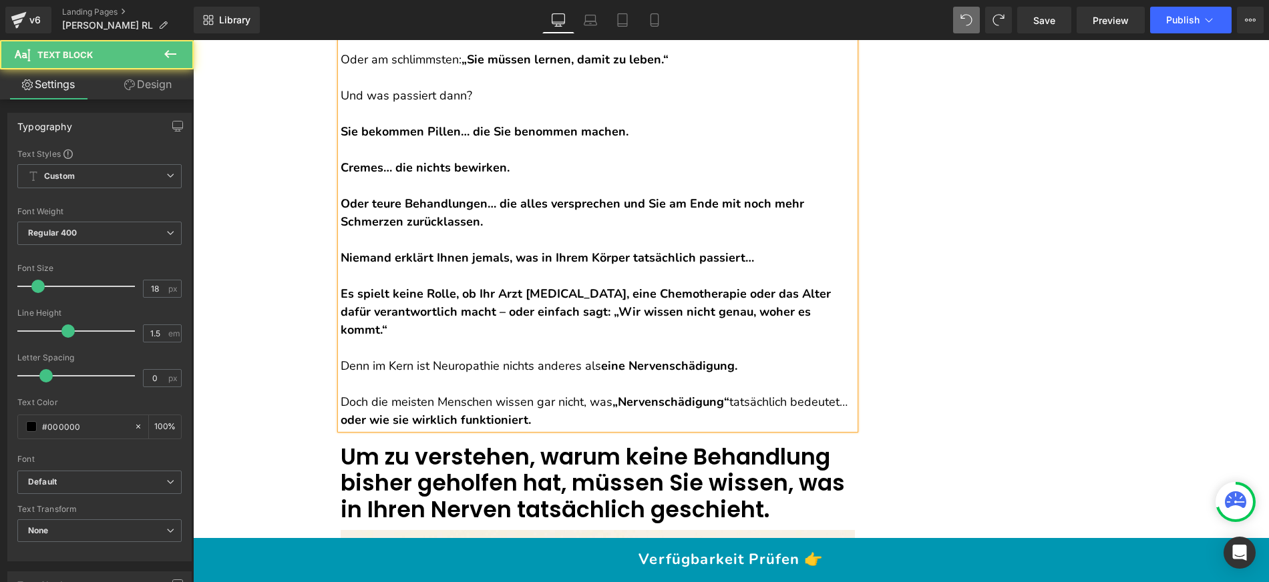
click at [624, 358] on strong "eine Nervenschädigung." at bounding box center [669, 366] width 136 height 16
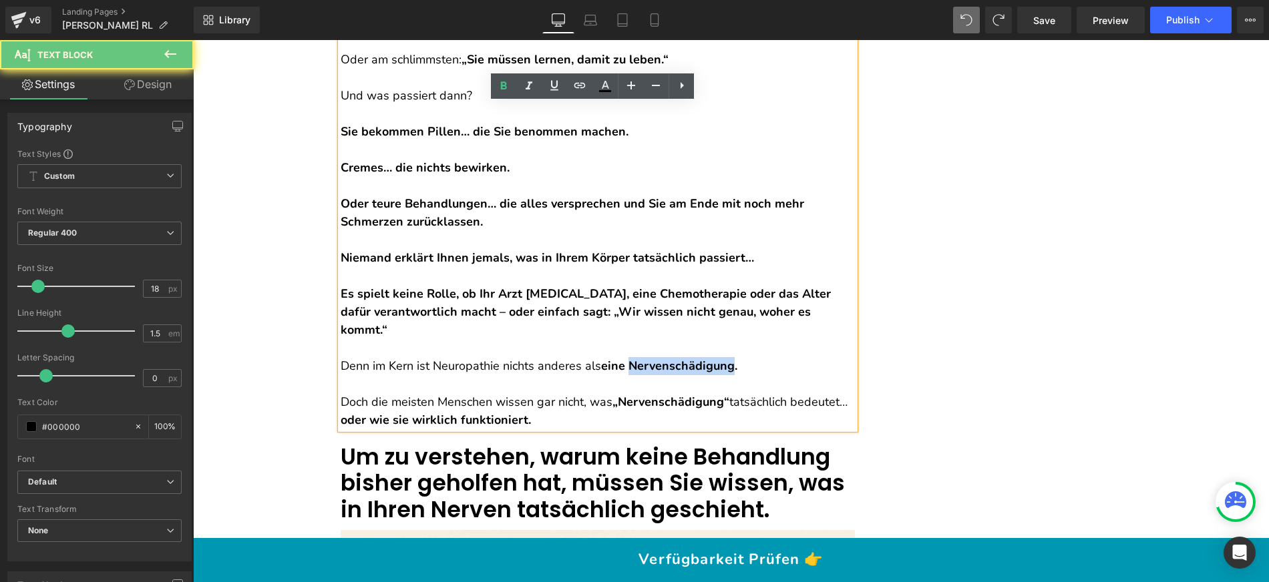
click at [624, 358] on strong "eine Nervenschädigung." at bounding box center [669, 366] width 136 height 16
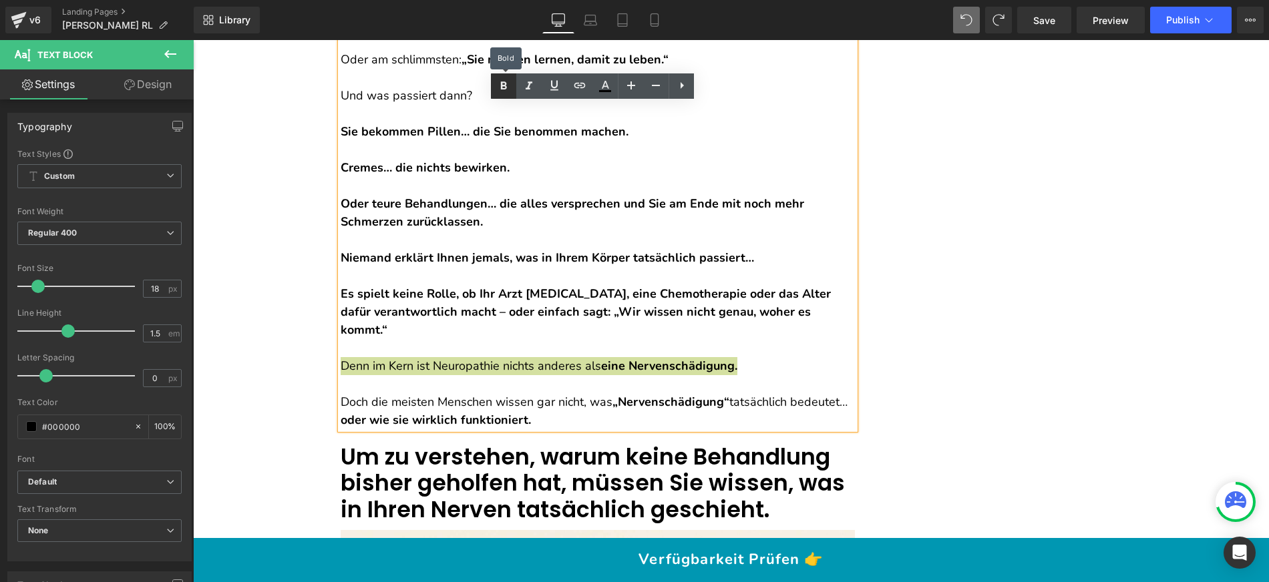
click at [506, 89] on icon at bounding box center [504, 86] width 16 height 16
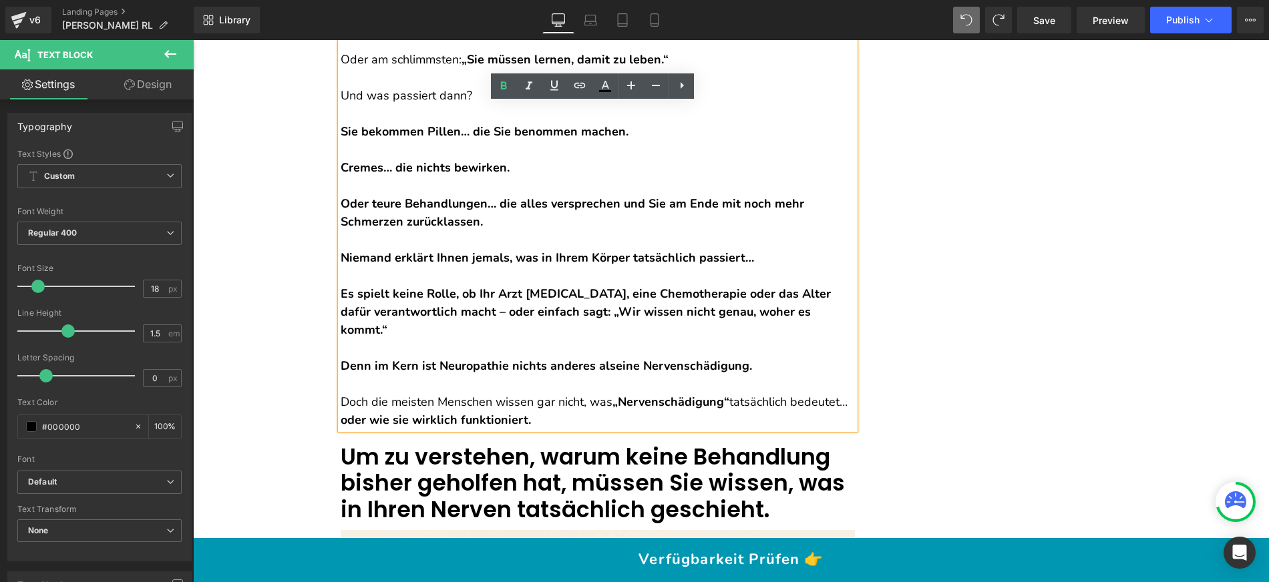
click at [544, 357] on p "Denn im Kern ist Neuropathie nichts anderes als eine Nervenschädigung." at bounding box center [598, 366] width 514 height 18
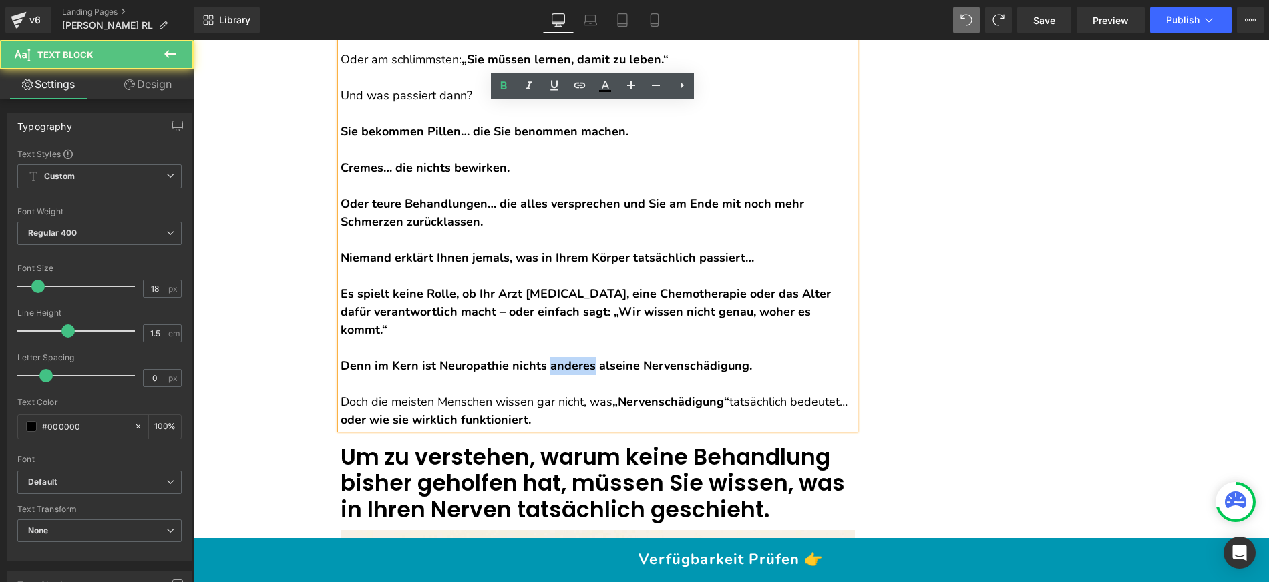
click at [544, 357] on p "Denn im Kern ist Neuropathie nichts anderes als eine Nervenschädigung." at bounding box center [598, 366] width 514 height 18
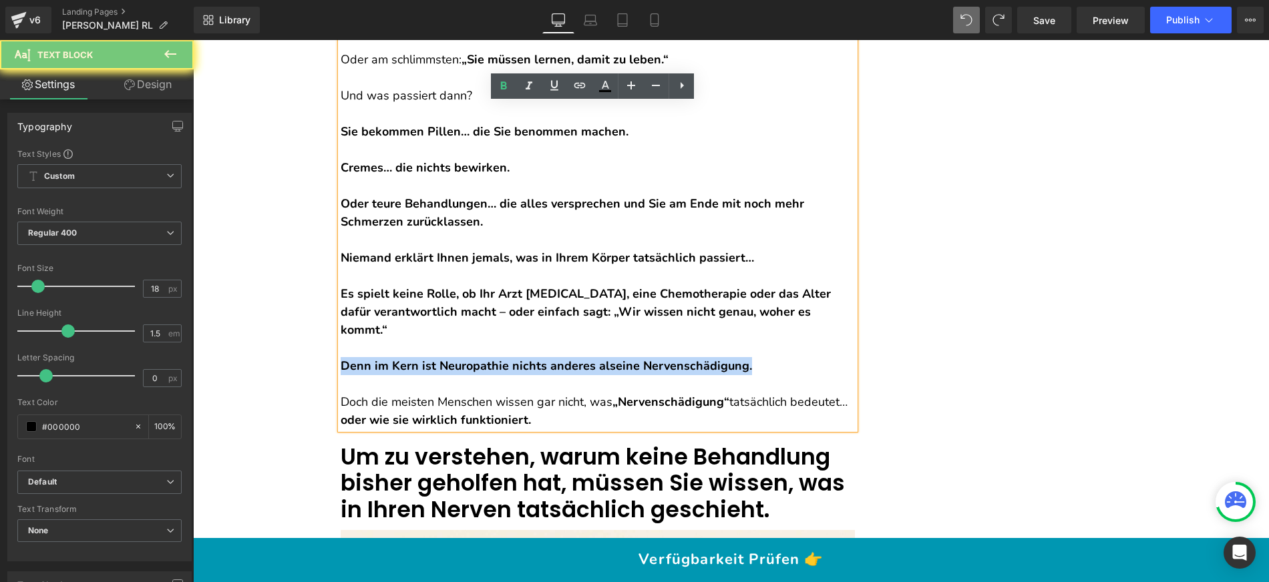
click at [544, 357] on p "Denn im Kern ist Neuropathie nichts anderes als eine Nervenschädigung." at bounding box center [598, 366] width 514 height 18
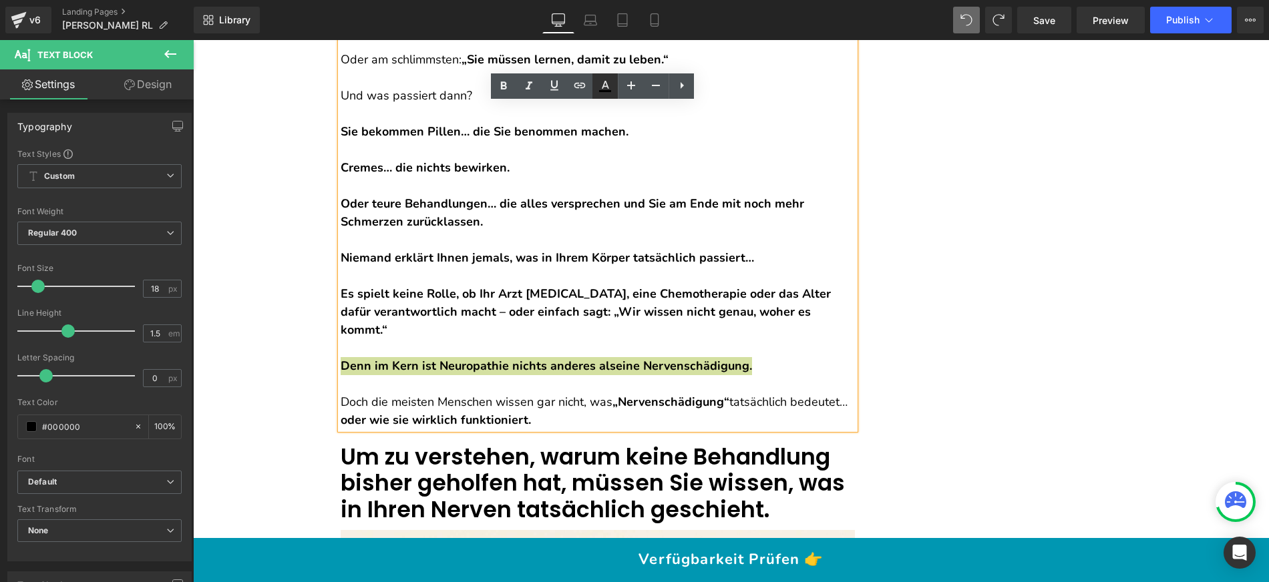
click at [612, 95] on link at bounding box center [604, 85] width 25 height 25
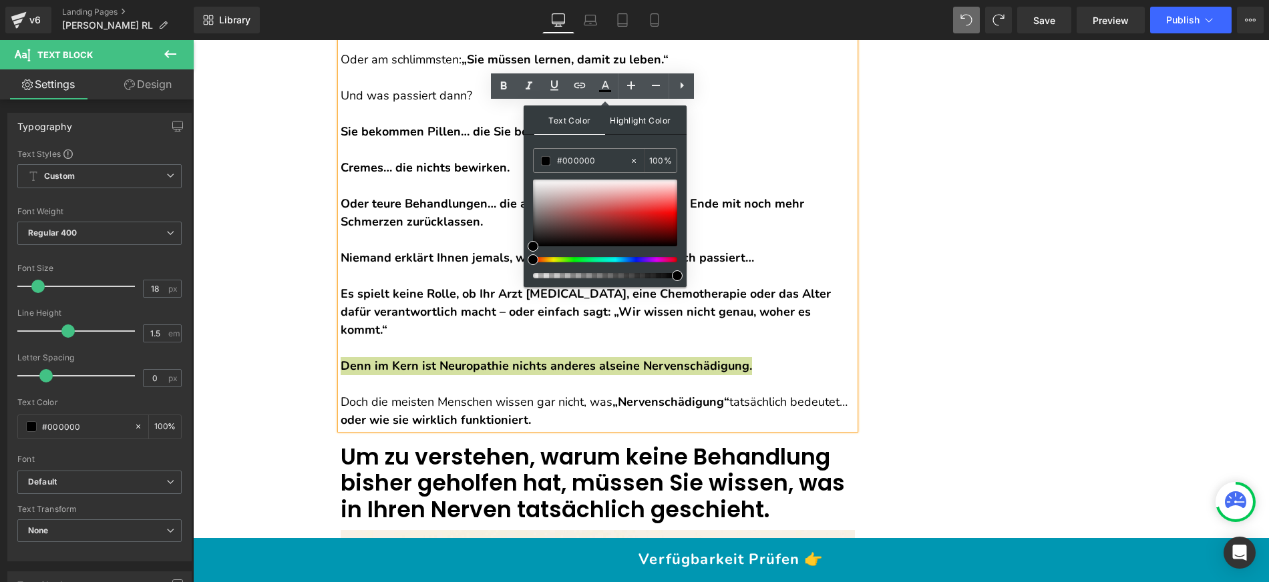
click at [650, 125] on span "Highlight Color" at bounding box center [640, 120] width 71 height 29
type input "#000000"
type input "100"
drag, startPoint x: 537, startPoint y: 261, endPoint x: 554, endPoint y: 262, distance: 17.4
click at [554, 262] on span at bounding box center [555, 259] width 11 height 11
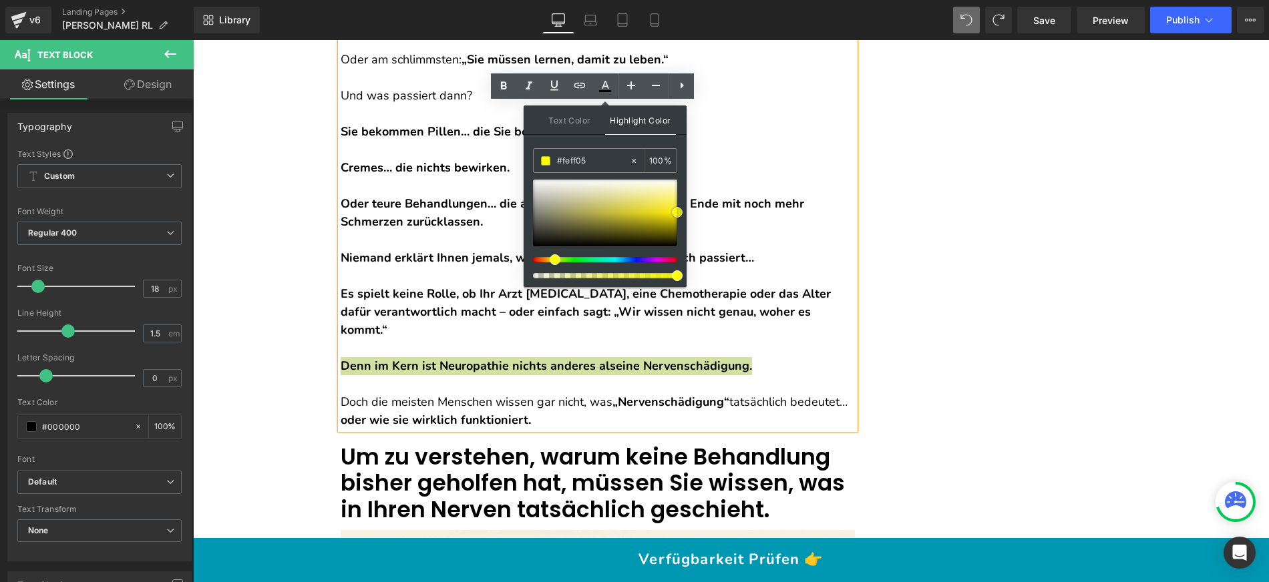
type input "#feff0a"
drag, startPoint x: 536, startPoint y: 246, endPoint x: 685, endPoint y: 211, distance: 152.9
click at [685, 211] on div "Text Color Highlight Color rgb(0, 0, 0) #000000 100 % rgba(254, 255, 10, 1) #fe…" at bounding box center [605, 197] width 163 height 182
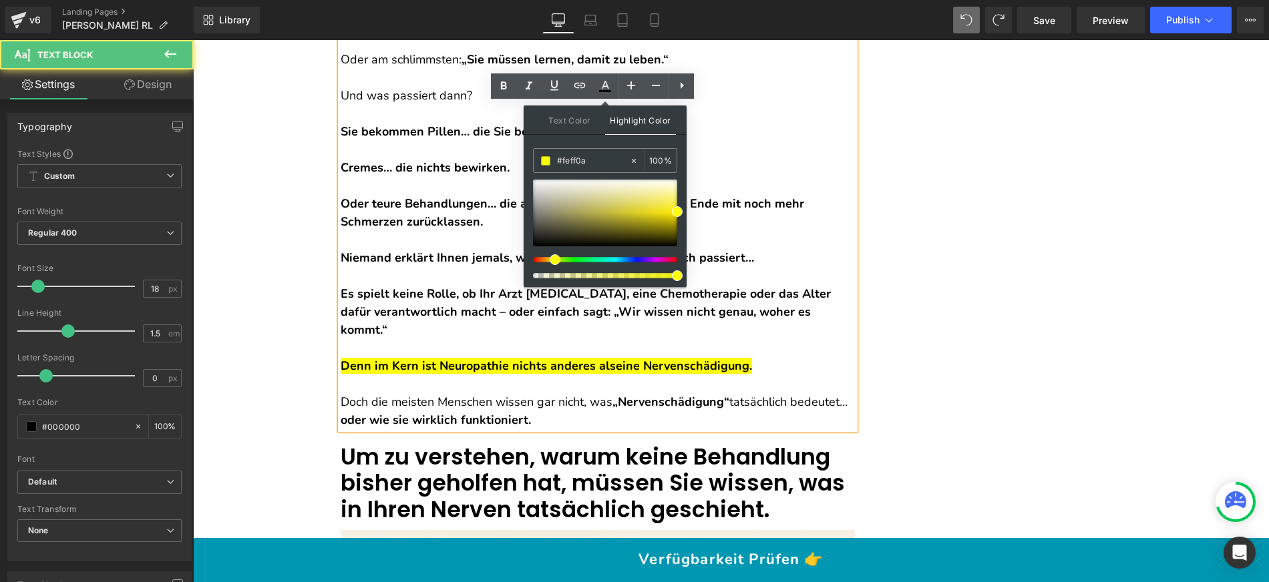
click at [771, 286] on strong "Es spielt keine Rolle, ob Ihr Arzt Diabetes, eine Chemotherapie oder das Alter …" at bounding box center [586, 312] width 490 height 52
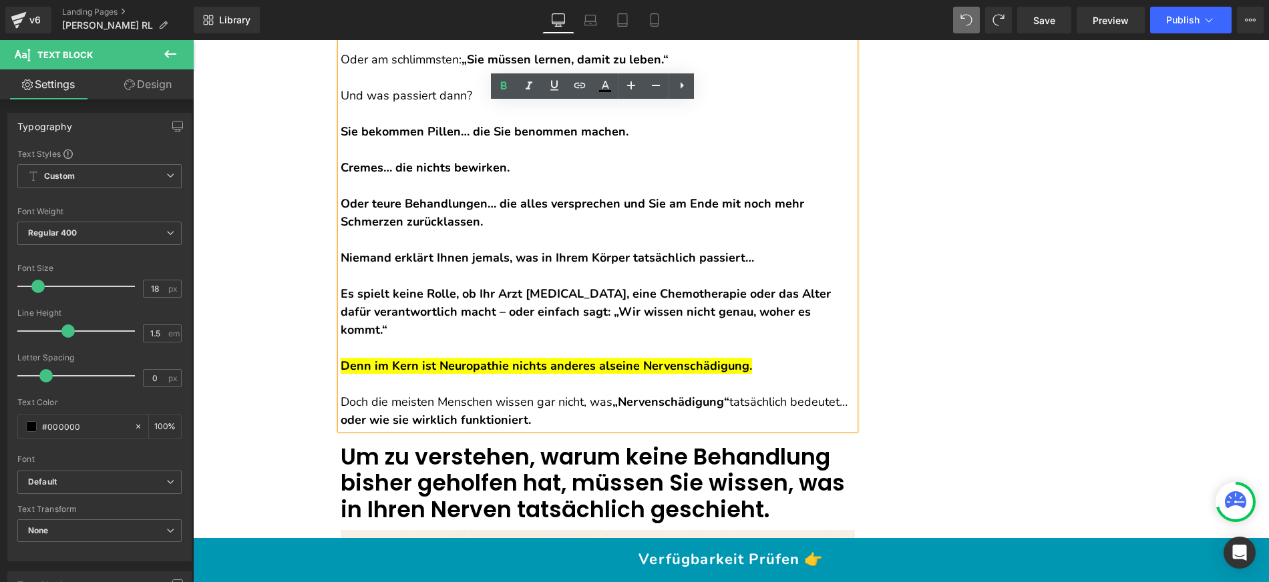
click at [341, 339] on p at bounding box center [598, 348] width 514 height 18
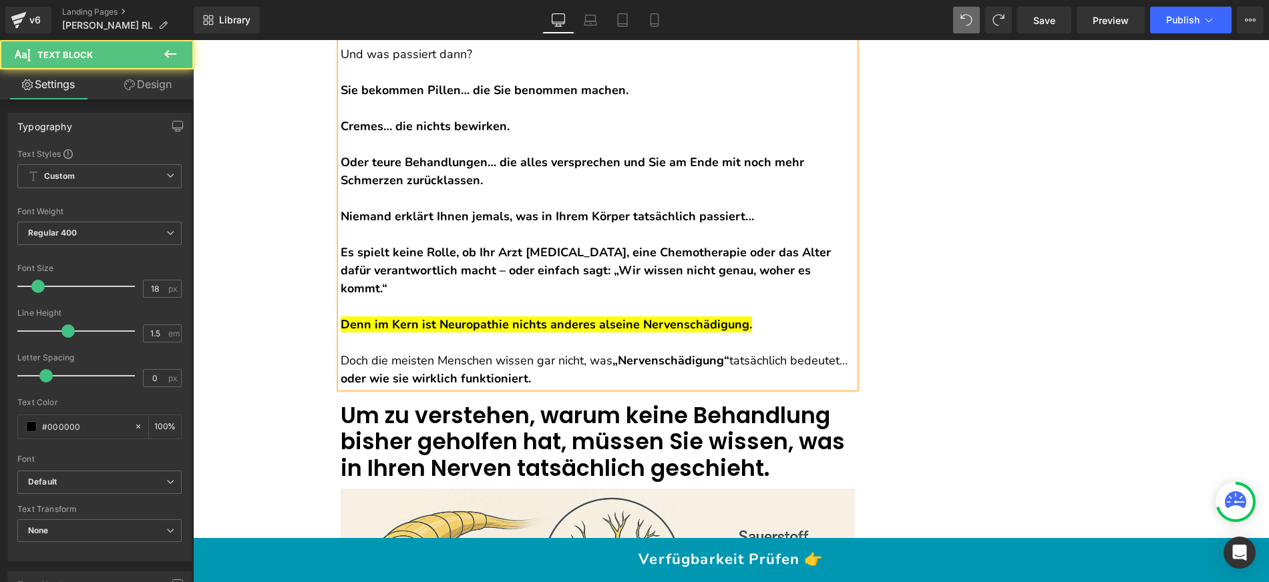
scroll to position [785, 0]
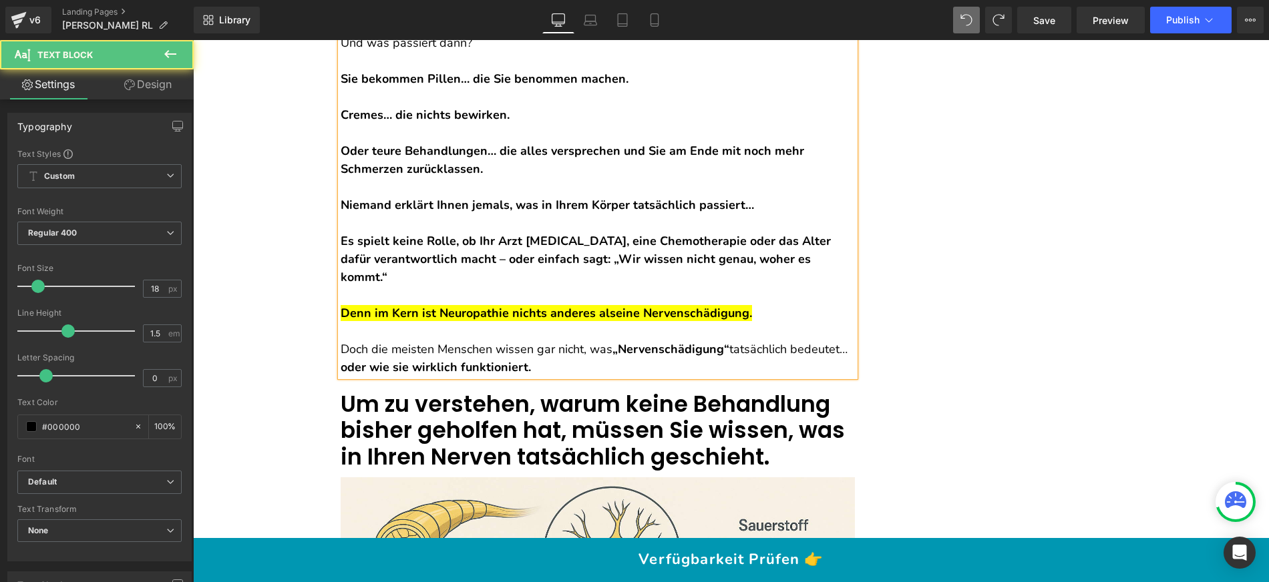
click at [648, 341] on strong "„Nervenschädigung“" at bounding box center [670, 349] width 117 height 16
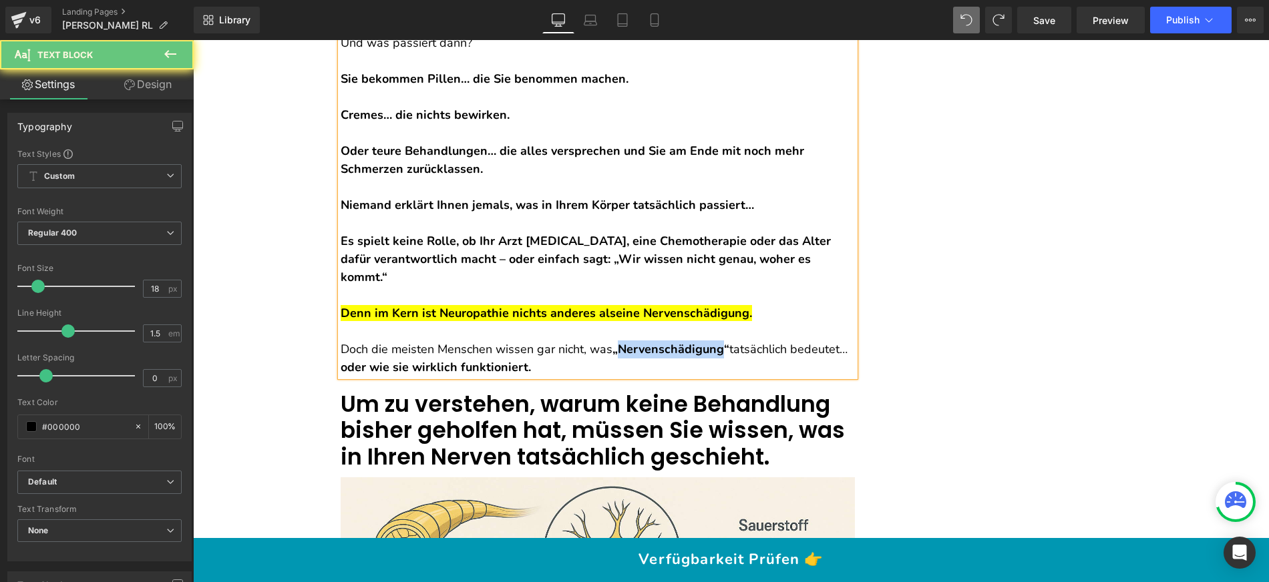
click at [648, 341] on strong "„Nervenschädigung“" at bounding box center [670, 349] width 117 height 16
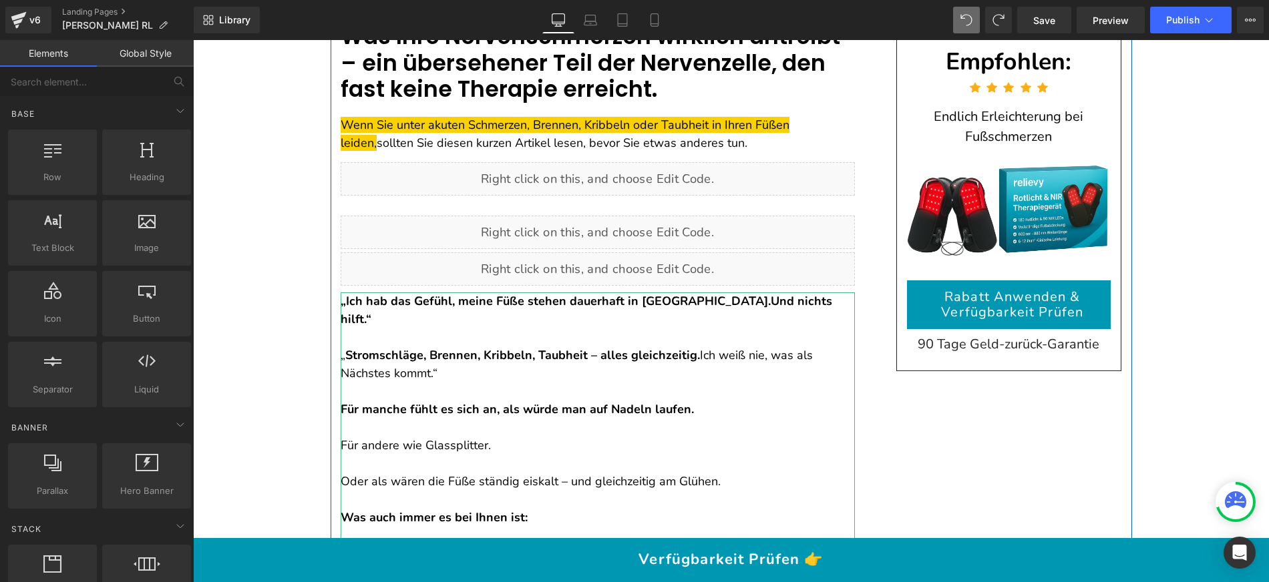
scroll to position [0, 0]
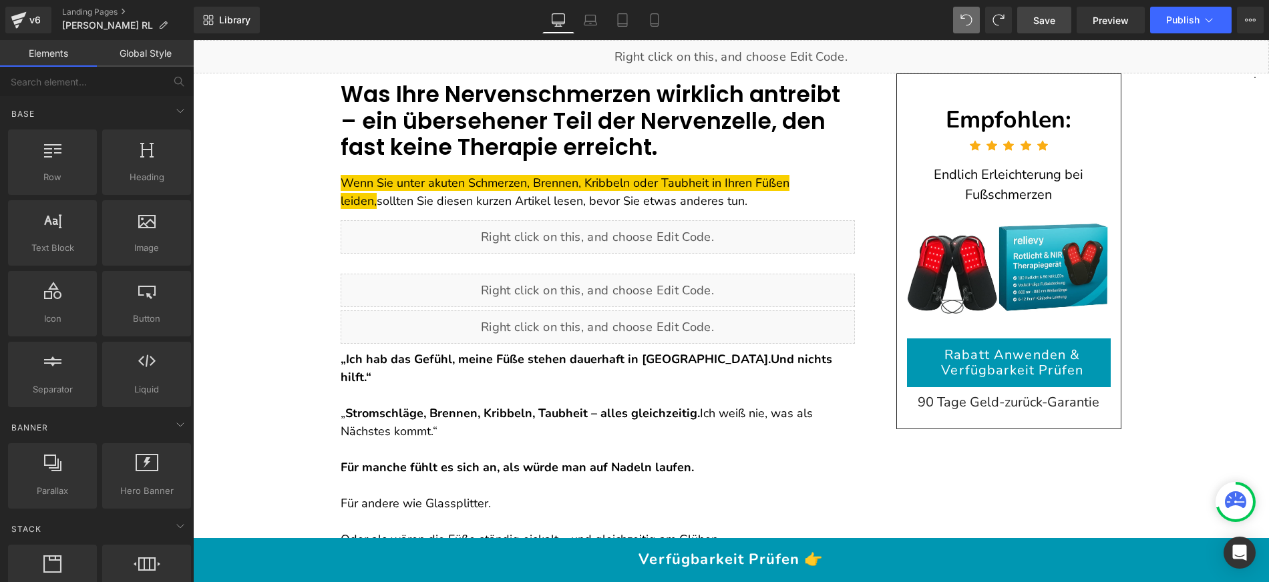
click at [1049, 19] on span "Save" at bounding box center [1044, 20] width 22 height 14
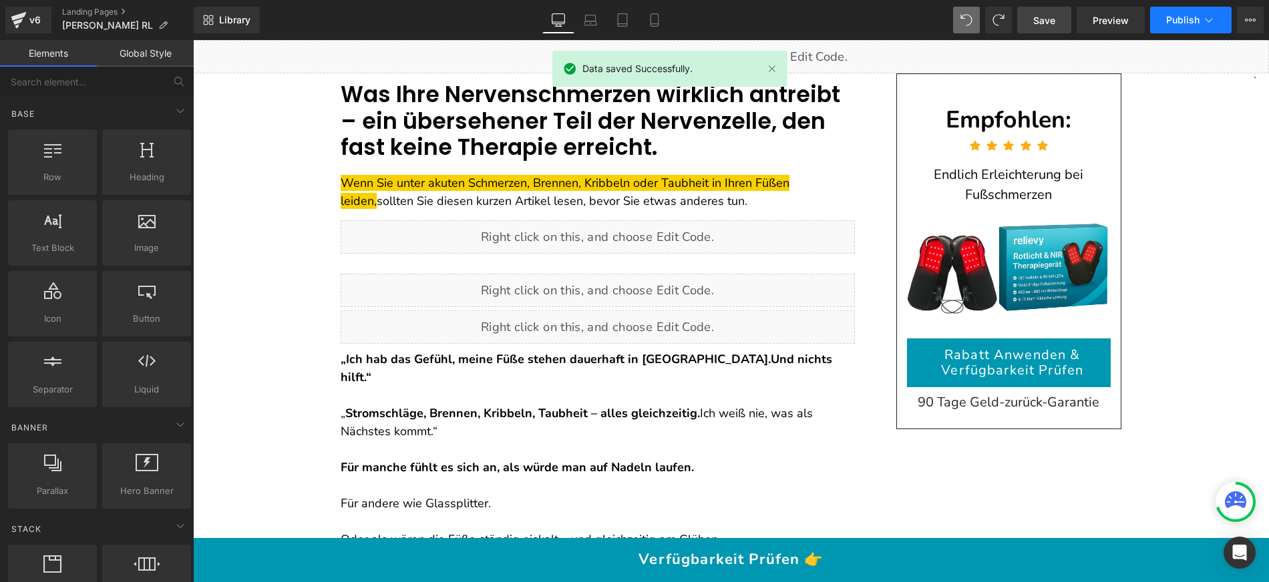
click at [1179, 16] on span "Publish" at bounding box center [1182, 20] width 33 height 11
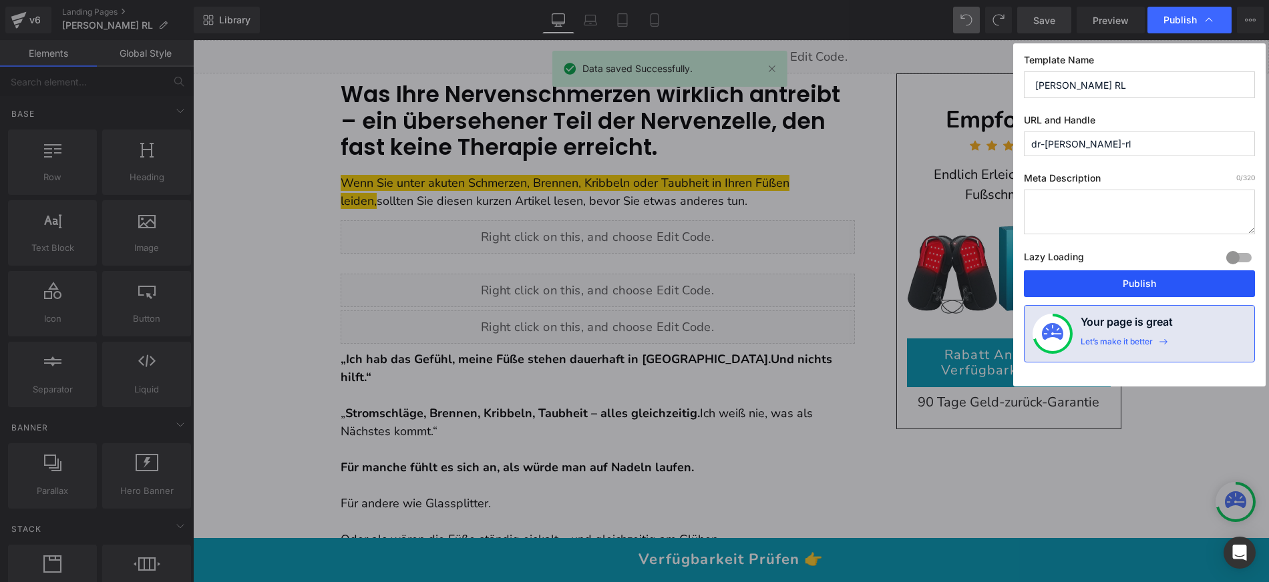
click at [1101, 282] on button "Publish" at bounding box center [1139, 283] width 231 height 27
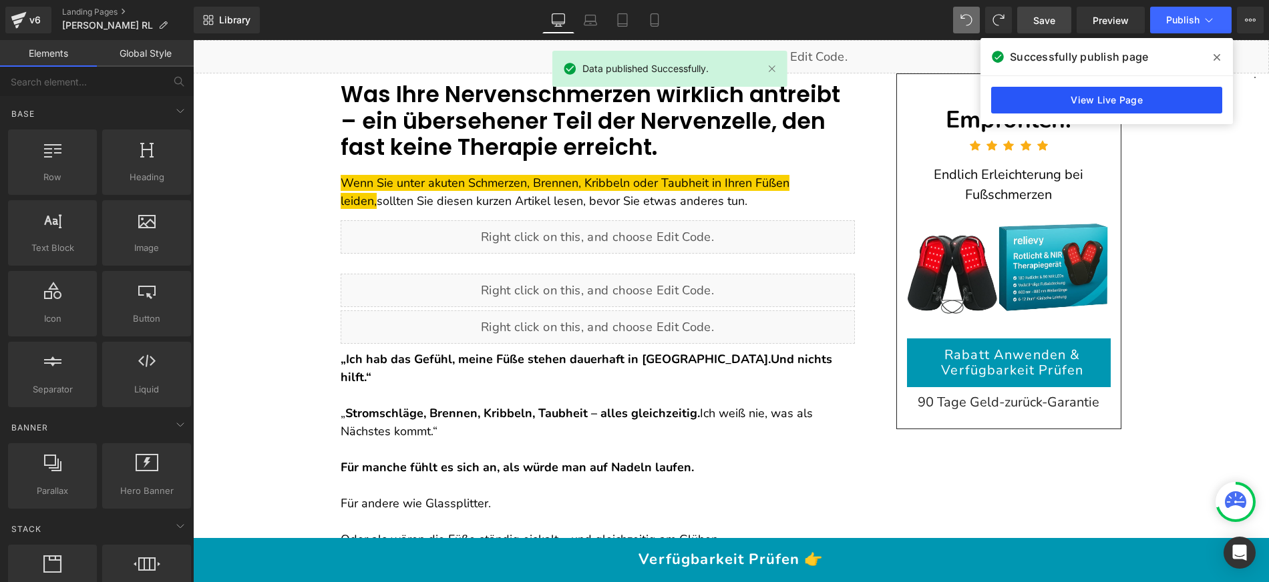
click at [1128, 105] on link "View Live Page" at bounding box center [1106, 100] width 231 height 27
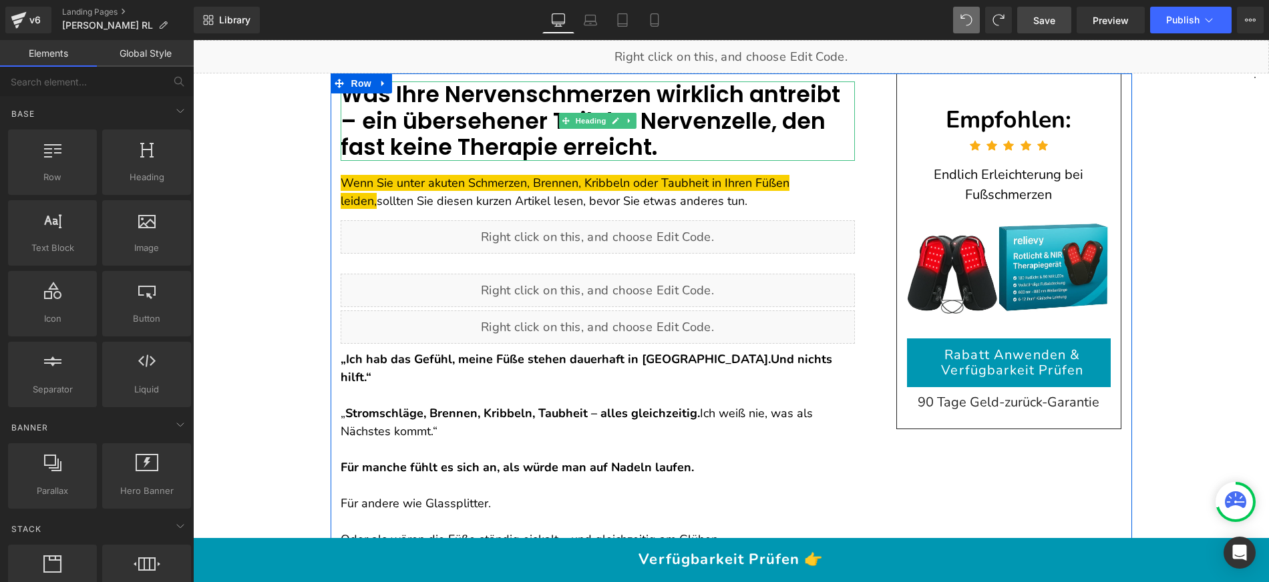
click at [502, 139] on font "Was Ihre Nervenschmerzen wirklich antreibt – ein übersehener Teil der Nervenzel…" at bounding box center [591, 121] width 500 height 84
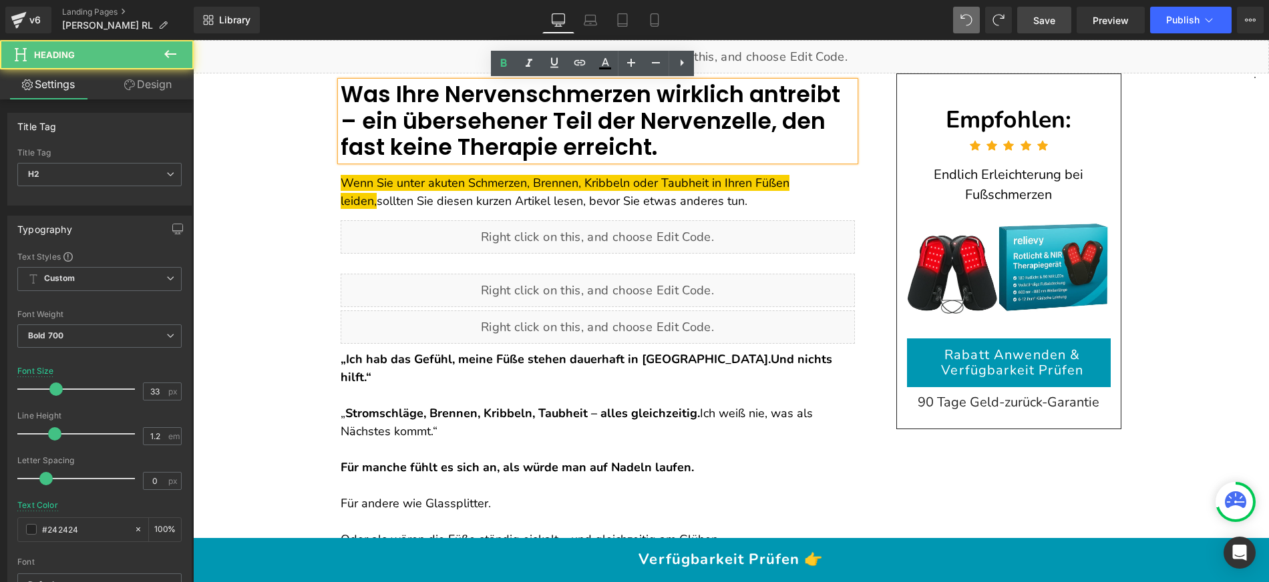
click at [503, 132] on font "Was Ihre Nervenschmerzen wirklich antreibt – ein übersehener Teil der Nervenzel…" at bounding box center [591, 121] width 500 height 84
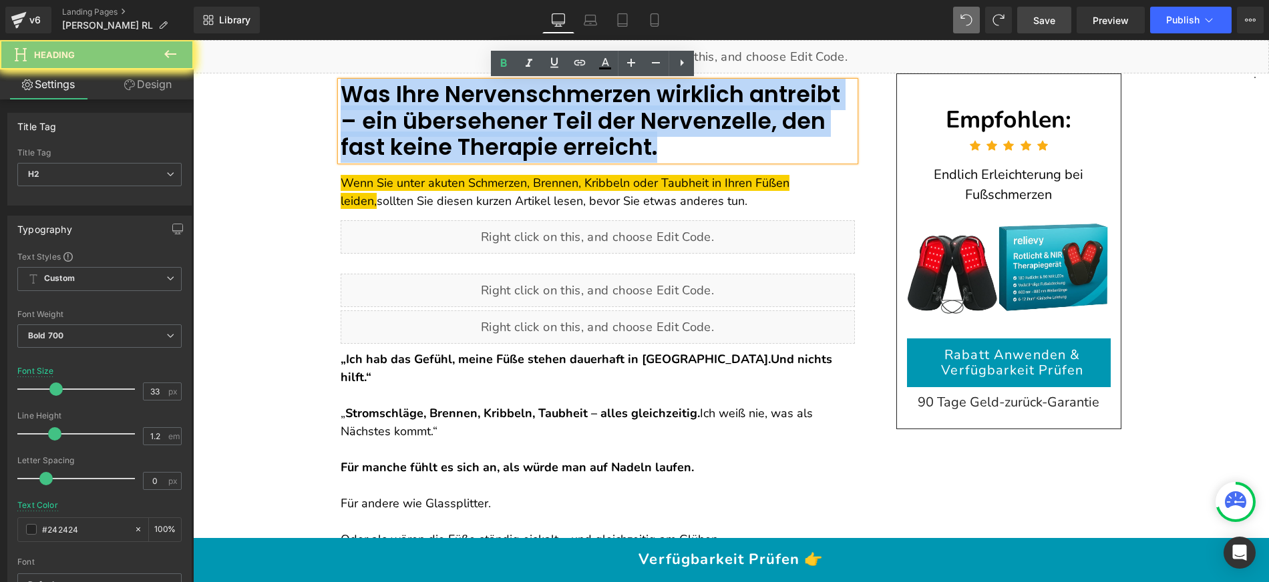
click at [503, 132] on font "Was Ihre Nervenschmerzen wirklich antreibt – ein übersehener Teil der Nervenzel…" at bounding box center [591, 121] width 500 height 84
copy font "Was Ihre Nervenschmerzen wirklich antreibt – ein übersehener Teil der Nervenzel…"
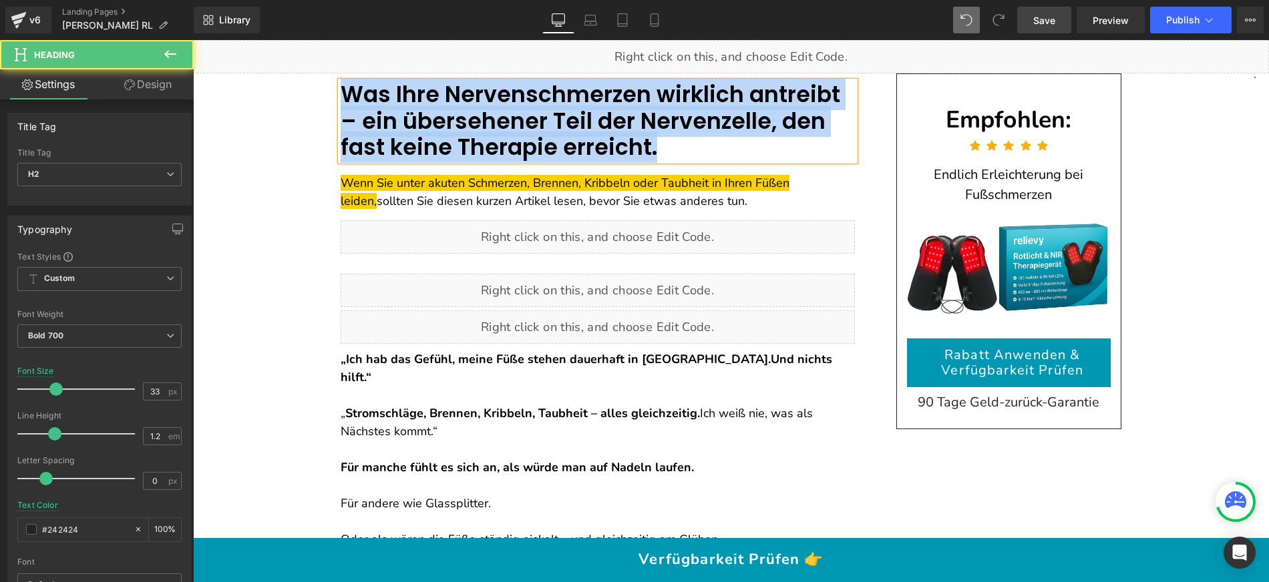
click at [502, 97] on font "Was Ihre Nervenschmerzen wirklich antreibt – ein übersehener Teil der Nervenzel…" at bounding box center [591, 121] width 500 height 84
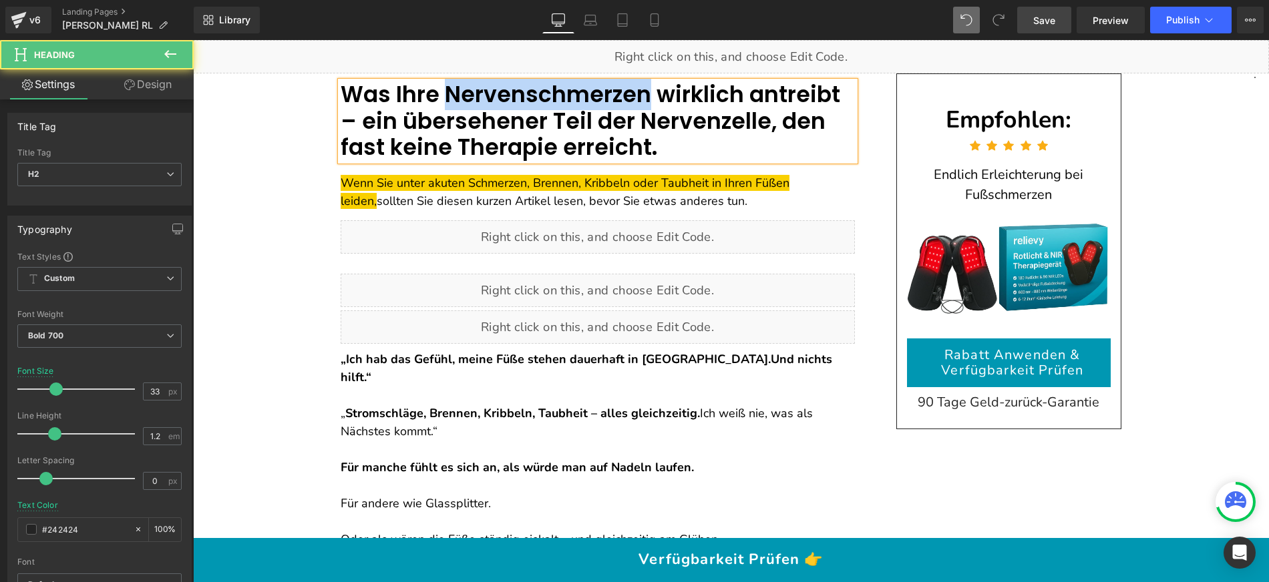
click at [502, 97] on font "Was Ihre Nervenschmerzen wirklich antreibt – ein übersehener Teil der Nervenzel…" at bounding box center [591, 121] width 500 height 84
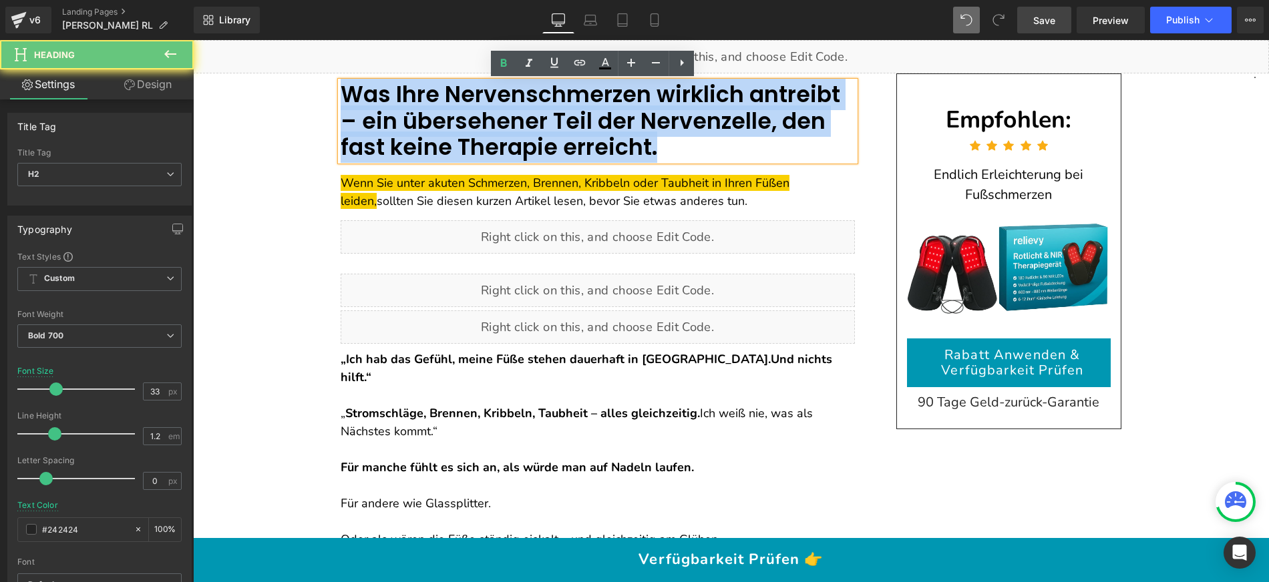
click at [502, 97] on font "Was Ihre Nervenschmerzen wirklich antreibt – ein übersehener Teil der Nervenzel…" at bounding box center [591, 121] width 500 height 84
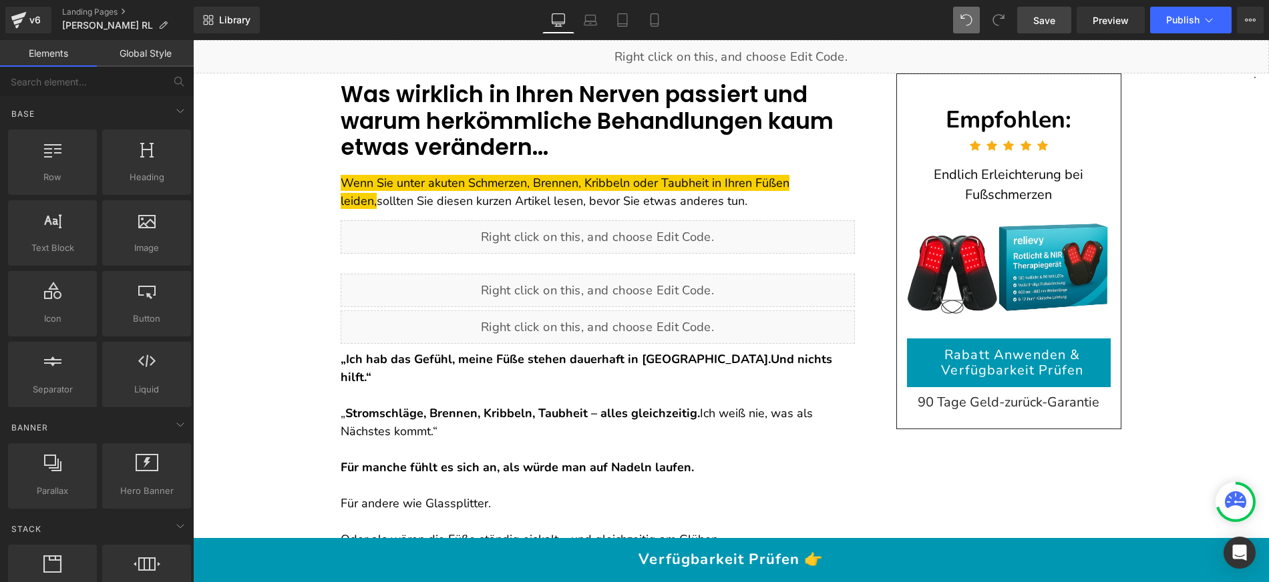
click at [1037, 16] on span "Save" at bounding box center [1044, 20] width 22 height 14
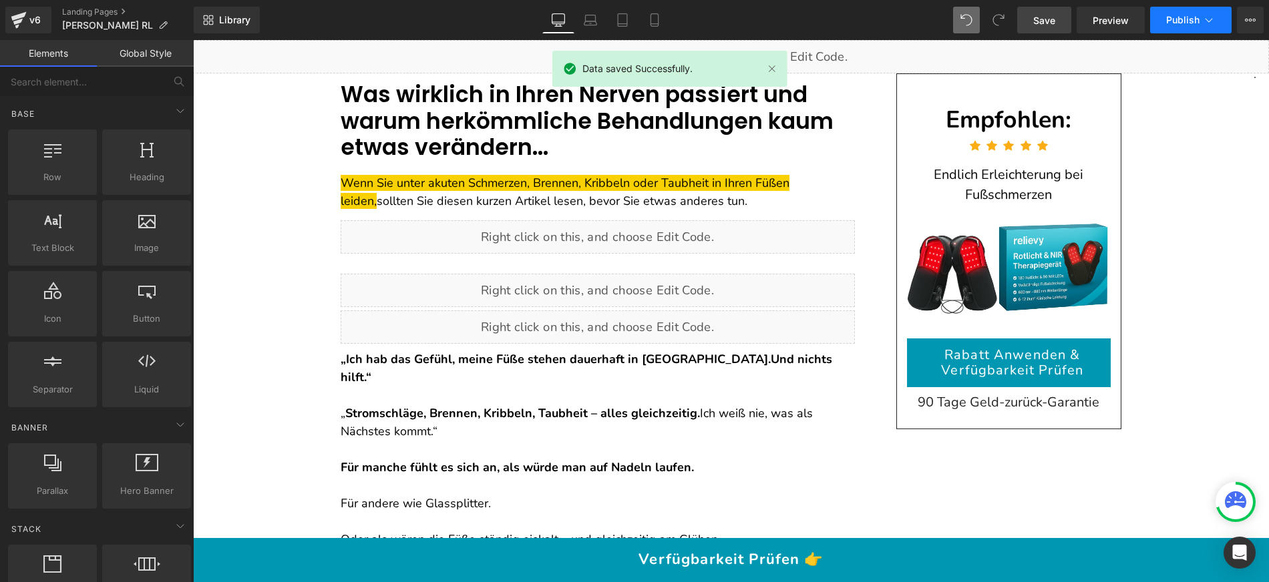
click at [1182, 17] on span "Publish" at bounding box center [1182, 20] width 33 height 11
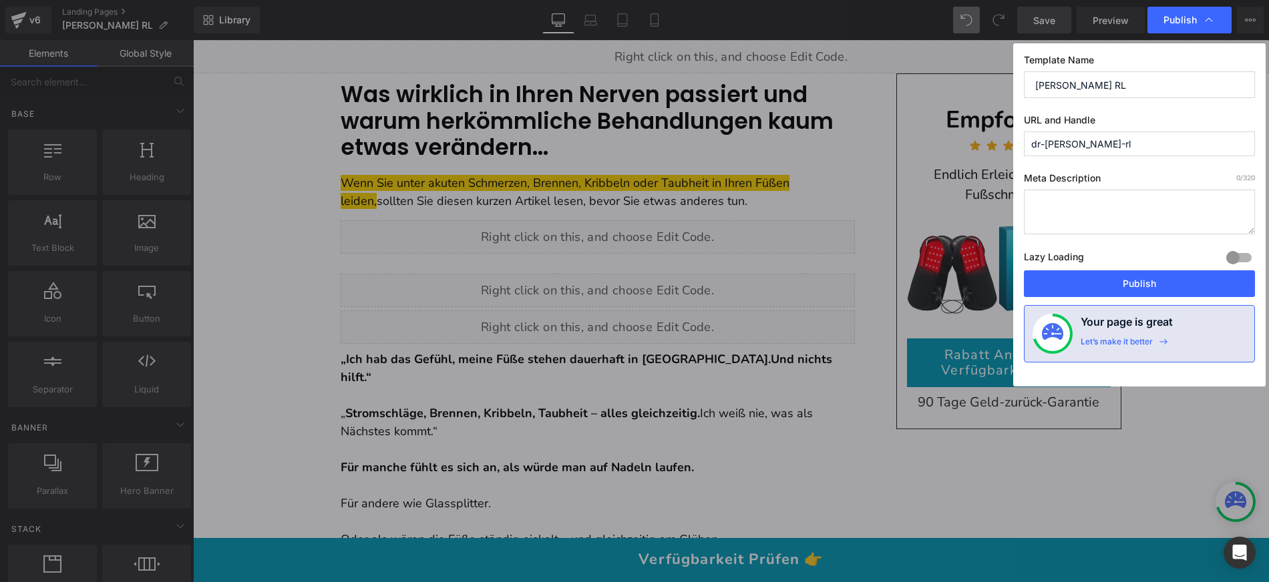
click at [1081, 143] on input "dr-[PERSON_NAME]-rl" at bounding box center [1139, 144] width 231 height 25
paste input "artikel-23"
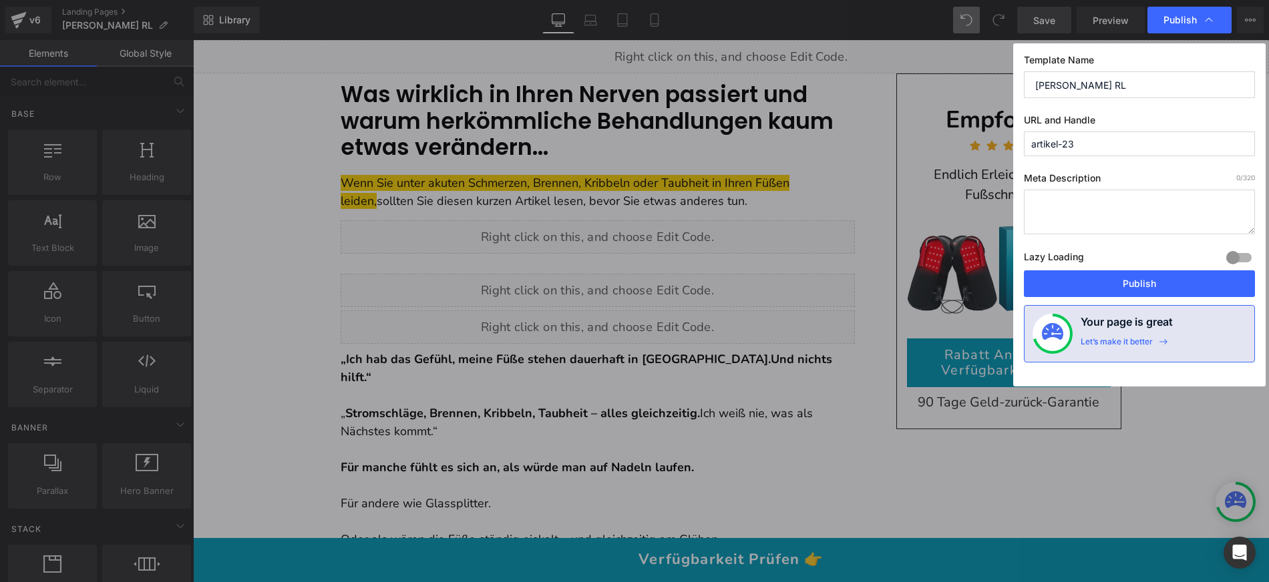
drag, startPoint x: 1076, startPoint y: 143, endPoint x: 1069, endPoint y: 140, distance: 7.8
click at [1069, 140] on input "artikel-23" at bounding box center [1139, 144] width 231 height 25
type input "artikel-24"
click at [1113, 279] on button "Publish" at bounding box center [1139, 283] width 231 height 27
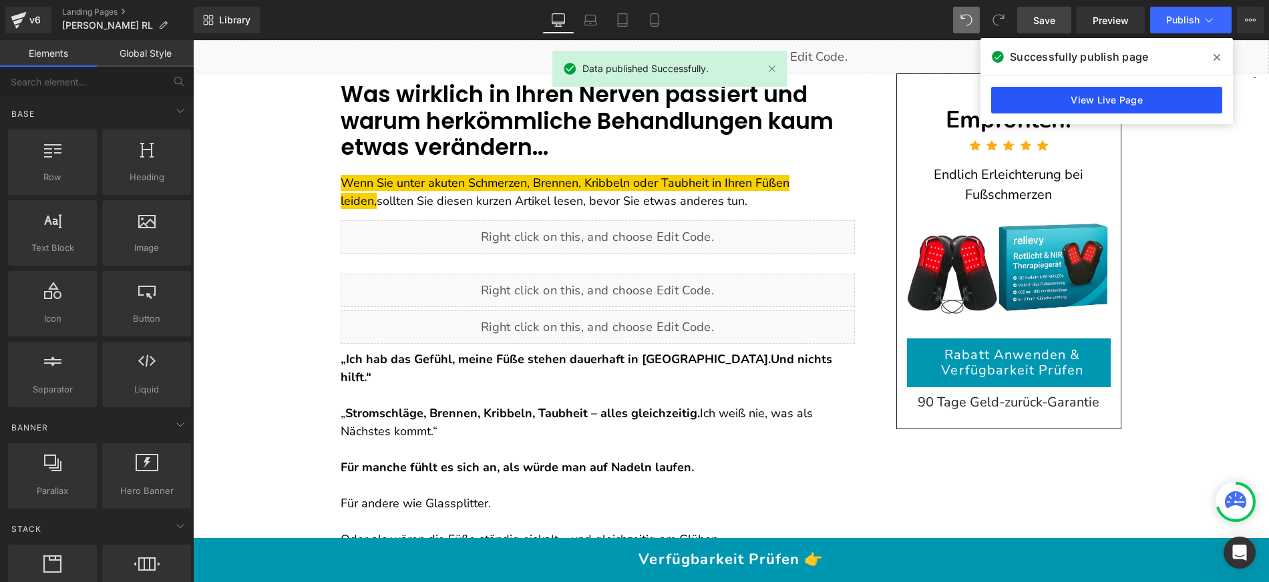
click at [1121, 97] on link "View Live Page" at bounding box center [1106, 100] width 231 height 27
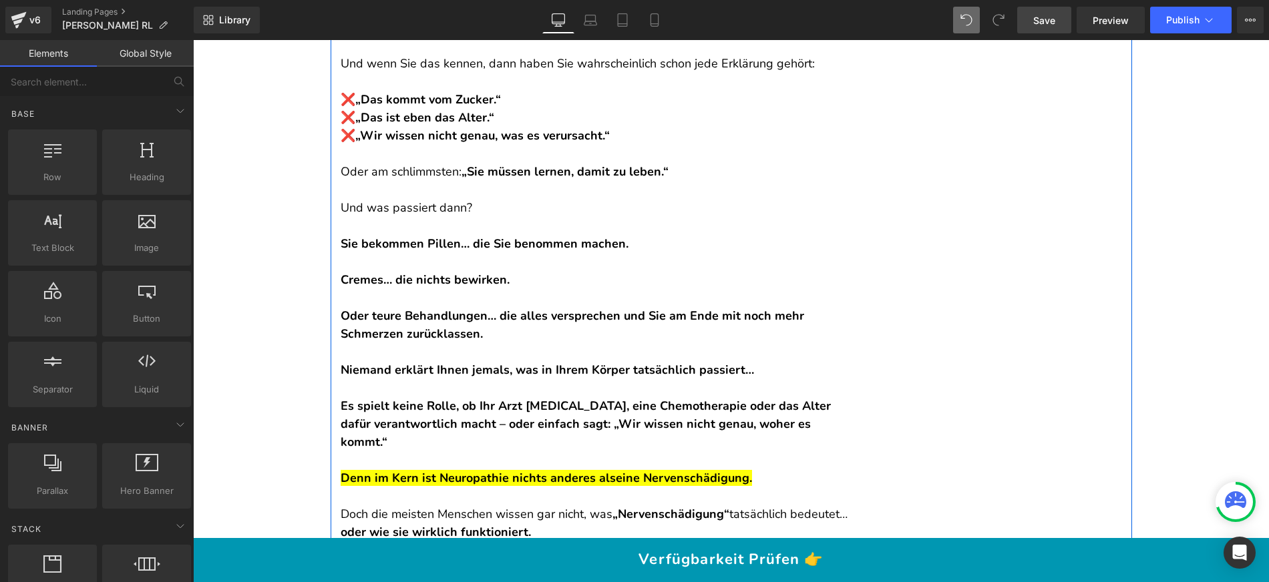
scroll to position [15018, 0]
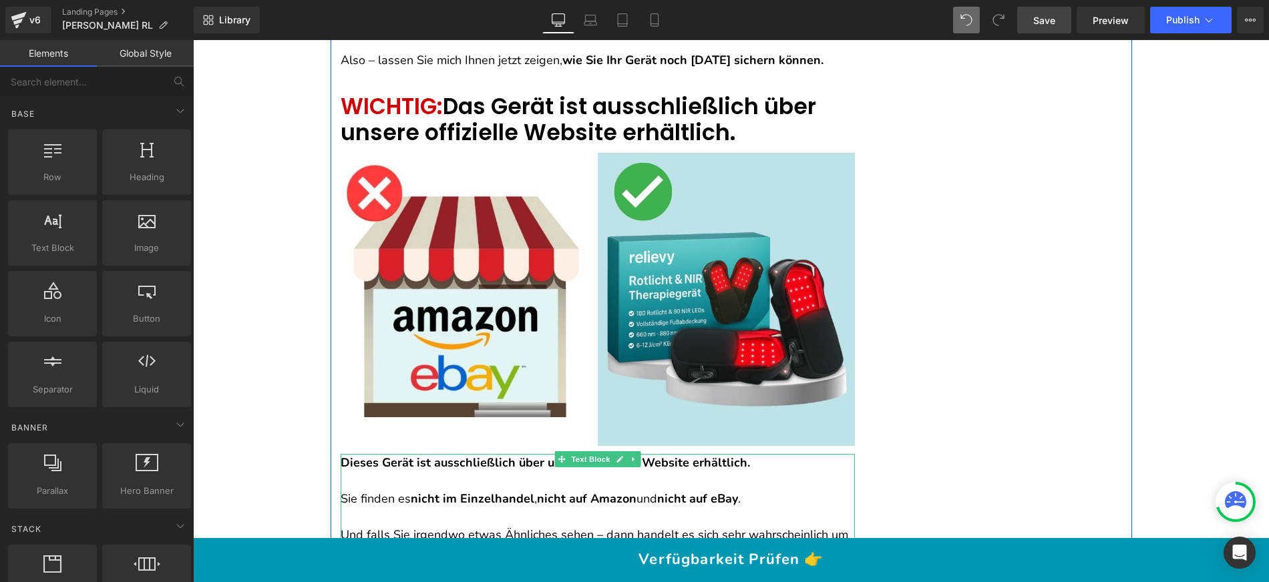
click at [431, 455] on strong "Dieses Gerät ist ausschließlich über unsere offizielle Website erhältlich." at bounding box center [545, 463] width 409 height 16
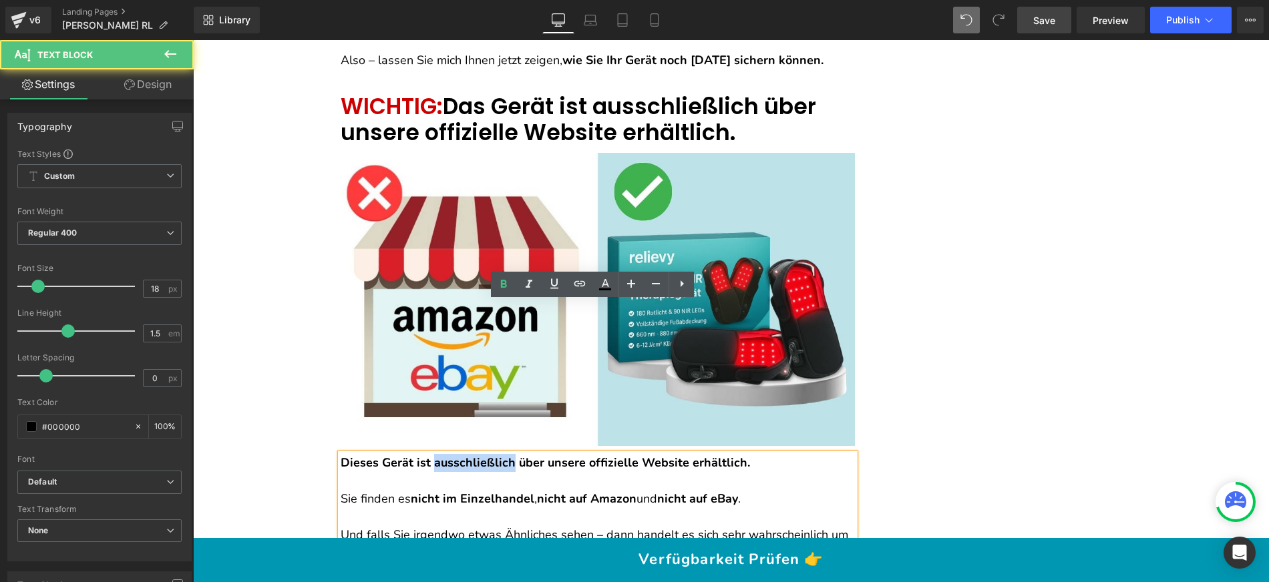
click at [431, 455] on strong "Dieses Gerät ist ausschließlich über unsere offizielle Website erhältlich." at bounding box center [545, 463] width 409 height 16
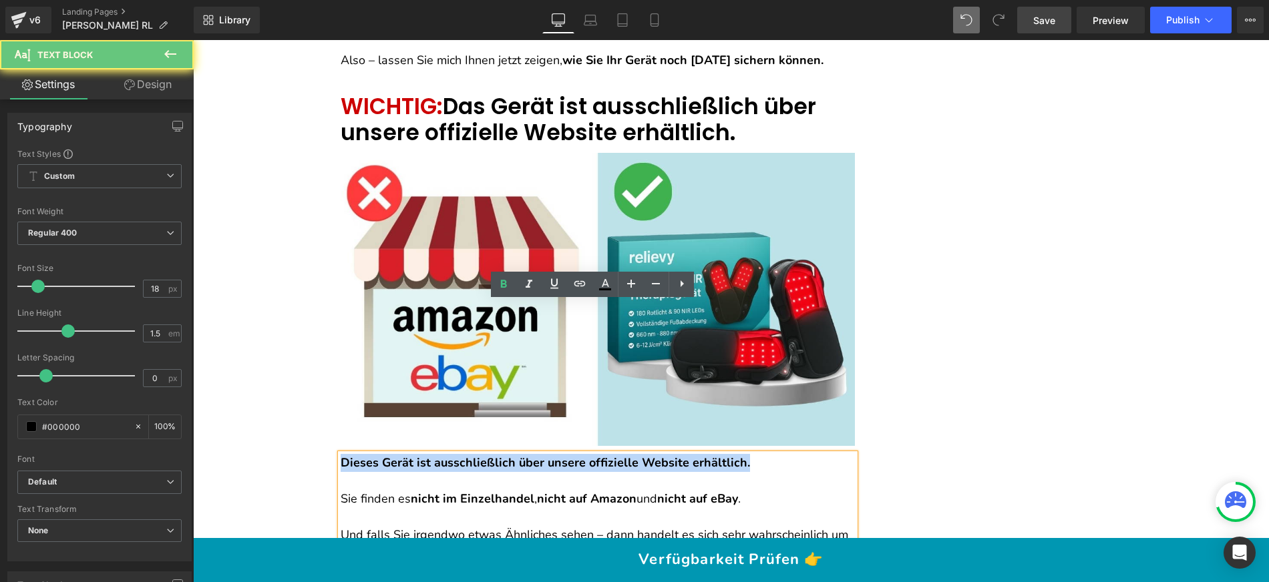
click at [431, 455] on strong "Dieses Gerät ist ausschließlich über unsere offizielle Website erhältlich." at bounding box center [545, 463] width 409 height 16
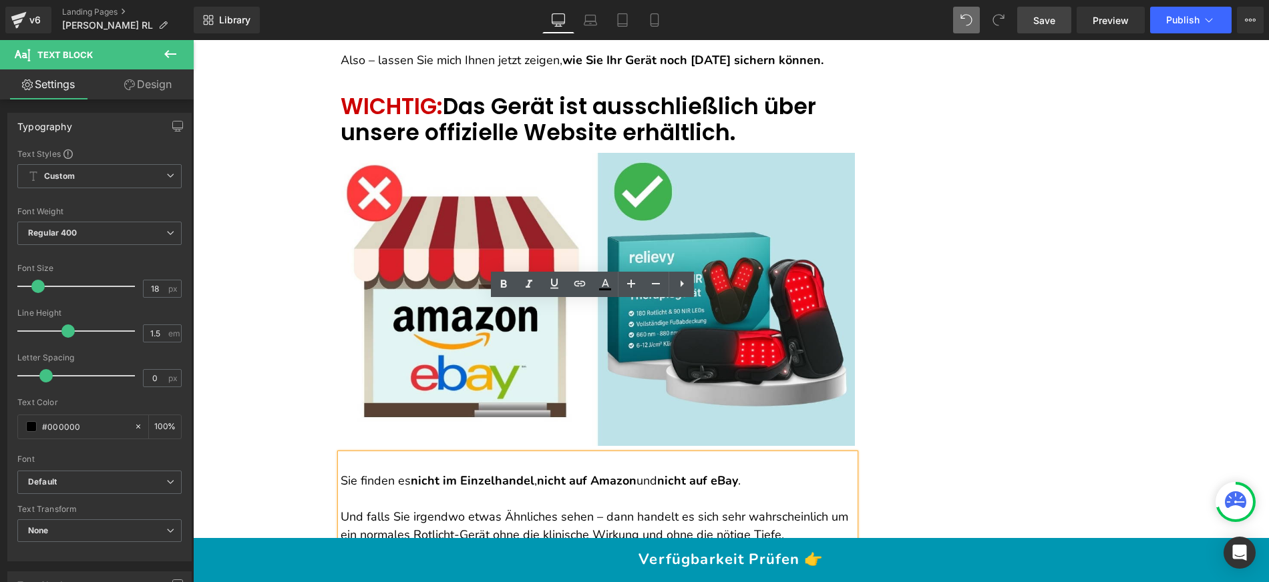
scroll to position [15000, 0]
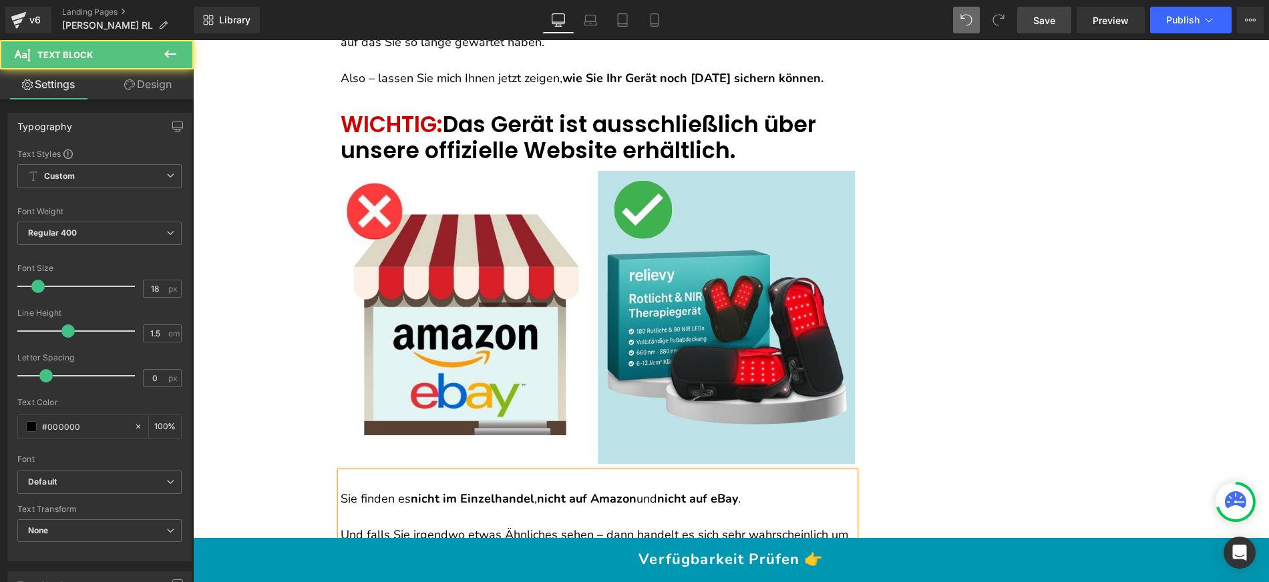
click at [341, 490] on p "Sie finden es nicht im Einzelhandel , nicht auf Amazon und nicht auf eBay ." at bounding box center [598, 499] width 514 height 18
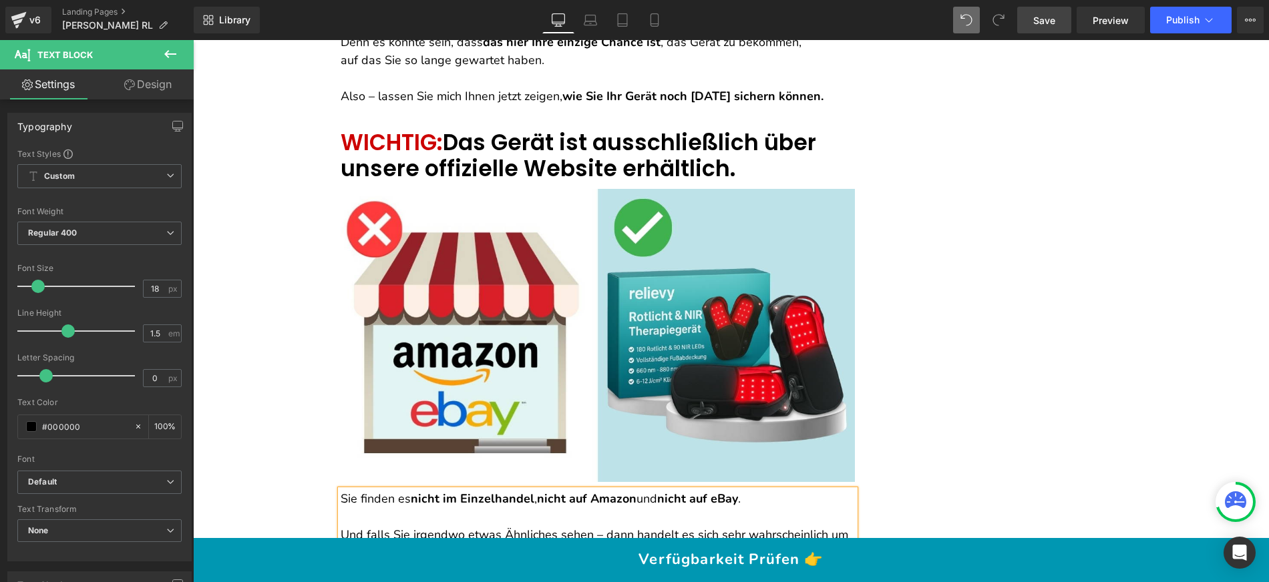
click at [1051, 12] on link "Save" at bounding box center [1044, 20] width 54 height 27
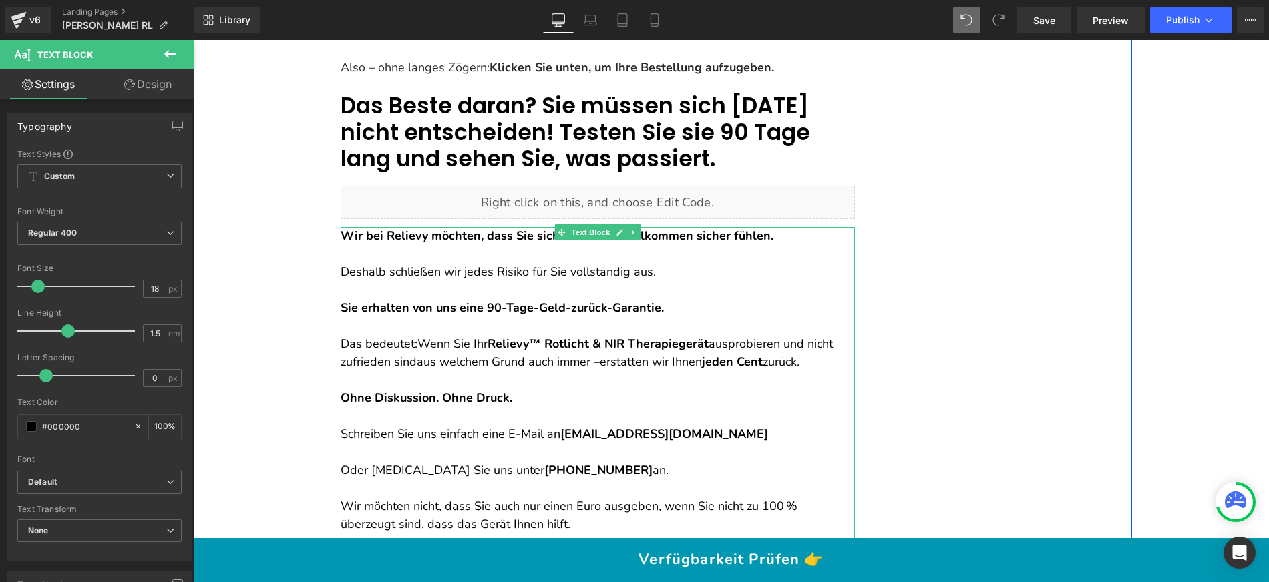
scroll to position [17918, 0]
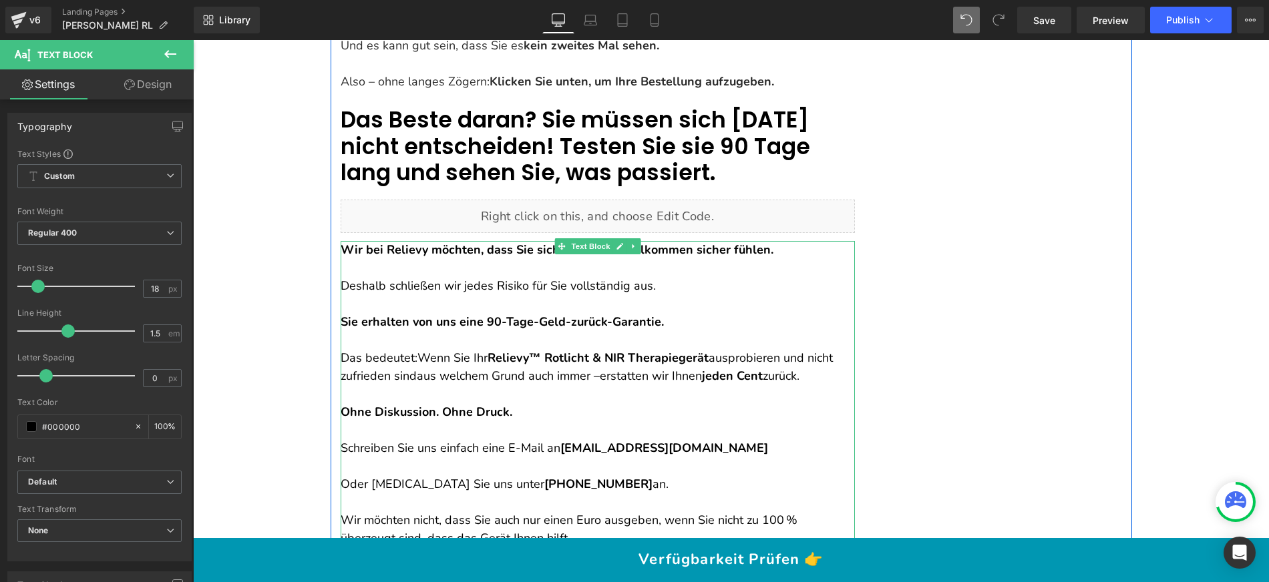
click at [660, 368] on span "erstatten wir Ihnen" at bounding box center [651, 376] width 102 height 16
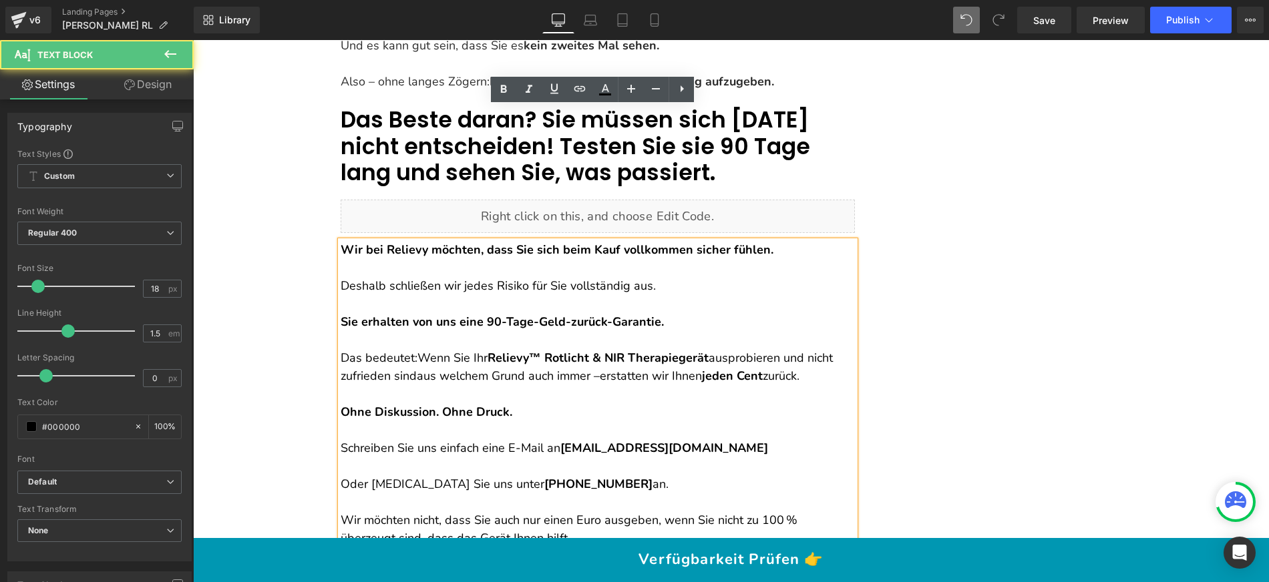
click at [600, 368] on span "erstatten wir Ihnen" at bounding box center [651, 376] width 102 height 16
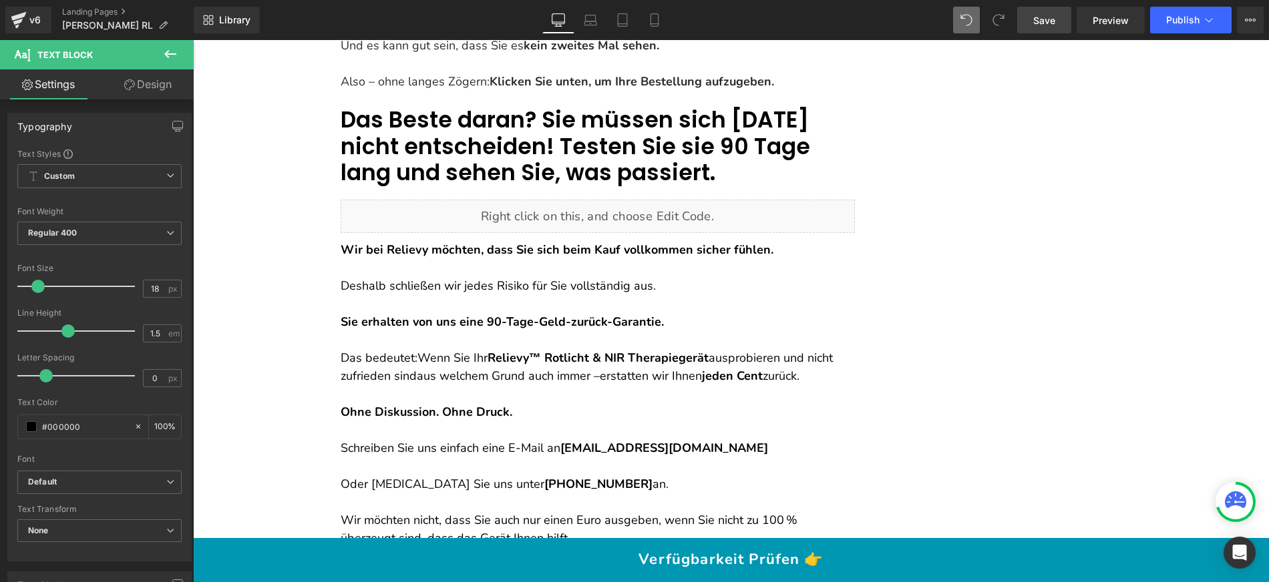
click at [1066, 23] on link "Save" at bounding box center [1044, 20] width 54 height 27
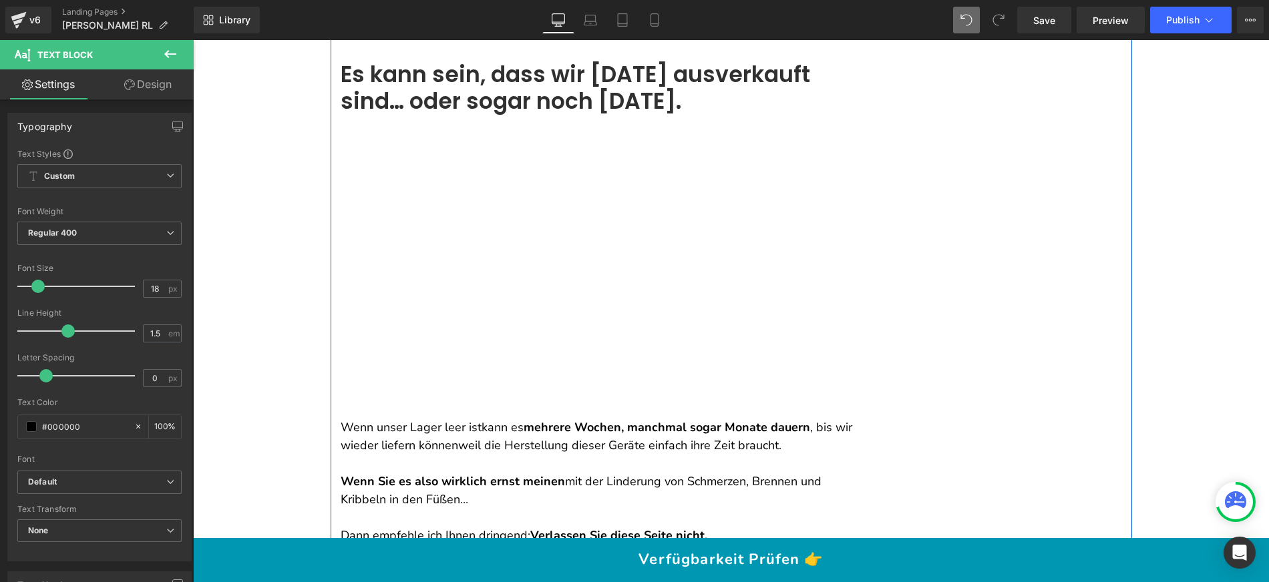
scroll to position [14462, 0]
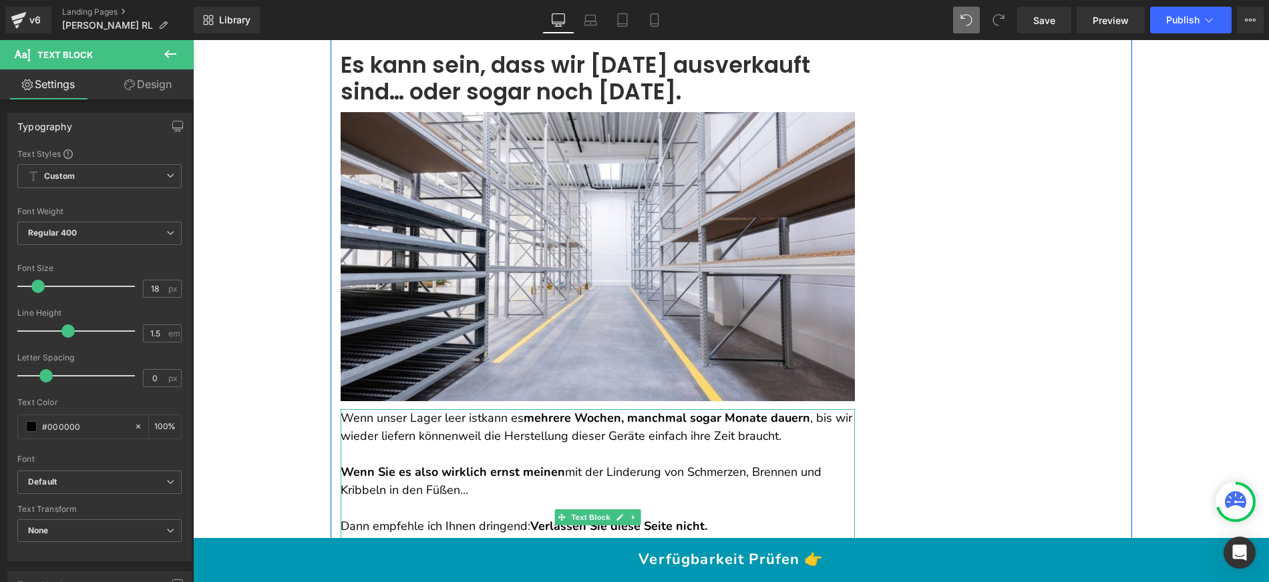
click at [472, 409] on p "Wenn unser Lager leer ist kann es mehrere Wochen, manchmal sogar Monate dauern …" at bounding box center [598, 427] width 514 height 36
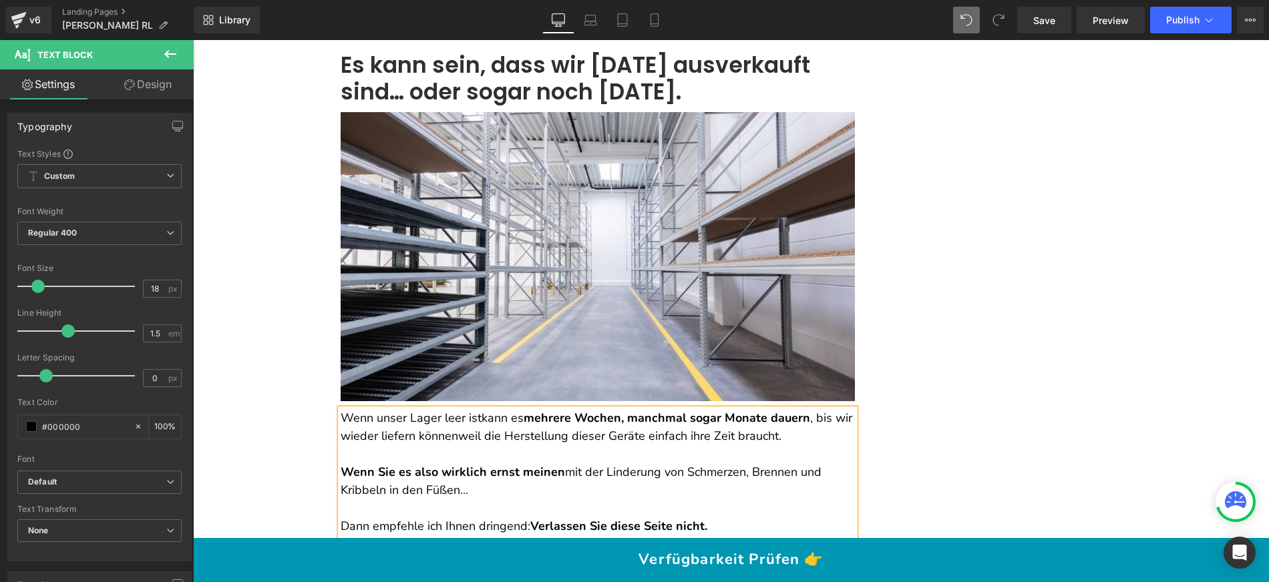
click at [481, 410] on span "kann es" at bounding box center [502, 418] width 42 height 16
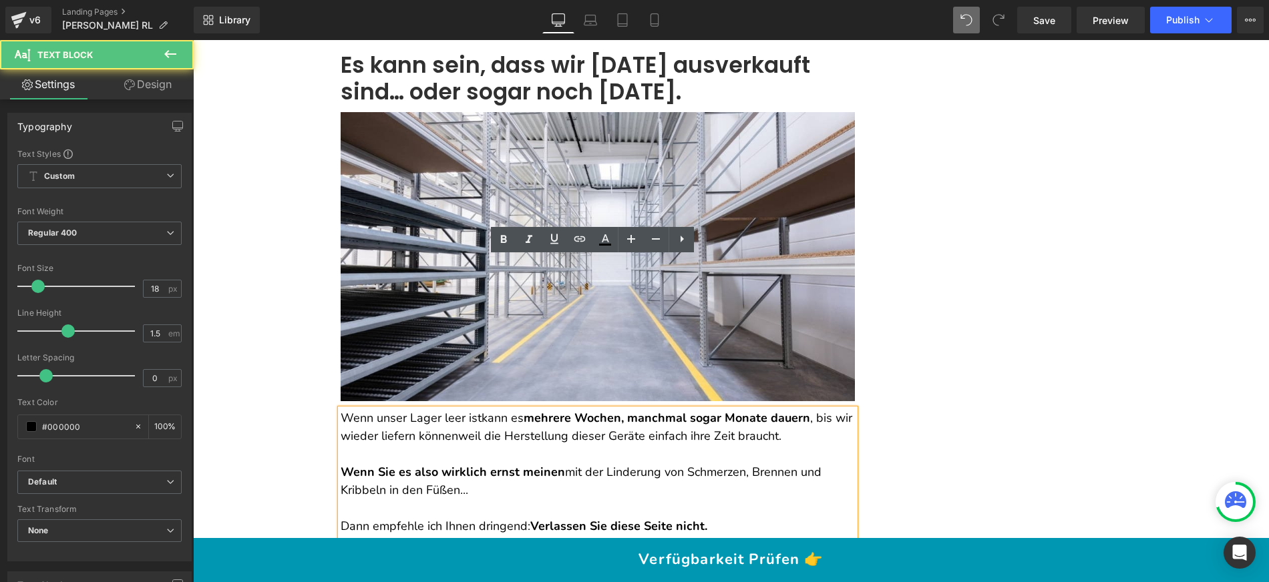
click at [470, 409] on p "Wenn unser Lager leer ist kann es mehrere Wochen, manchmal sogar Monate dauern …" at bounding box center [598, 427] width 514 height 36
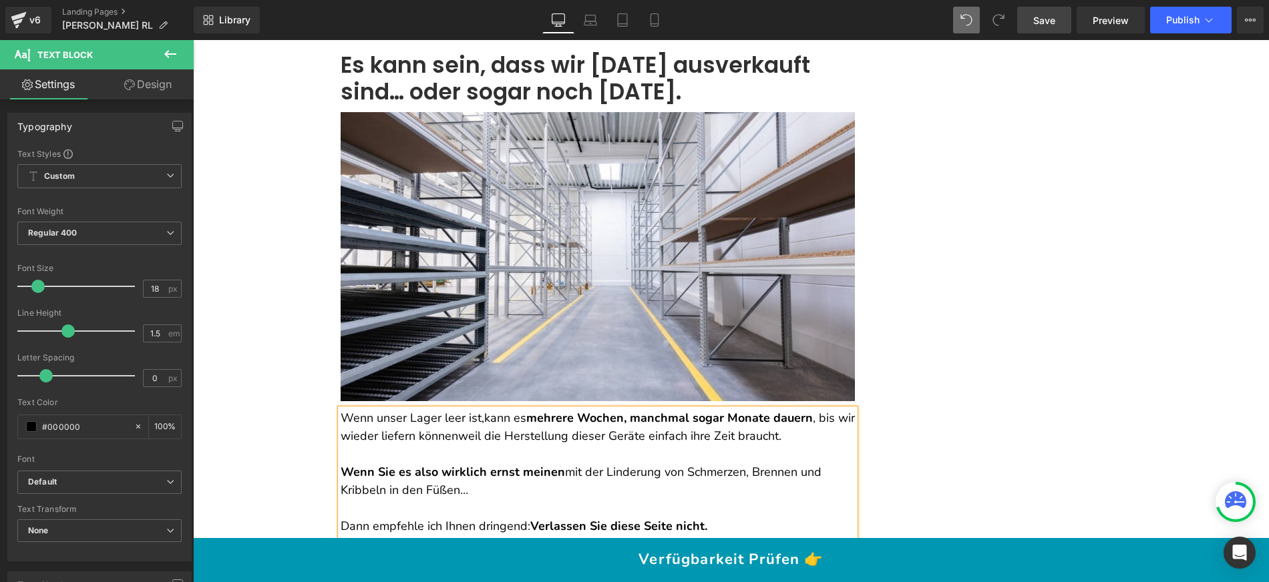
click at [1031, 25] on link "Save" at bounding box center [1044, 20] width 54 height 27
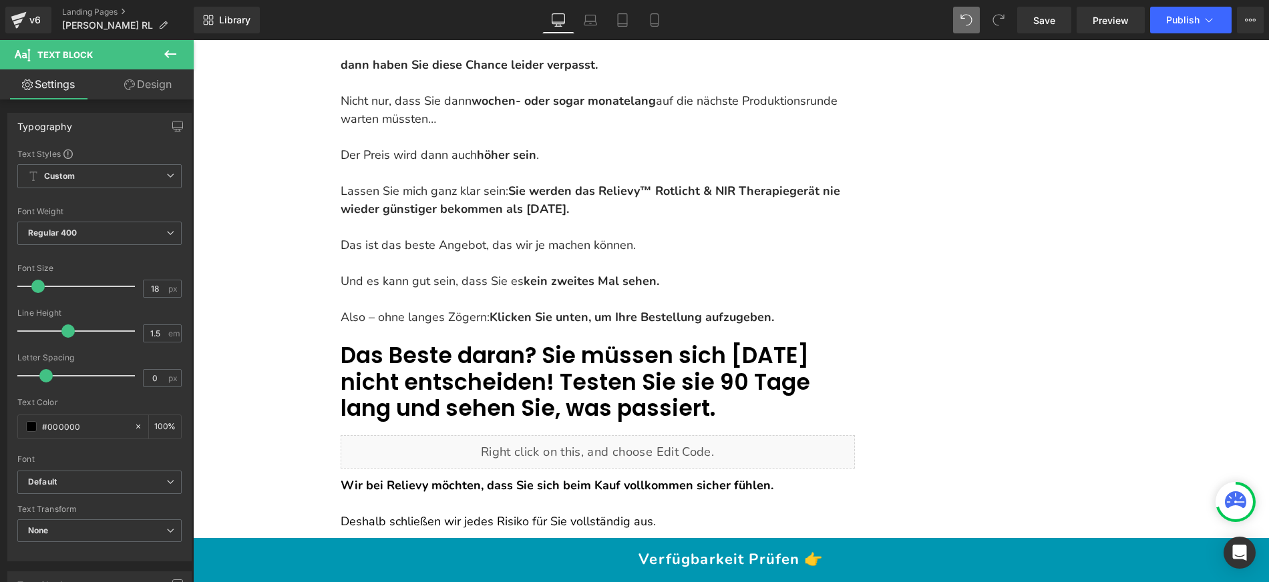
scroll to position [17791, 0]
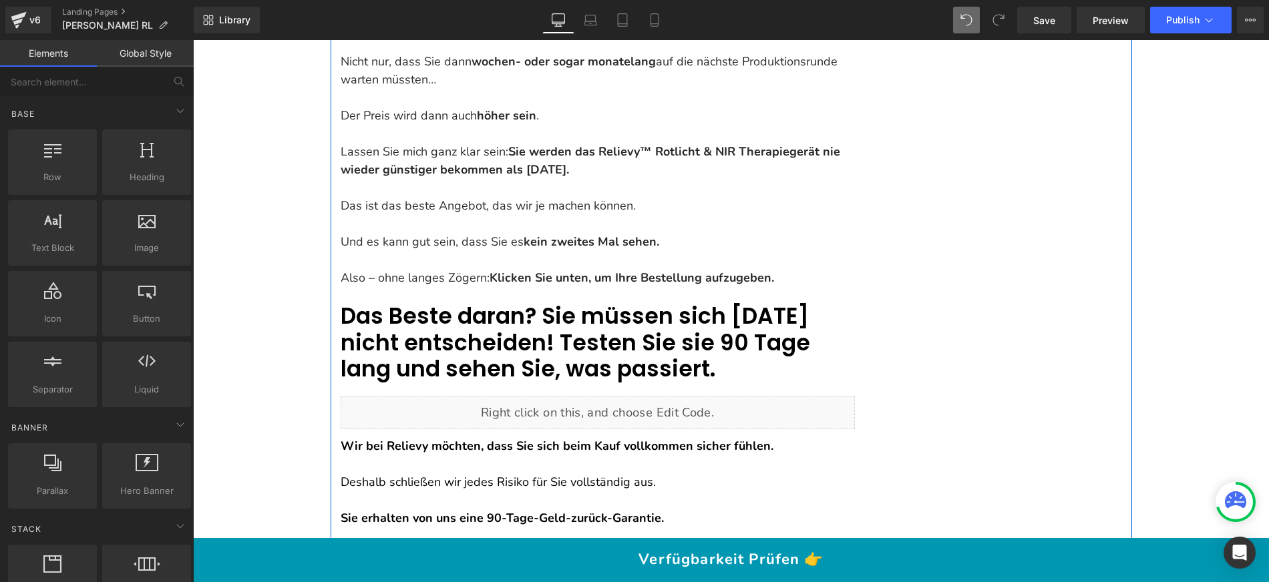
scroll to position [17711, 0]
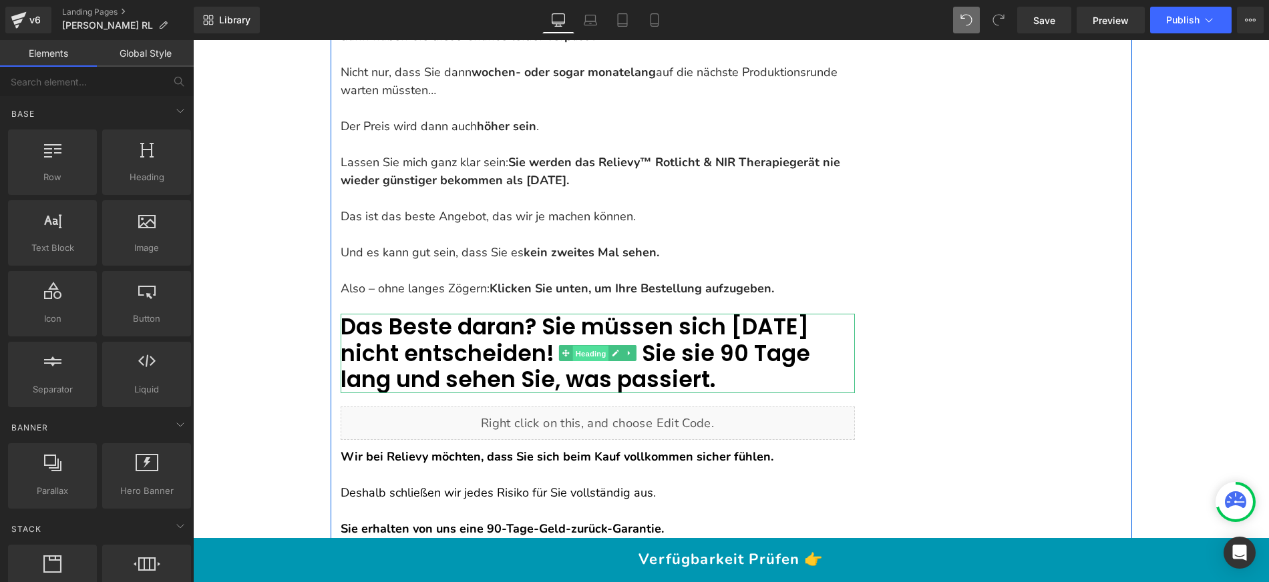
click at [602, 346] on span "Heading" at bounding box center [590, 354] width 36 height 16
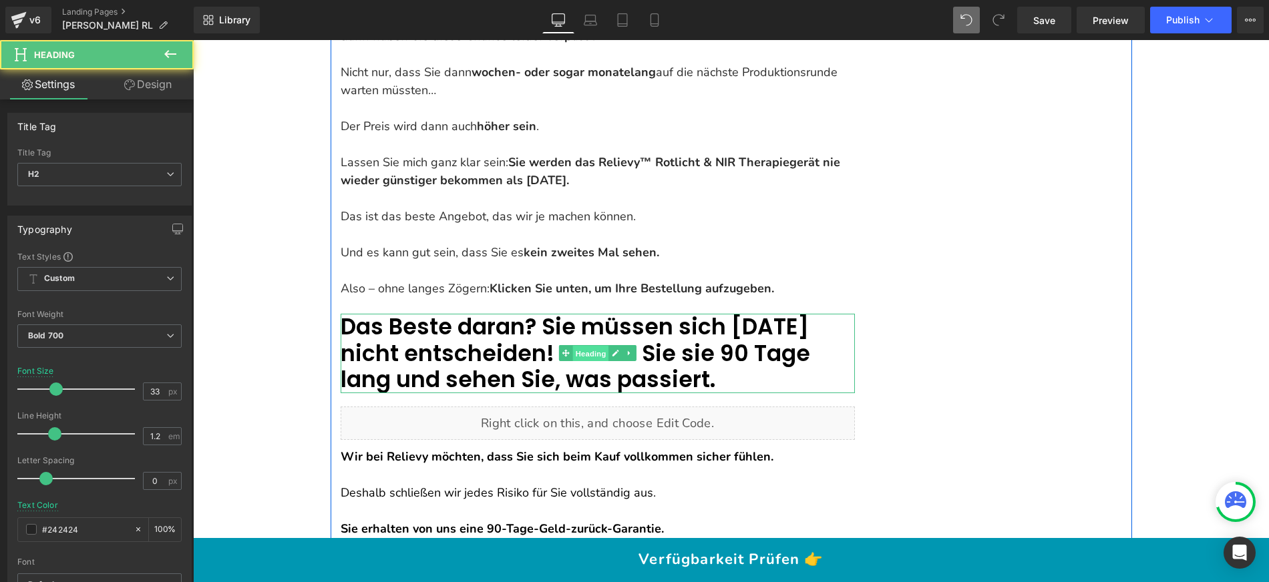
click at [602, 346] on span "Heading" at bounding box center [590, 354] width 36 height 16
click at [654, 314] on h2 "Das Beste daran? Sie müssen sich [DATE] nicht entscheiden! Testen Sie sie 90 Ta…" at bounding box center [598, 353] width 514 height 79
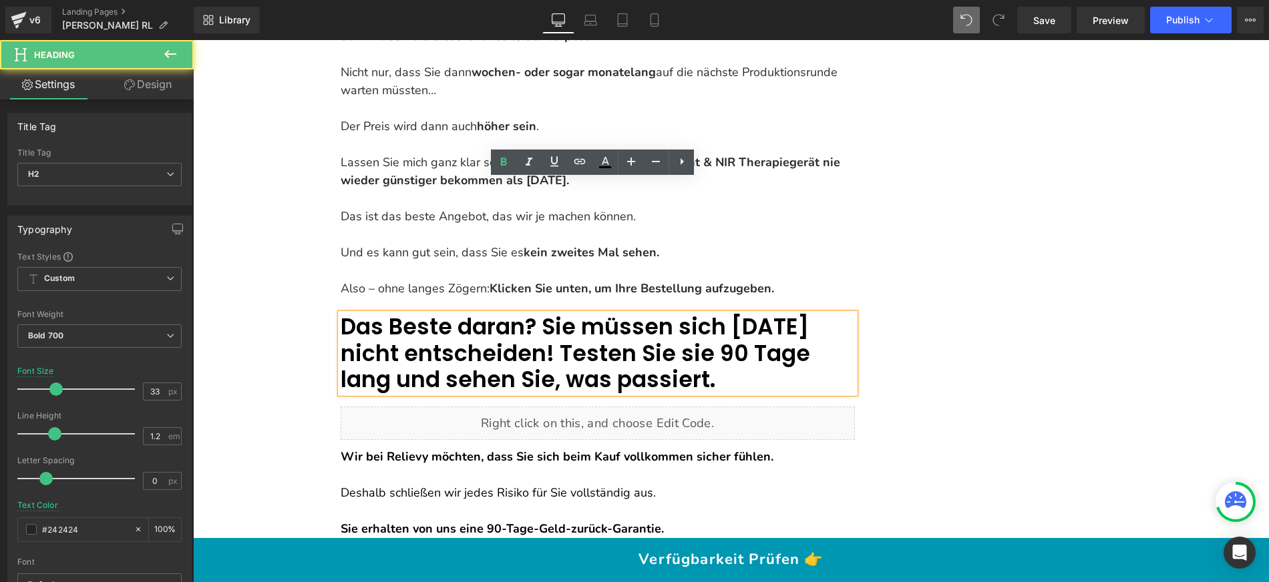
click at [604, 311] on span "Das Beste daran? Sie müssen sich [DATE] nicht entscheiden! Testen Sie sie 90 Ta…" at bounding box center [575, 353] width 469 height 84
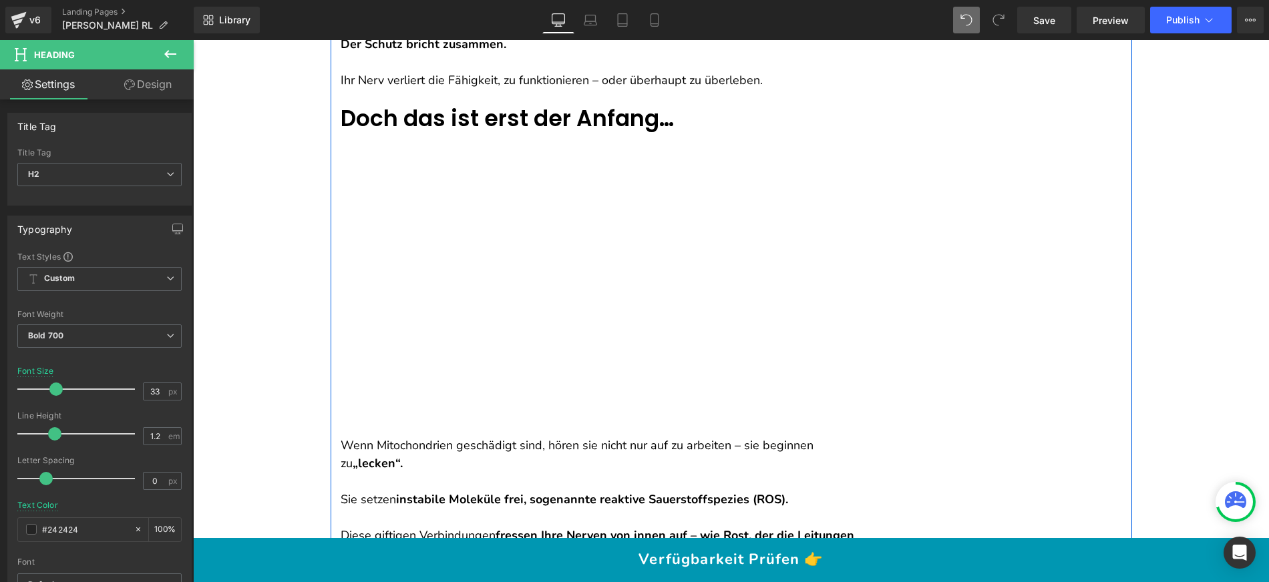
scroll to position [2782, 0]
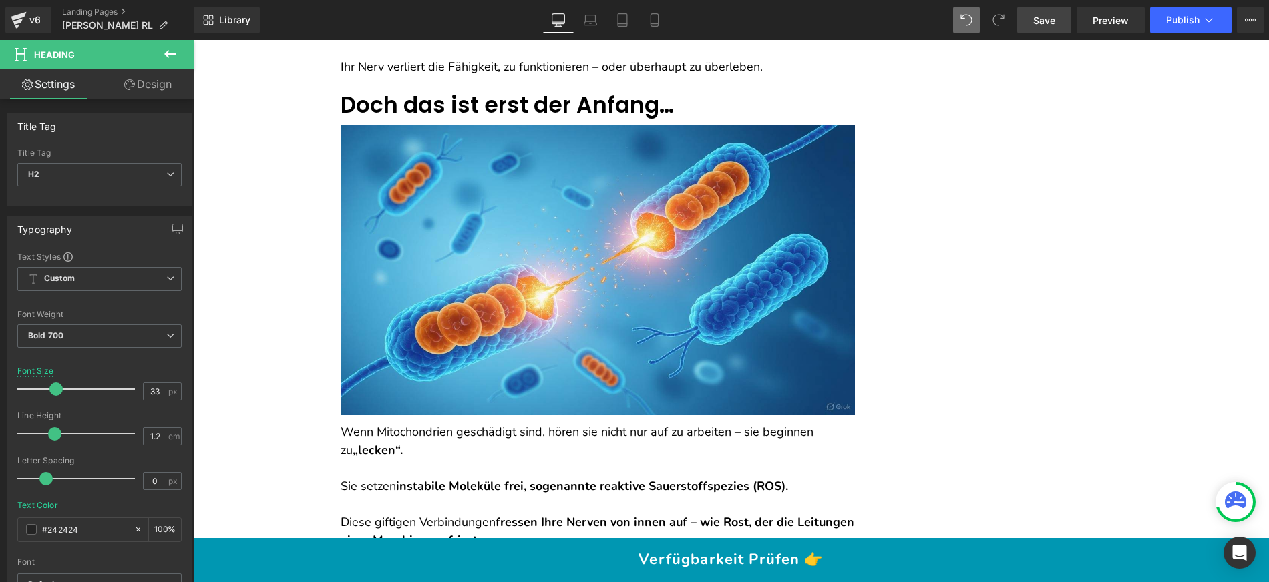
click at [1049, 27] on link "Save" at bounding box center [1044, 20] width 54 height 27
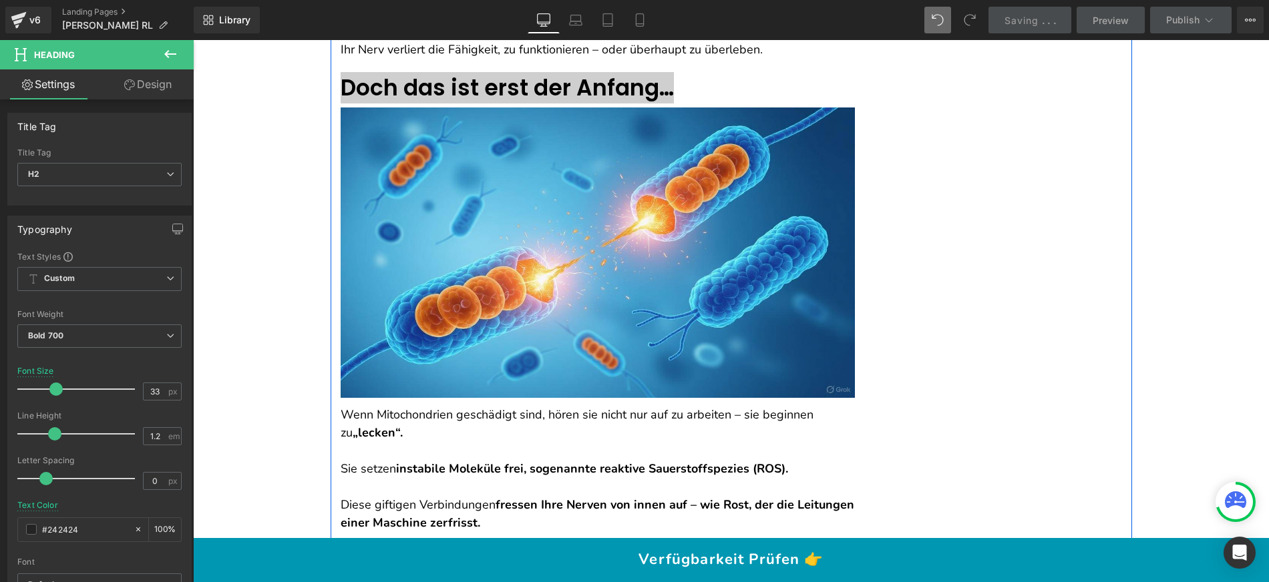
scroll to position [2807, 0]
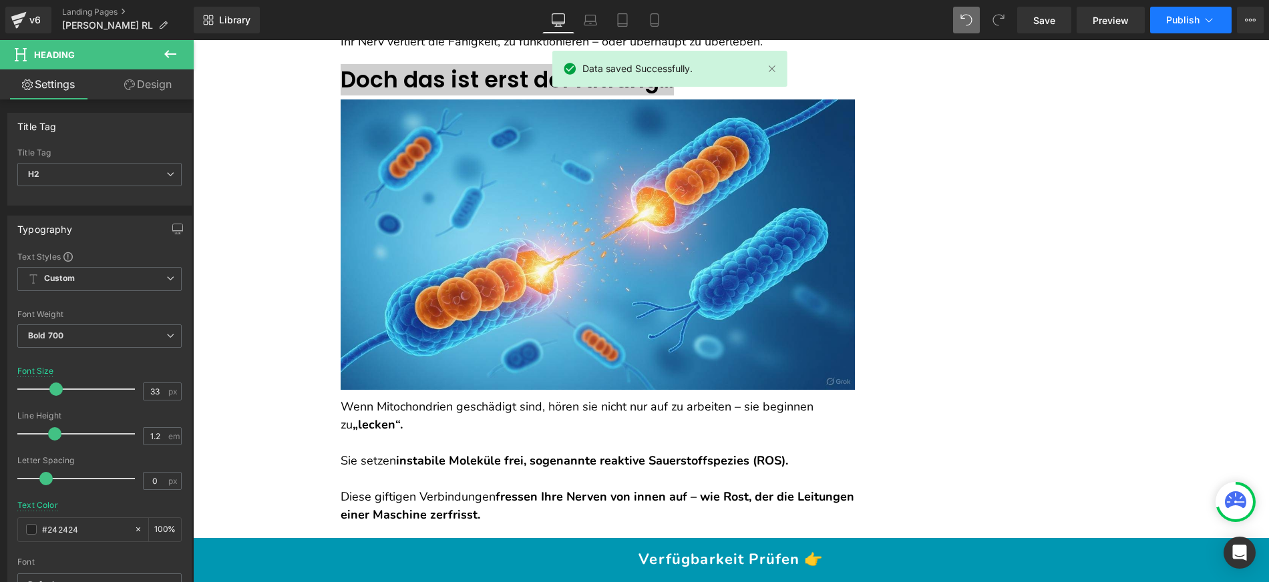
click at [1176, 16] on span "Publish" at bounding box center [1182, 20] width 33 height 11
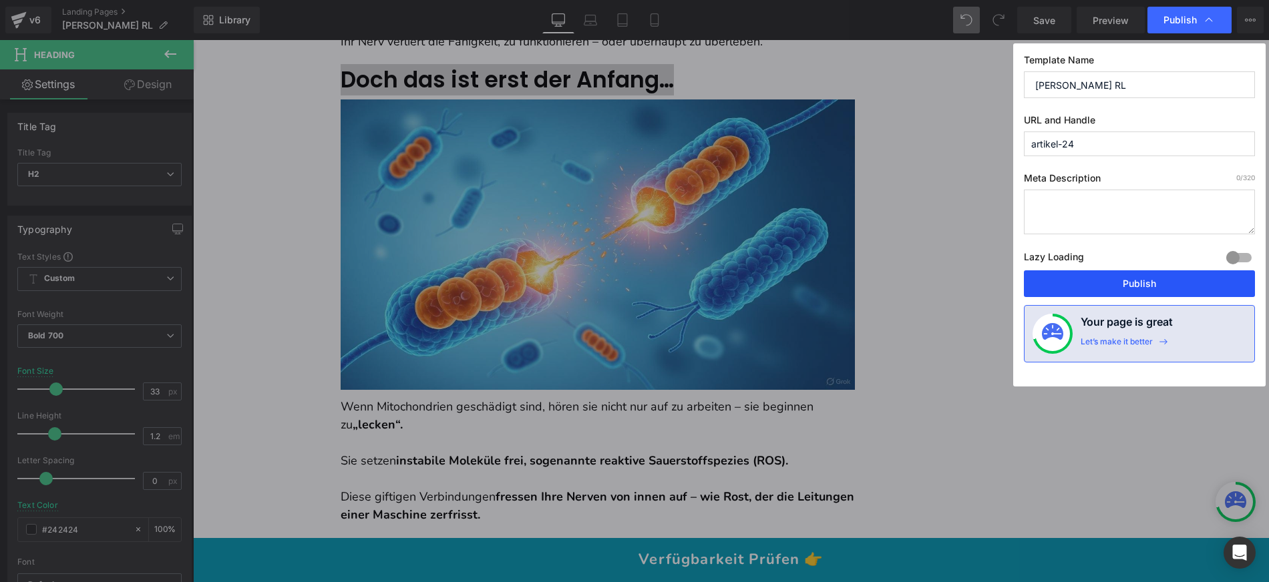
click at [1076, 278] on button "Publish" at bounding box center [1139, 283] width 231 height 27
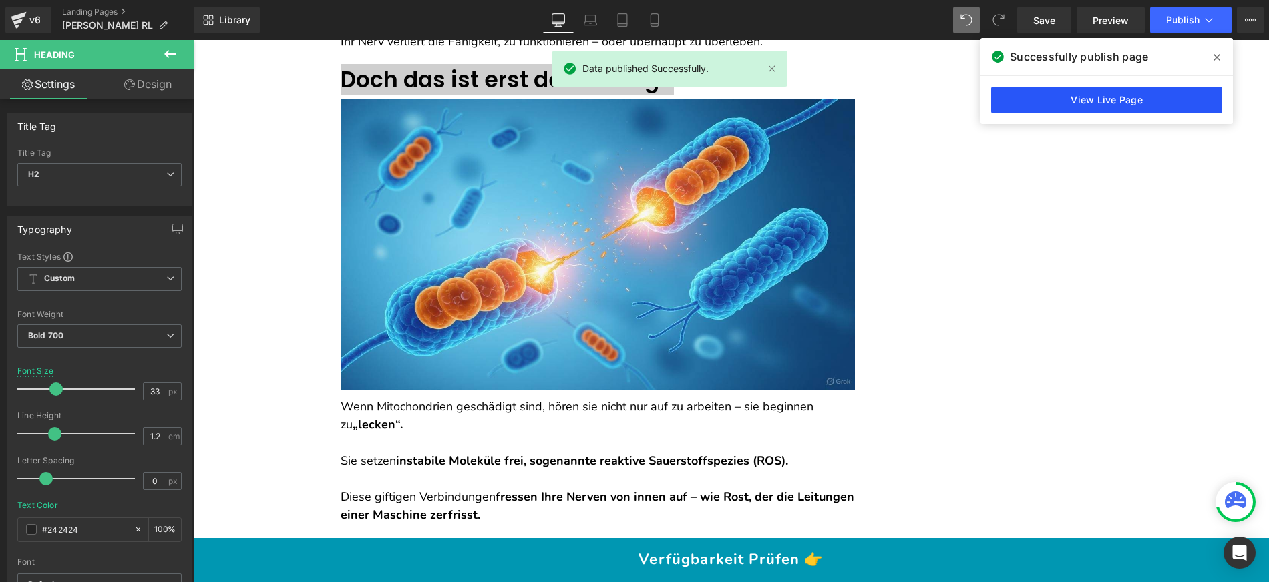
click at [1034, 100] on link "View Live Page" at bounding box center [1106, 100] width 231 height 27
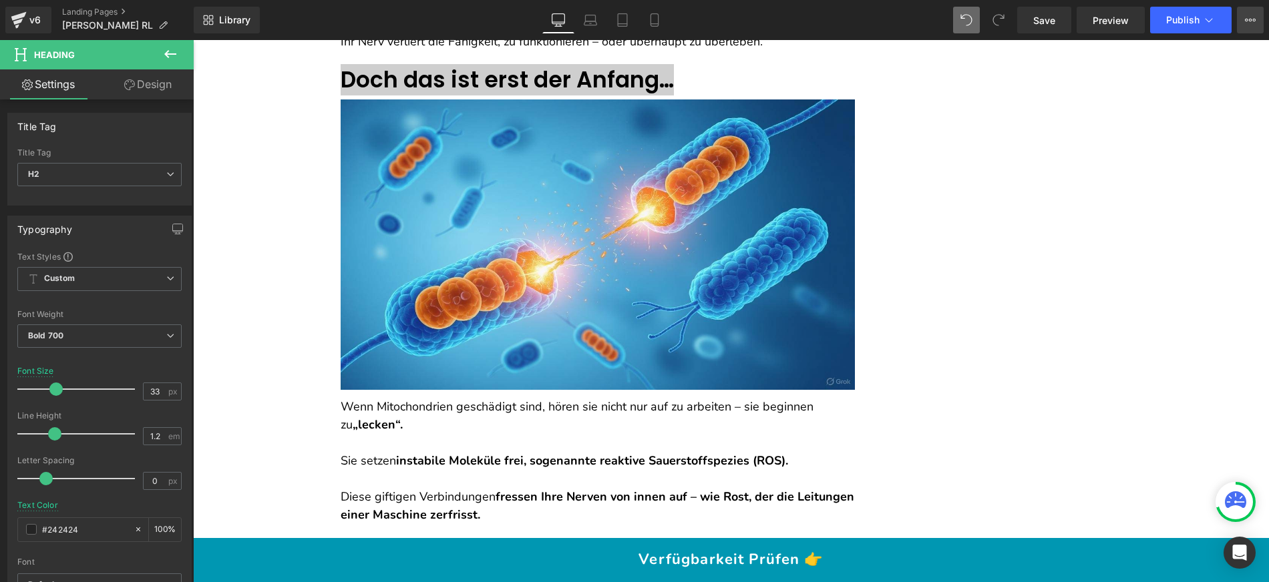
click at [1243, 21] on button "View Live Page View with current Template Save Template to Library Schedule Pub…" at bounding box center [1250, 20] width 27 height 27
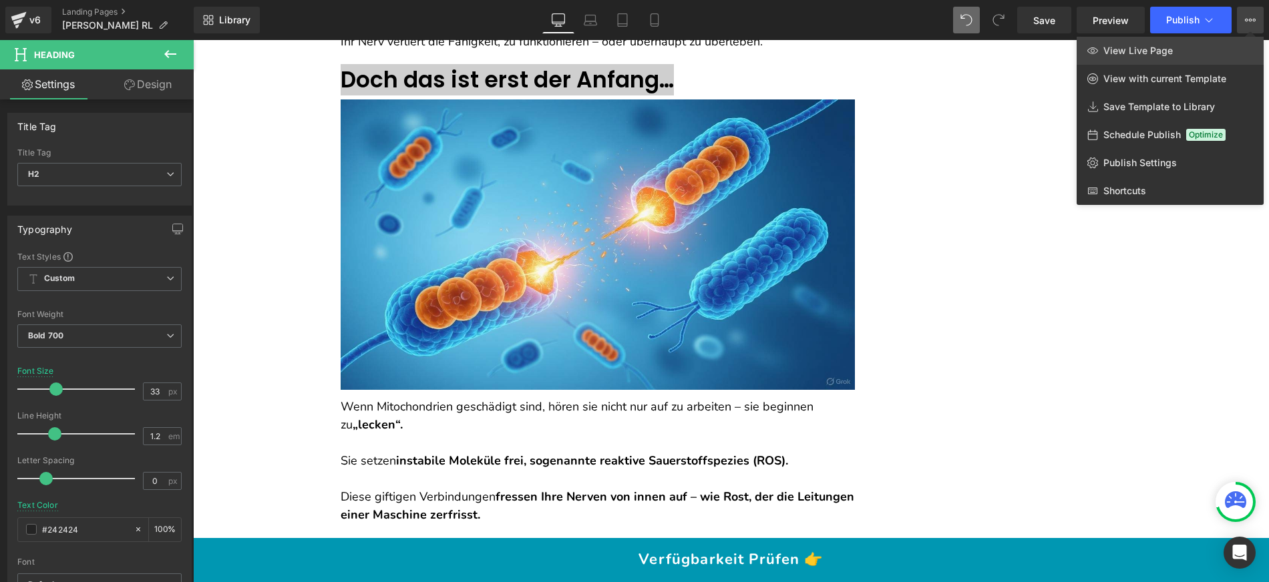
click at [1194, 49] on link "View Live Page" at bounding box center [1169, 51] width 187 height 28
